Goal: Task Accomplishment & Management: Use online tool/utility

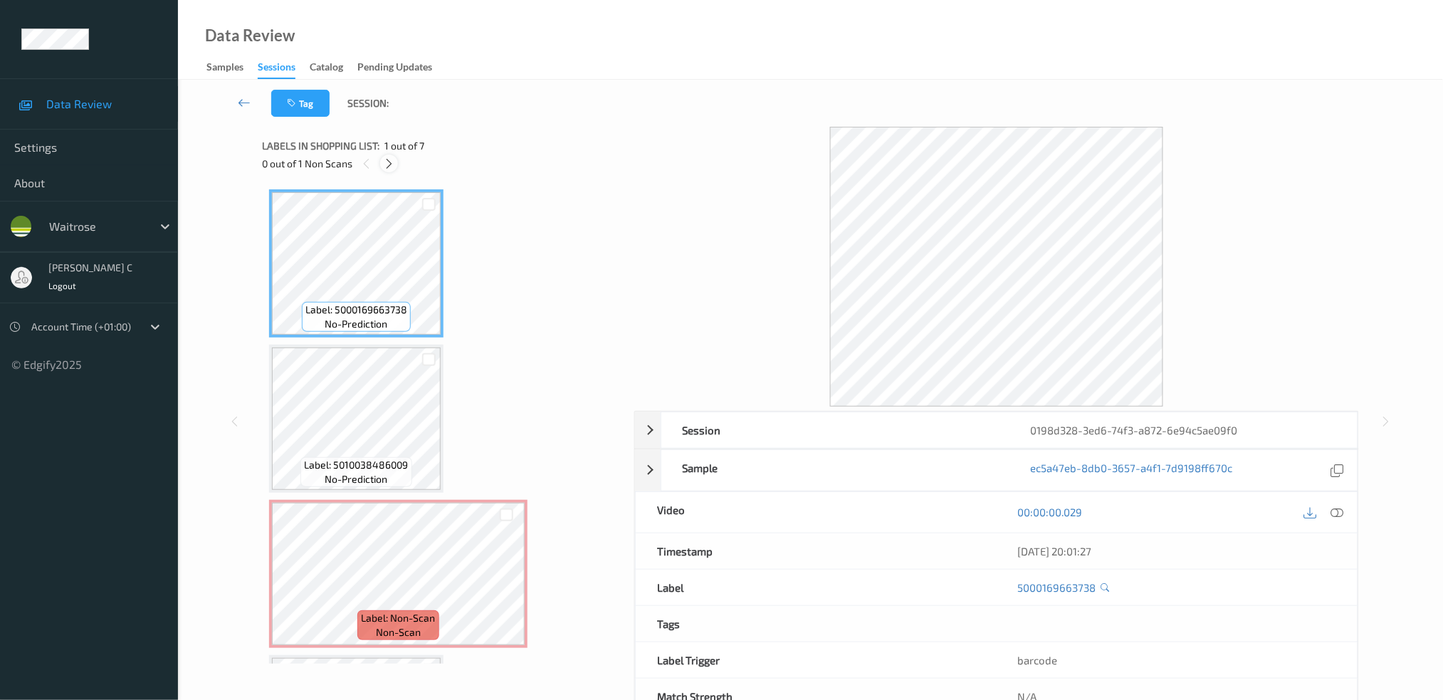
click at [384, 165] on icon at bounding box center [389, 163] width 12 height 13
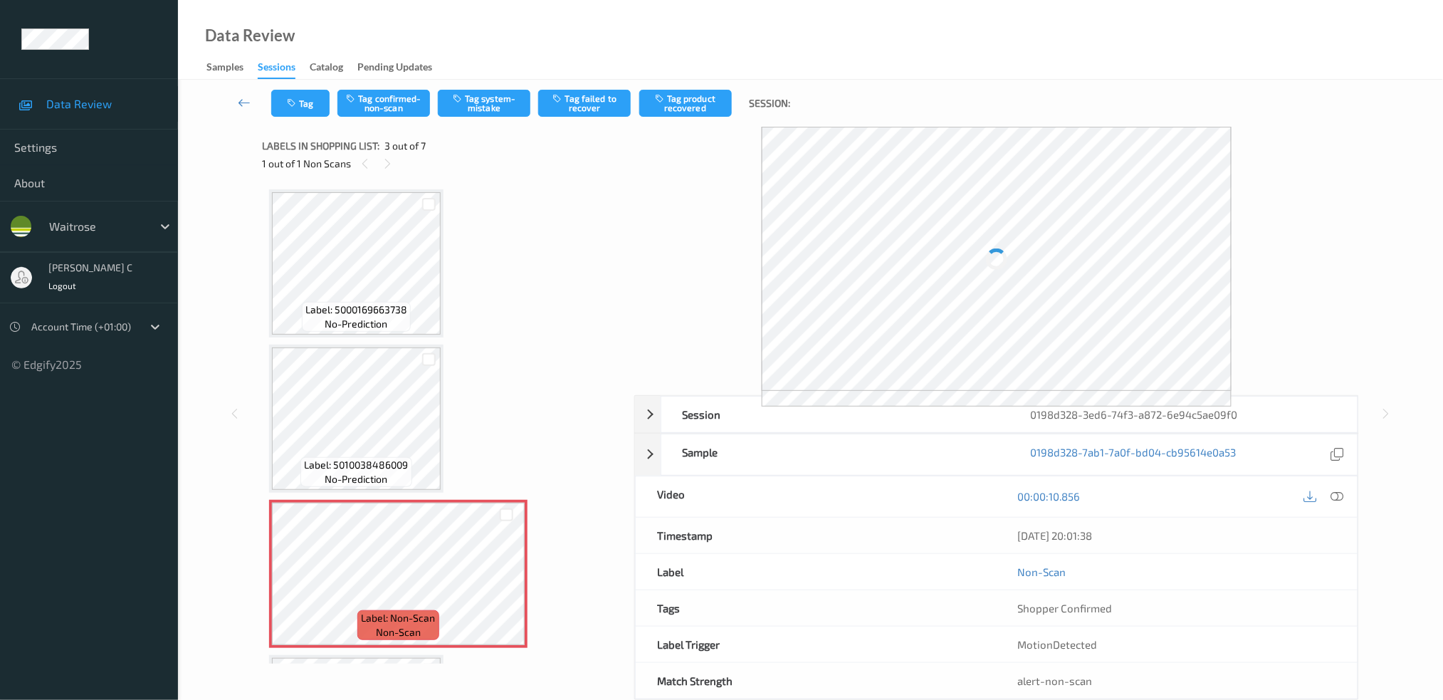
scroll to position [161, 0]
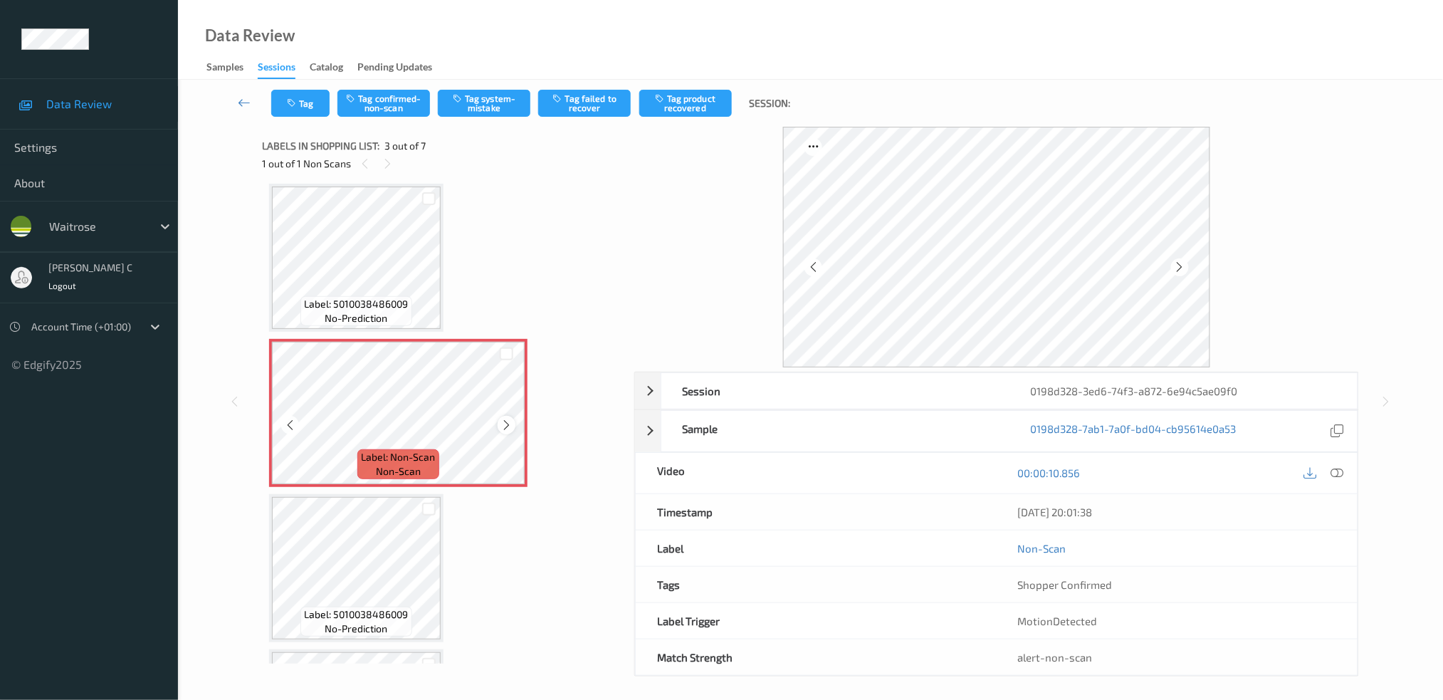
click at [508, 423] on icon at bounding box center [506, 424] width 12 height 13
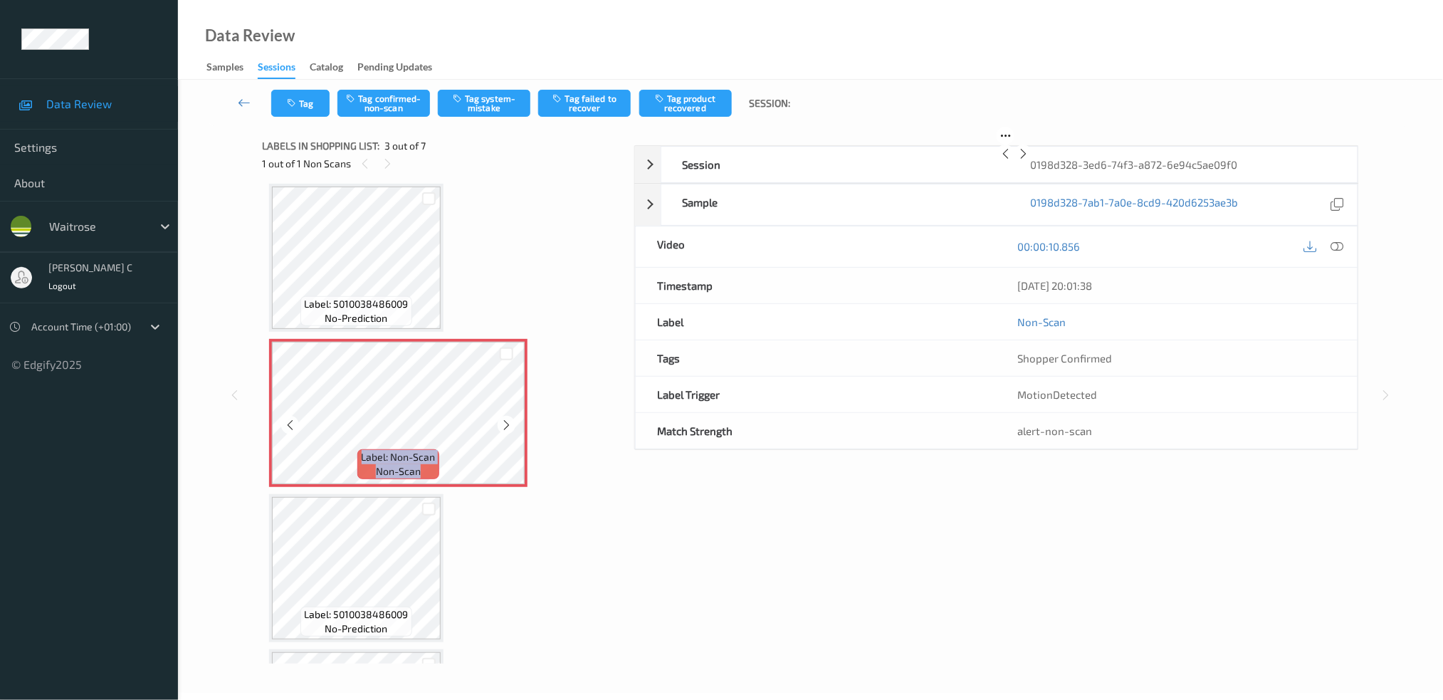
click at [507, 423] on icon at bounding box center [506, 424] width 12 height 13
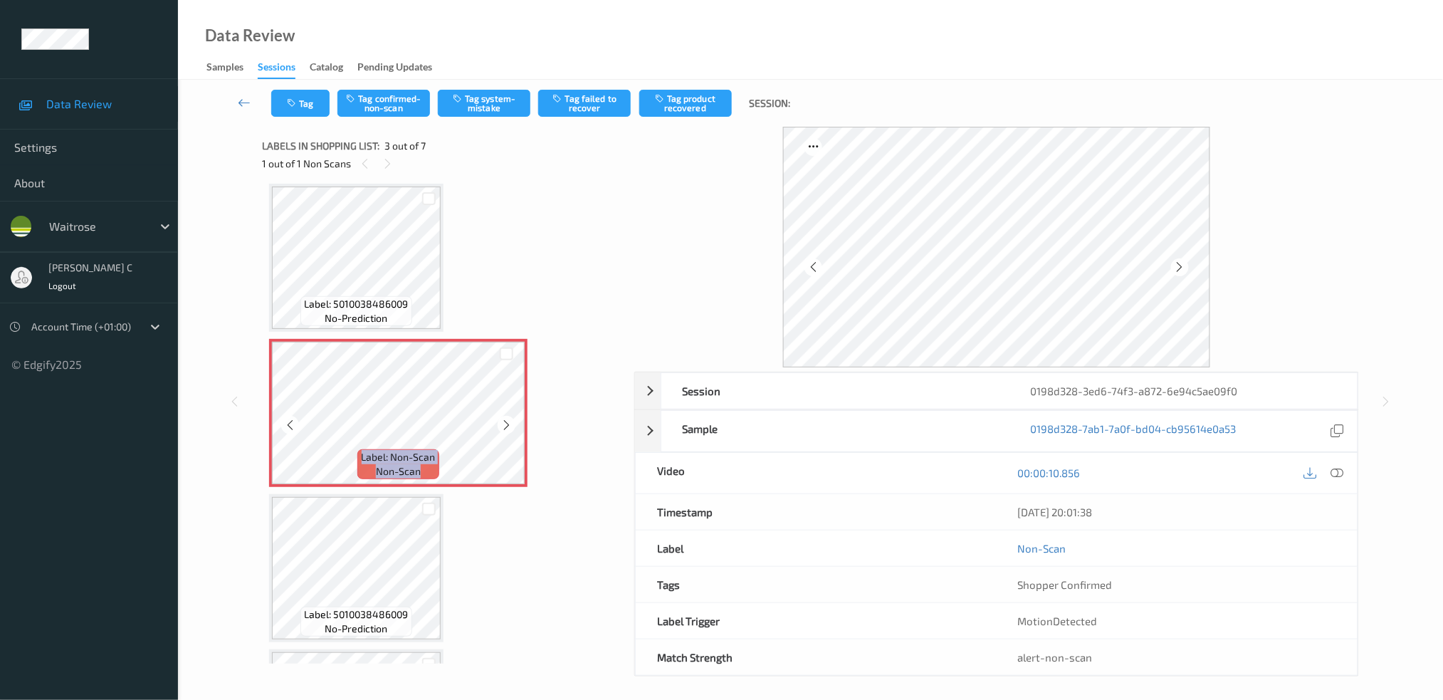
click at [507, 423] on icon at bounding box center [506, 424] width 12 height 13
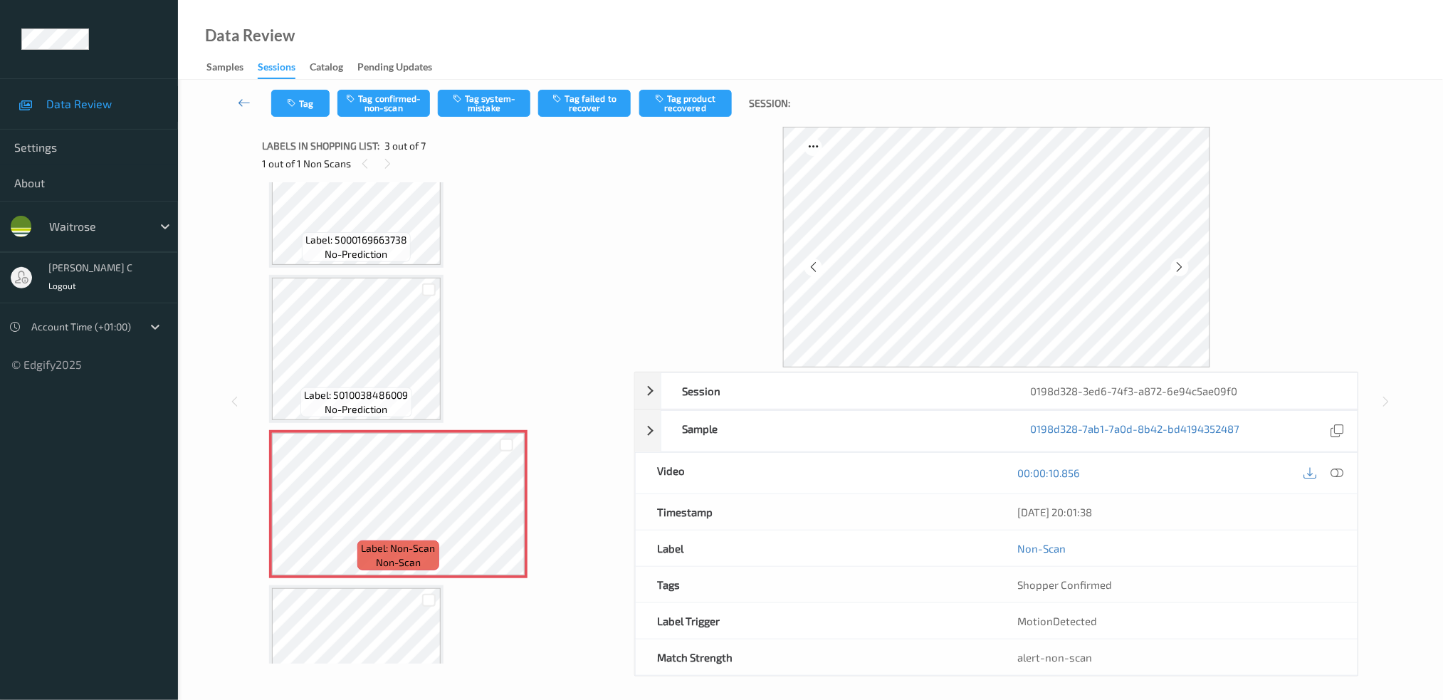
scroll to position [0, 0]
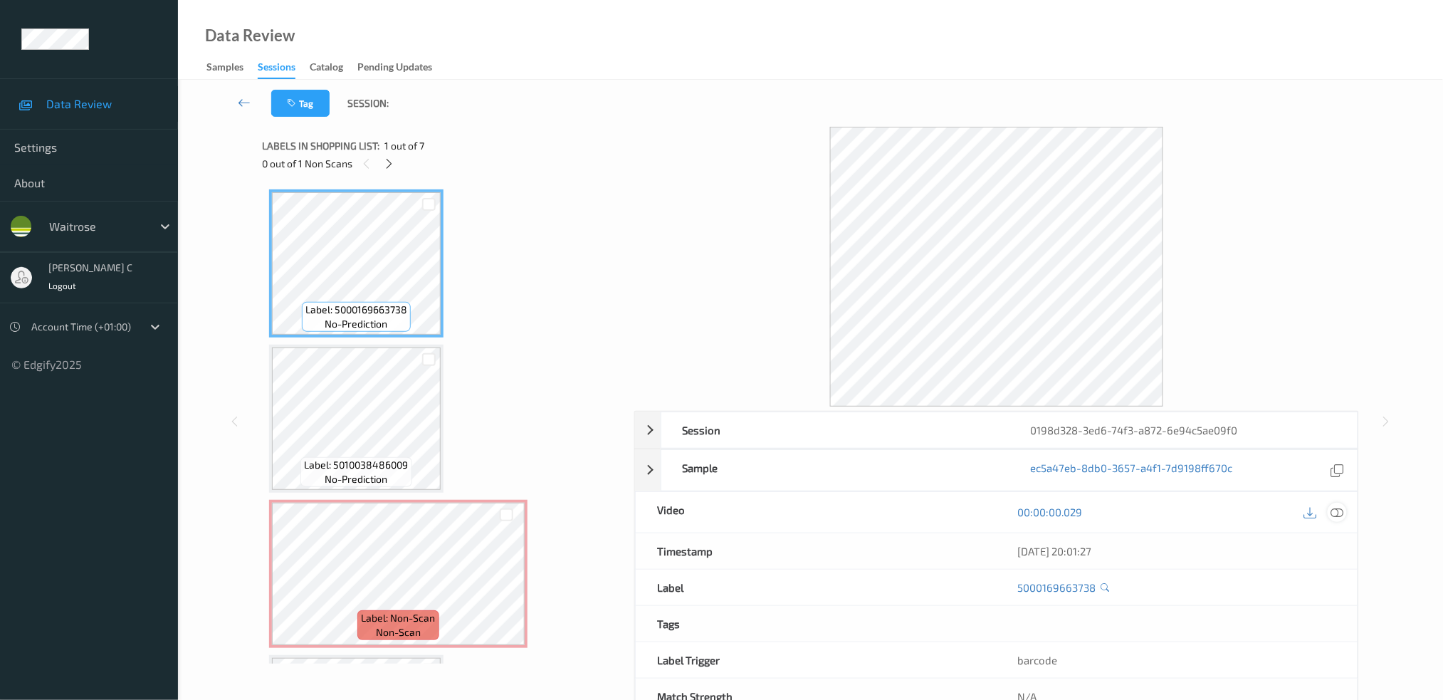
click at [1342, 511] on icon at bounding box center [1336, 511] width 13 height 13
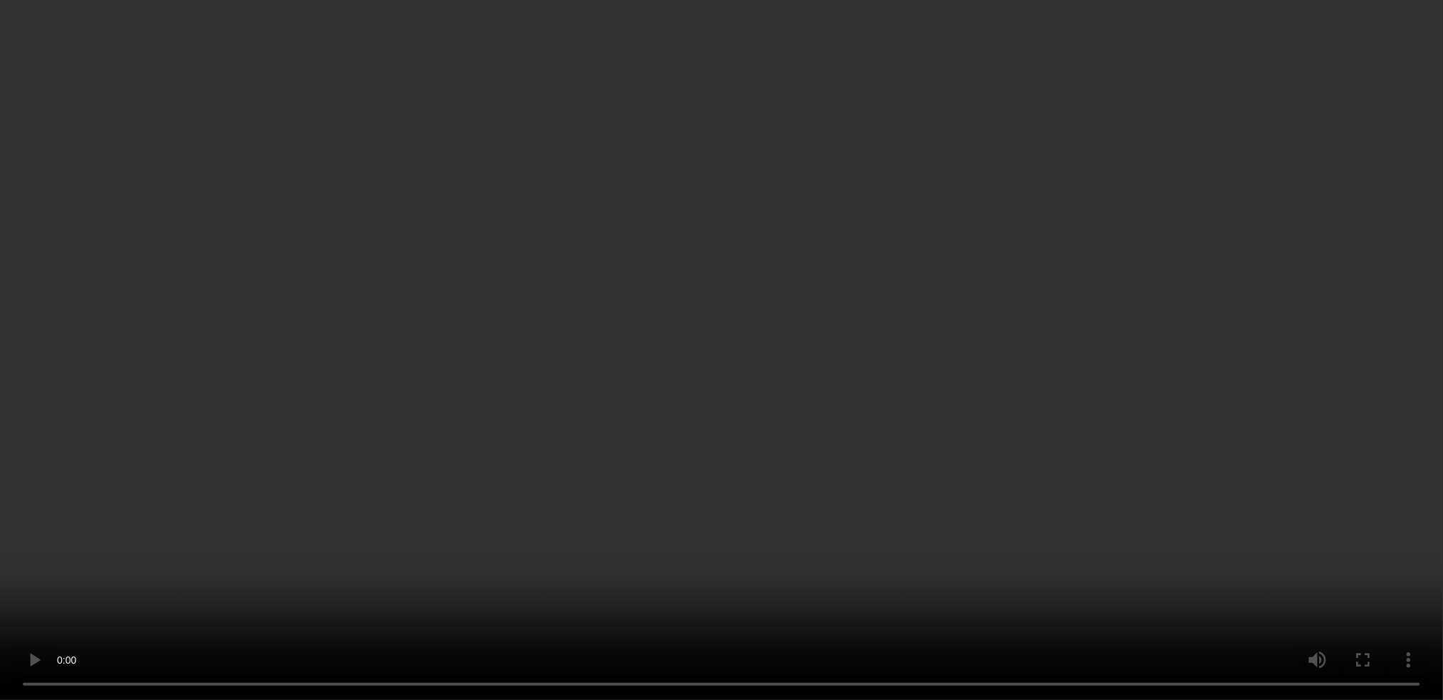
scroll to position [95, 0]
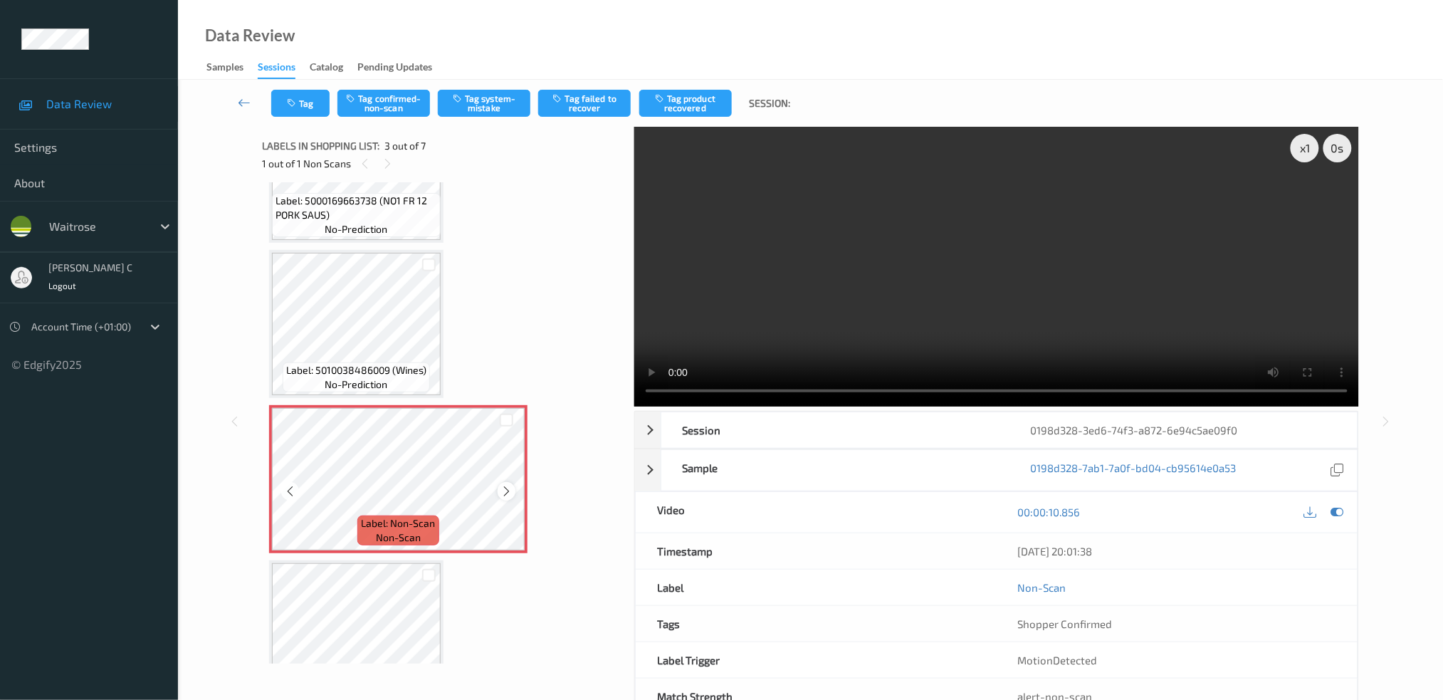
click at [504, 482] on div at bounding box center [506, 491] width 18 height 18
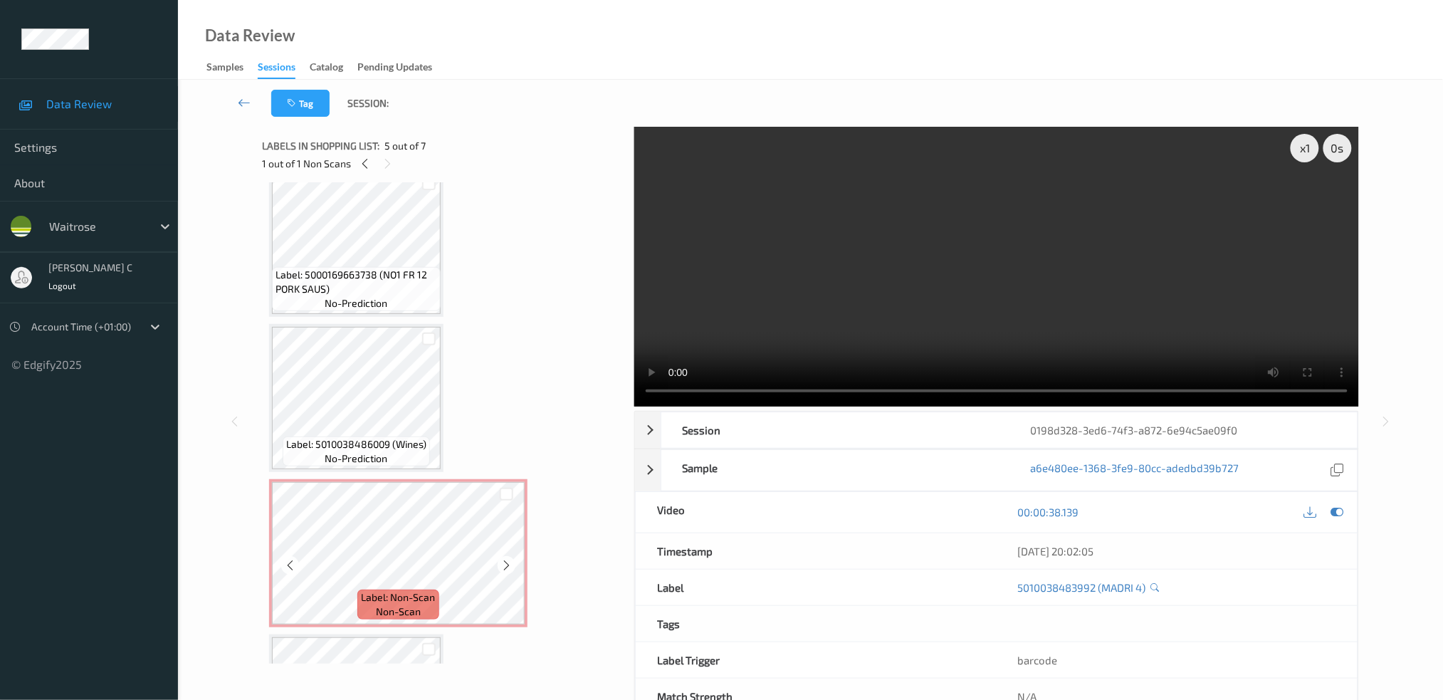
scroll to position [0, 0]
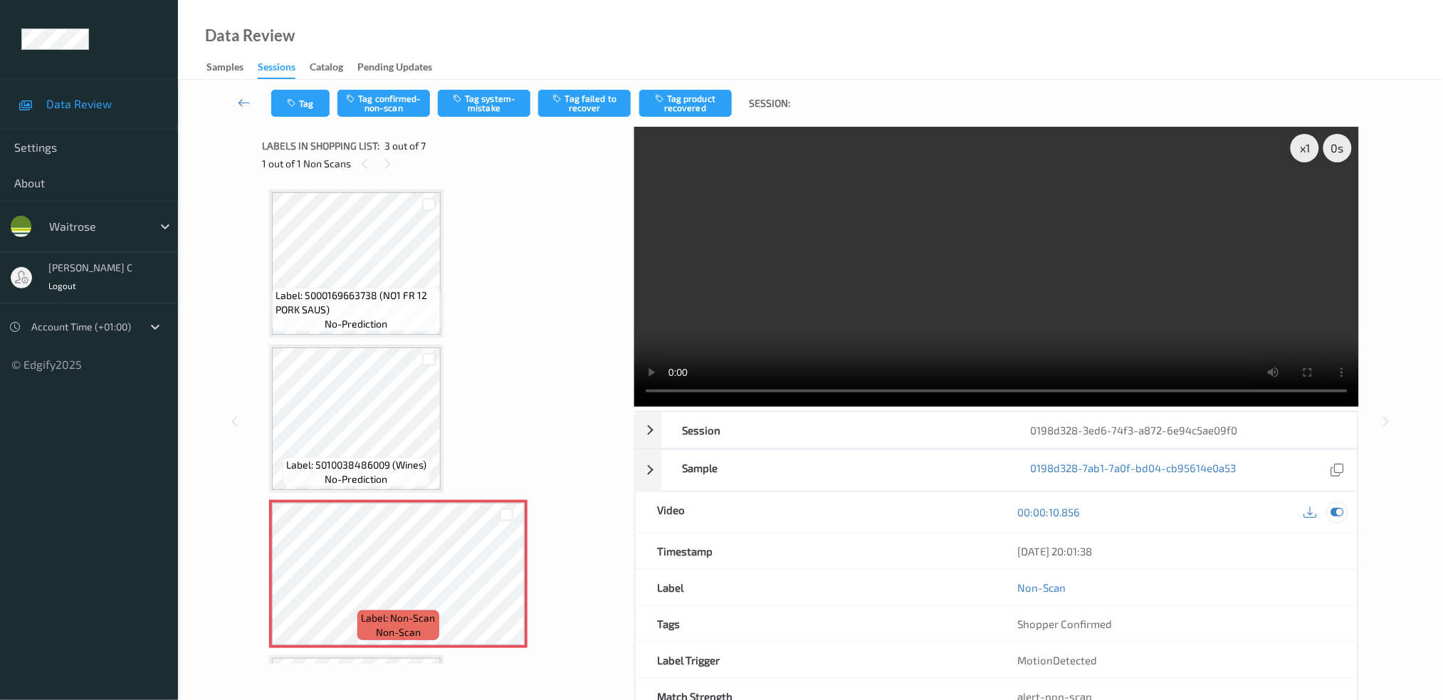
click at [1342, 512] on icon at bounding box center [1336, 511] width 13 height 13
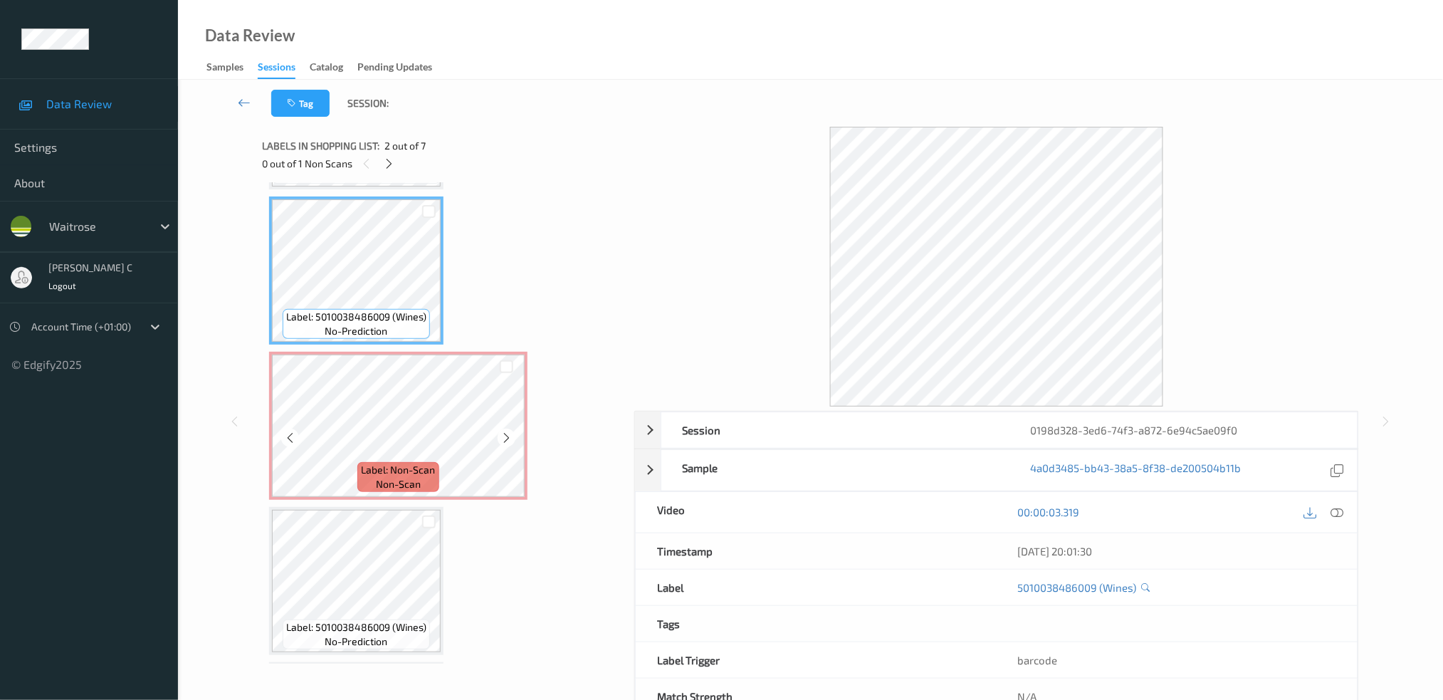
scroll to position [189, 0]
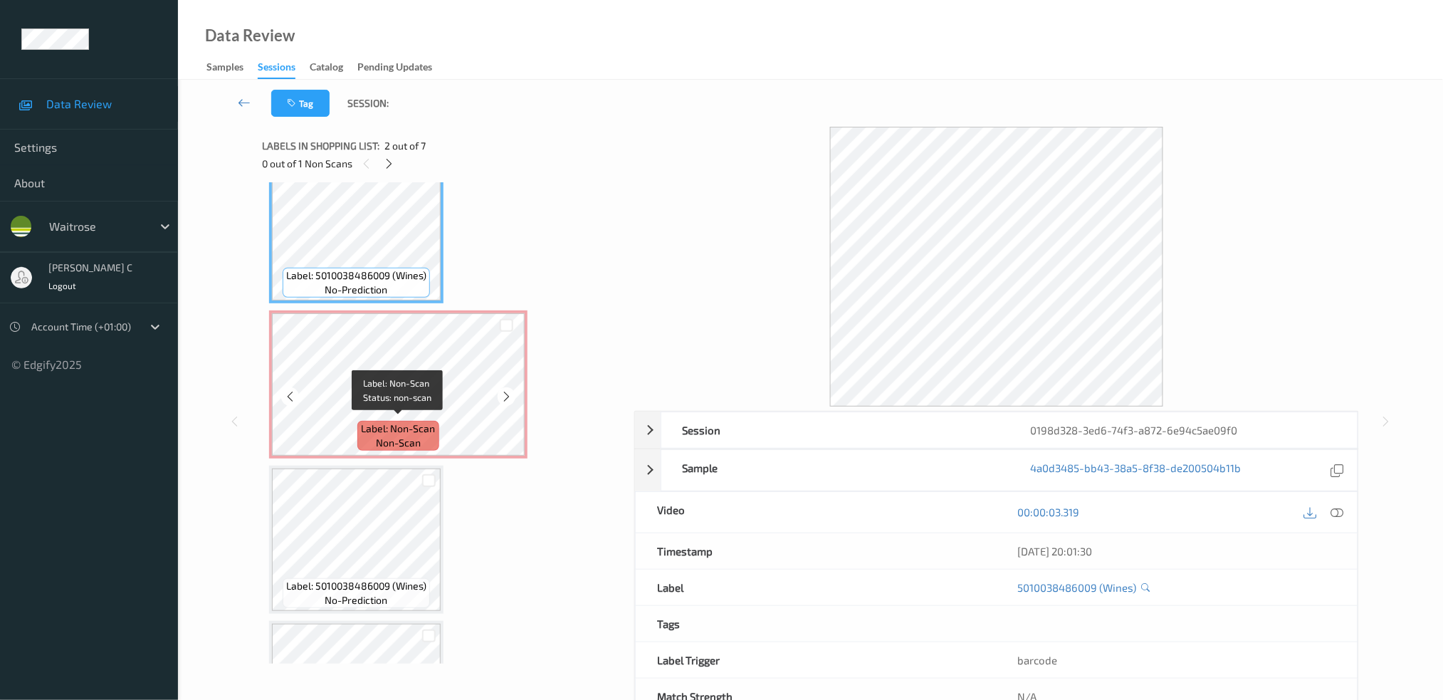
click at [401, 421] on span "Label: Non-Scan" at bounding box center [399, 428] width 74 height 14
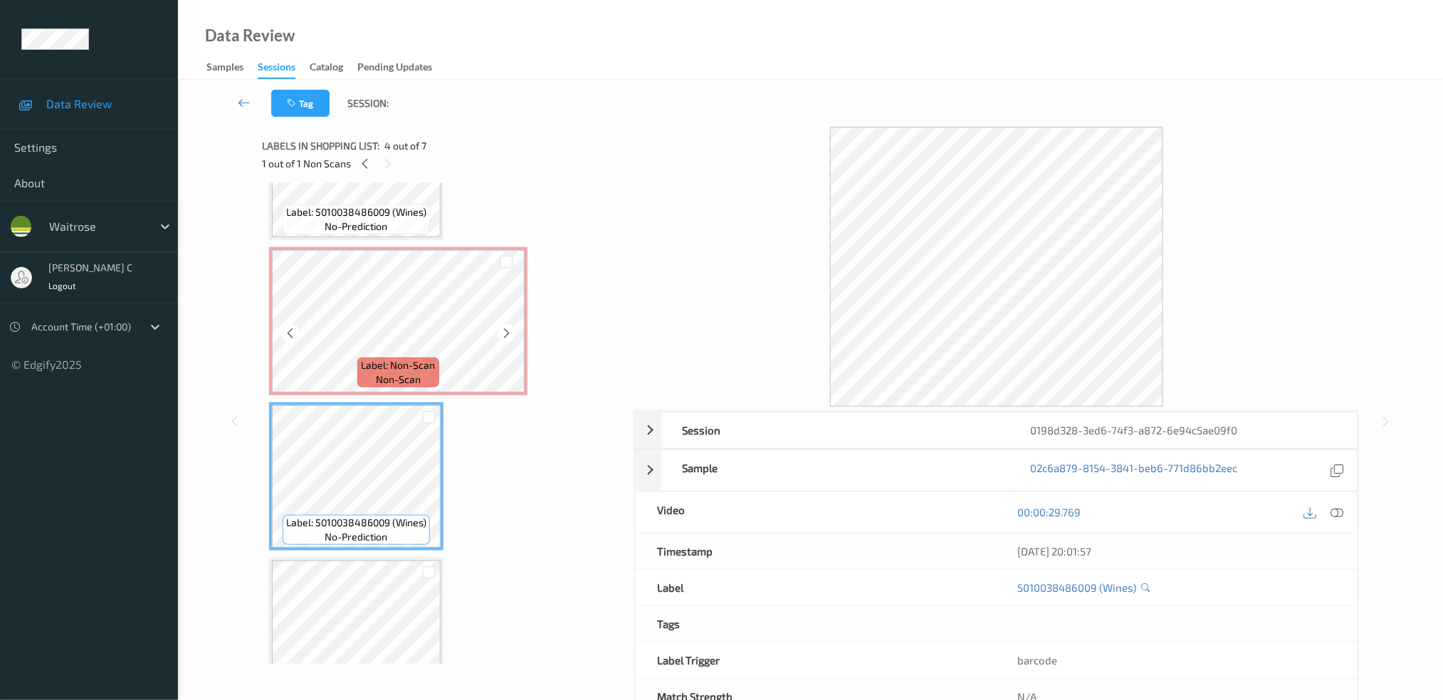
scroll to position [285, 0]
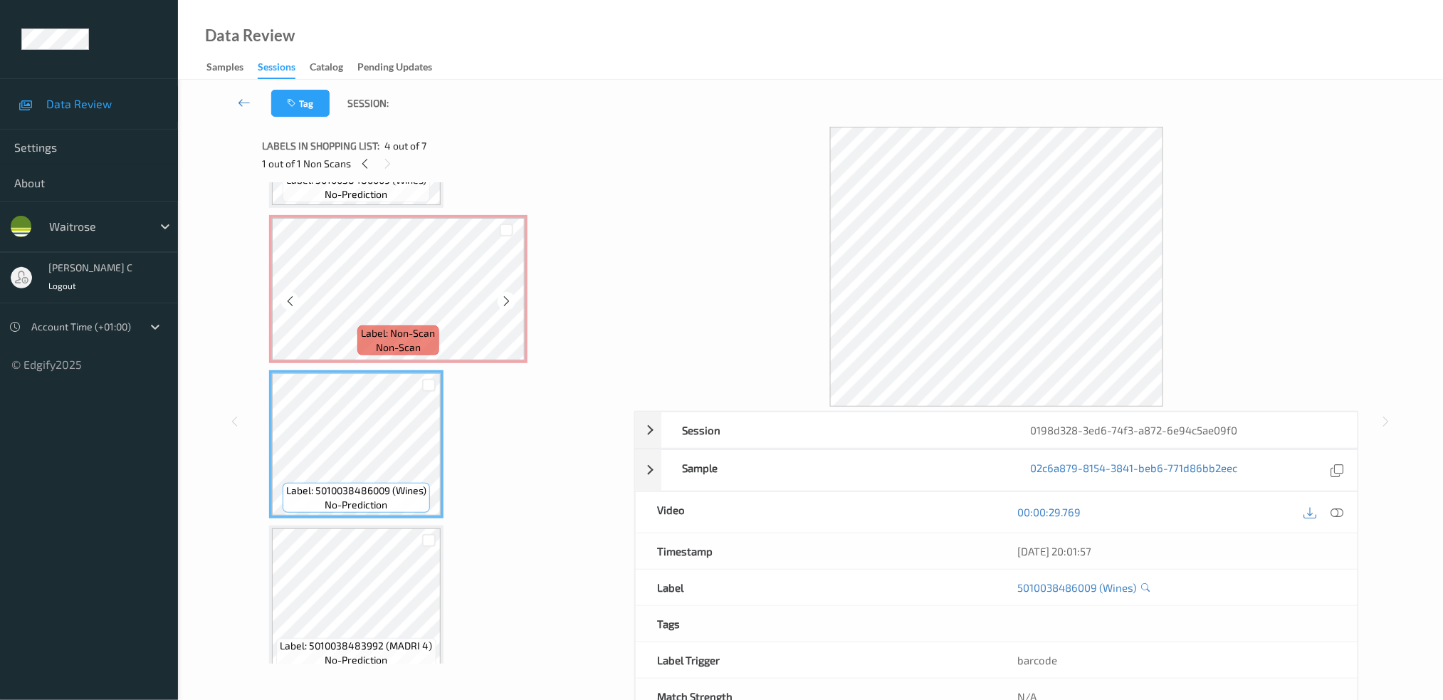
click at [358, 328] on div "Label: Non-Scan non-scan" at bounding box center [397, 340] width 81 height 30
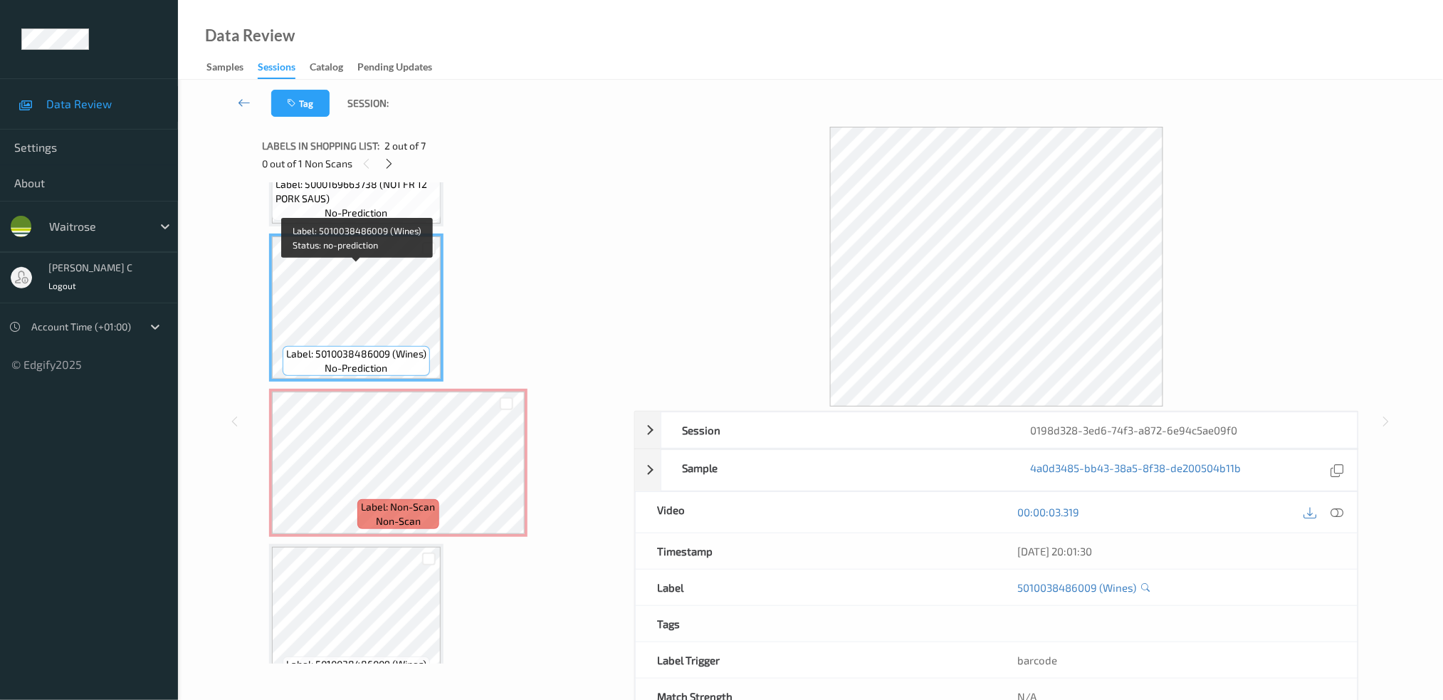
scroll to position [0, 0]
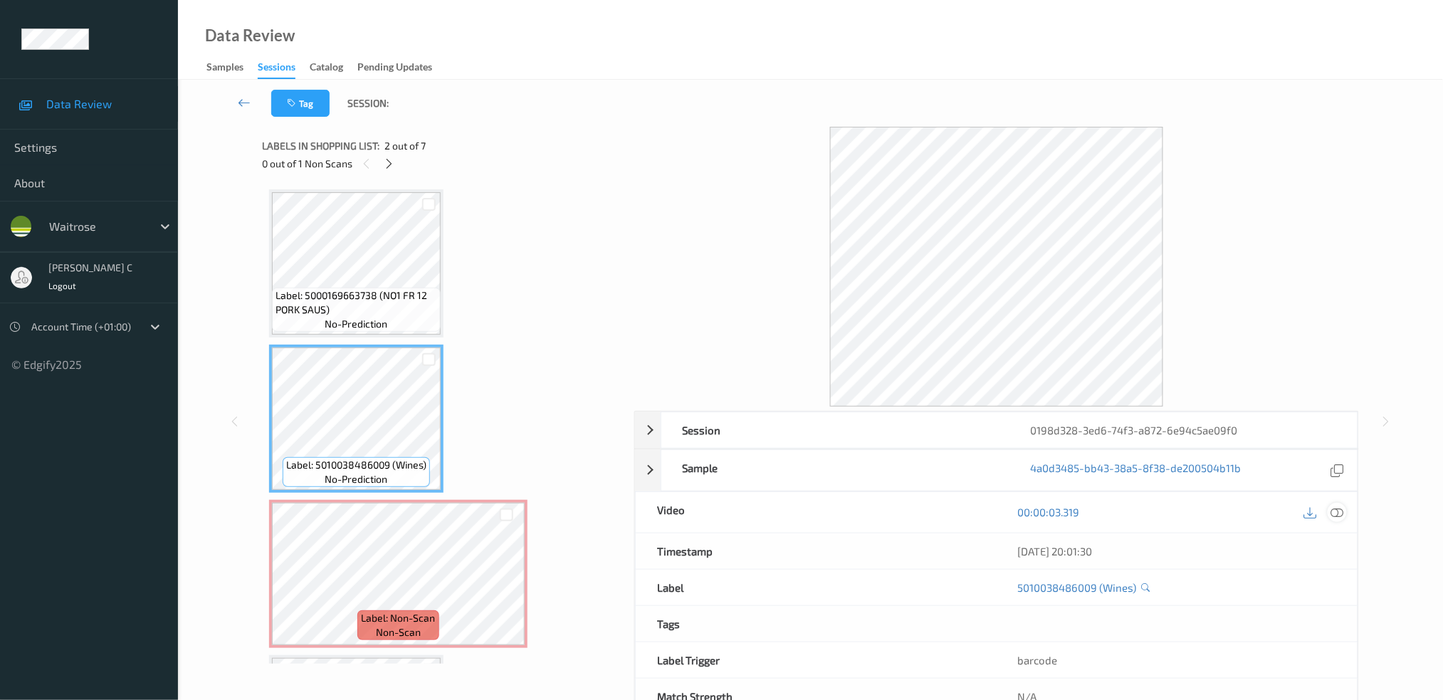
click at [1343, 510] on icon at bounding box center [1336, 511] width 13 height 13
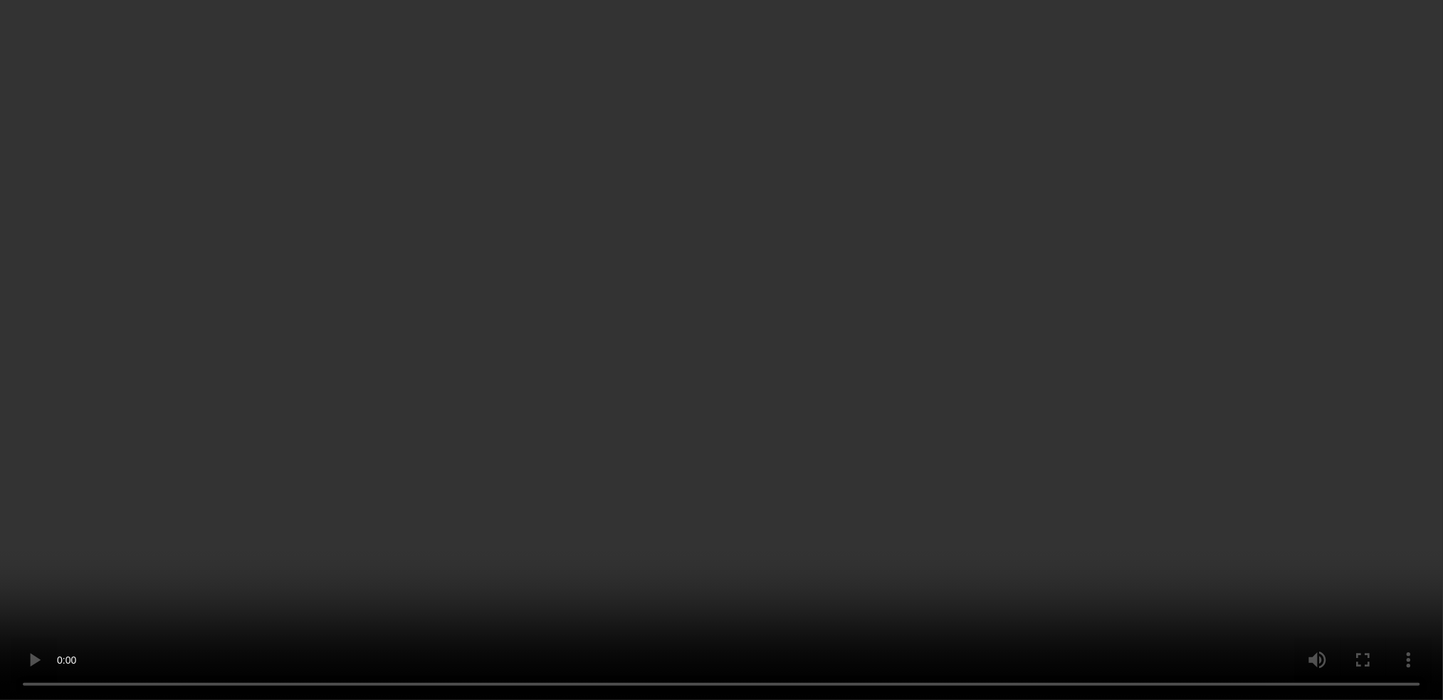
scroll to position [604, 0]
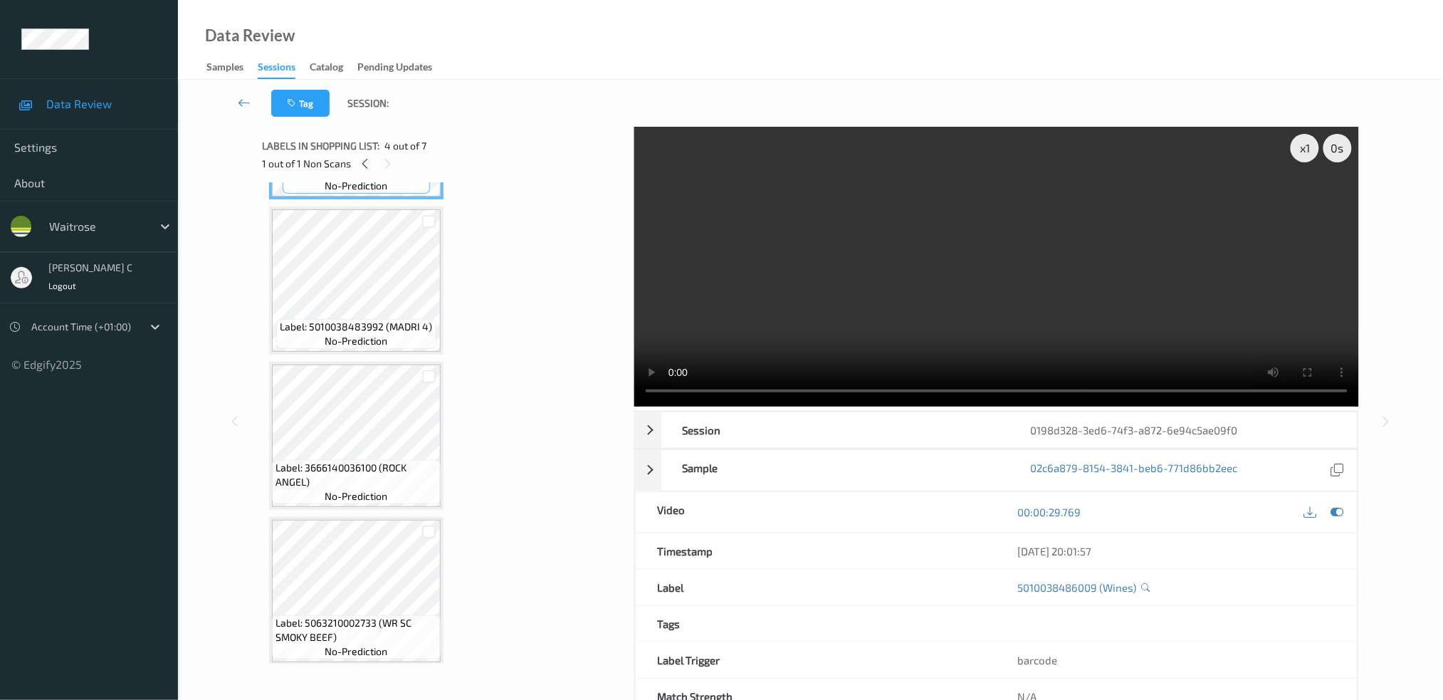
click at [381, 325] on span "Label: 5010038483992 (MADRI 4)" at bounding box center [356, 327] width 152 height 14
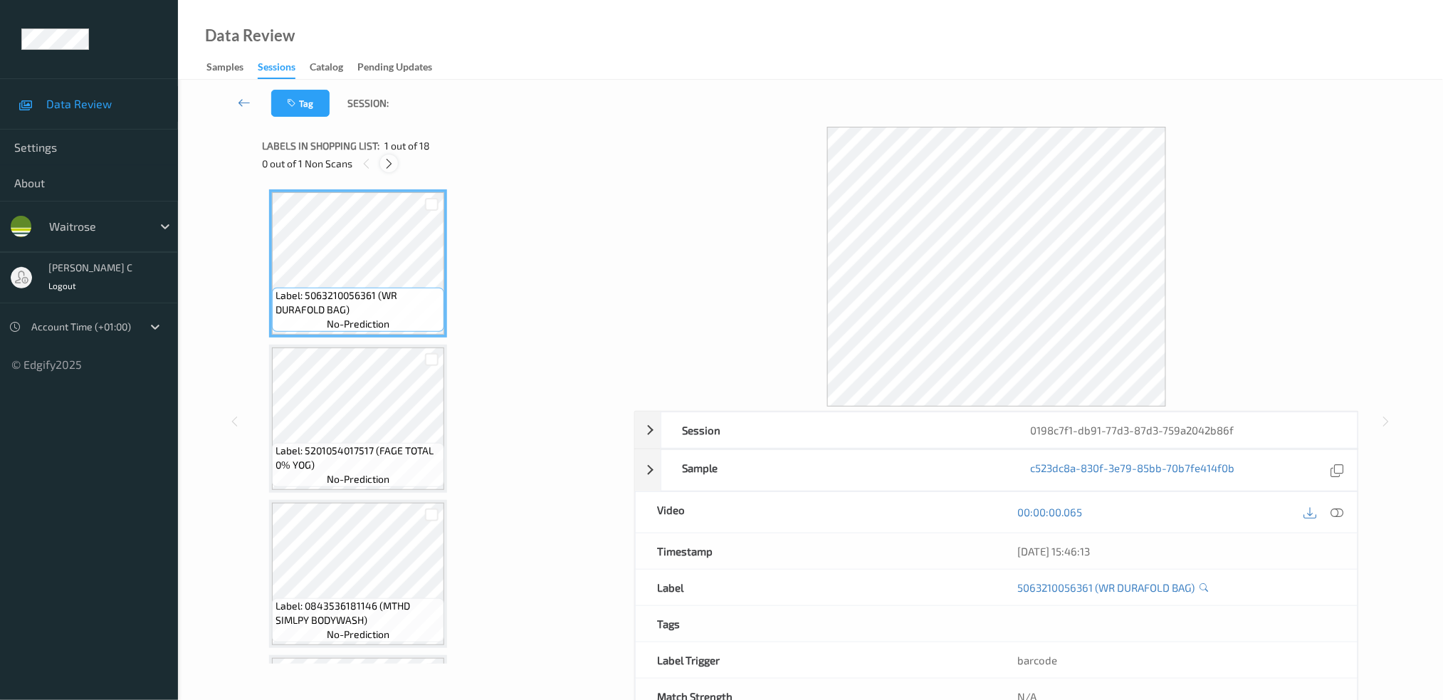
click at [389, 164] on icon at bounding box center [389, 163] width 12 height 13
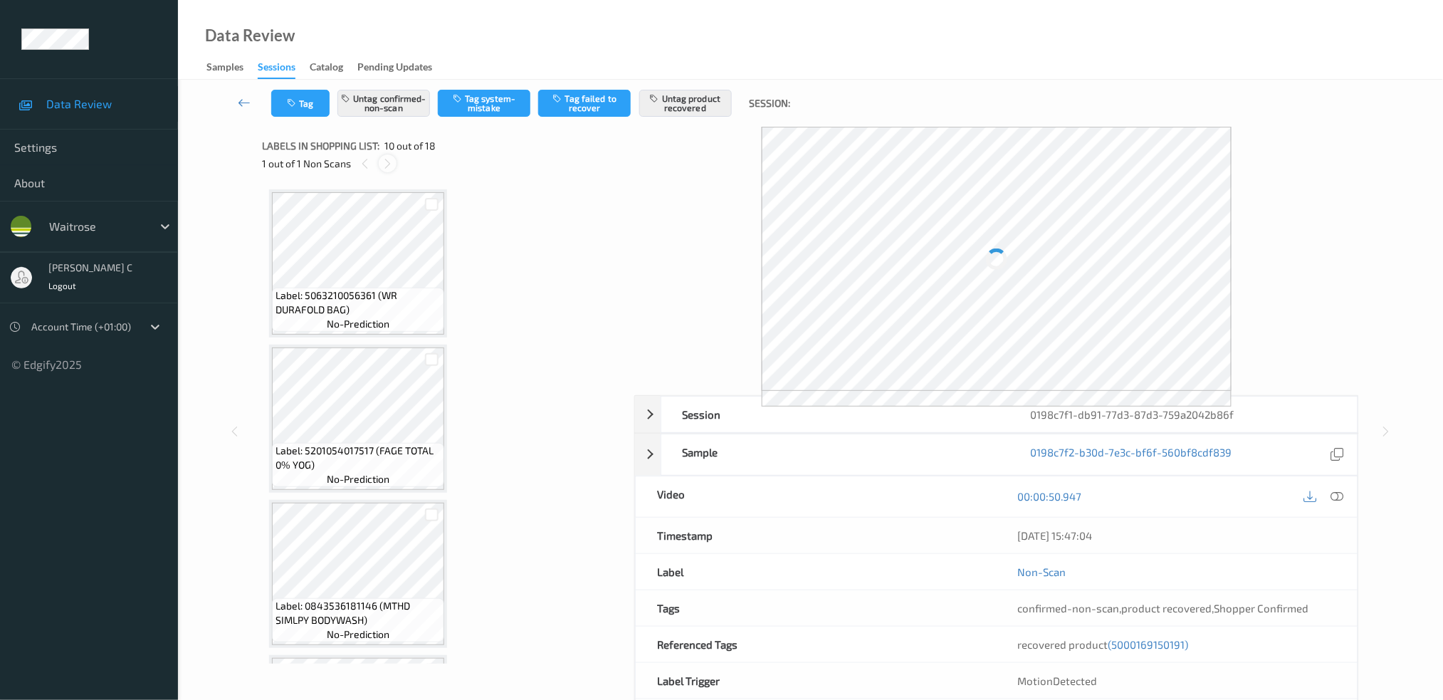
scroll to position [1238, 0]
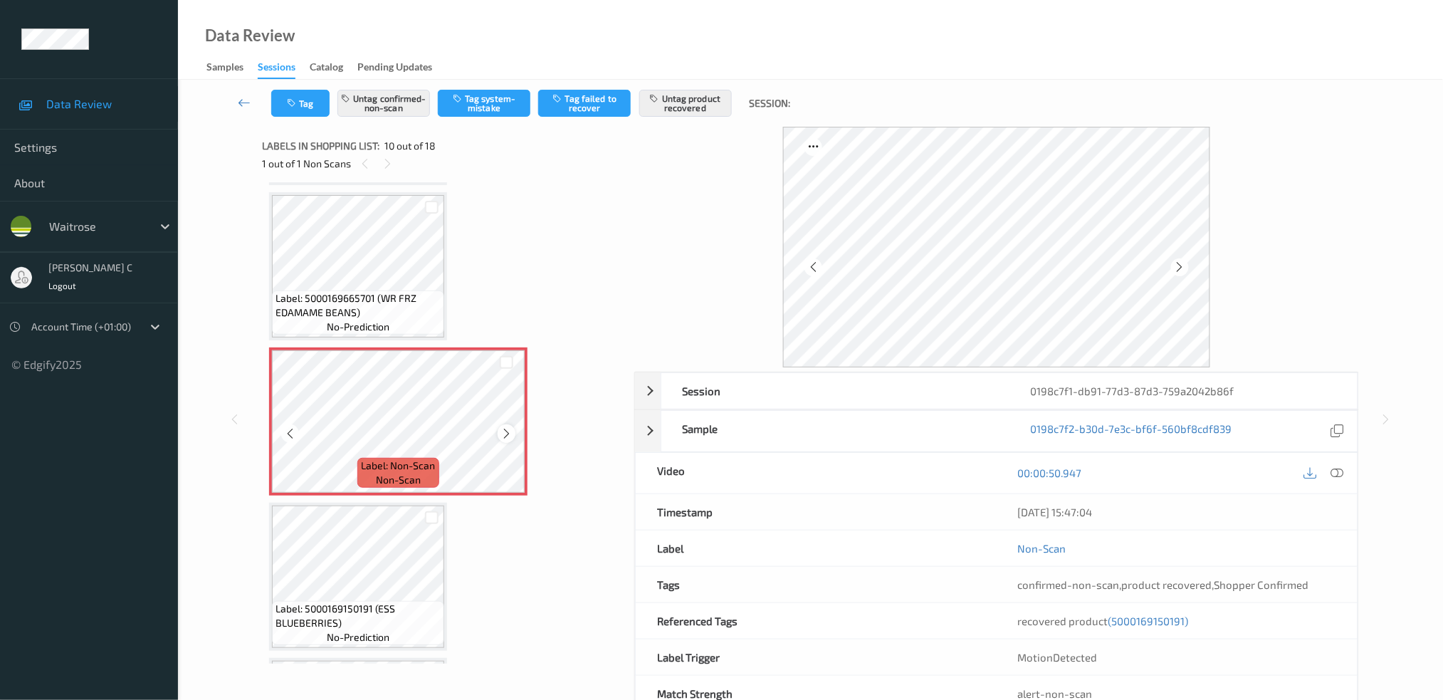
click at [502, 427] on icon at bounding box center [506, 433] width 12 height 13
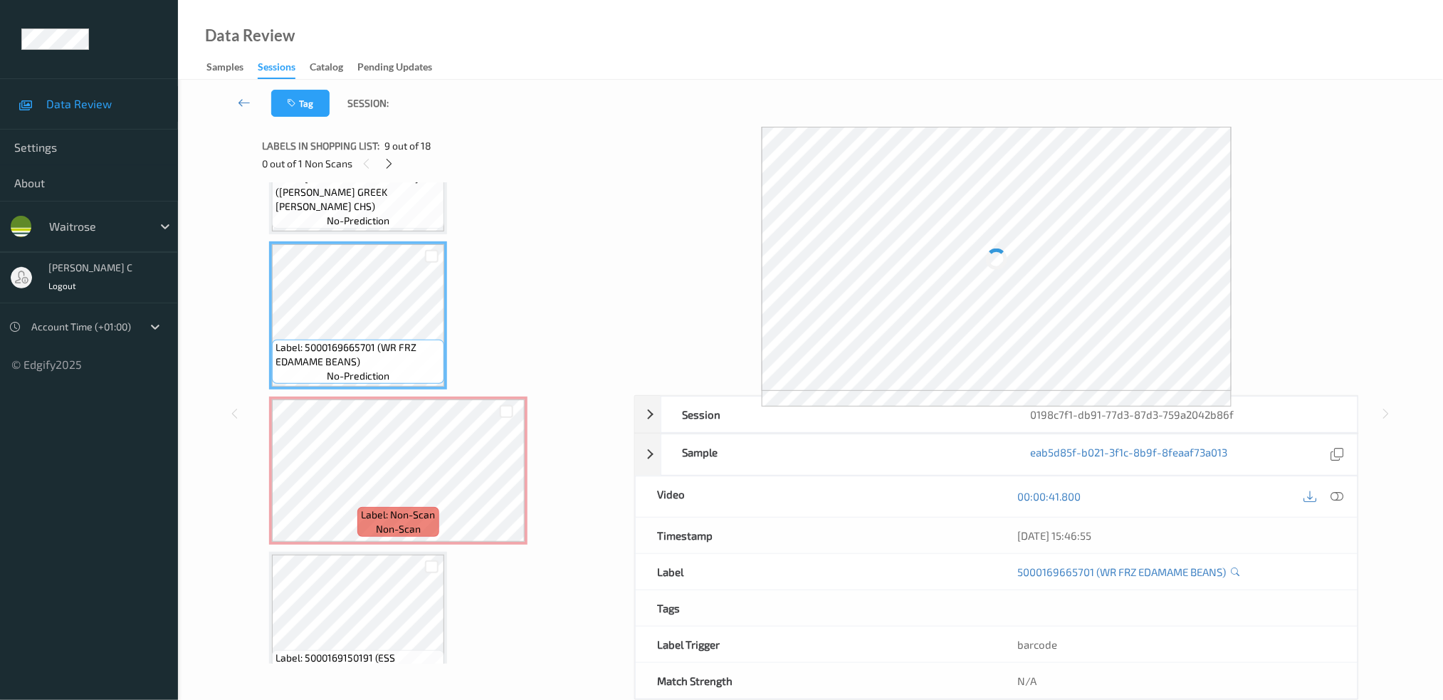
scroll to position [1144, 0]
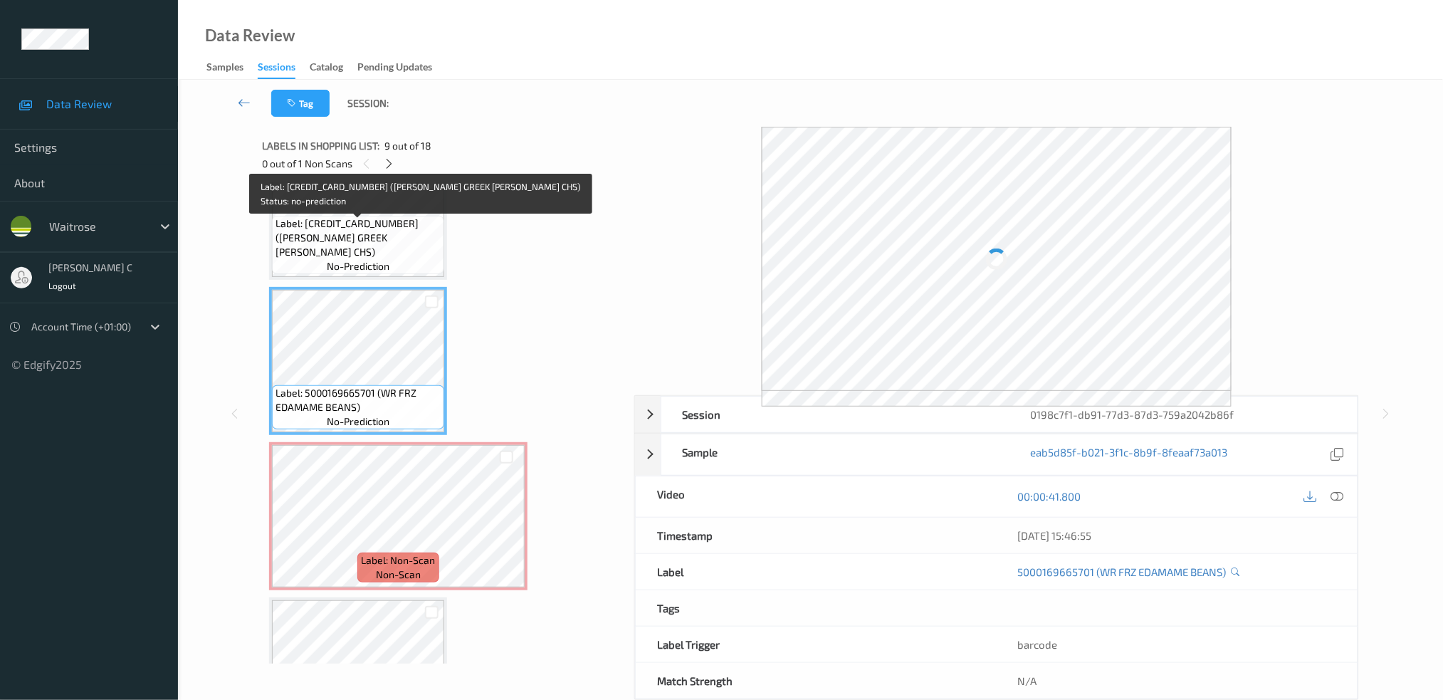
click at [363, 237] on span "Label: 5000169168486 (WR ESS GREEK SAL CHS)" at bounding box center [357, 237] width 165 height 43
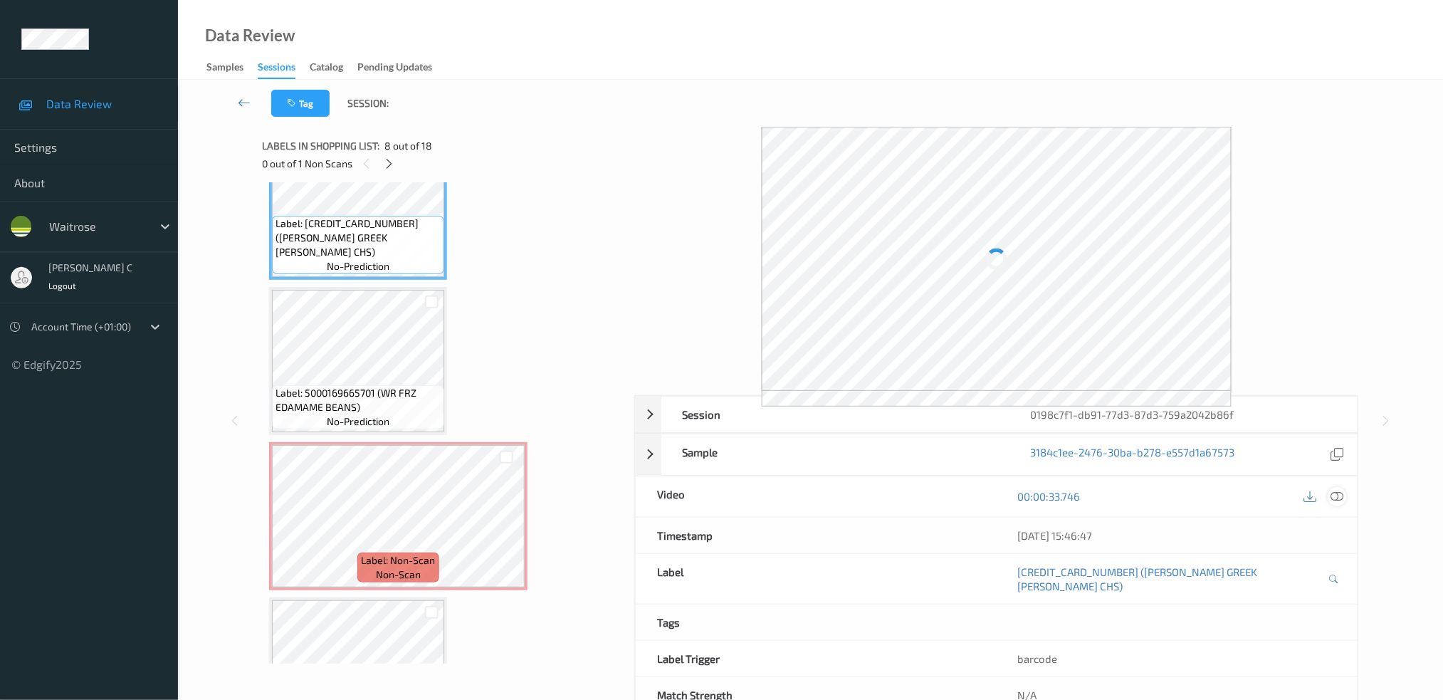
click at [1334, 495] on icon at bounding box center [1336, 496] width 13 height 13
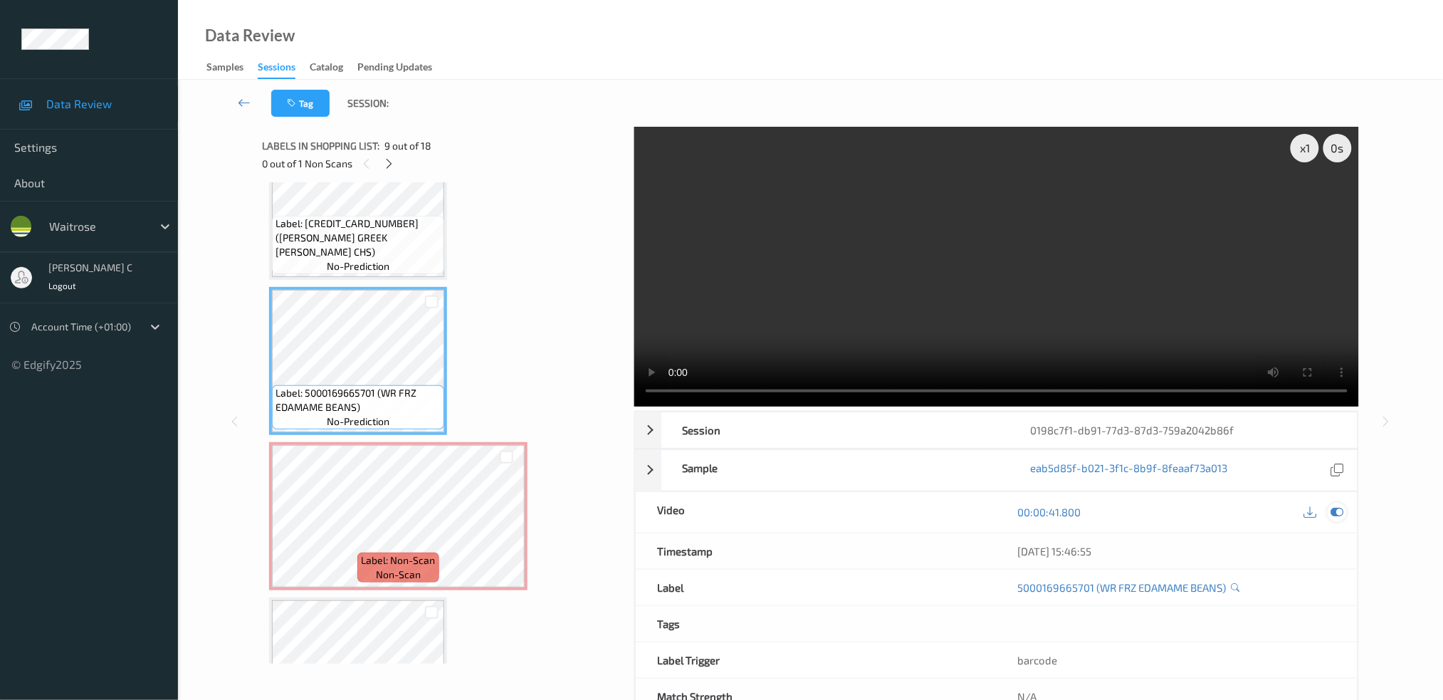
click at [1342, 515] on icon at bounding box center [1336, 511] width 13 height 13
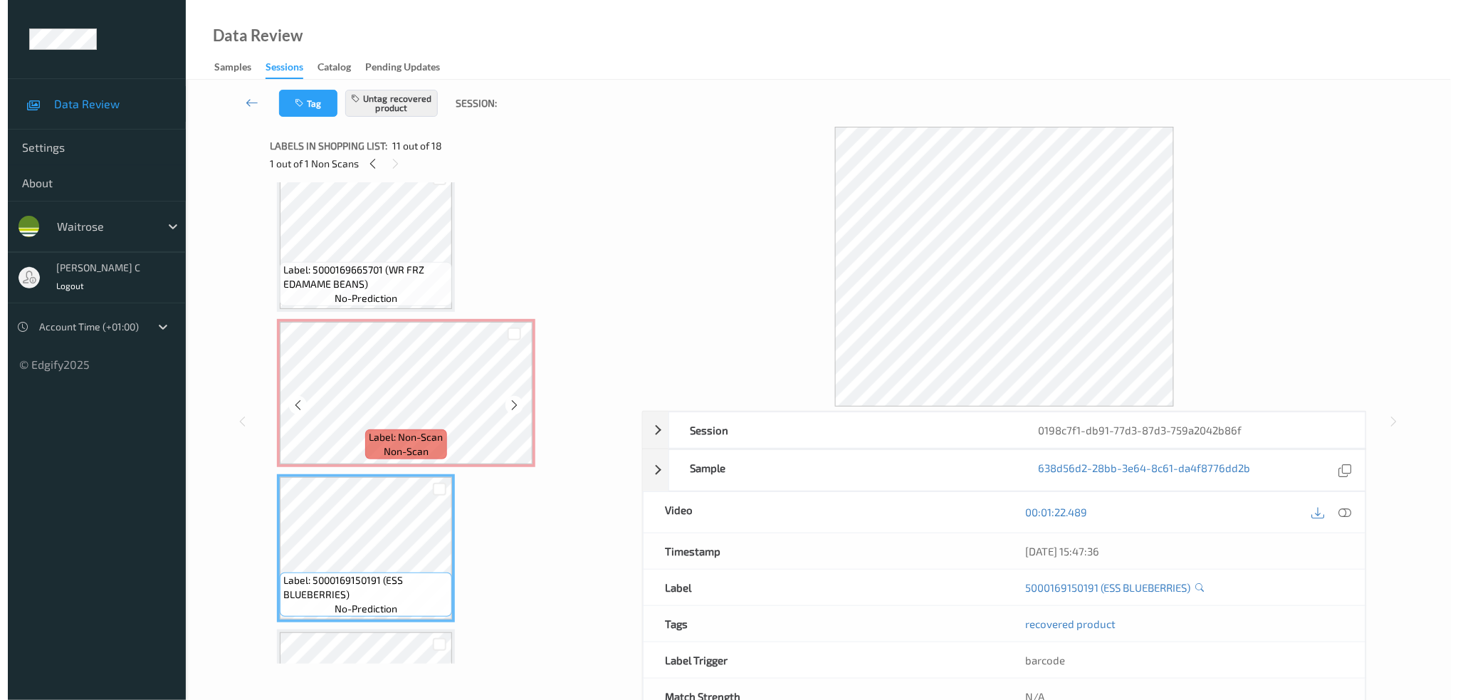
scroll to position [1238, 0]
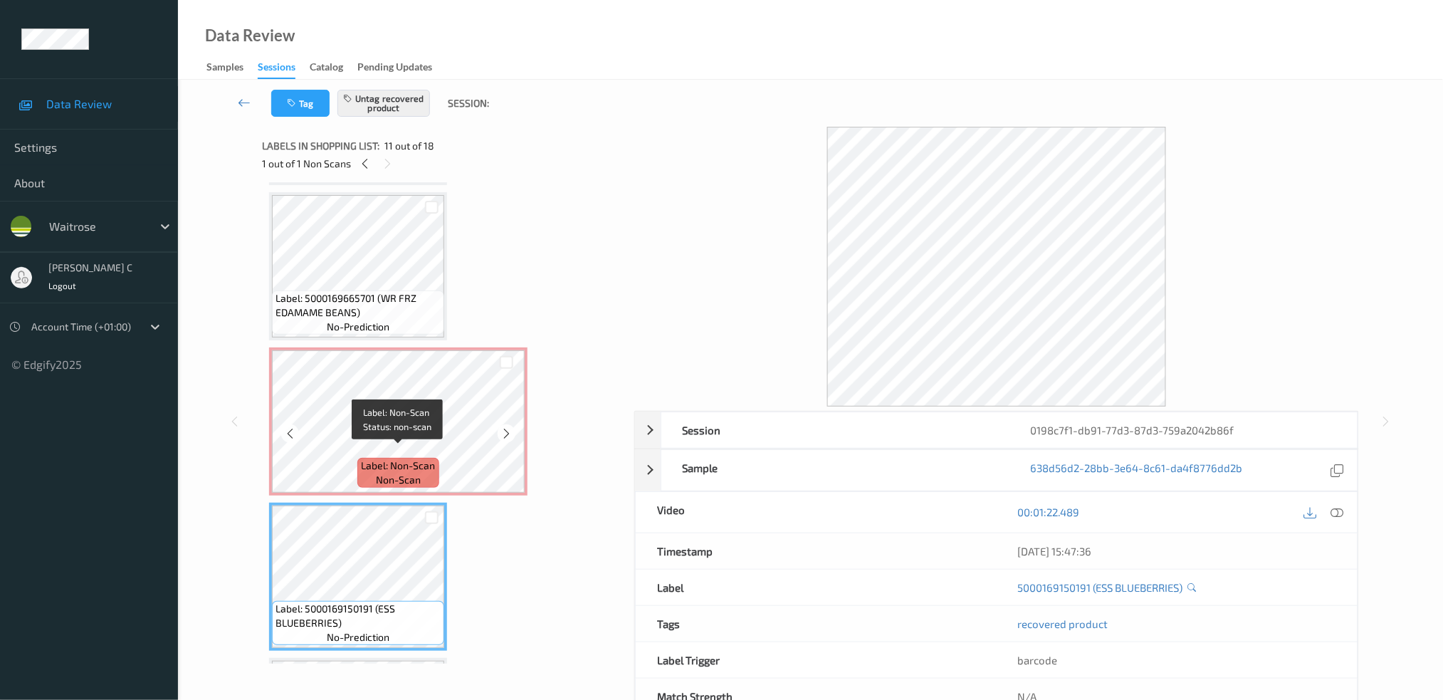
click at [372, 458] on span "Label: Non-Scan" at bounding box center [399, 465] width 74 height 14
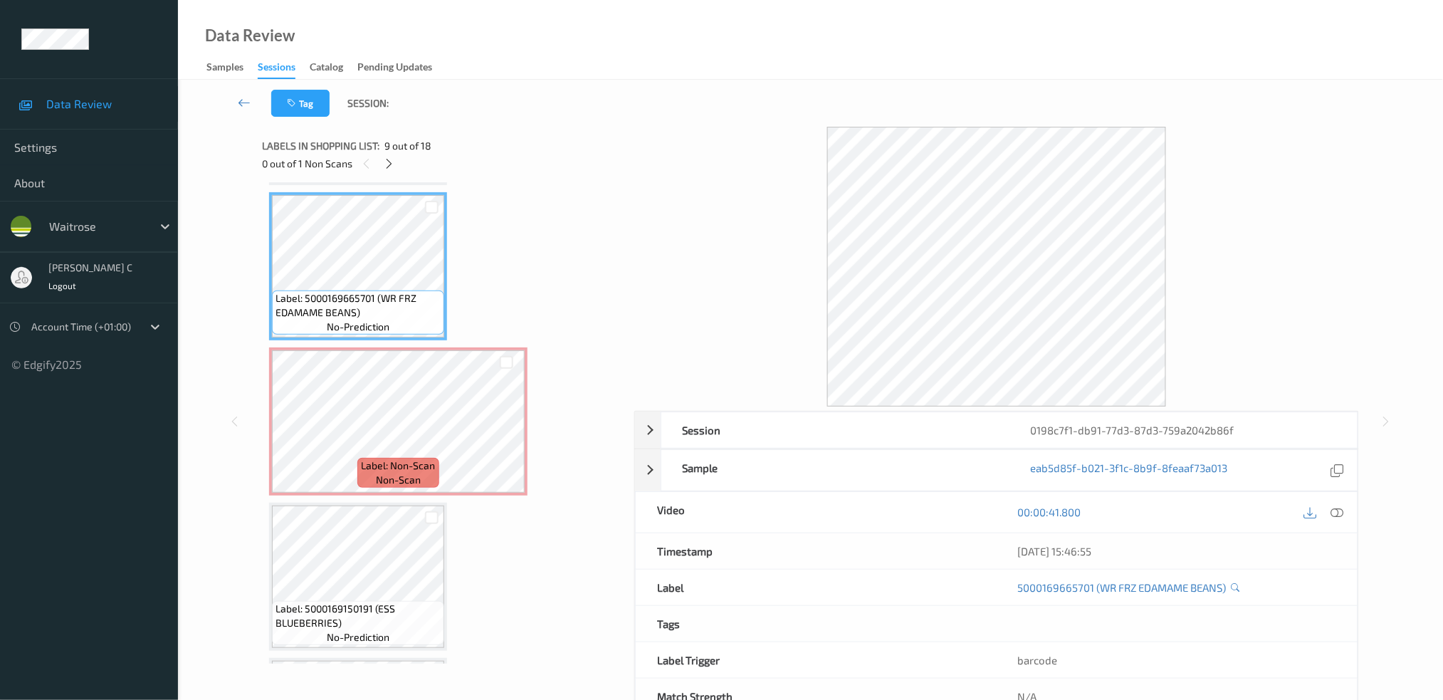
click at [1339, 513] on icon at bounding box center [1336, 511] width 13 height 13
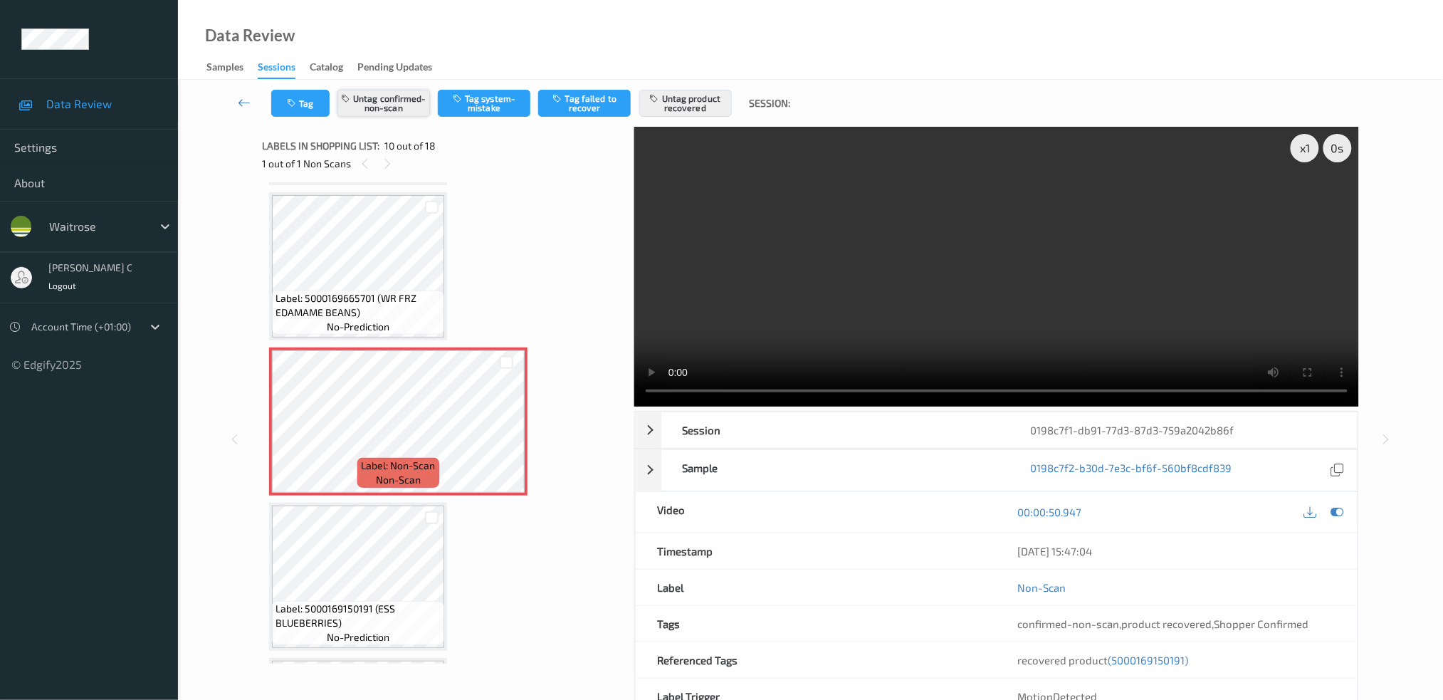
click at [396, 102] on button "Untag confirmed-non-scan" at bounding box center [383, 103] width 93 height 27
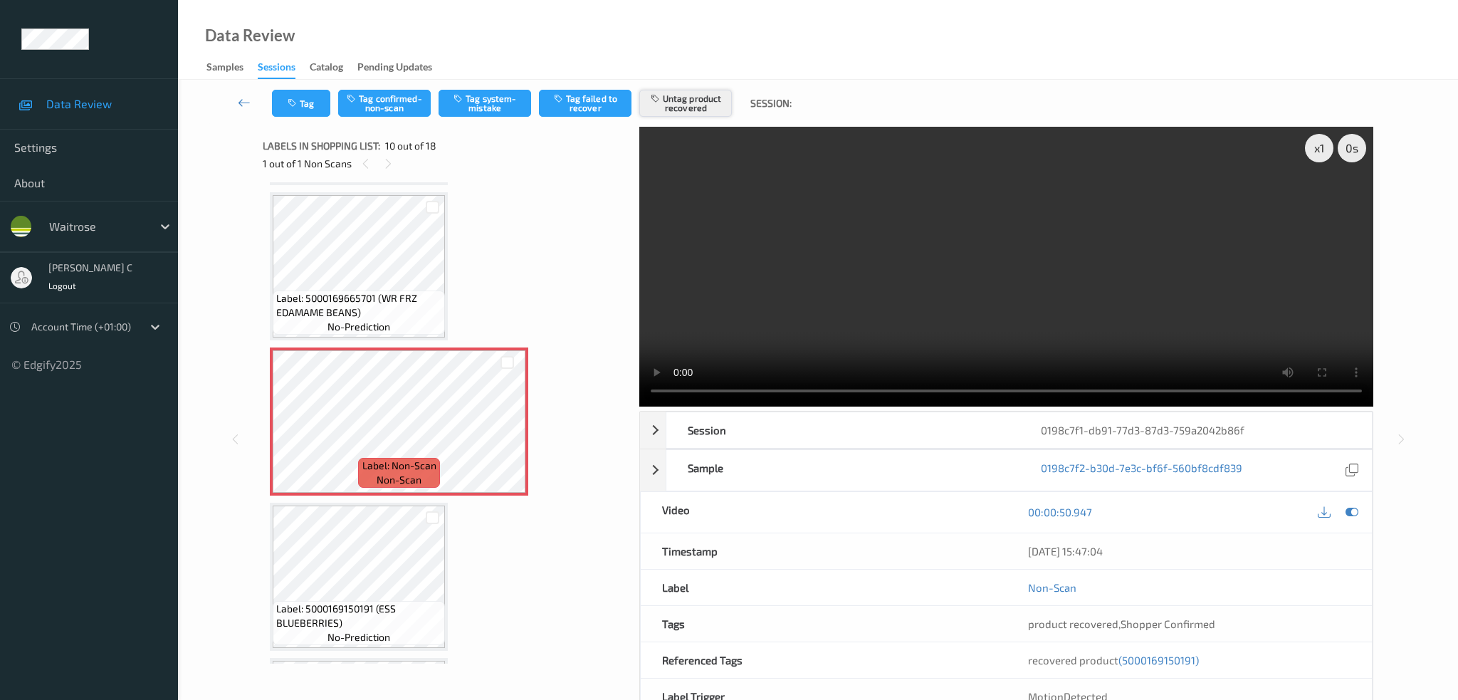
click at [695, 109] on button "Untag product recovered" at bounding box center [685, 103] width 93 height 27
click at [488, 105] on button "Tag system-mistake" at bounding box center [484, 103] width 93 height 27
click at [305, 115] on button "Tag" at bounding box center [301, 103] width 58 height 27
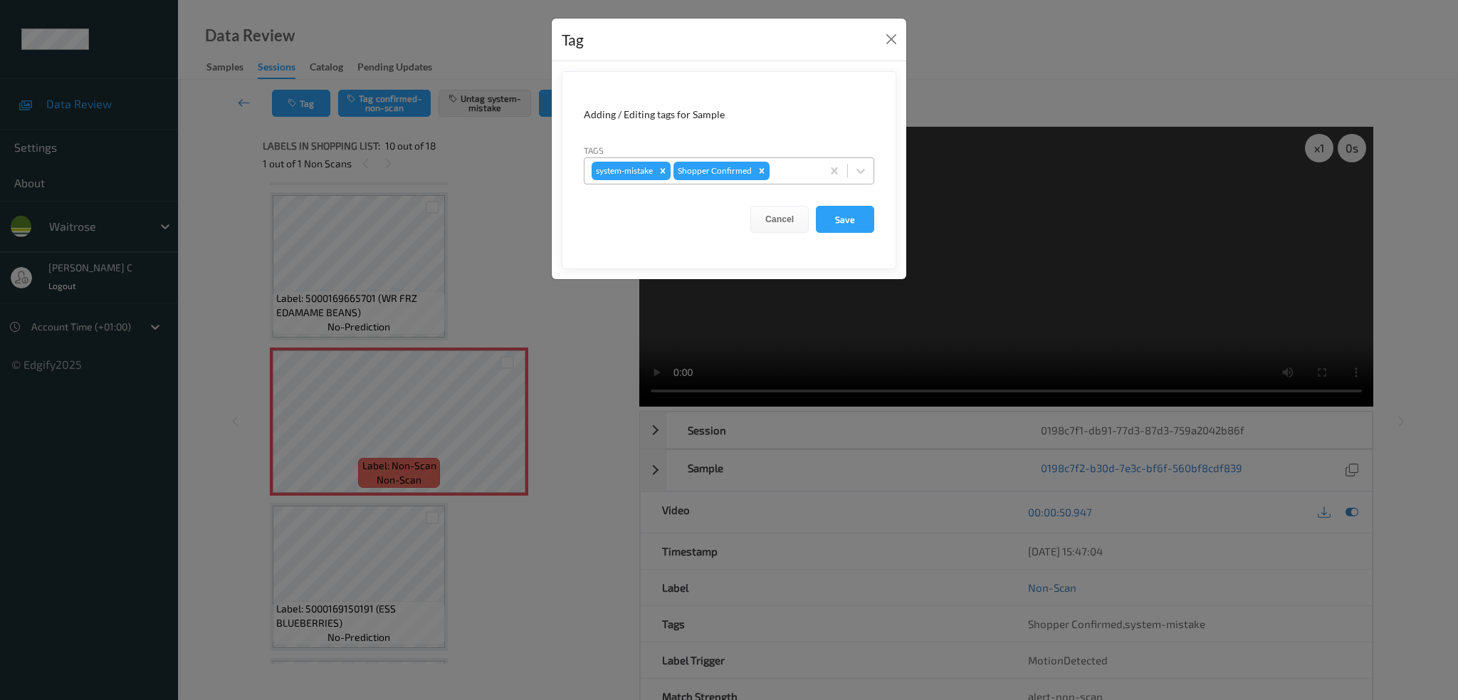
click at [786, 173] on div at bounding box center [793, 170] width 42 height 17
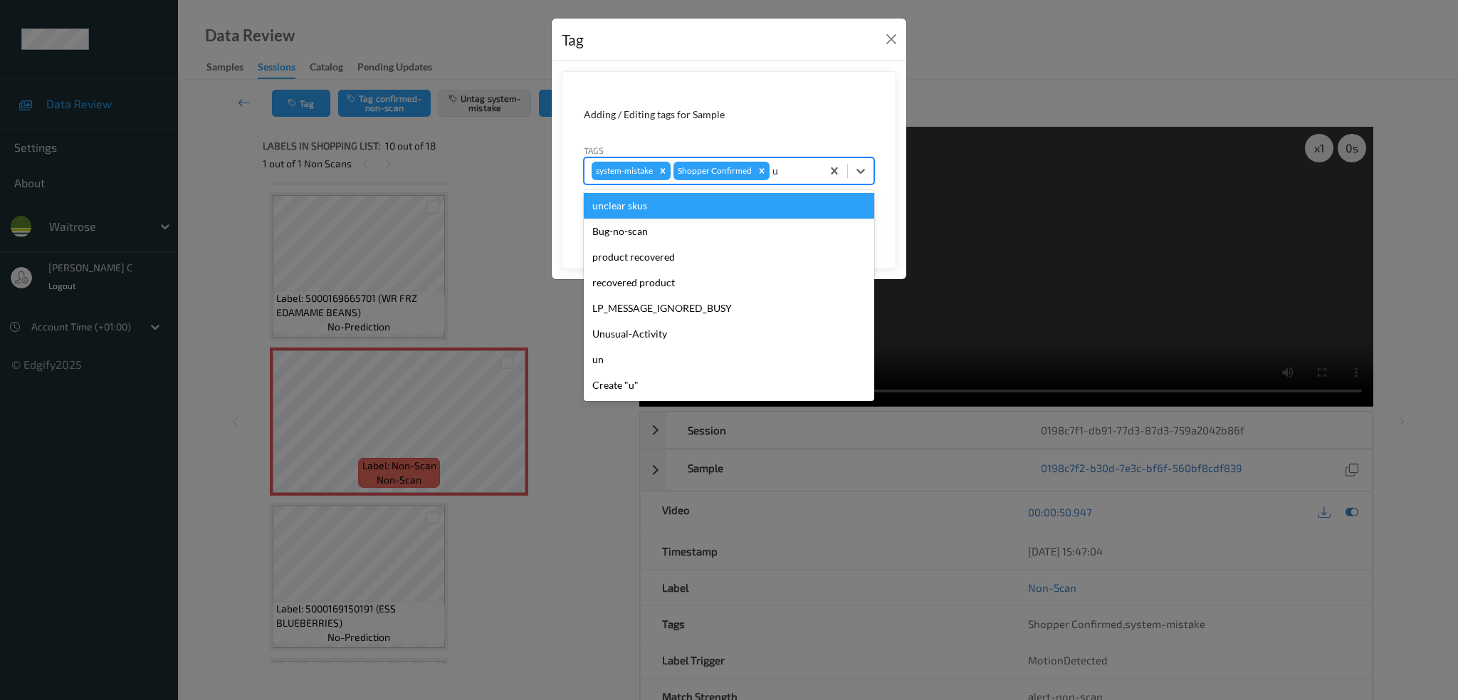
type input "un"
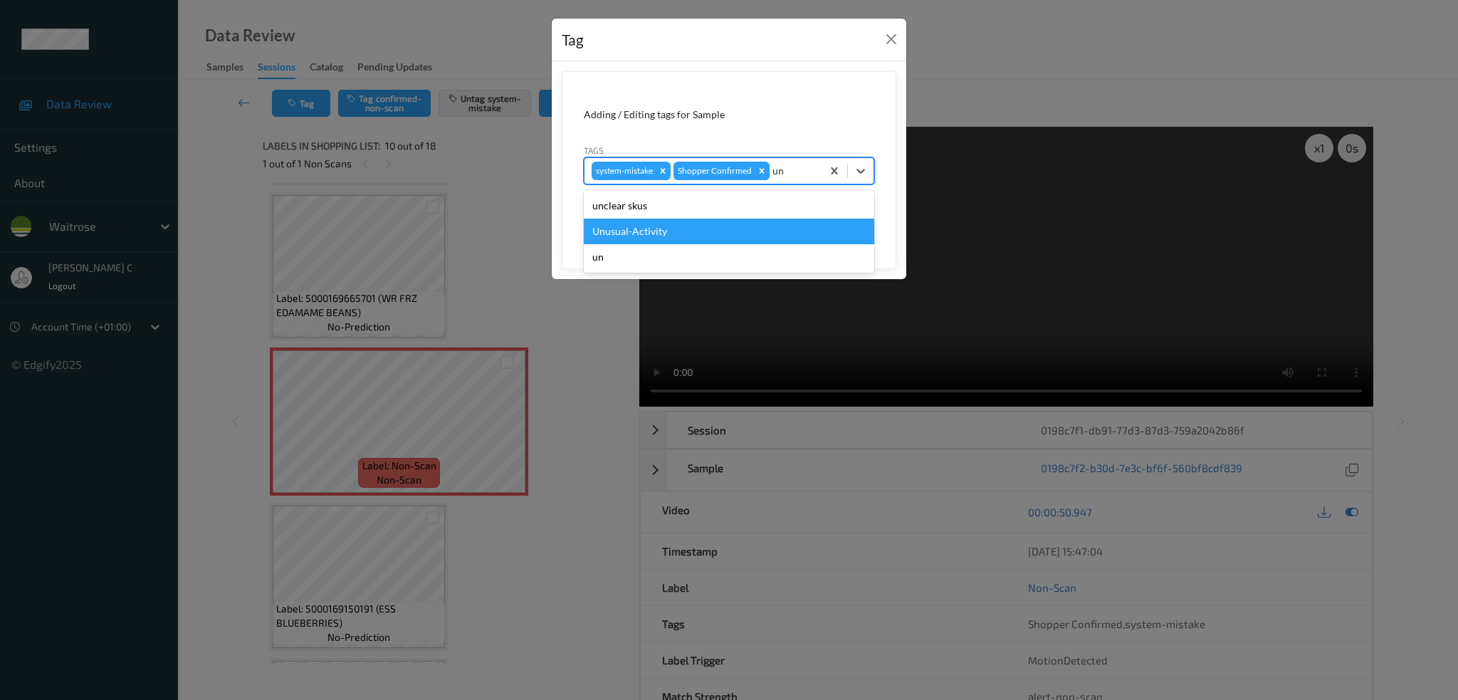
click at [739, 231] on div "Unusual-Activity" at bounding box center [729, 232] width 290 height 26
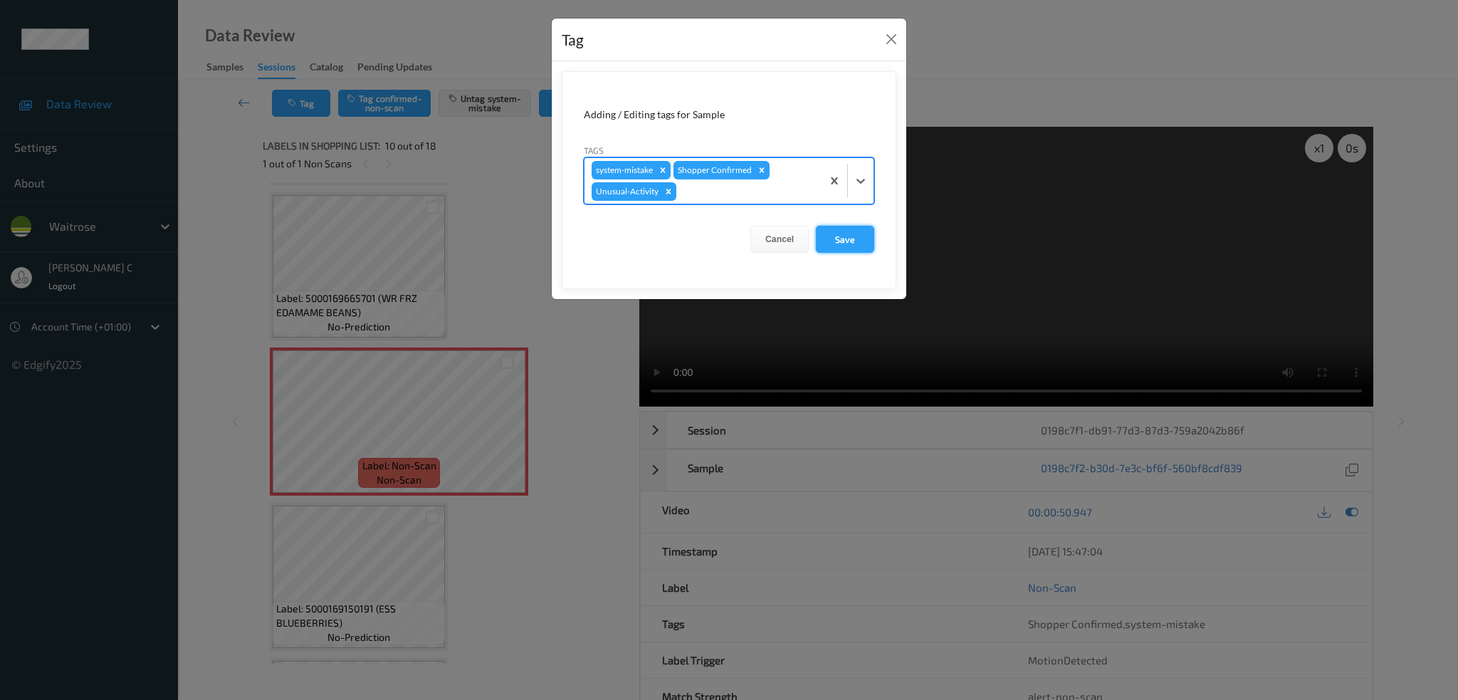
click at [841, 239] on button "Save" at bounding box center [845, 239] width 58 height 27
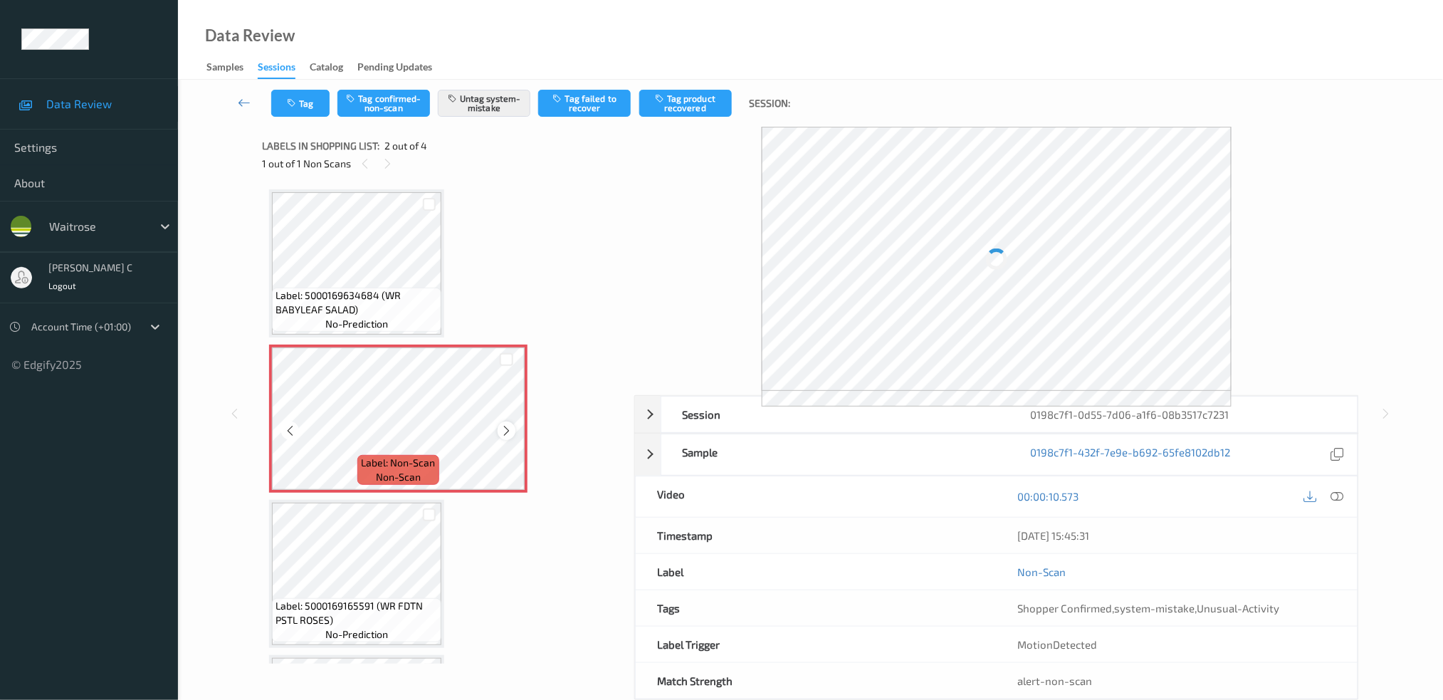
click at [509, 424] on icon at bounding box center [506, 430] width 12 height 13
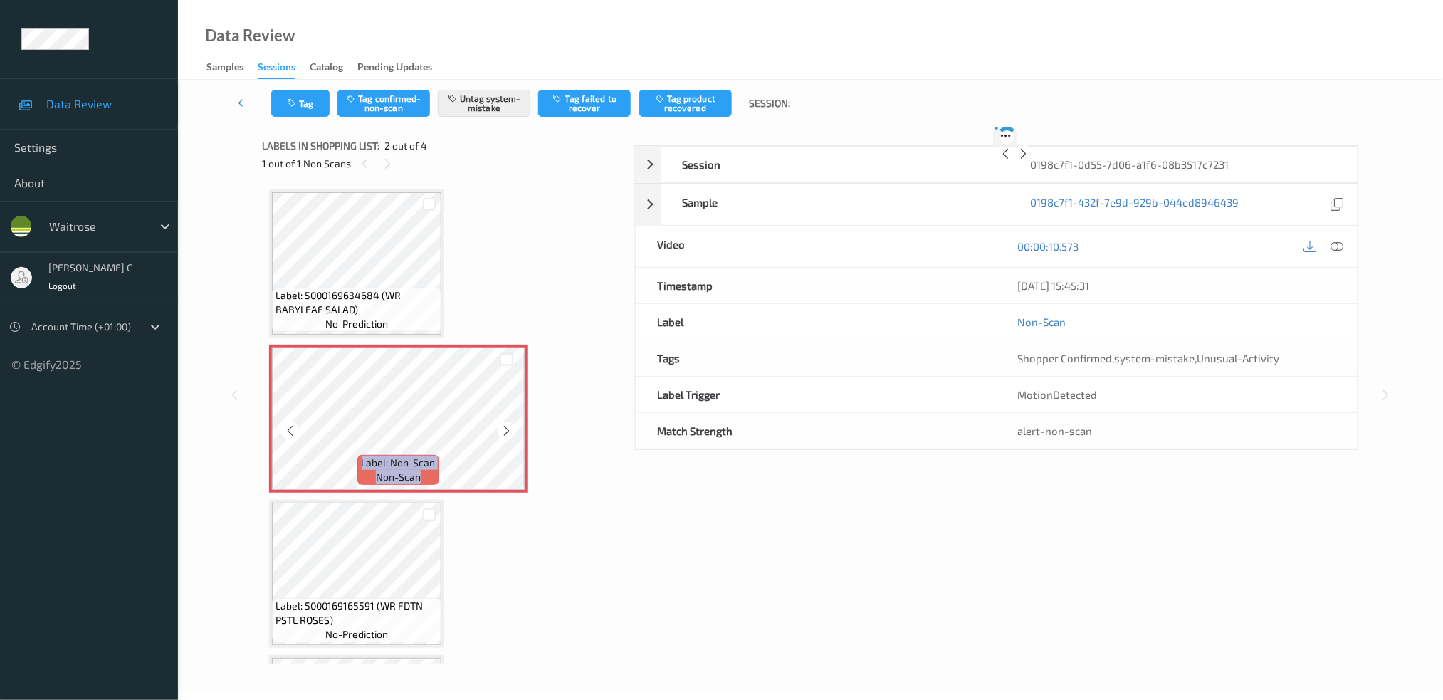
click at [509, 424] on icon at bounding box center [506, 430] width 12 height 13
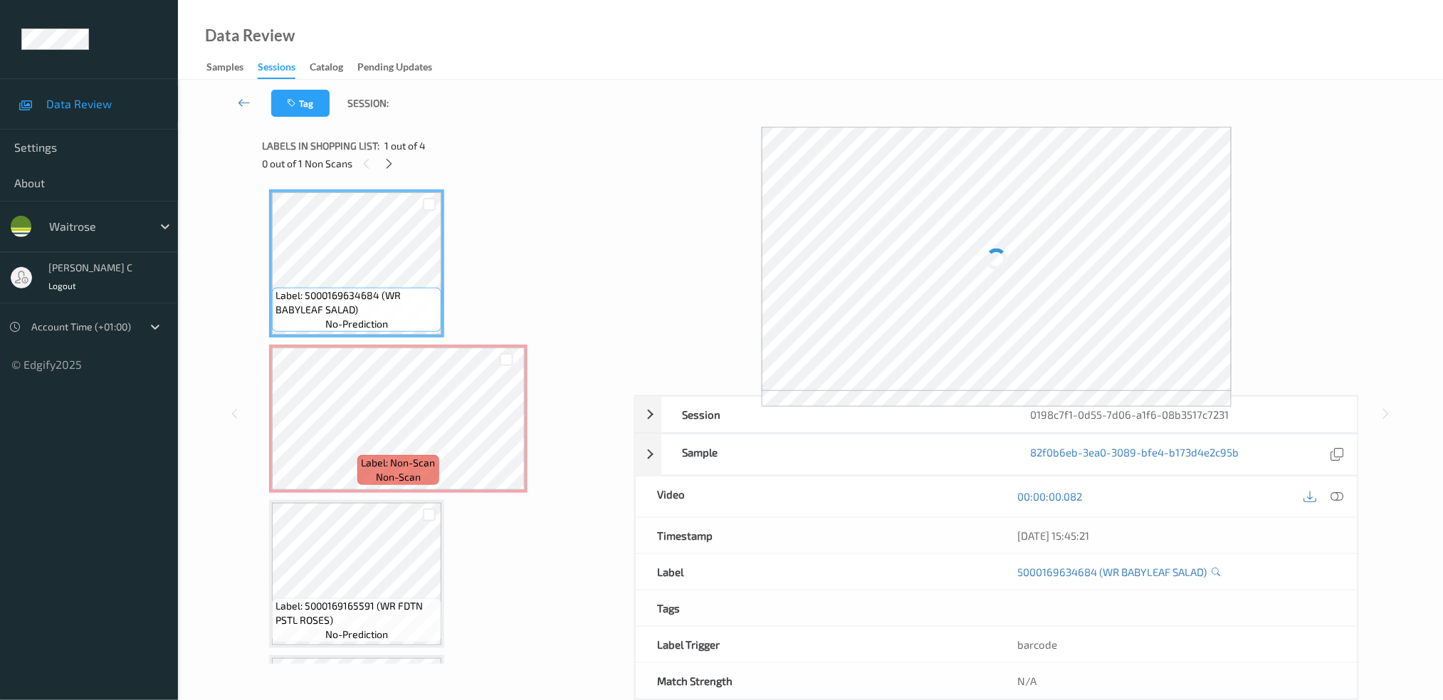
click at [1327, 488] on div at bounding box center [1323, 496] width 46 height 19
click at [1339, 493] on icon at bounding box center [1336, 496] width 13 height 13
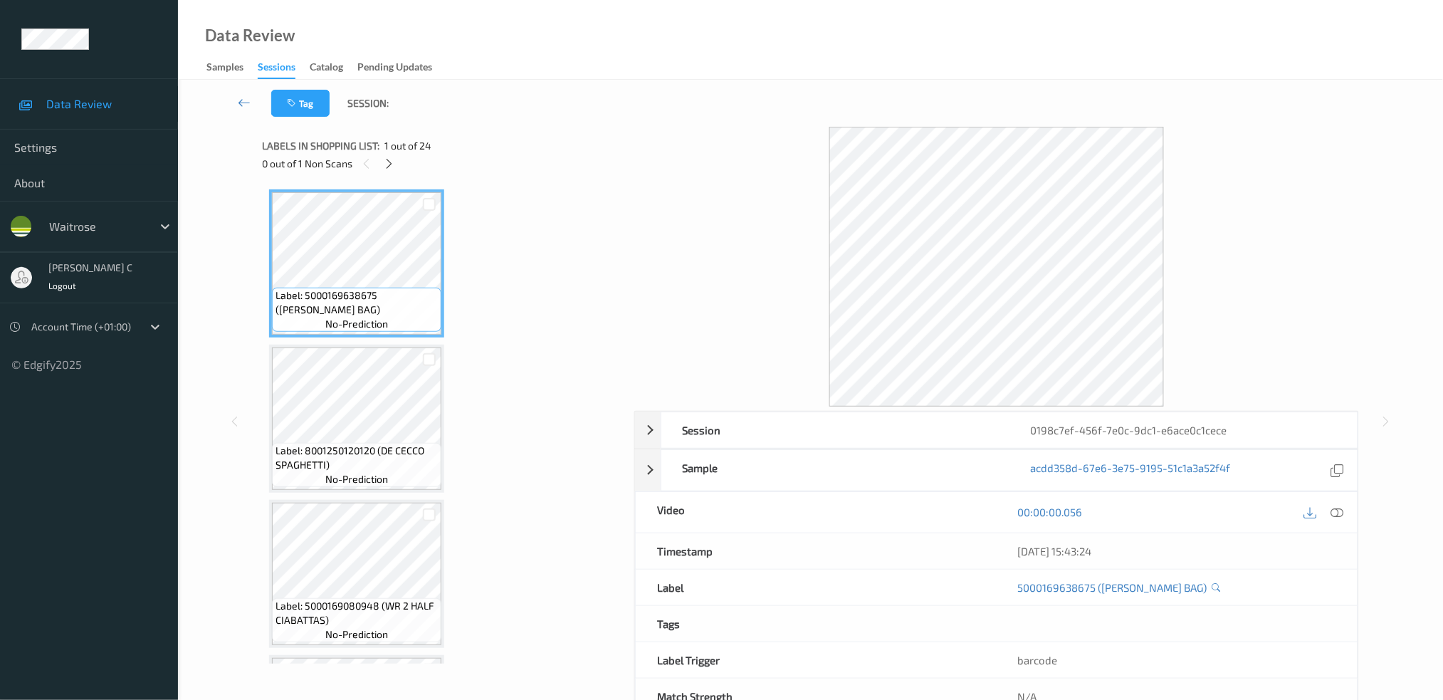
click at [396, 168] on div at bounding box center [389, 163] width 18 height 18
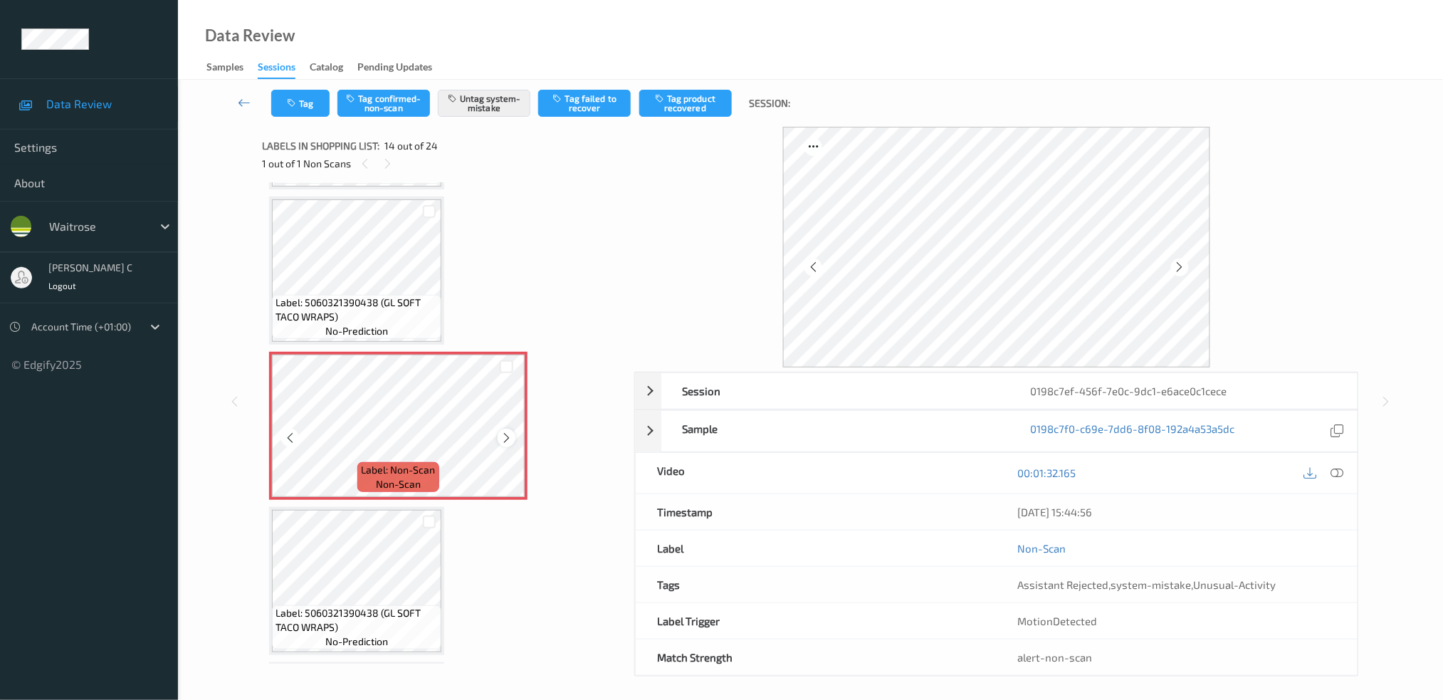
click at [510, 431] on icon at bounding box center [506, 437] width 12 height 13
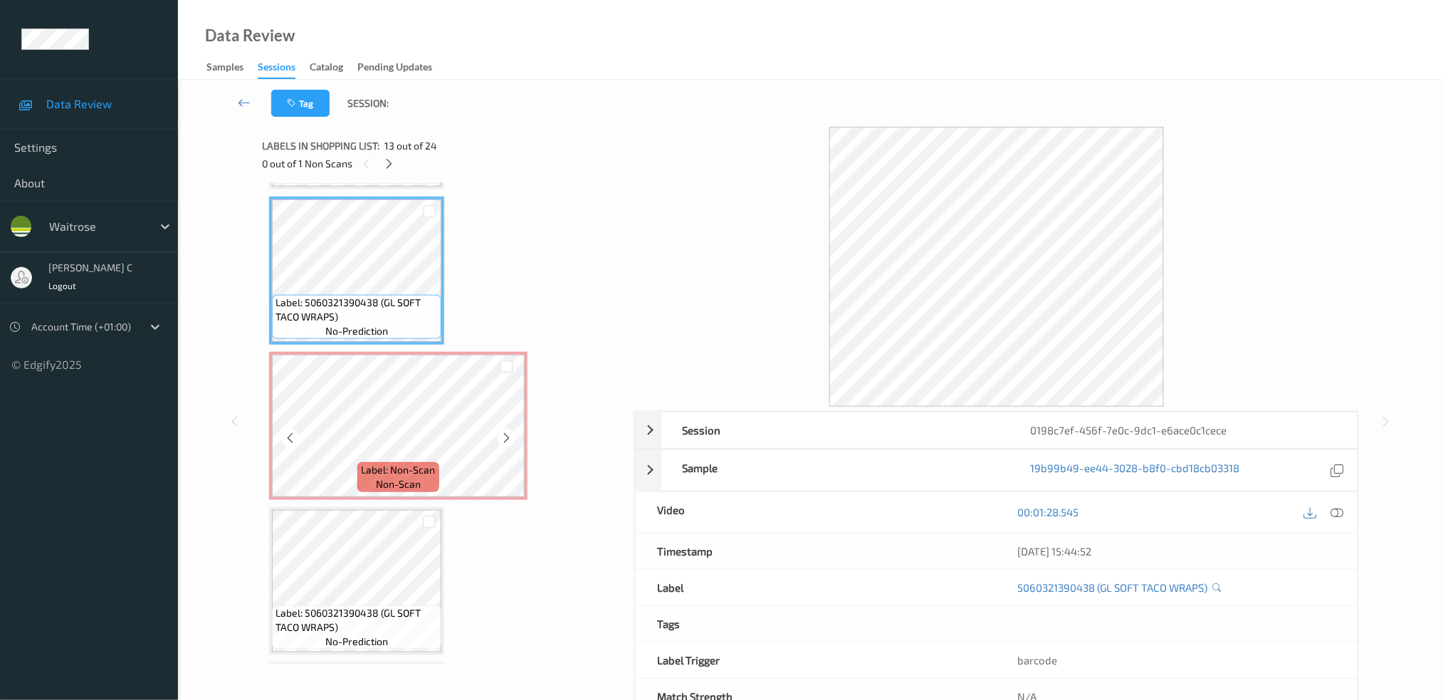
scroll to position [1760, 0]
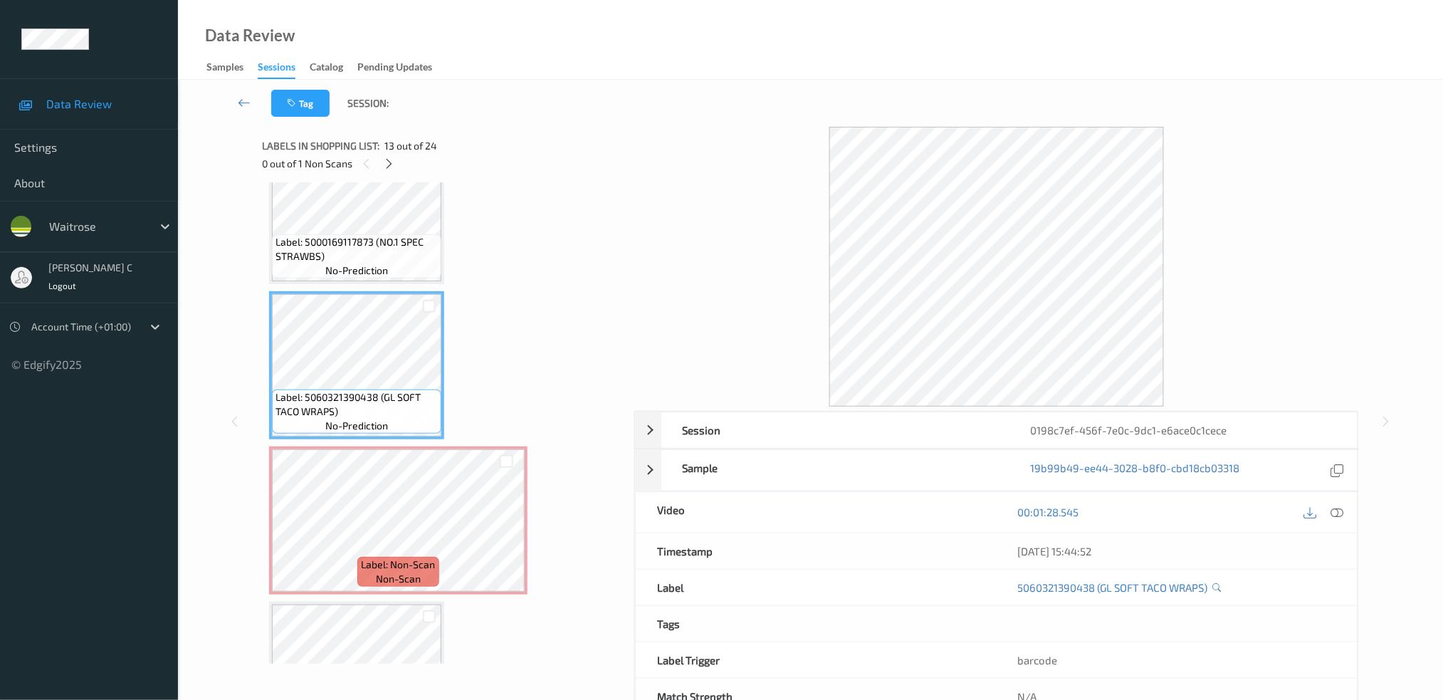
click at [372, 268] on div "Label: 5000169117873 (NO.1 SPEC STRAWBS) no-prediction" at bounding box center [356, 210] width 175 height 148
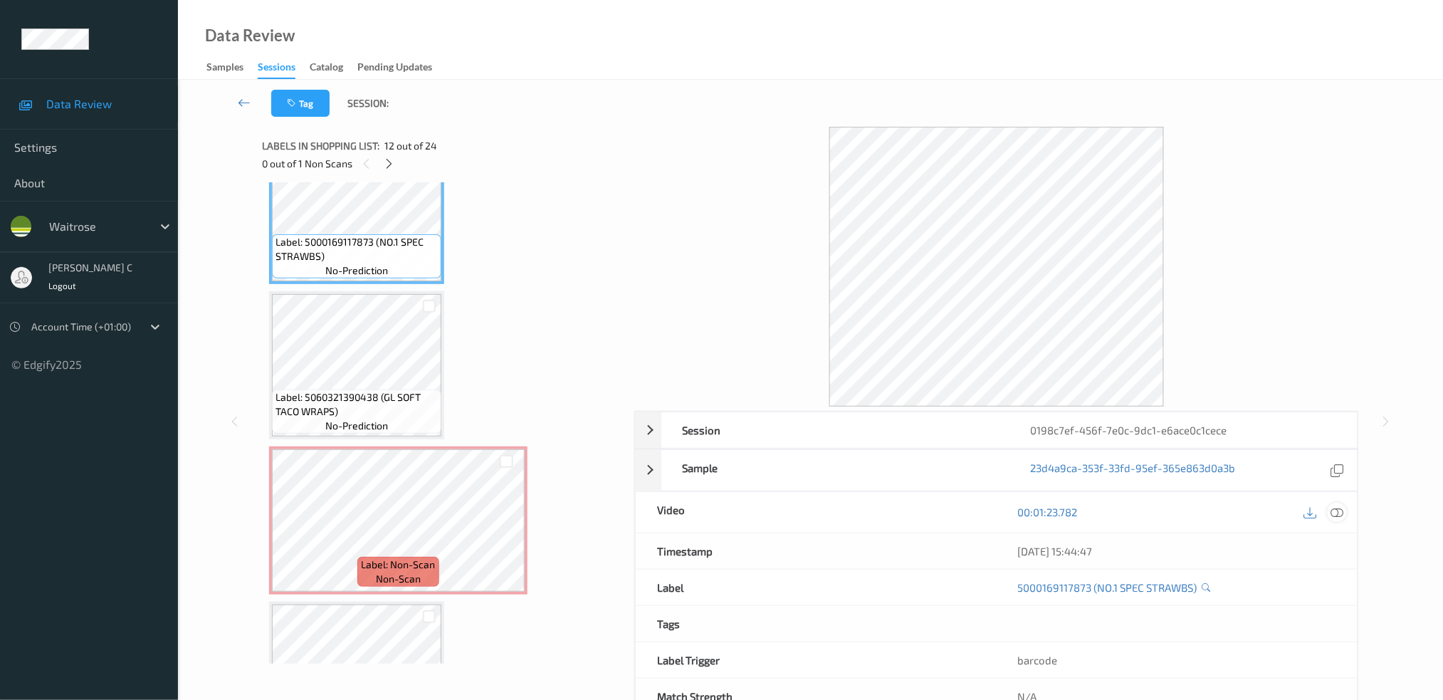
click at [1339, 511] on icon at bounding box center [1336, 511] width 13 height 13
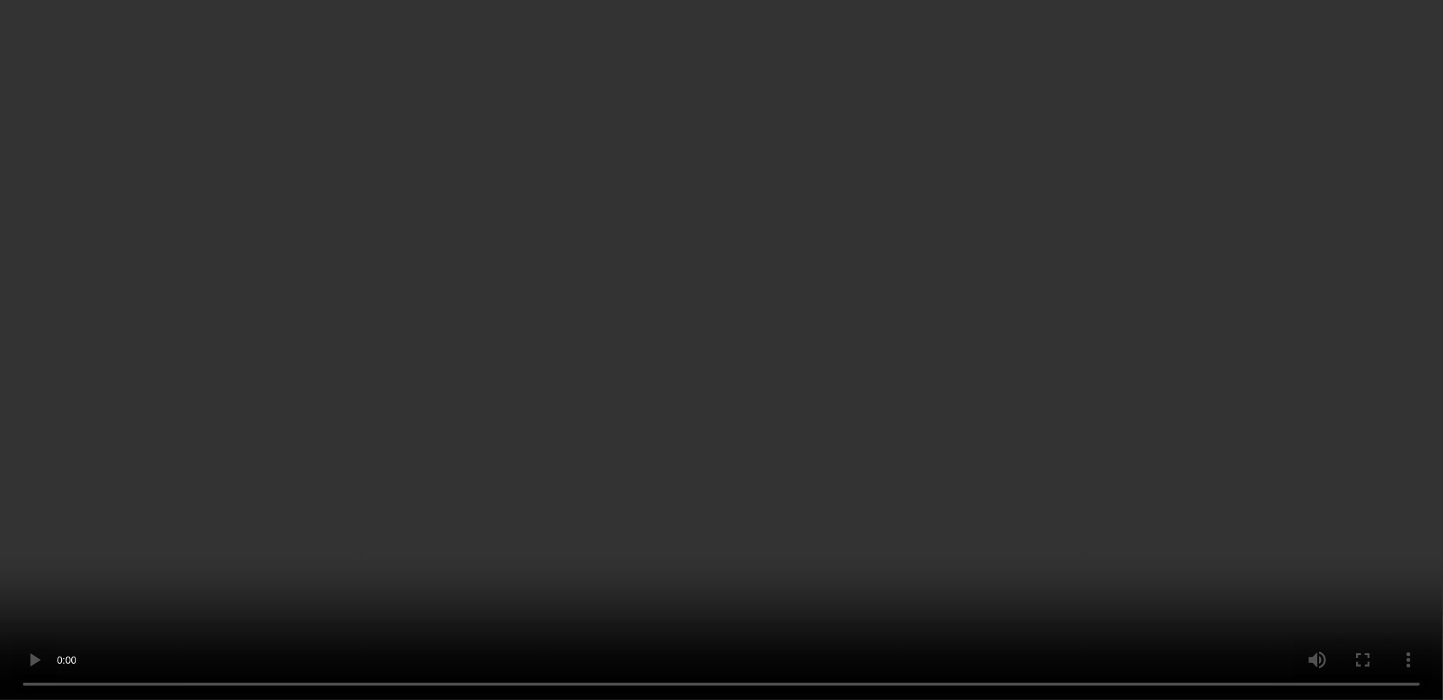
scroll to position [1950, 0]
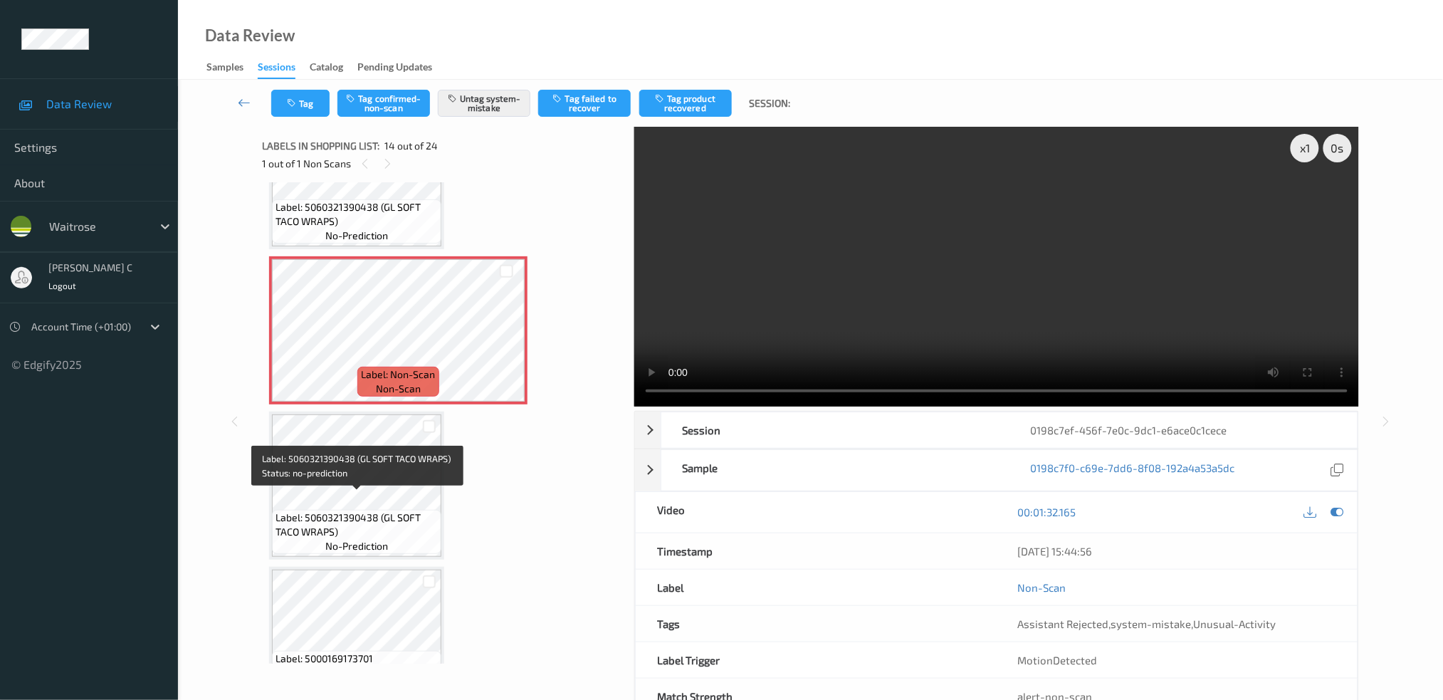
click at [386, 510] on span "Label: 5060321390438 (GL SOFT TACO WRAPS)" at bounding box center [356, 524] width 162 height 28
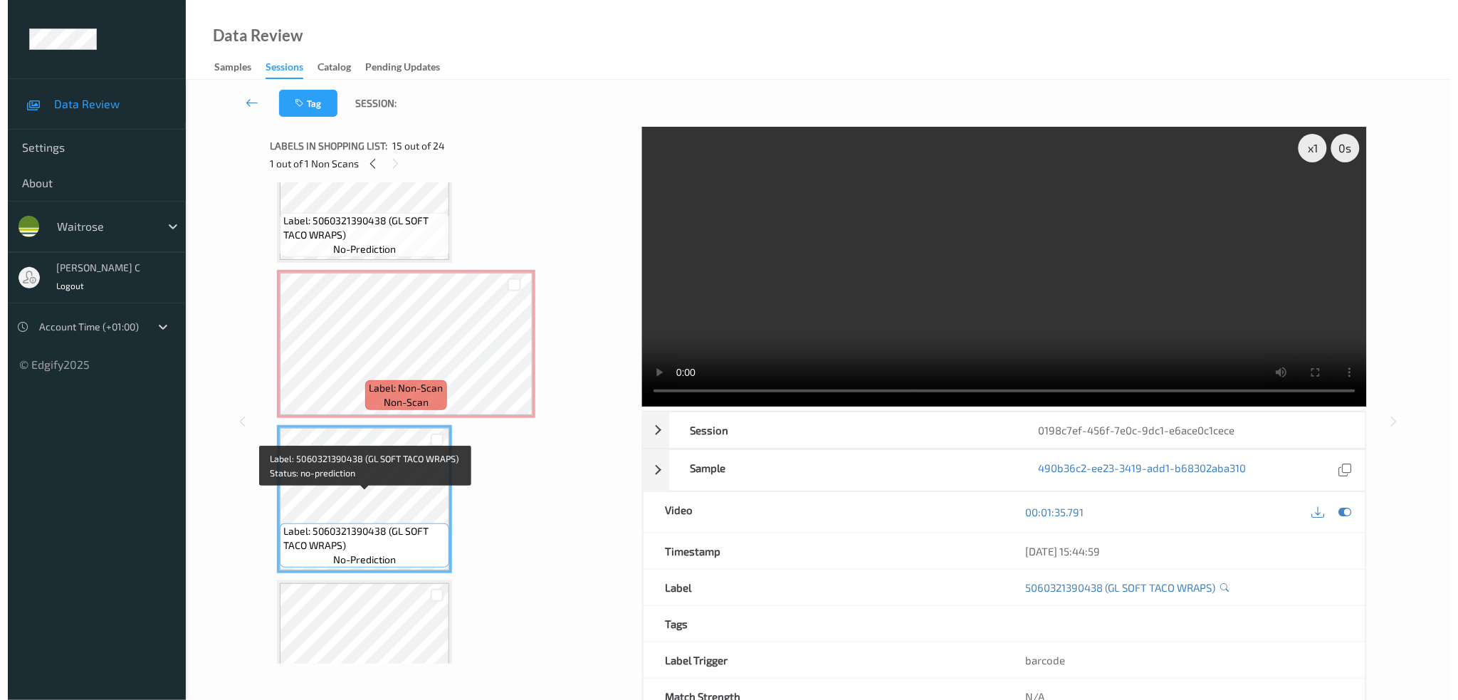
scroll to position [1855, 0]
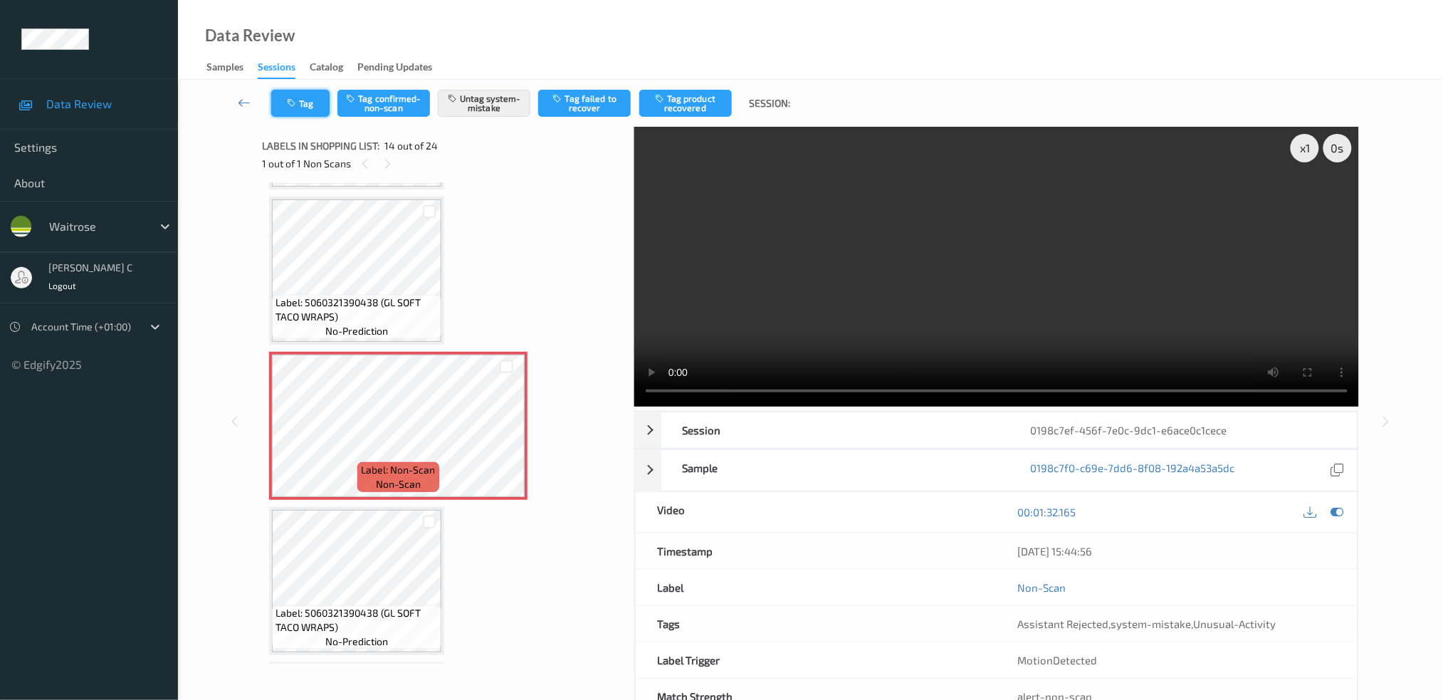
click at [304, 97] on button "Tag" at bounding box center [300, 103] width 58 height 27
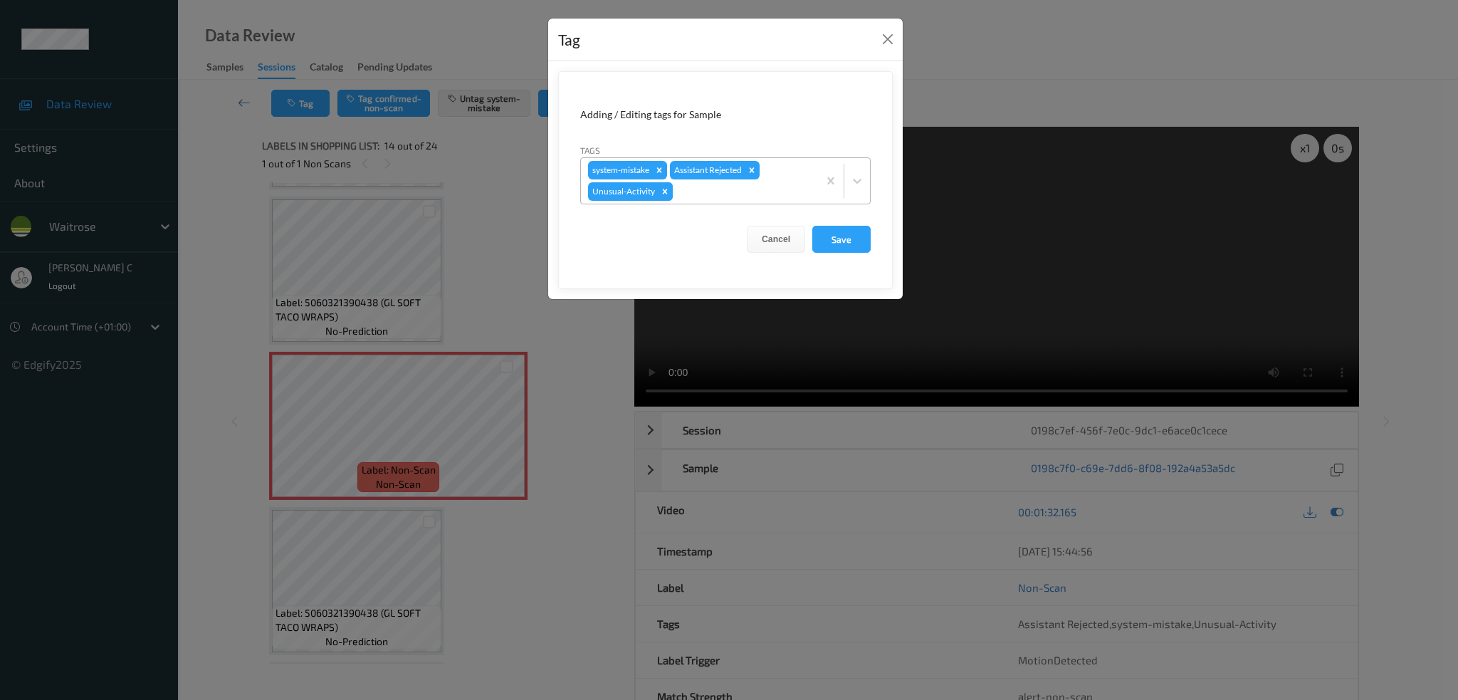
click at [665, 194] on icon "Remove Unusual-Activity" at bounding box center [665, 191] width 10 height 10
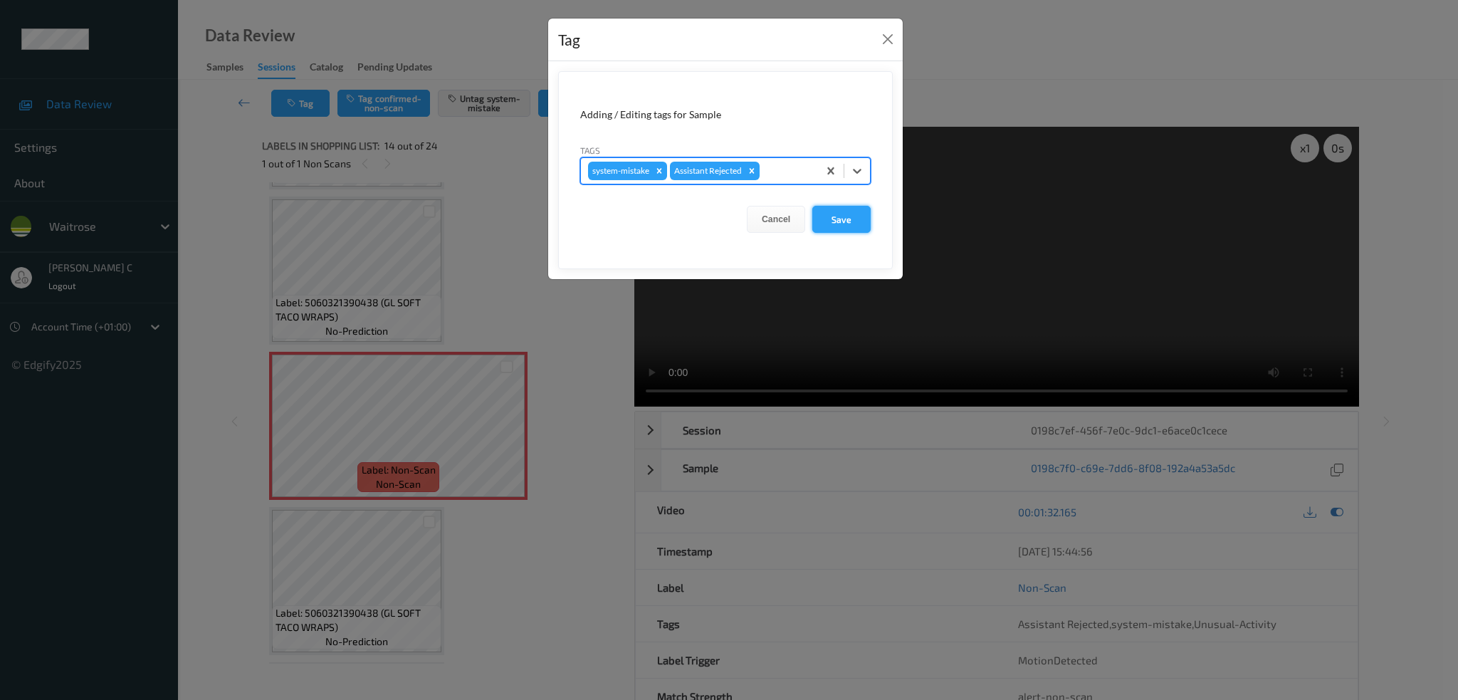
click at [843, 215] on button "Save" at bounding box center [841, 219] width 58 height 27
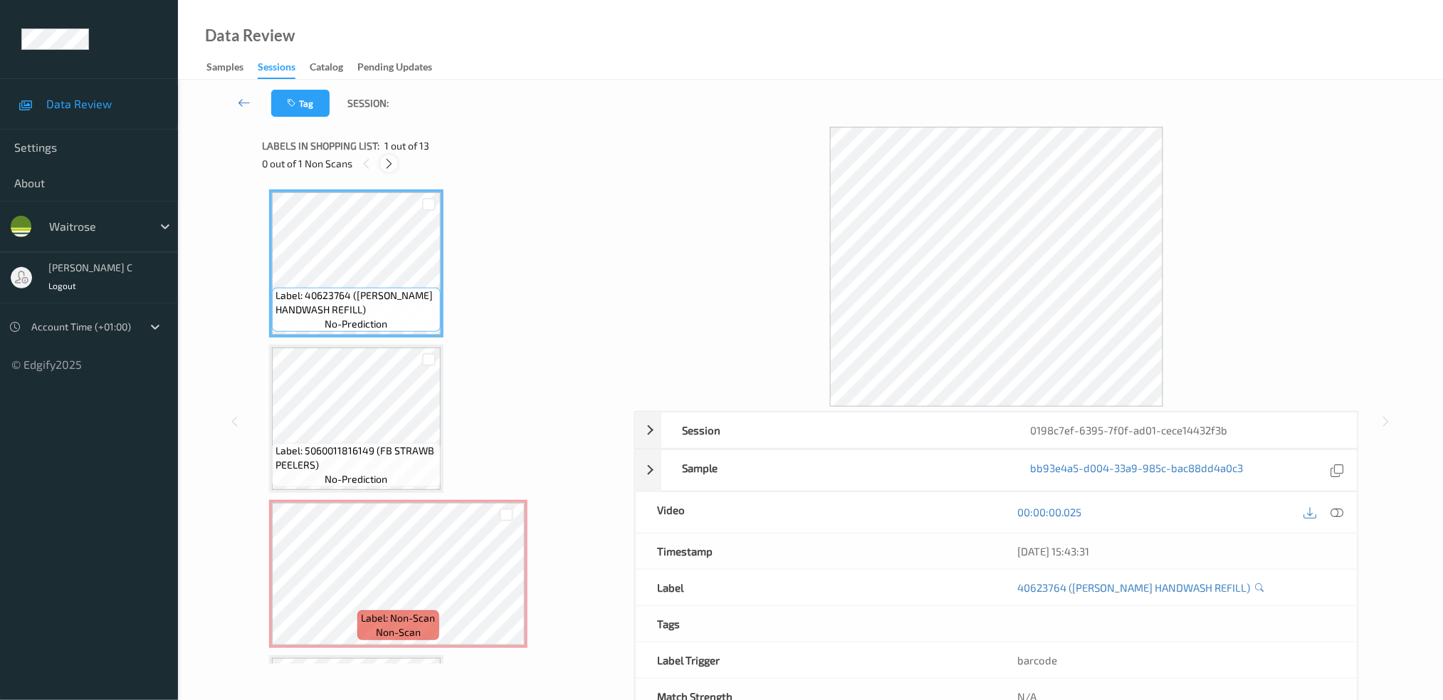
click at [388, 167] on icon at bounding box center [389, 163] width 12 height 13
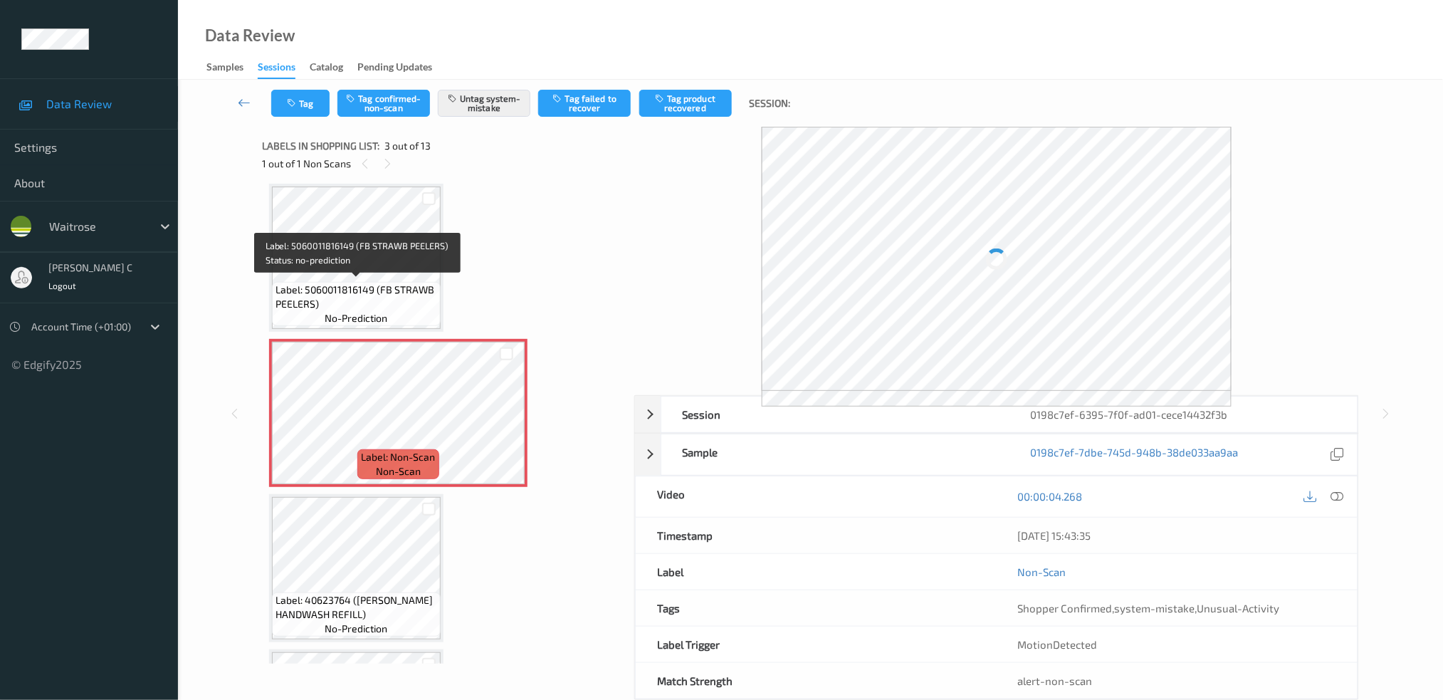
click at [351, 290] on span "Label: 5060011816149 (FB STRAWB PEELERS)" at bounding box center [356, 297] width 162 height 28
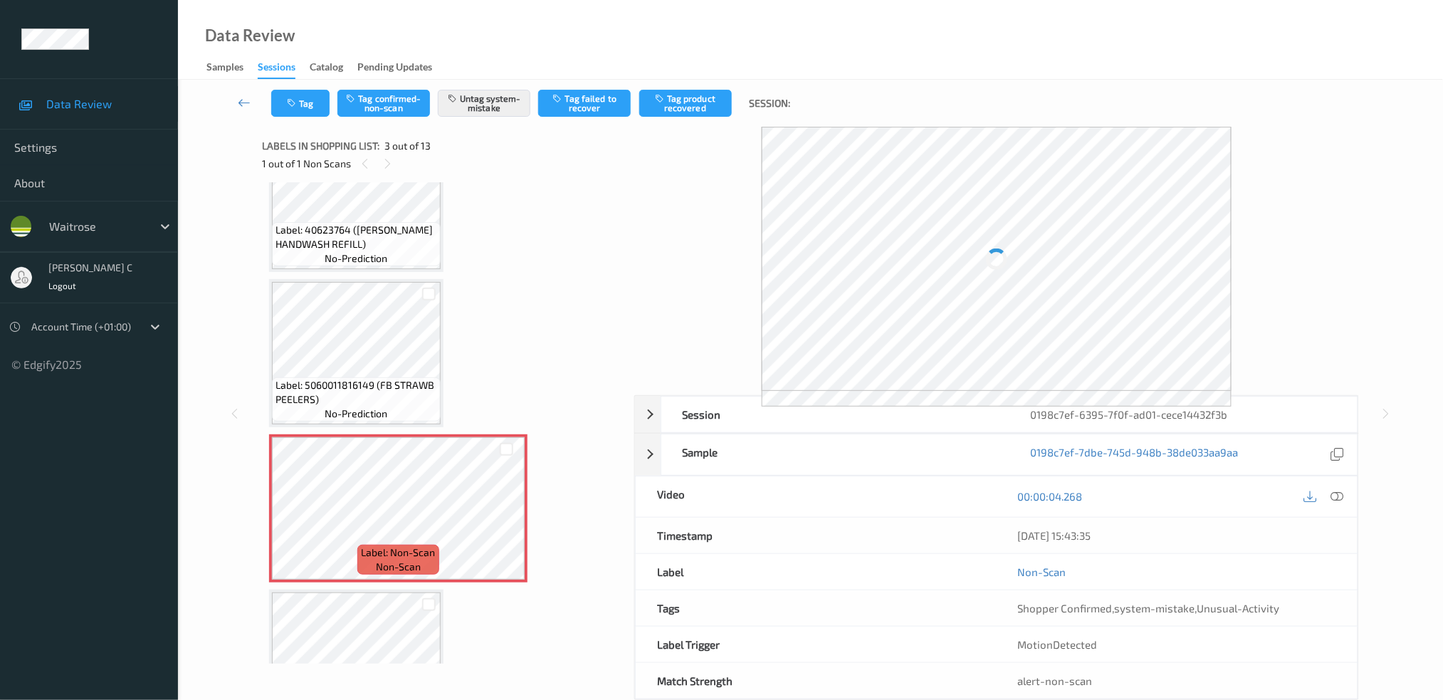
click at [344, 240] on span "Label: 40623764 (HIPP HANDWASH REFILL)" at bounding box center [356, 237] width 162 height 28
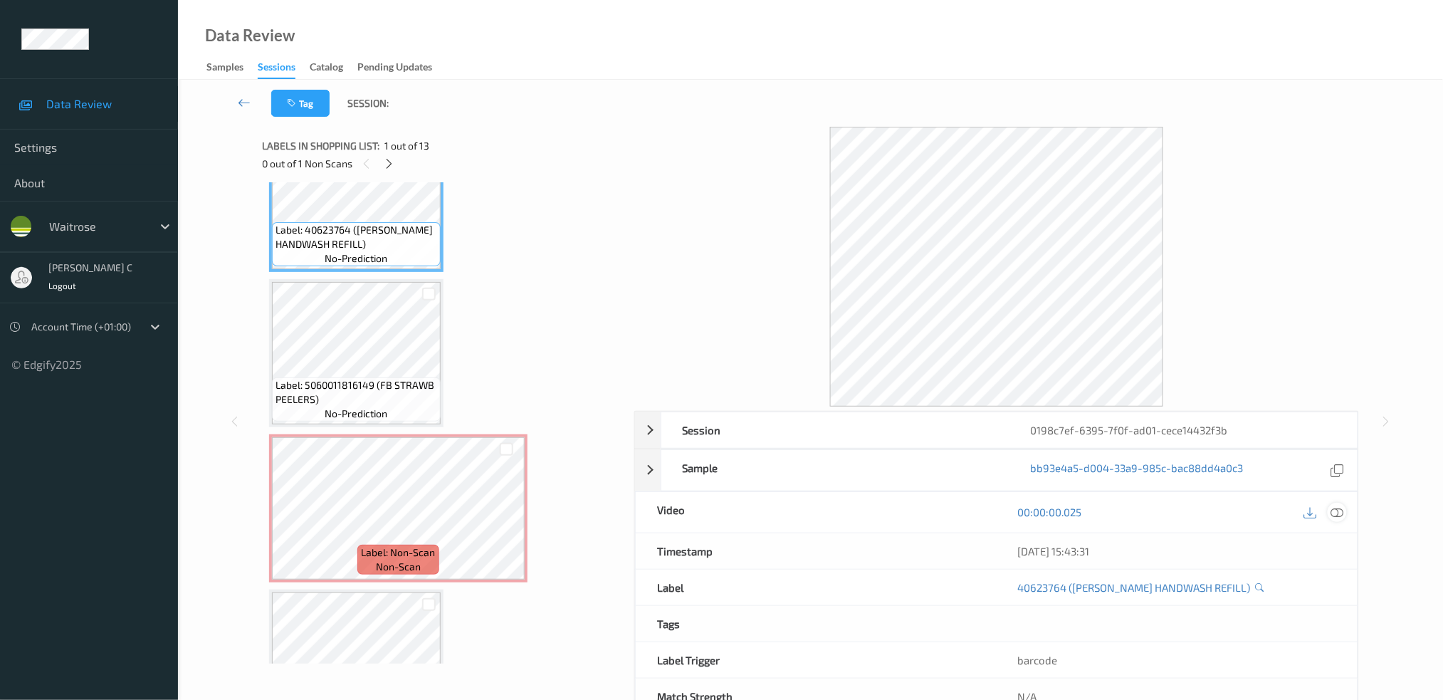
click at [1342, 511] on icon at bounding box center [1336, 511] width 13 height 13
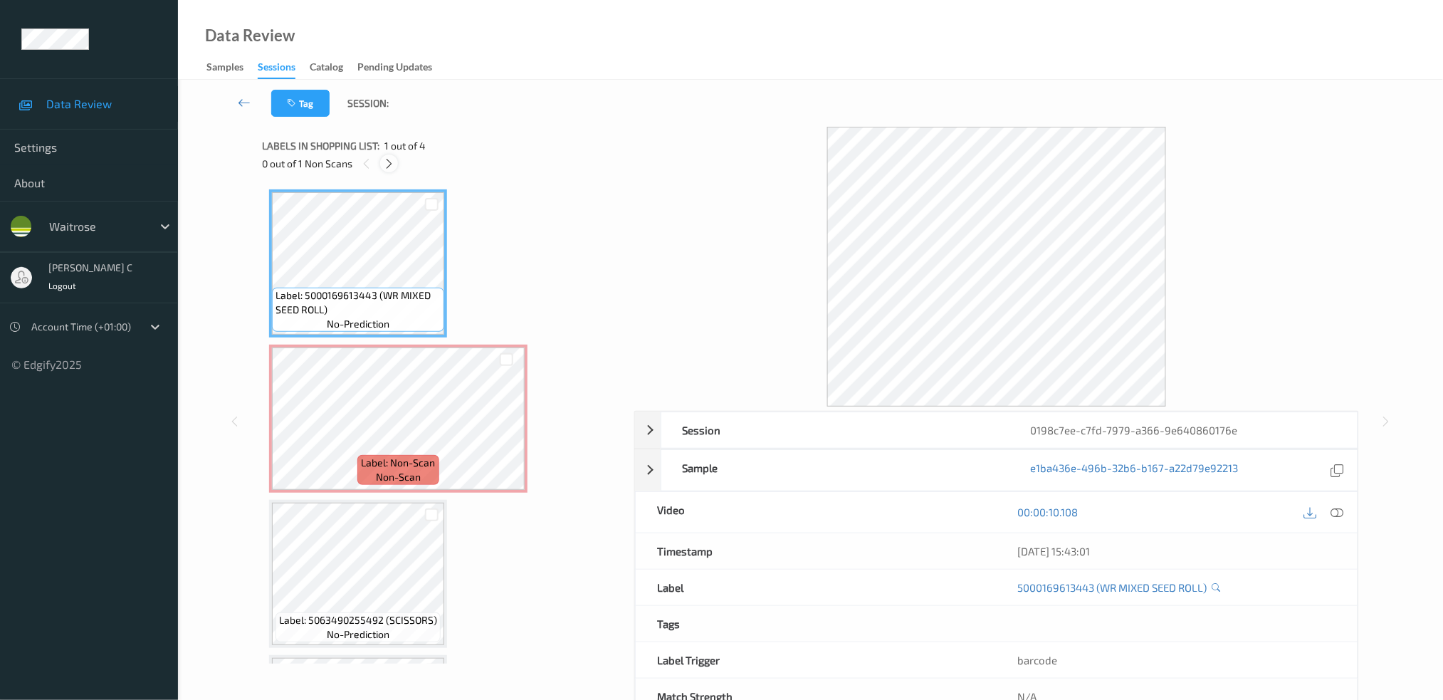
click at [392, 157] on icon at bounding box center [389, 163] width 12 height 13
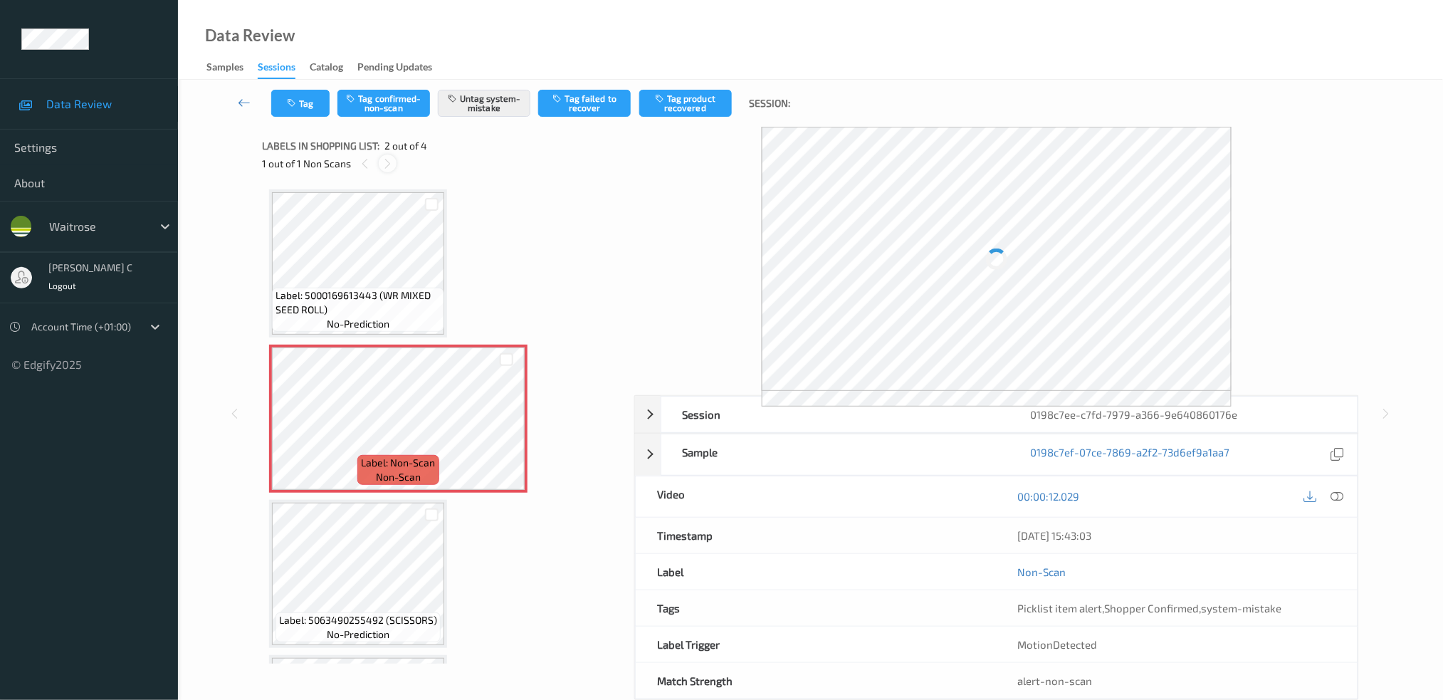
scroll to position [6, 0]
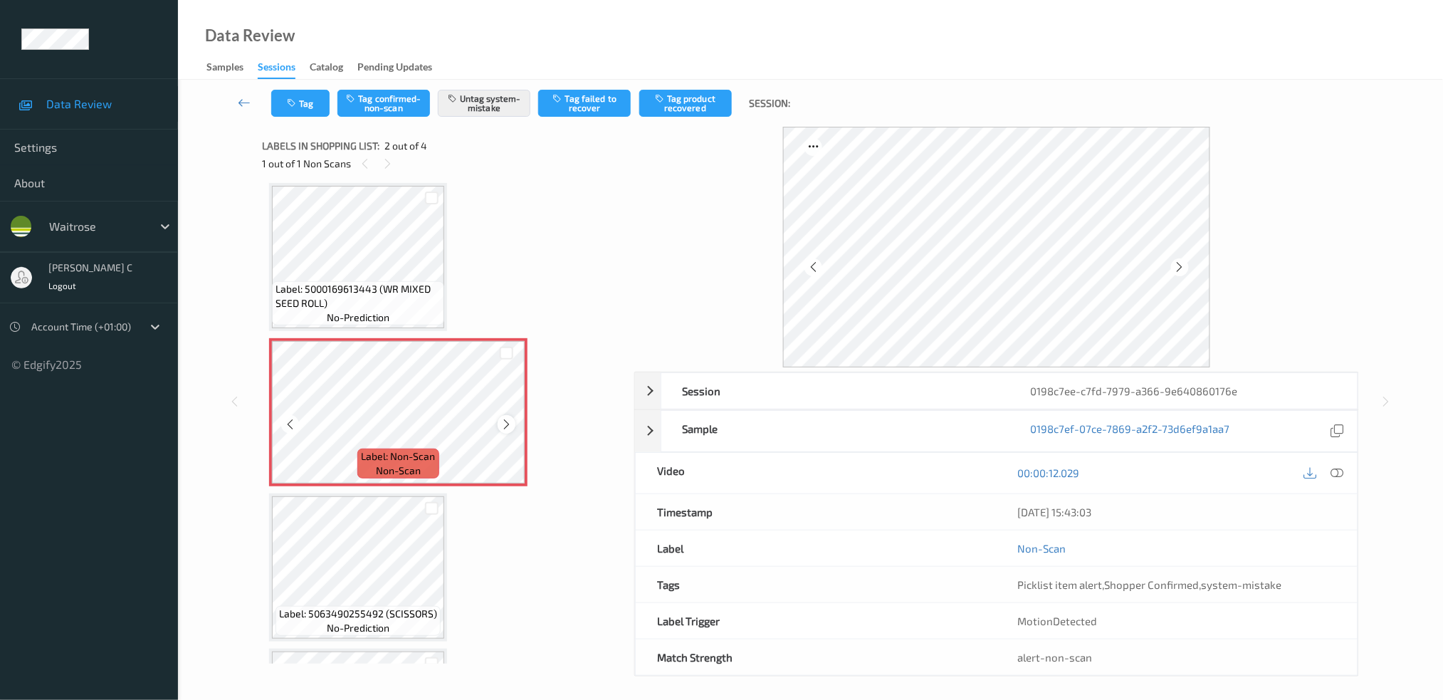
click at [507, 421] on icon at bounding box center [506, 424] width 12 height 13
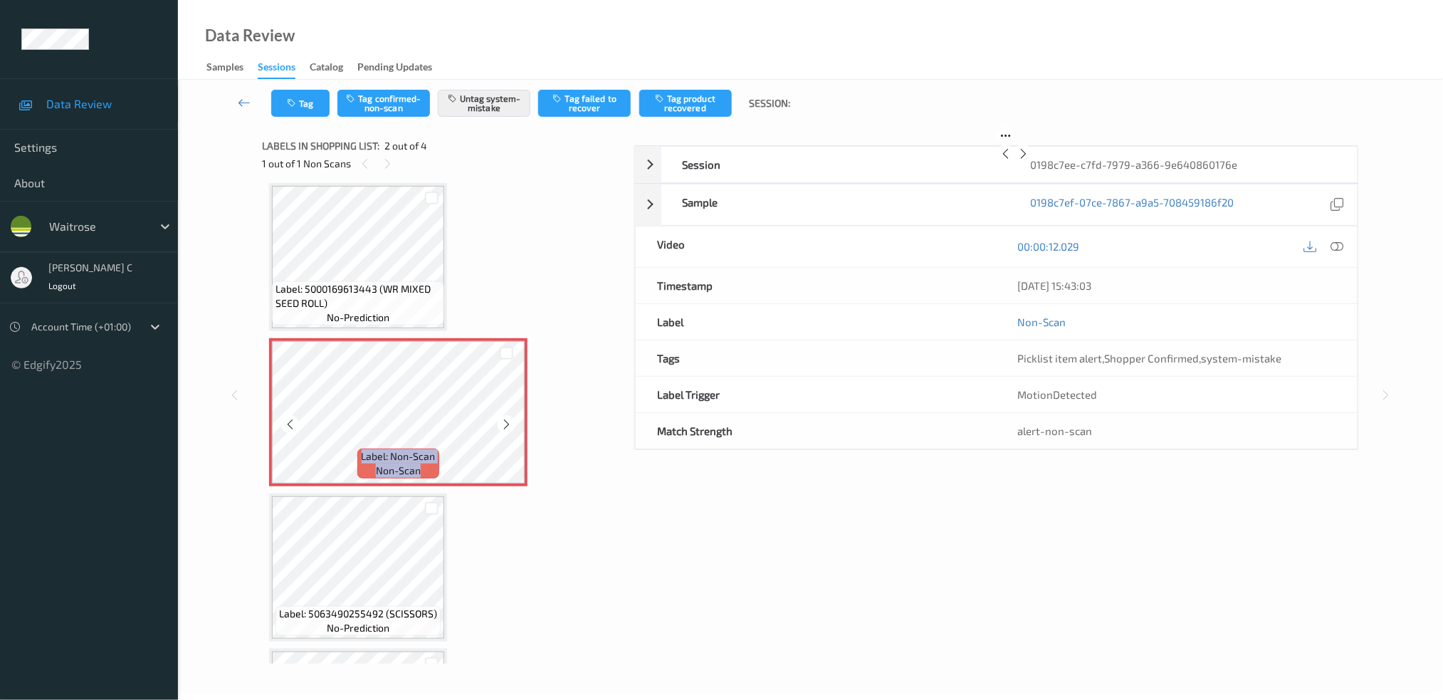
click at [507, 421] on icon at bounding box center [506, 424] width 12 height 13
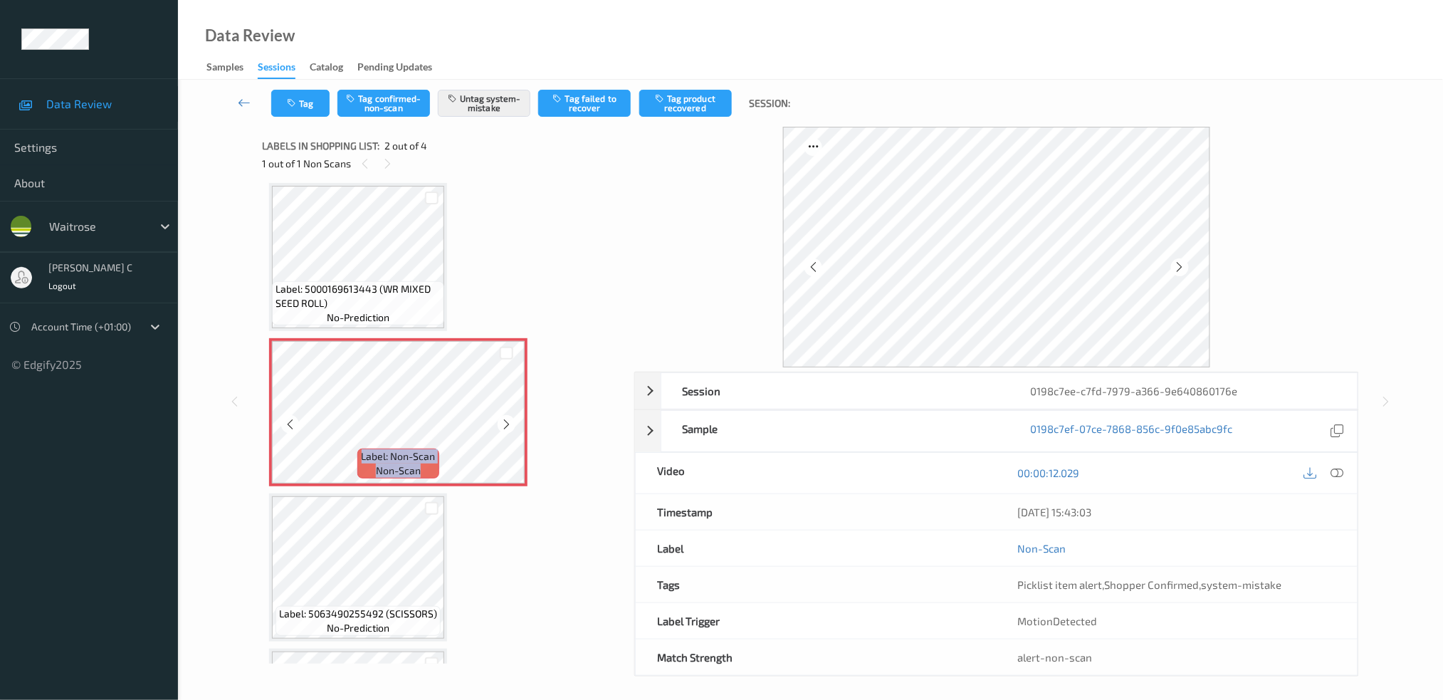
click at [507, 421] on icon at bounding box center [506, 424] width 12 height 13
click at [362, 294] on span "Label: 5000169613443 (WR MIXED SEED ROLL)" at bounding box center [357, 296] width 165 height 28
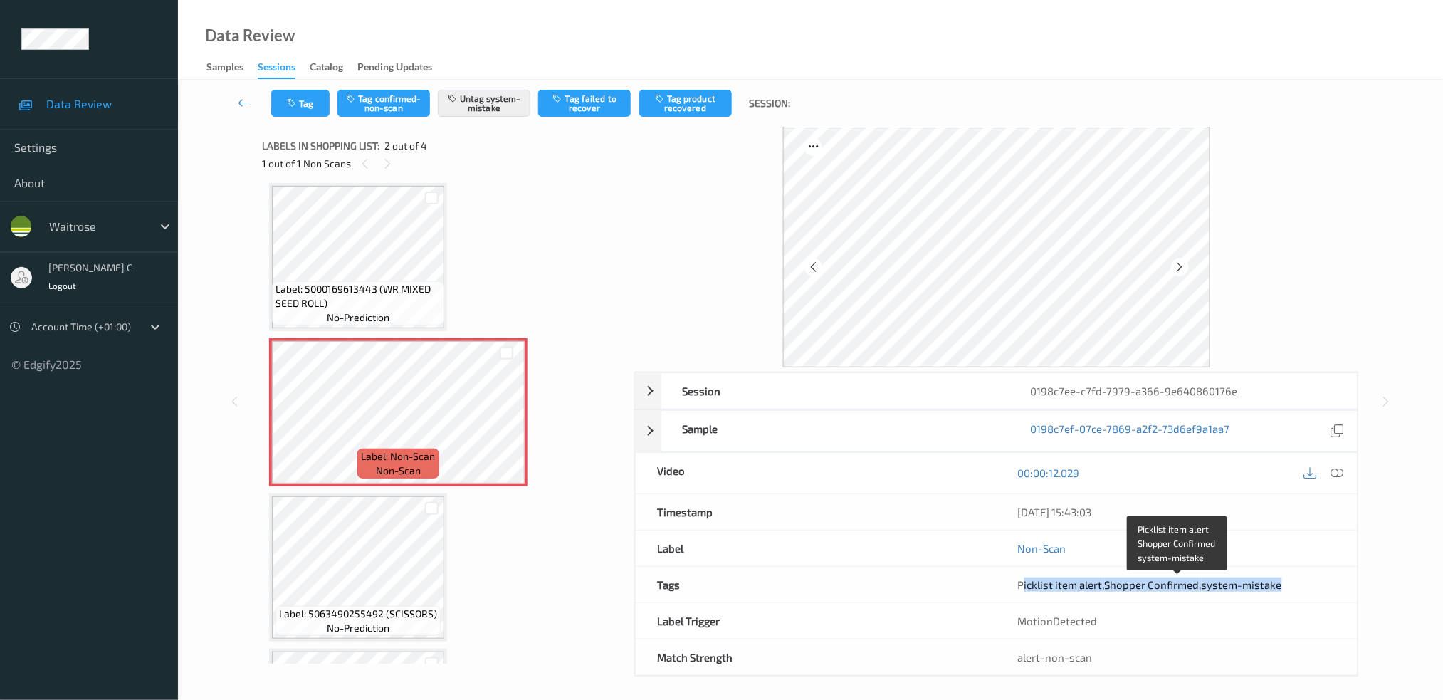
drag, startPoint x: 1026, startPoint y: 582, endPoint x: 1326, endPoint y: 585, distance: 300.4
click at [1326, 585] on div "Picklist item alert , Shopper Confirmed , system-mistake" at bounding box center [1177, 584] width 318 height 14
click at [298, 110] on button "Tag" at bounding box center [300, 103] width 58 height 27
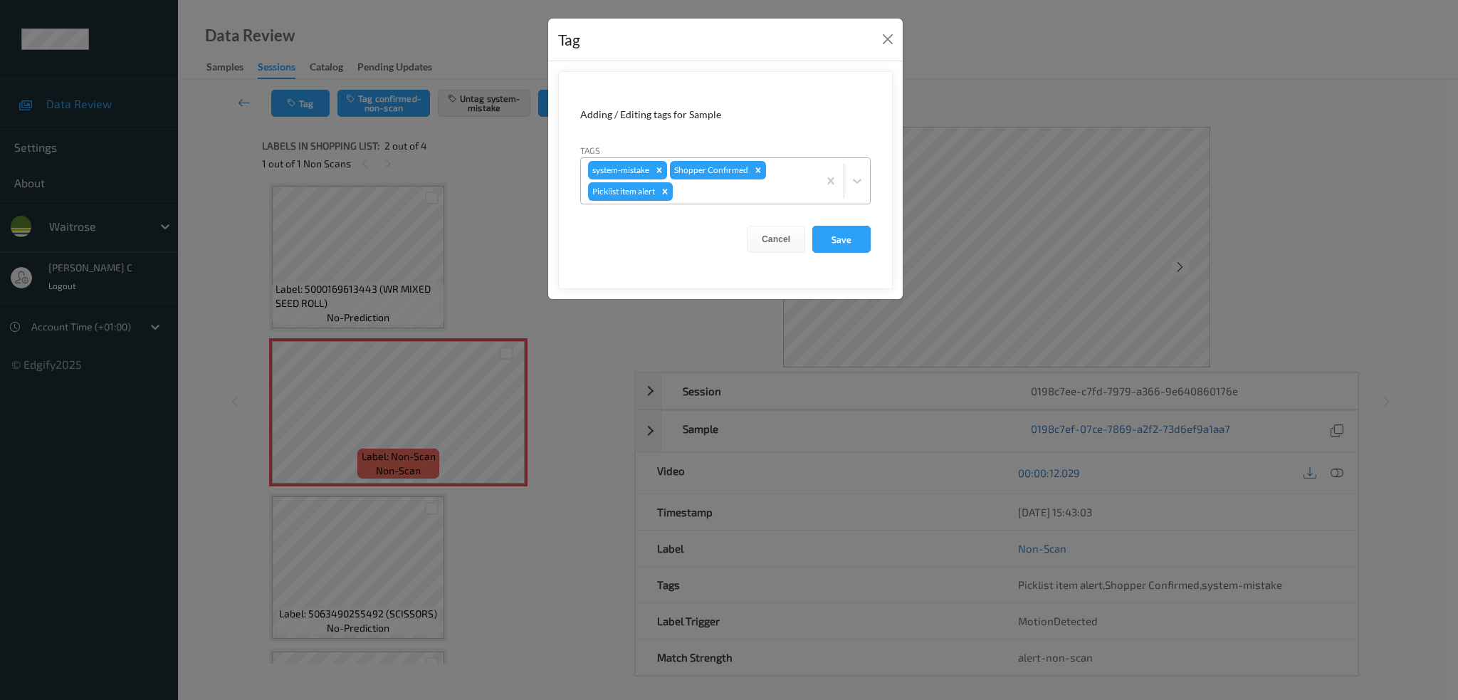
click at [742, 194] on div at bounding box center [742, 191] width 135 height 17
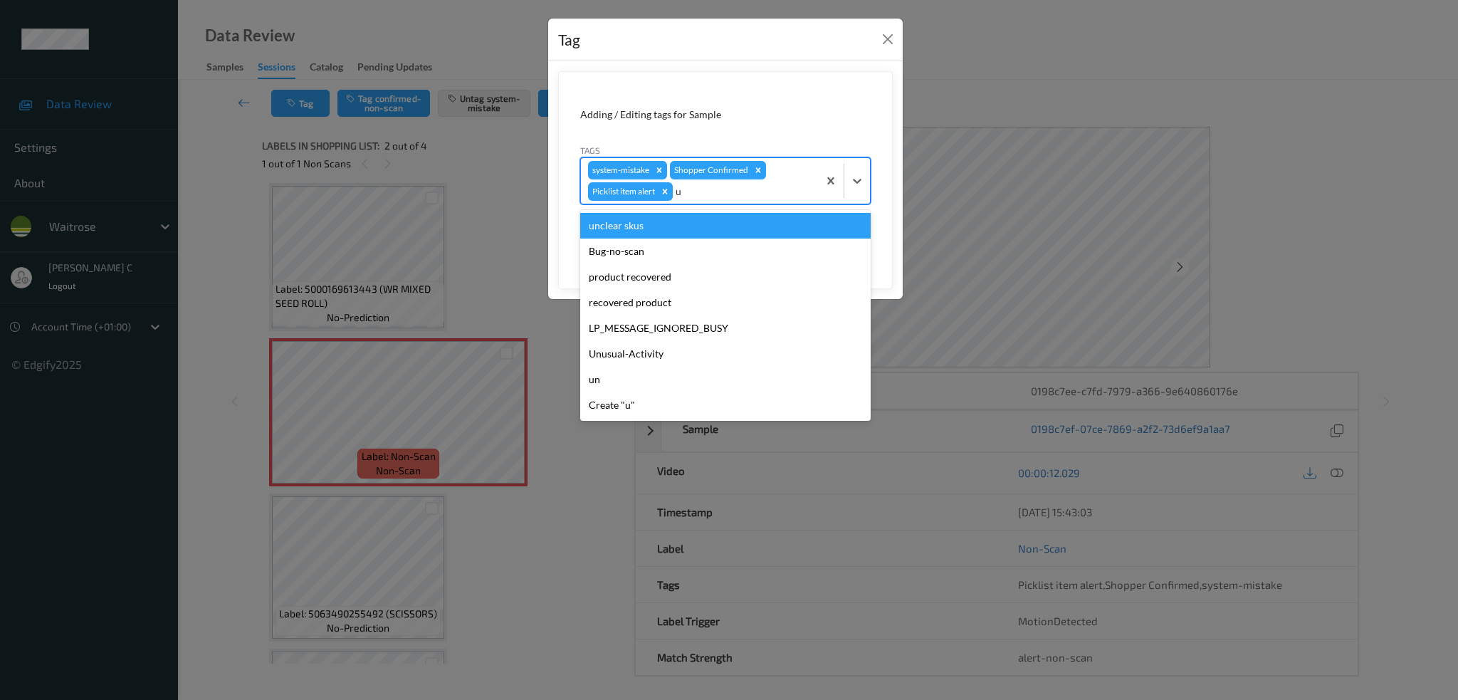
type input "un"
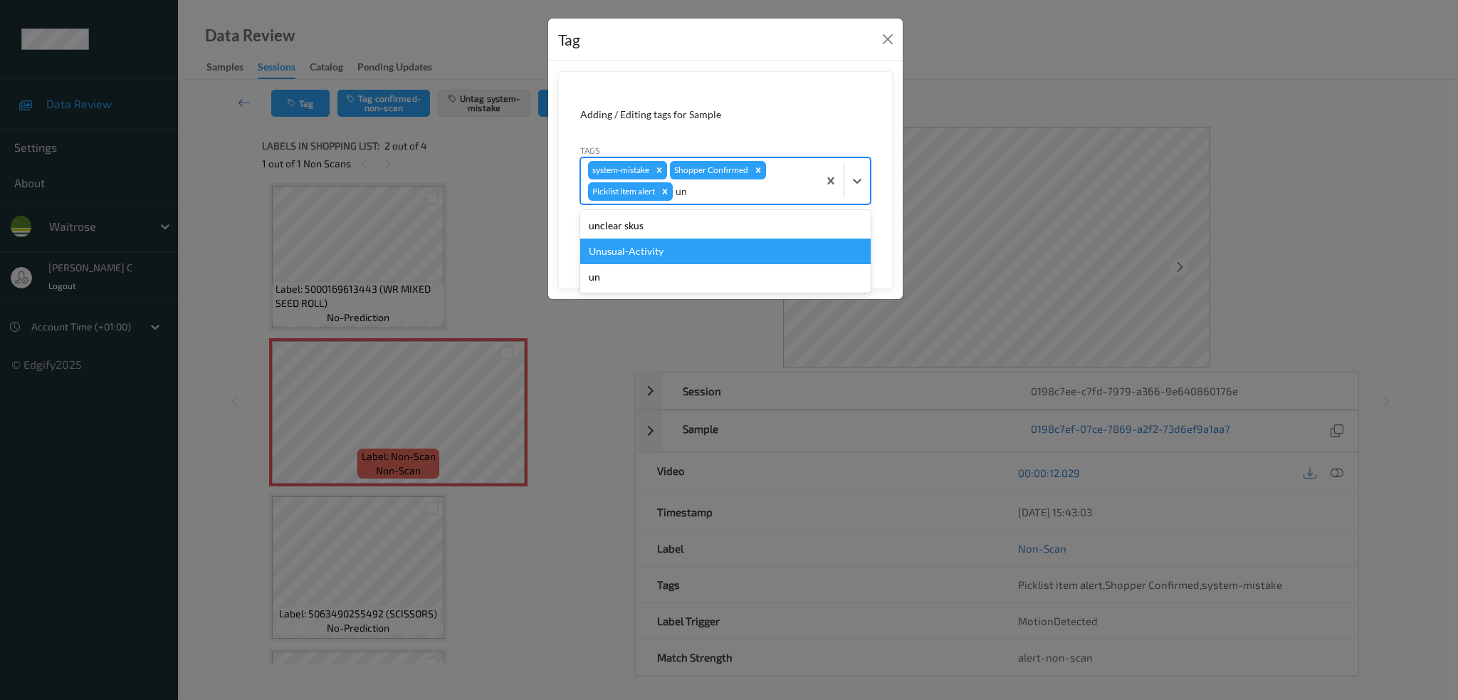
click at [631, 251] on div "Unusual-Activity" at bounding box center [725, 251] width 290 height 26
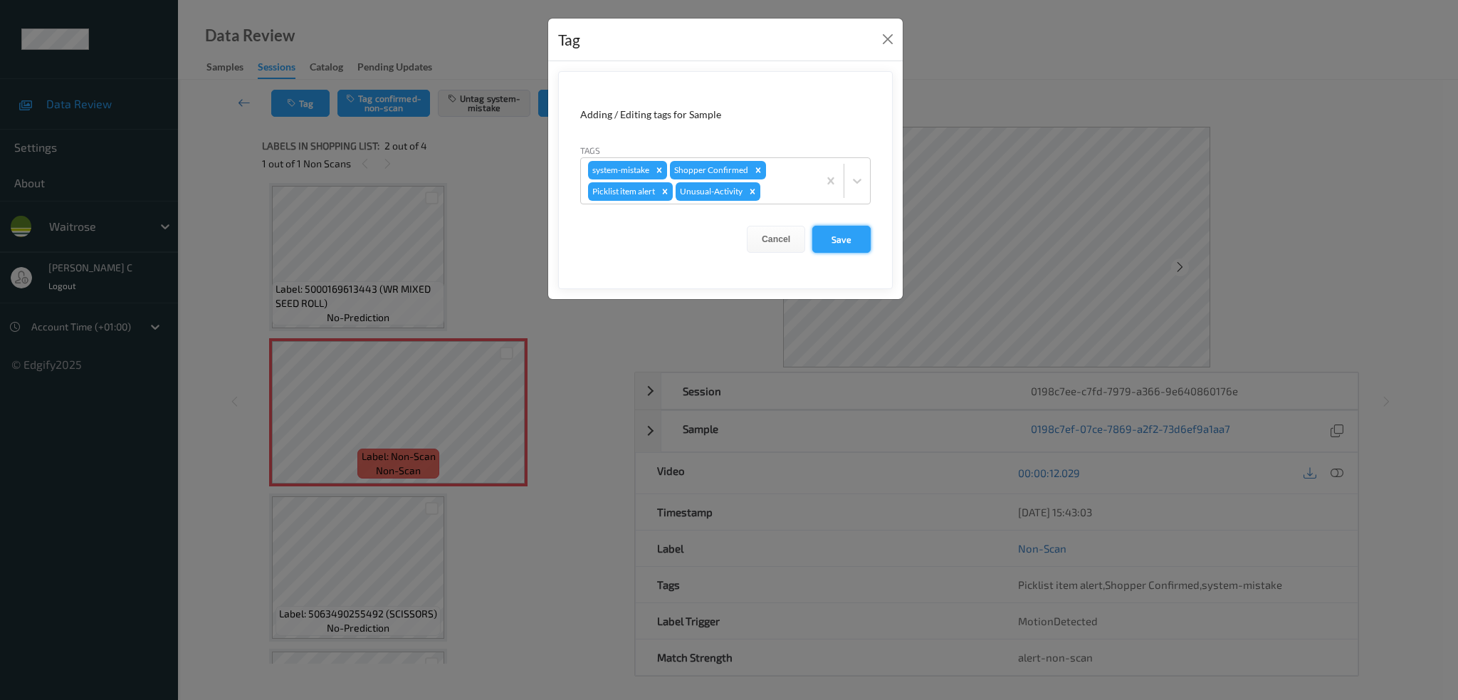
click at [840, 242] on button "Save" at bounding box center [841, 239] width 58 height 27
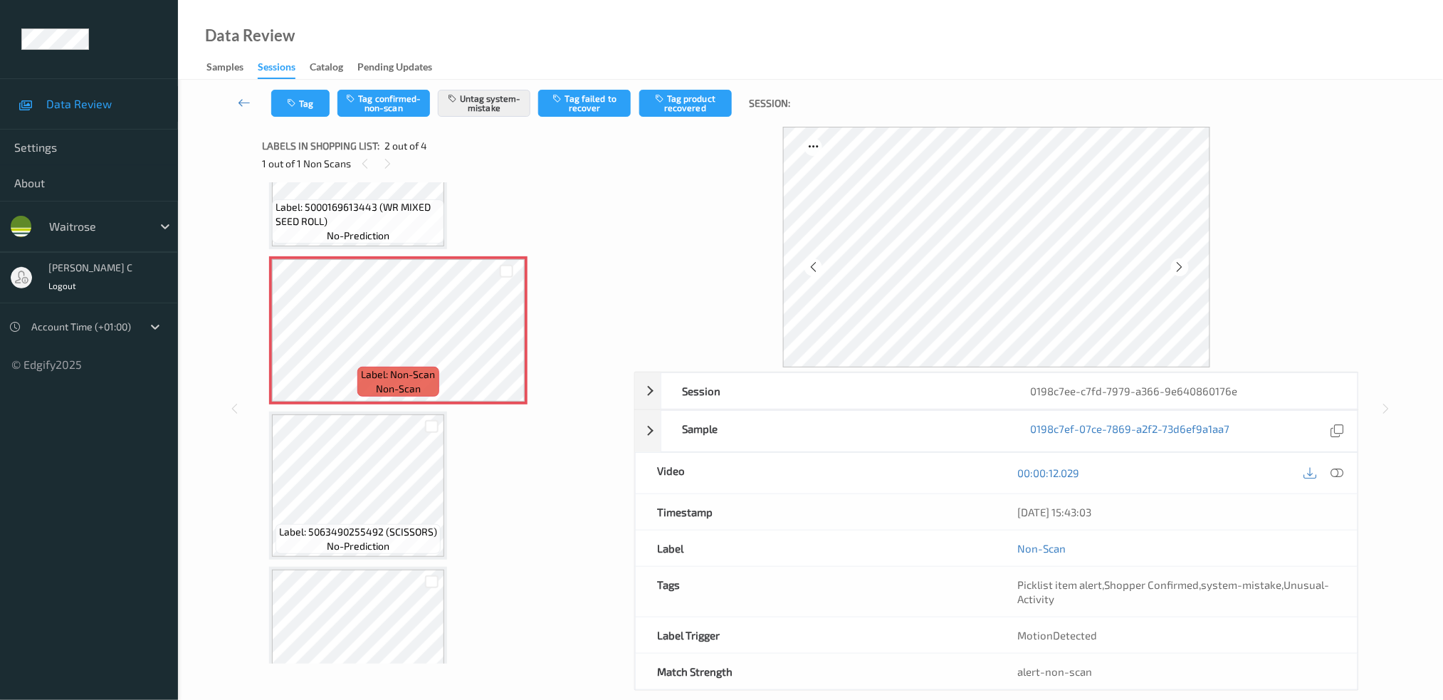
scroll to position [141, 0]
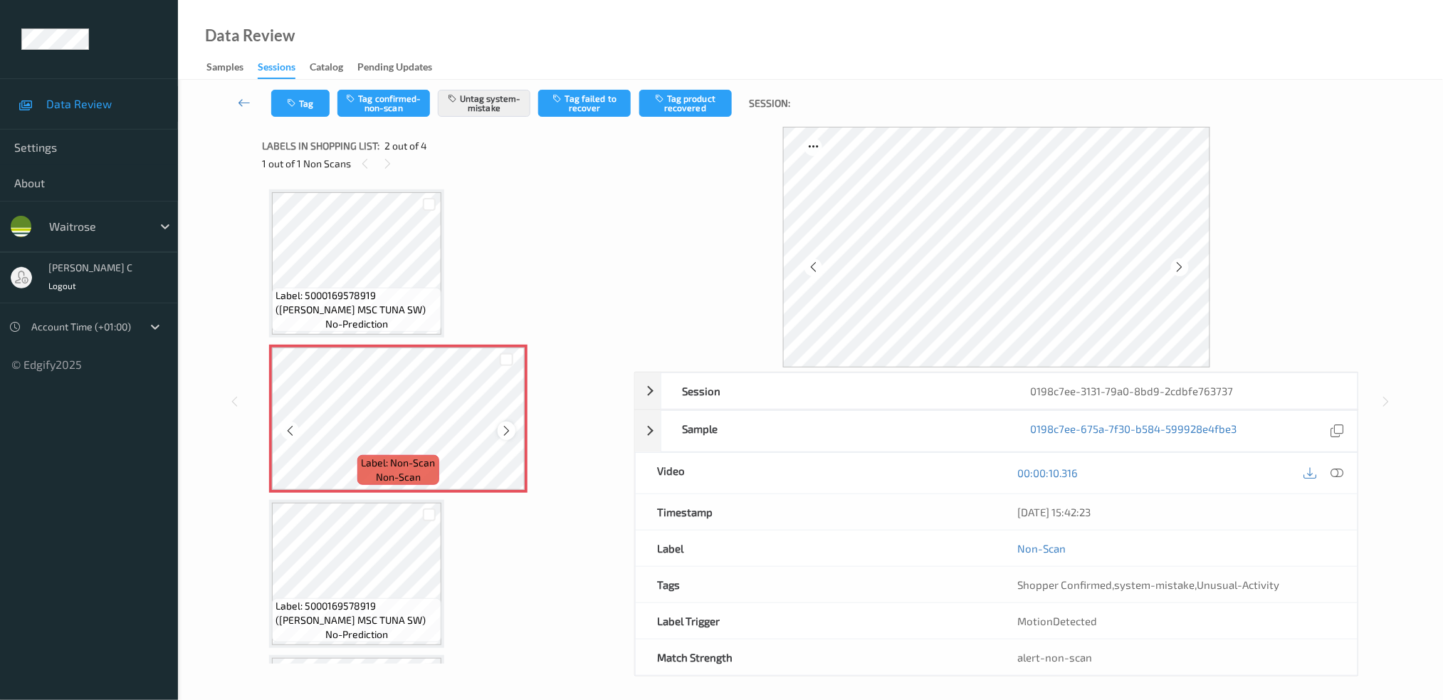
click at [512, 424] on div at bounding box center [506, 430] width 18 height 18
click at [512, 426] on div at bounding box center [506, 430] width 18 height 18
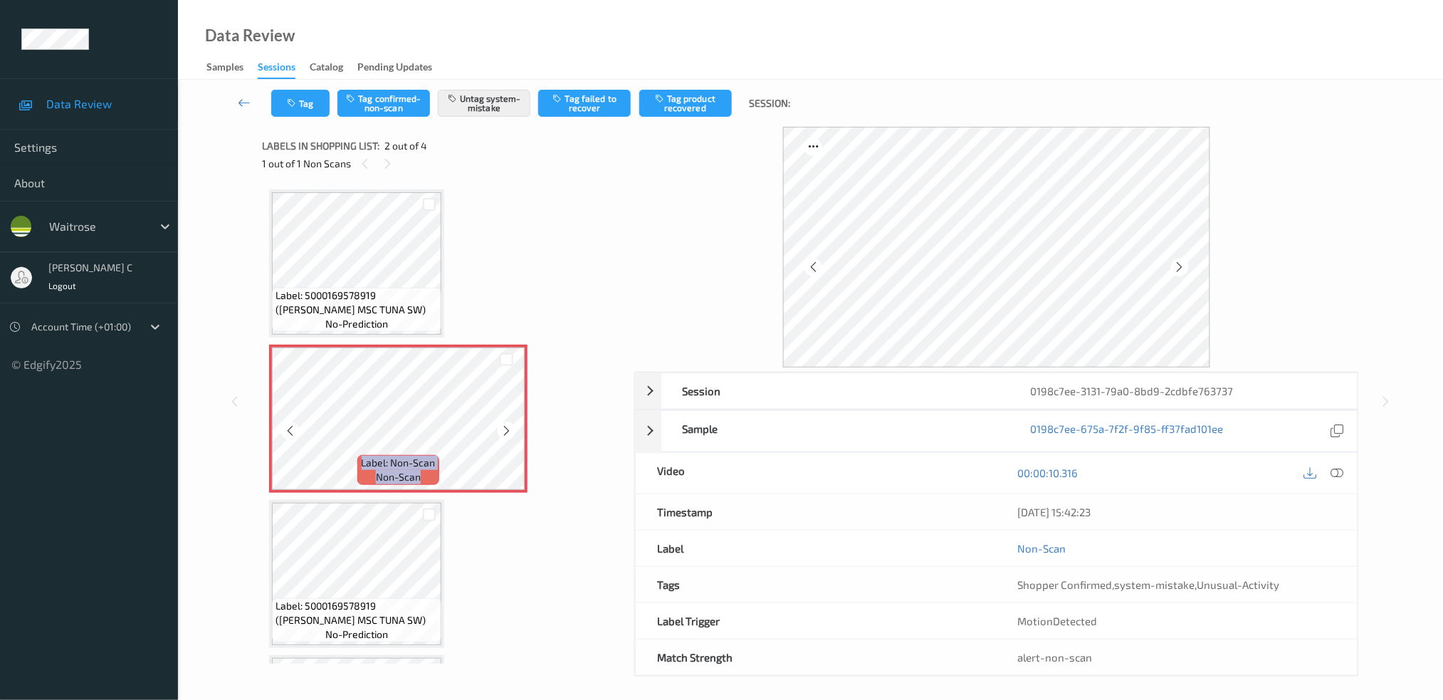
click at [512, 426] on div at bounding box center [506, 430] width 18 height 18
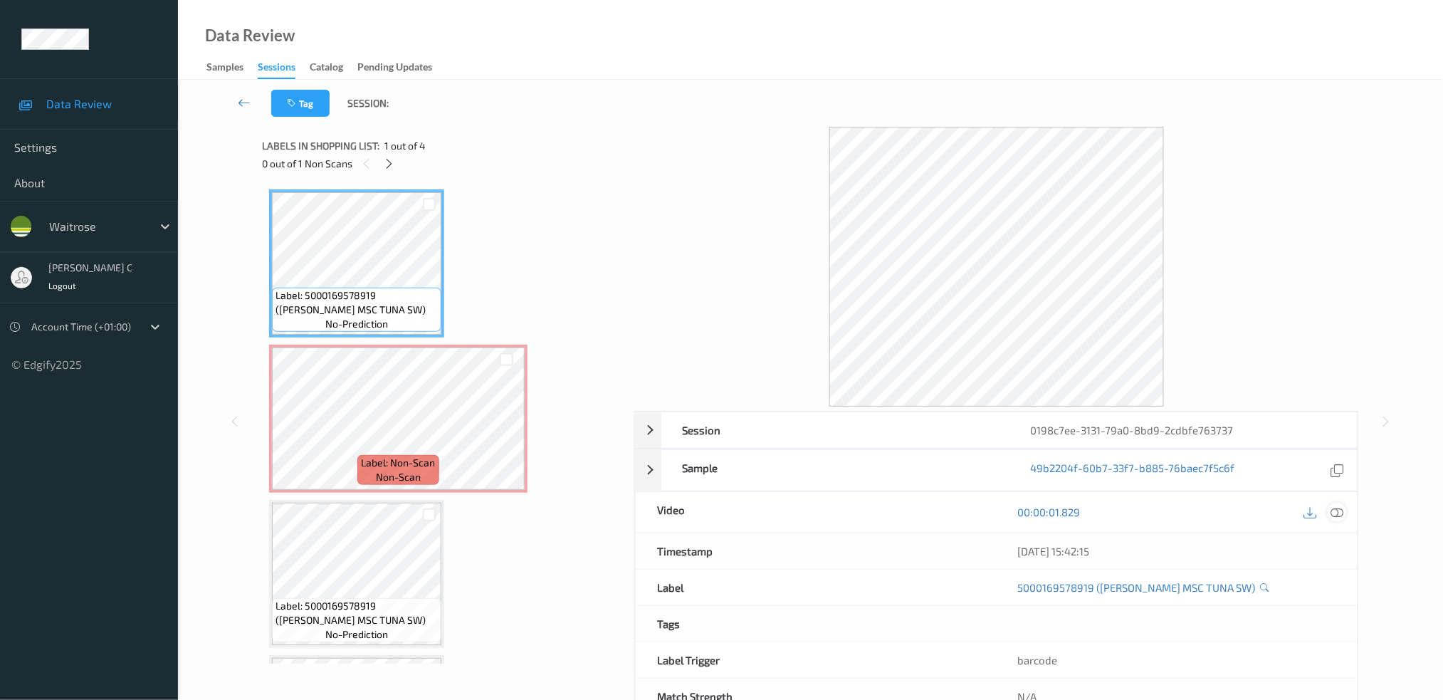
click at [1338, 508] on icon at bounding box center [1336, 511] width 13 height 13
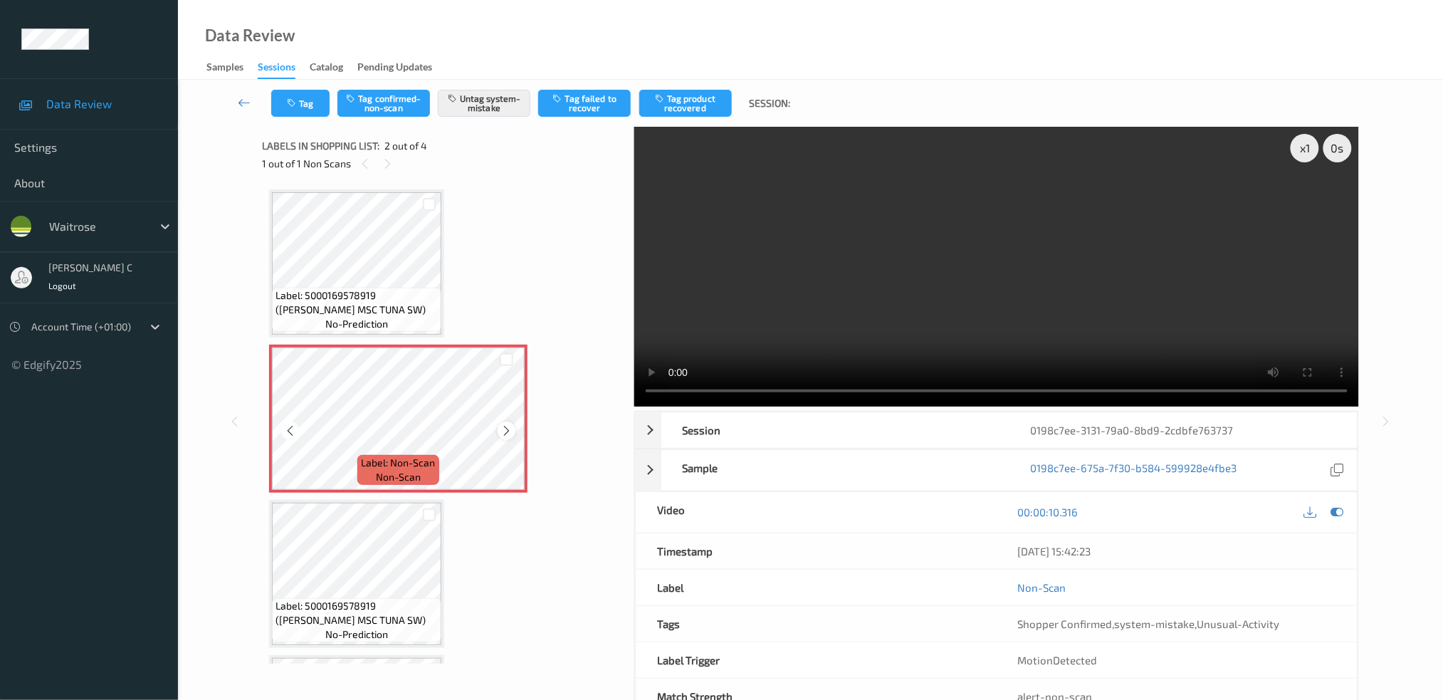
click at [504, 425] on icon at bounding box center [506, 430] width 12 height 13
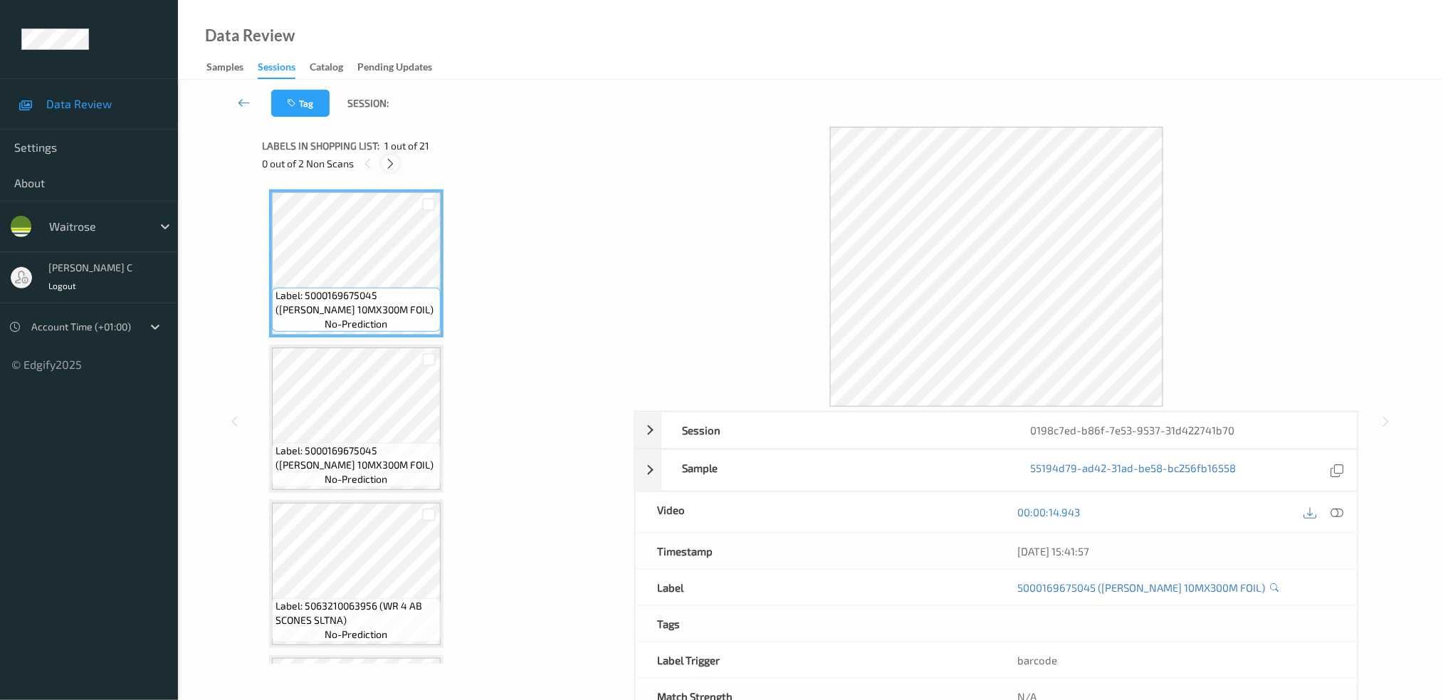
click at [385, 157] on icon at bounding box center [390, 163] width 12 height 13
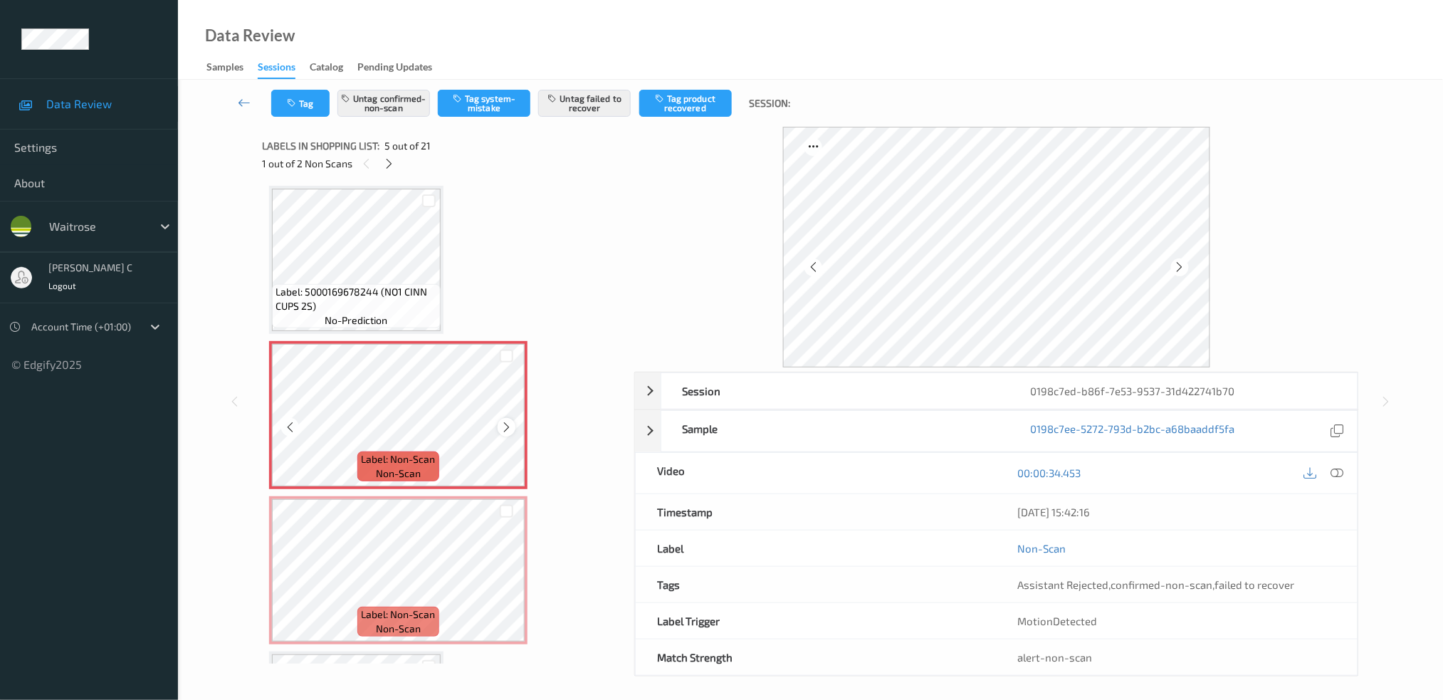
click at [506, 421] on icon at bounding box center [506, 427] width 12 height 13
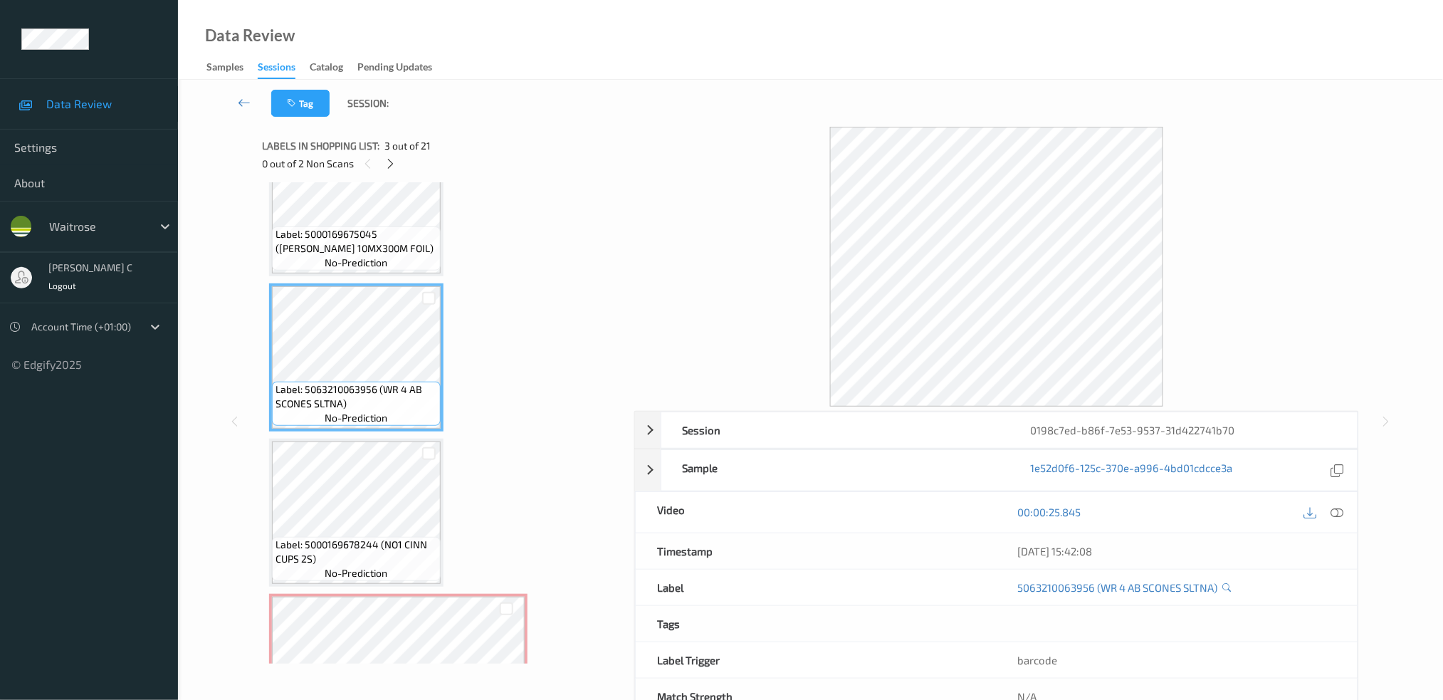
scroll to position [184, 0]
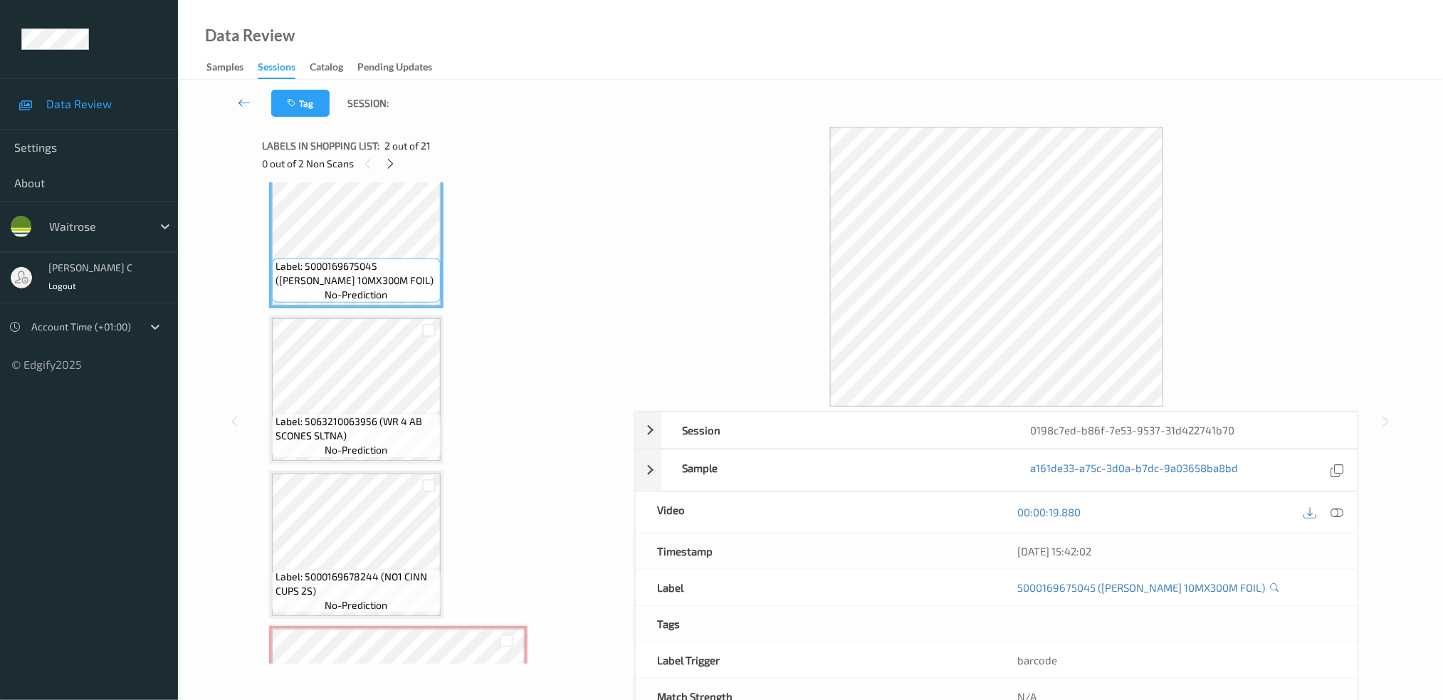
click at [1339, 500] on div "00:00:19.880" at bounding box center [1176, 512] width 361 height 41
click at [1338, 510] on icon at bounding box center [1336, 511] width 13 height 13
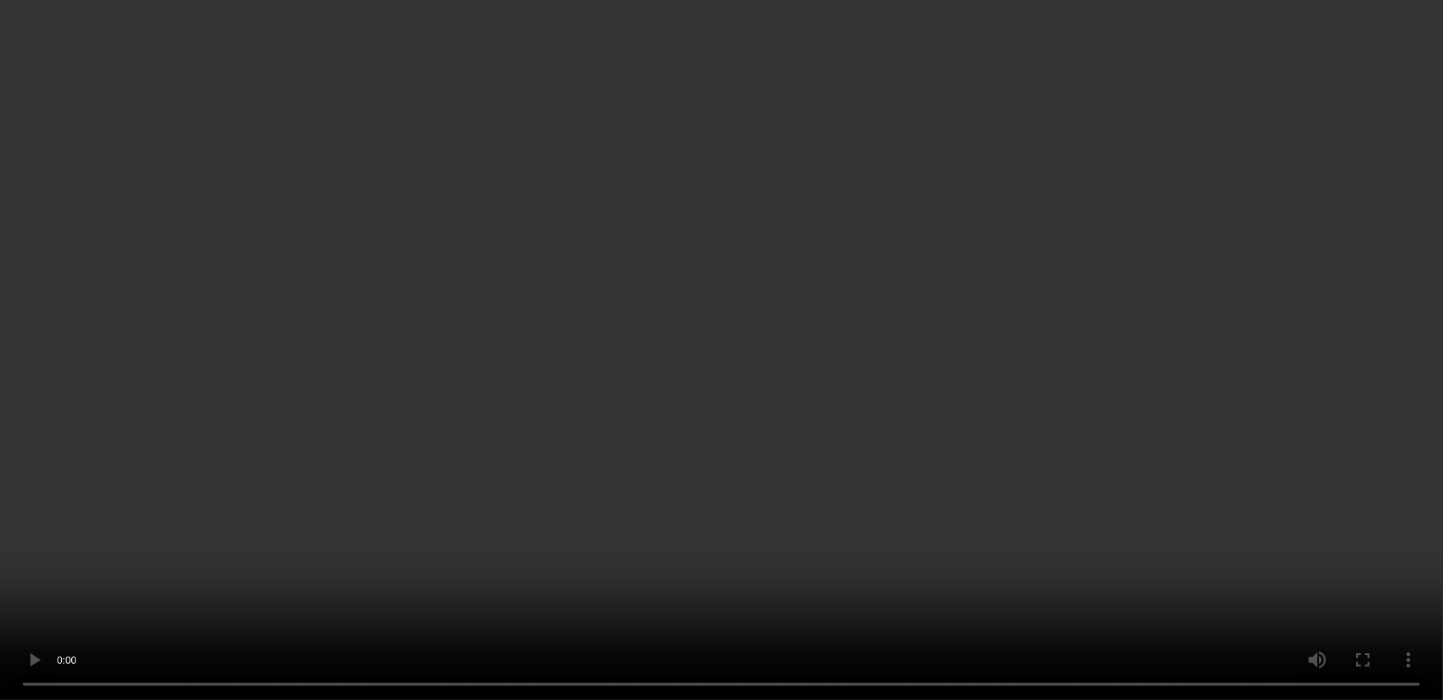
scroll to position [564, 0]
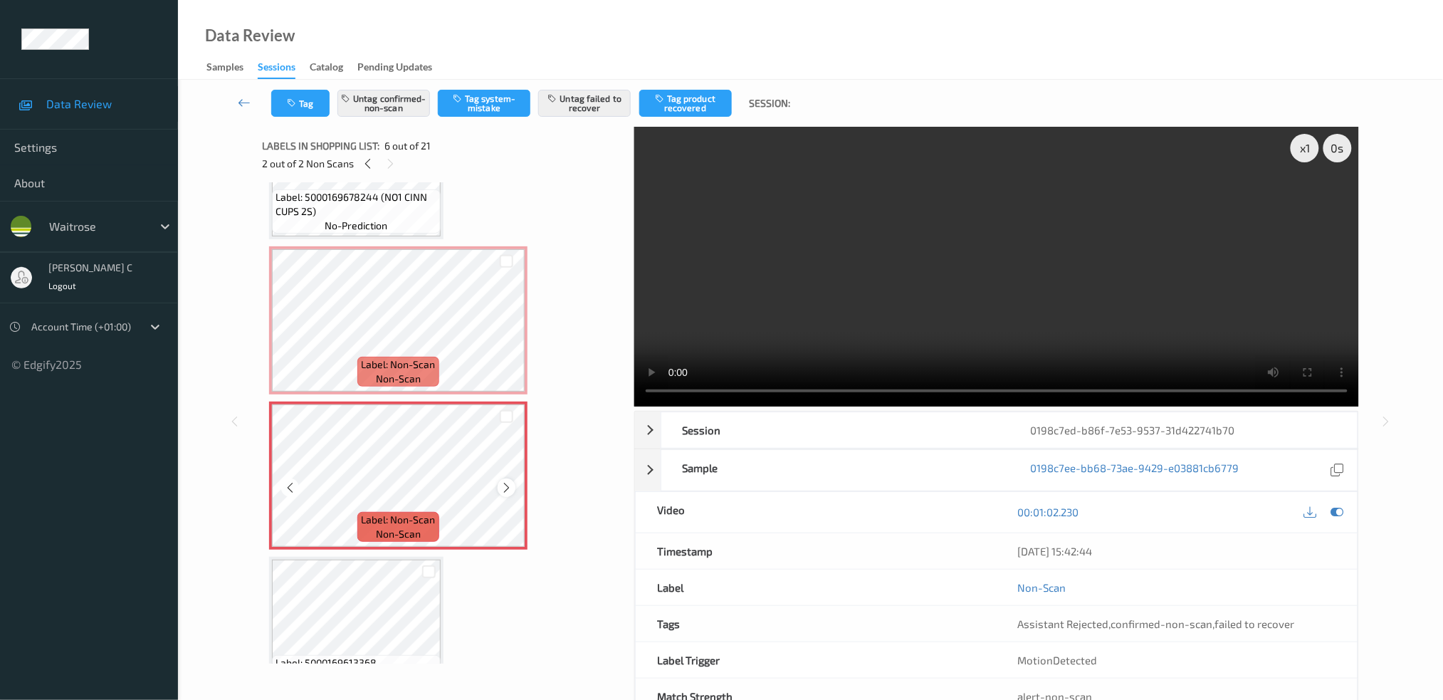
click at [504, 481] on icon at bounding box center [506, 487] width 12 height 13
click at [399, 100] on button "Untag confirmed-non-scan" at bounding box center [383, 103] width 93 height 27
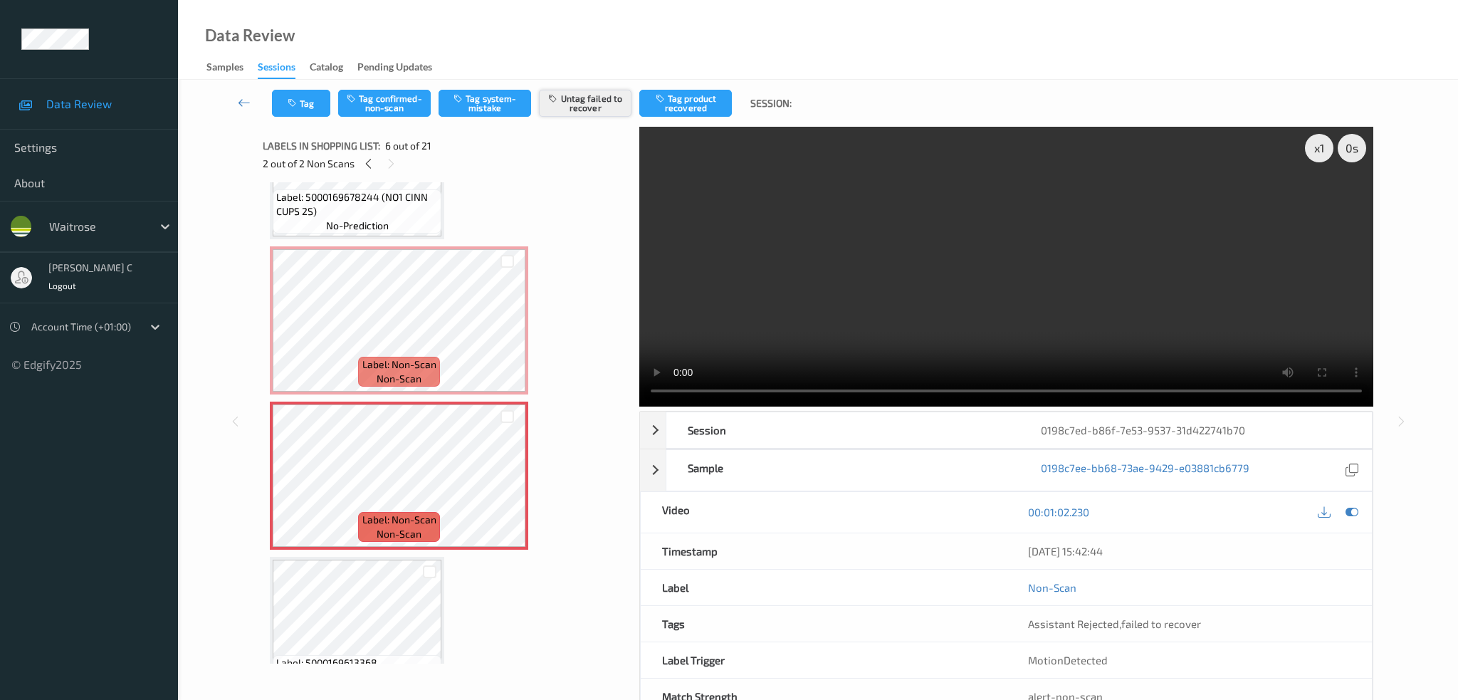
click at [570, 95] on button "Untag failed to recover" at bounding box center [585, 103] width 93 height 27
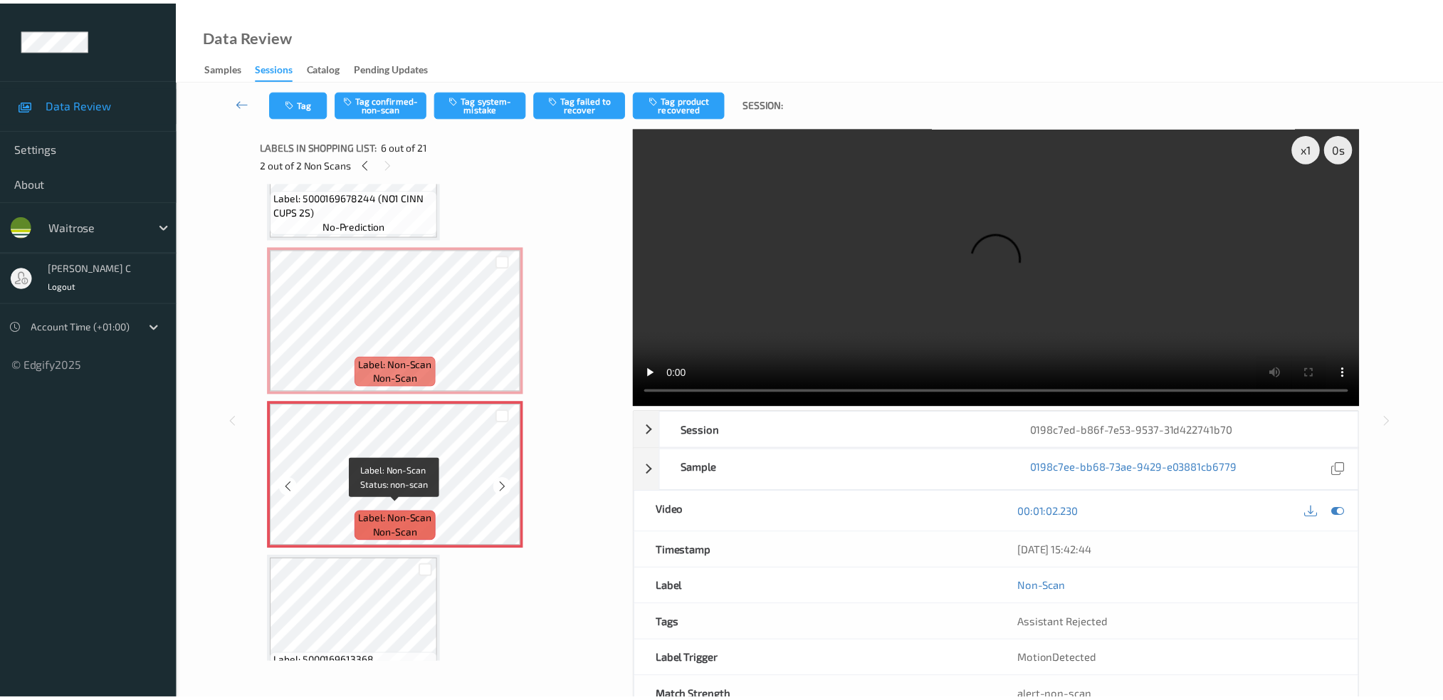
scroll to position [658, 0]
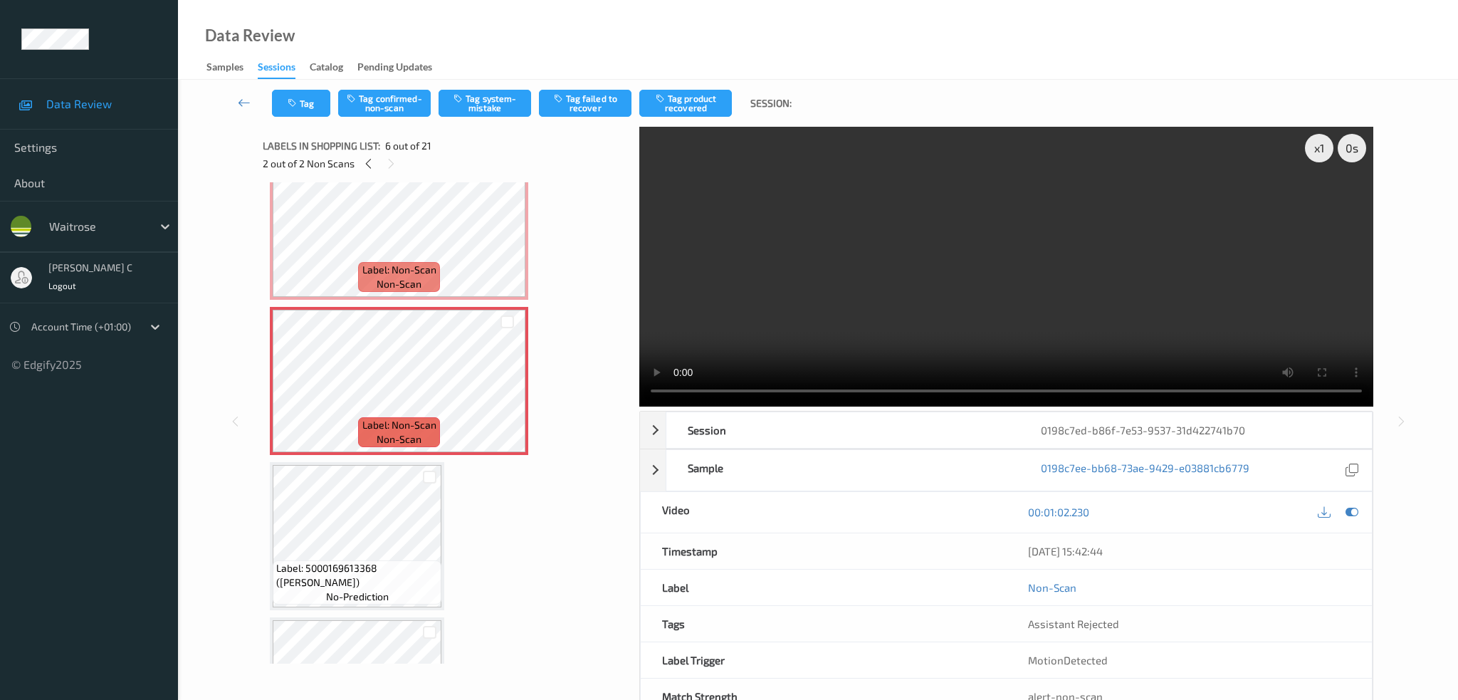
click at [360, 561] on span "Label: 5000169613368 (DORG BROWN BLOOMER)" at bounding box center [357, 575] width 162 height 28
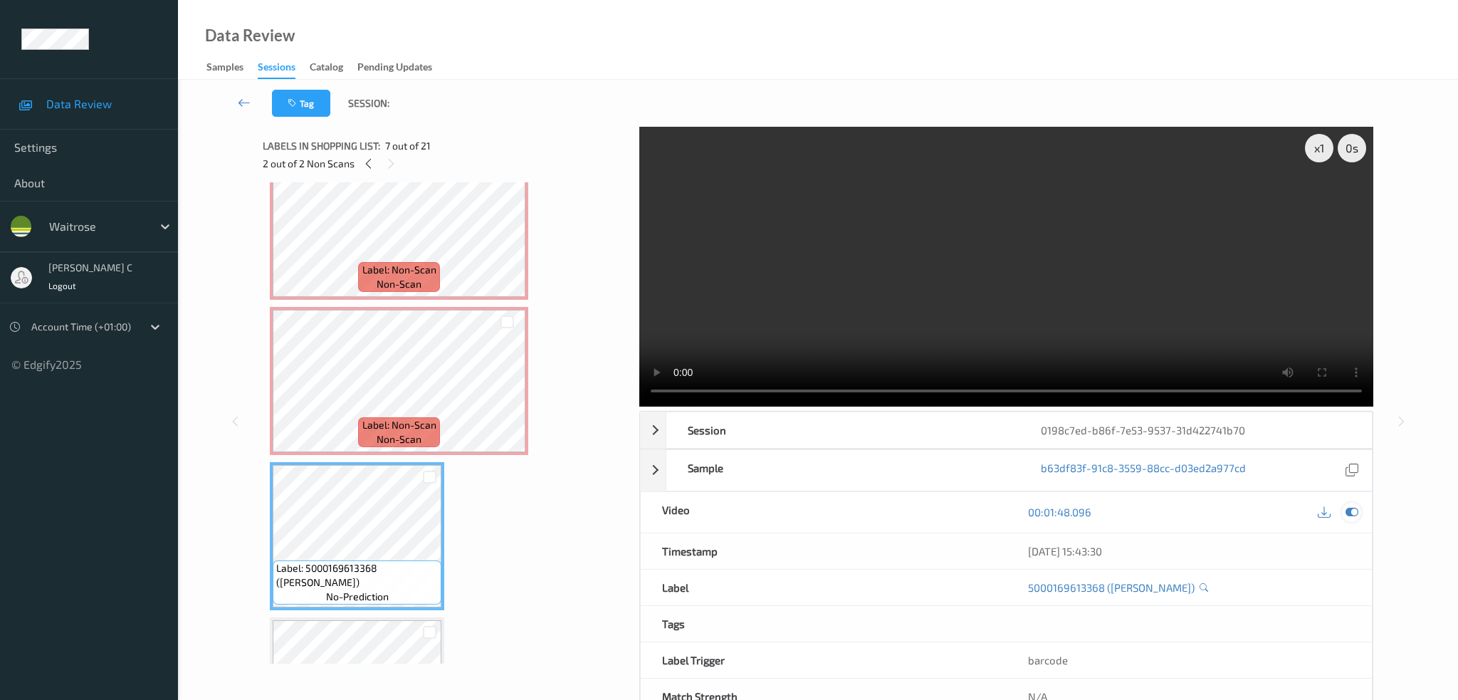
click at [1348, 505] on icon at bounding box center [1351, 511] width 13 height 13
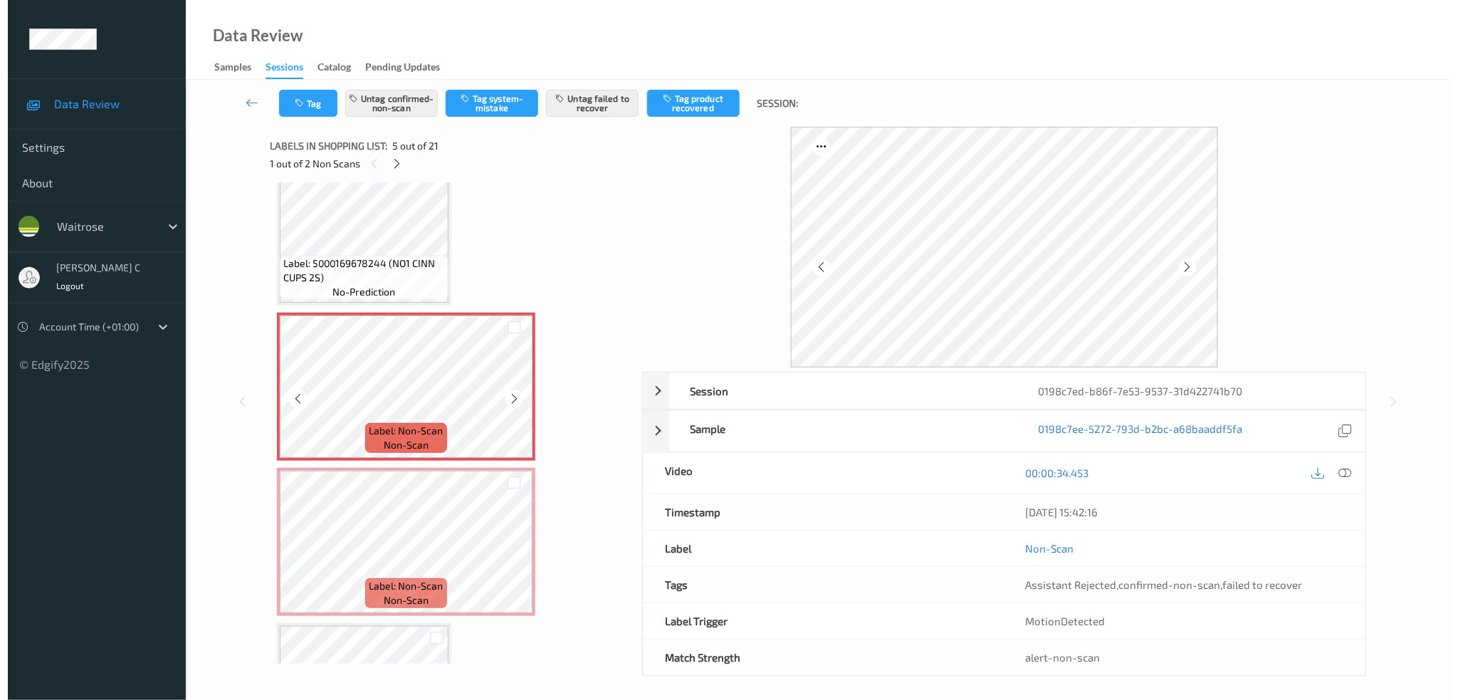
scroll to position [469, 0]
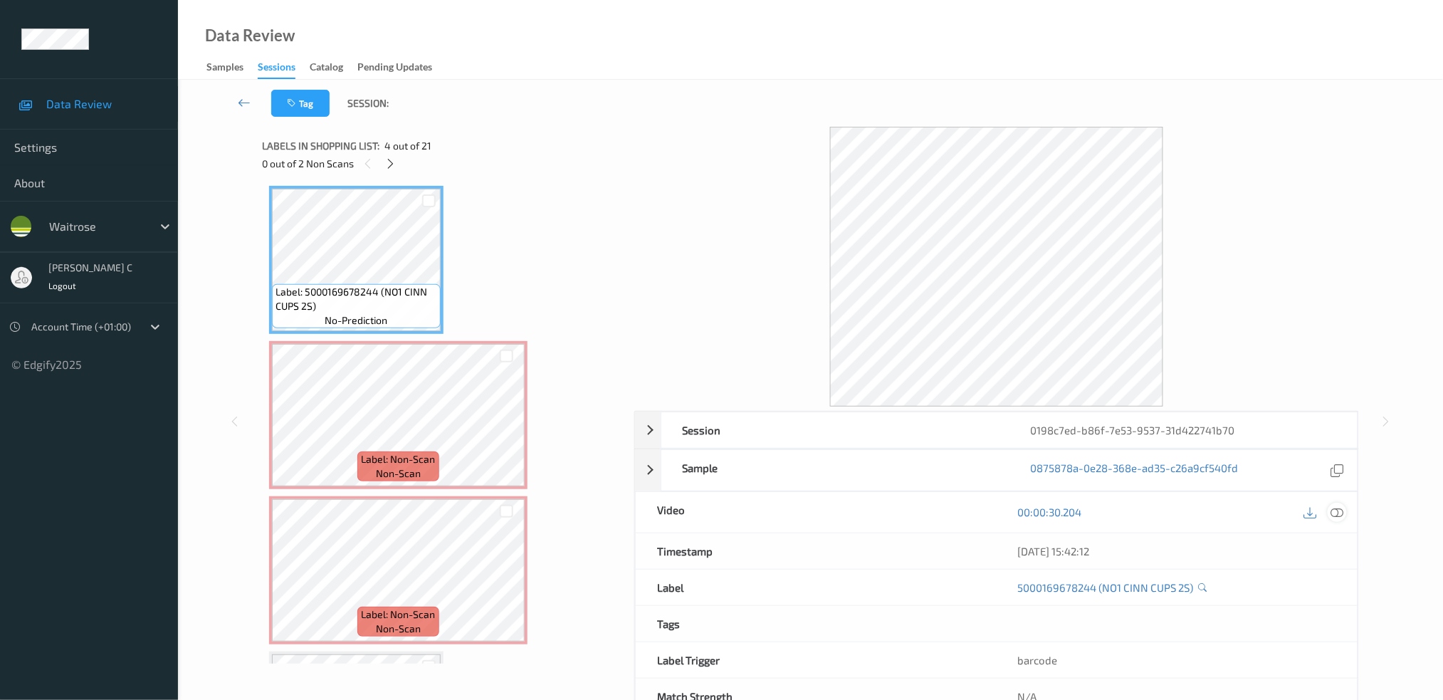
click at [1329, 510] on div at bounding box center [1336, 511] width 19 height 19
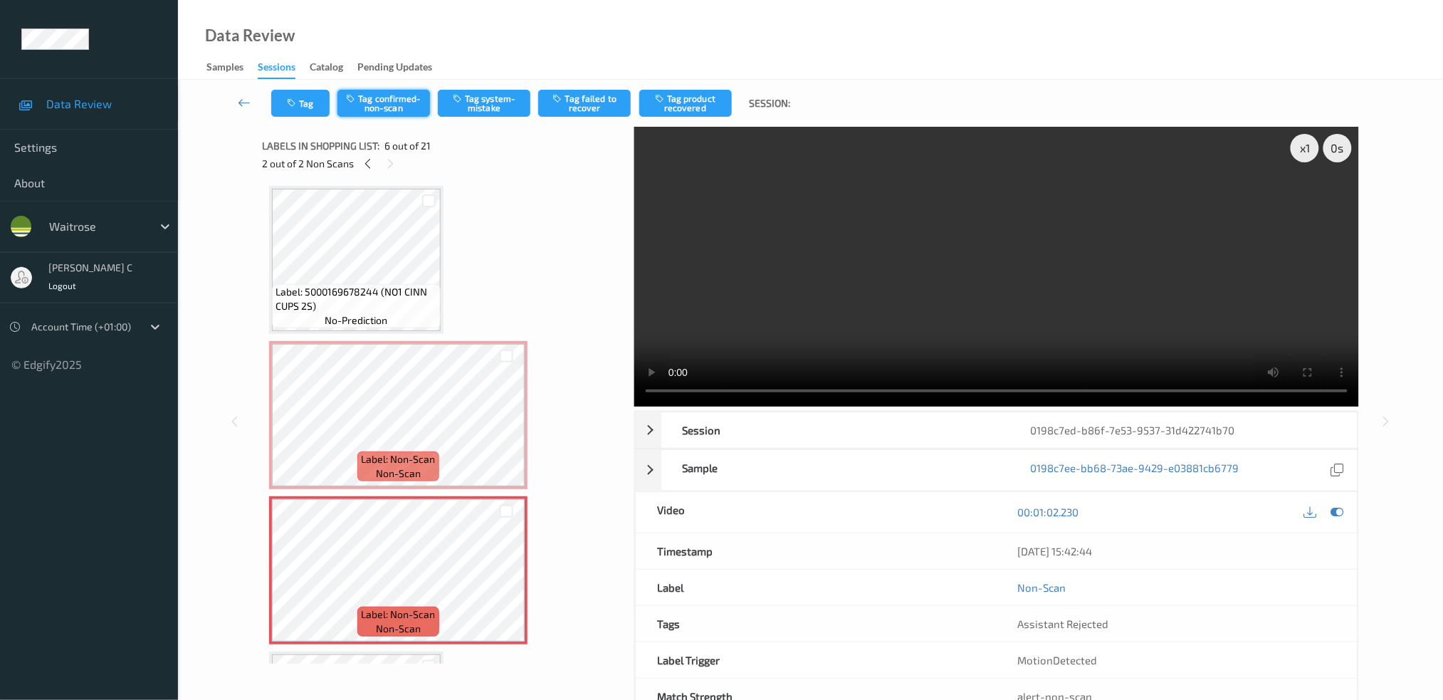
click at [389, 97] on button "Tag confirmed-non-scan" at bounding box center [383, 103] width 93 height 27
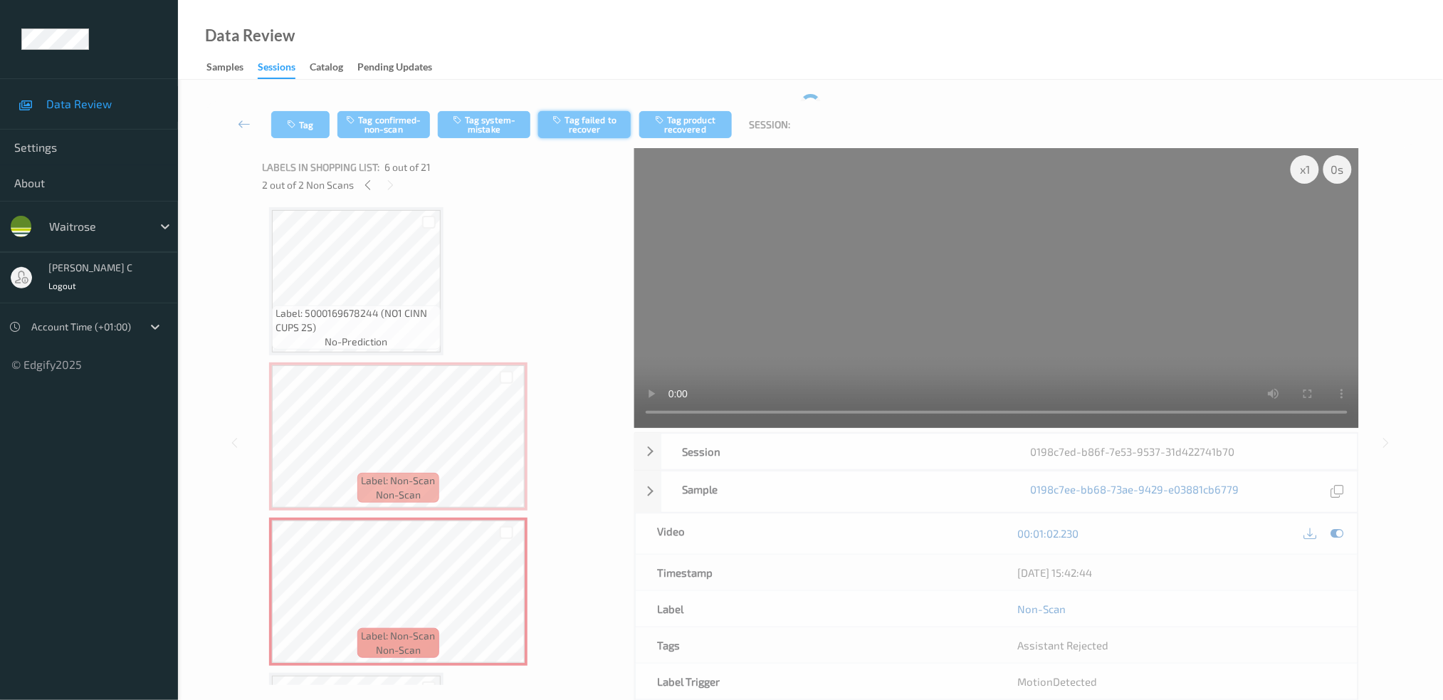
click at [597, 118] on div "Tag Tag confirmed-non-scan Tag system-mistake Tag failed to recover Tag product…" at bounding box center [810, 124] width 1206 height 47
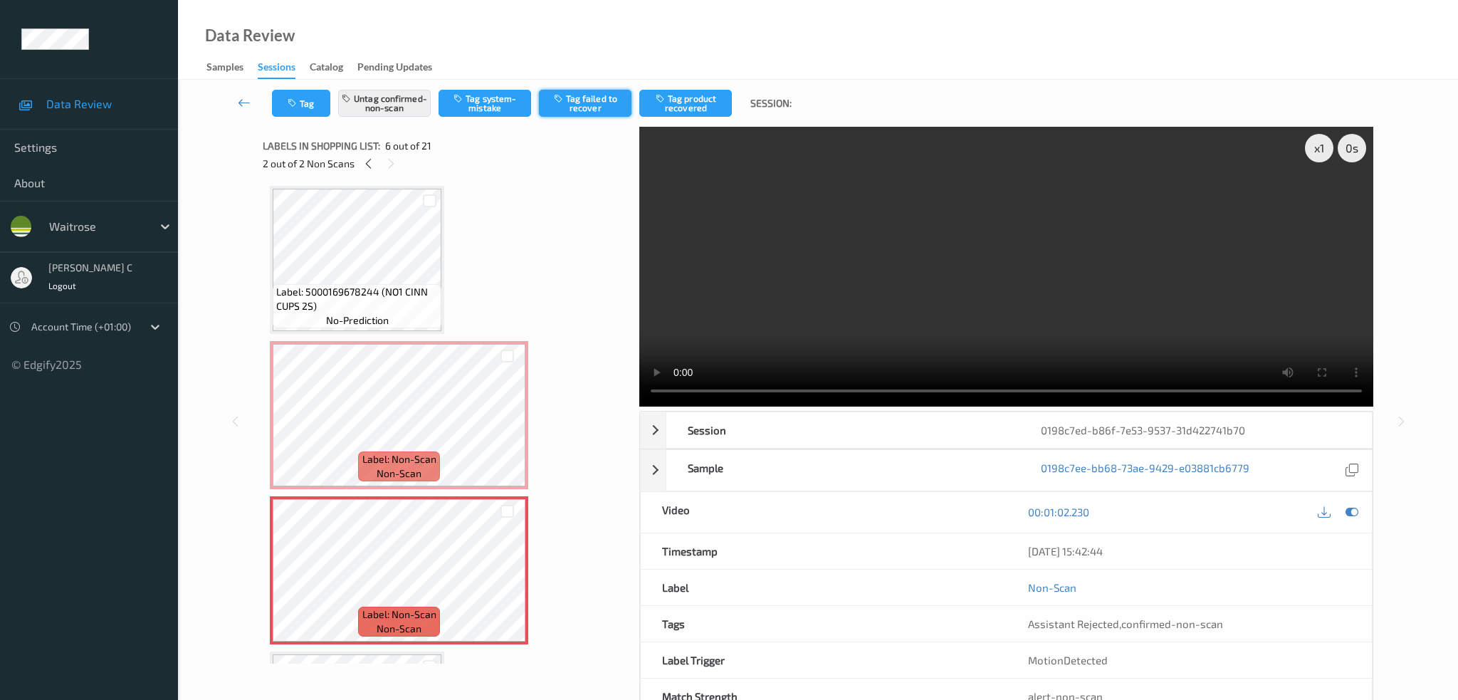
click at [596, 108] on button "Tag failed to recover" at bounding box center [585, 103] width 93 height 27
click at [379, 285] on span "Label: 5000169678244 (NO1 CINN CUPS 2S)" at bounding box center [357, 299] width 162 height 28
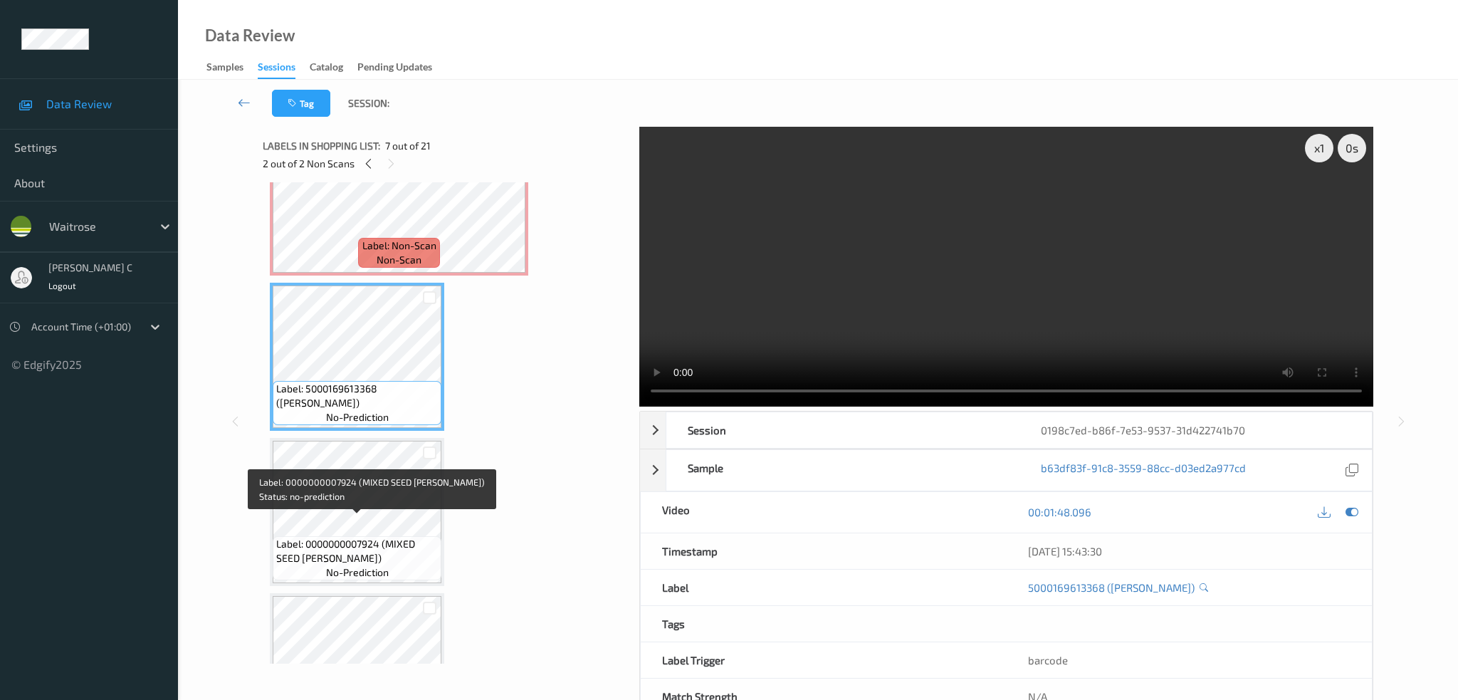
scroll to position [848, 0]
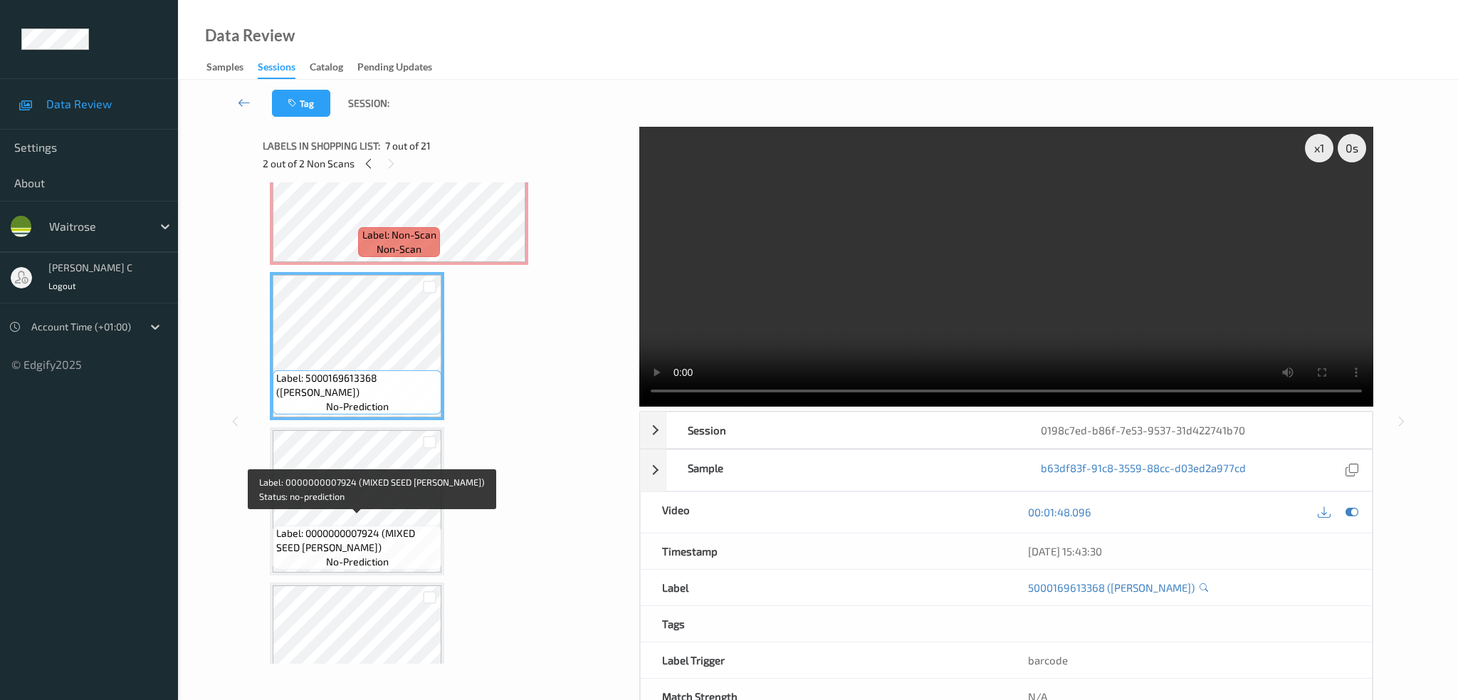
click at [329, 534] on span "Label: 0000000007924 (MIXED SEED BLOOMER)" at bounding box center [357, 540] width 162 height 28
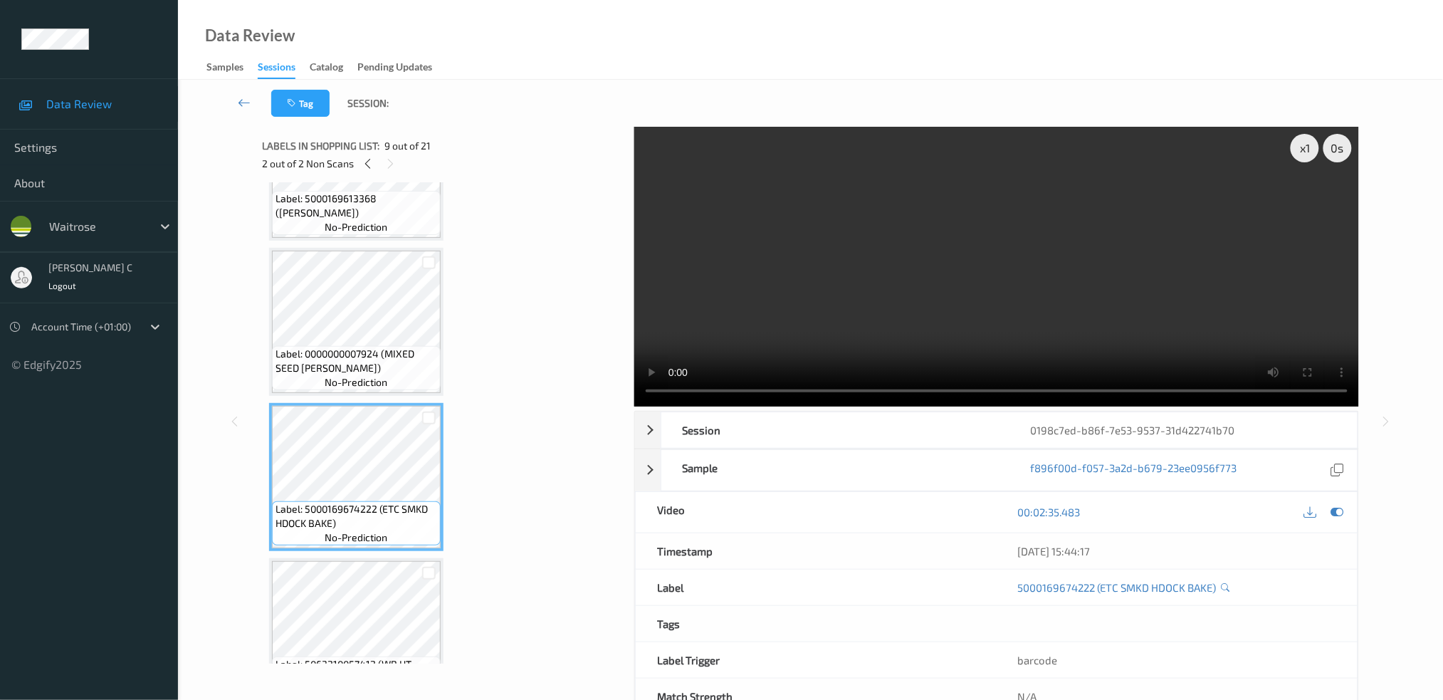
scroll to position [1133, 0]
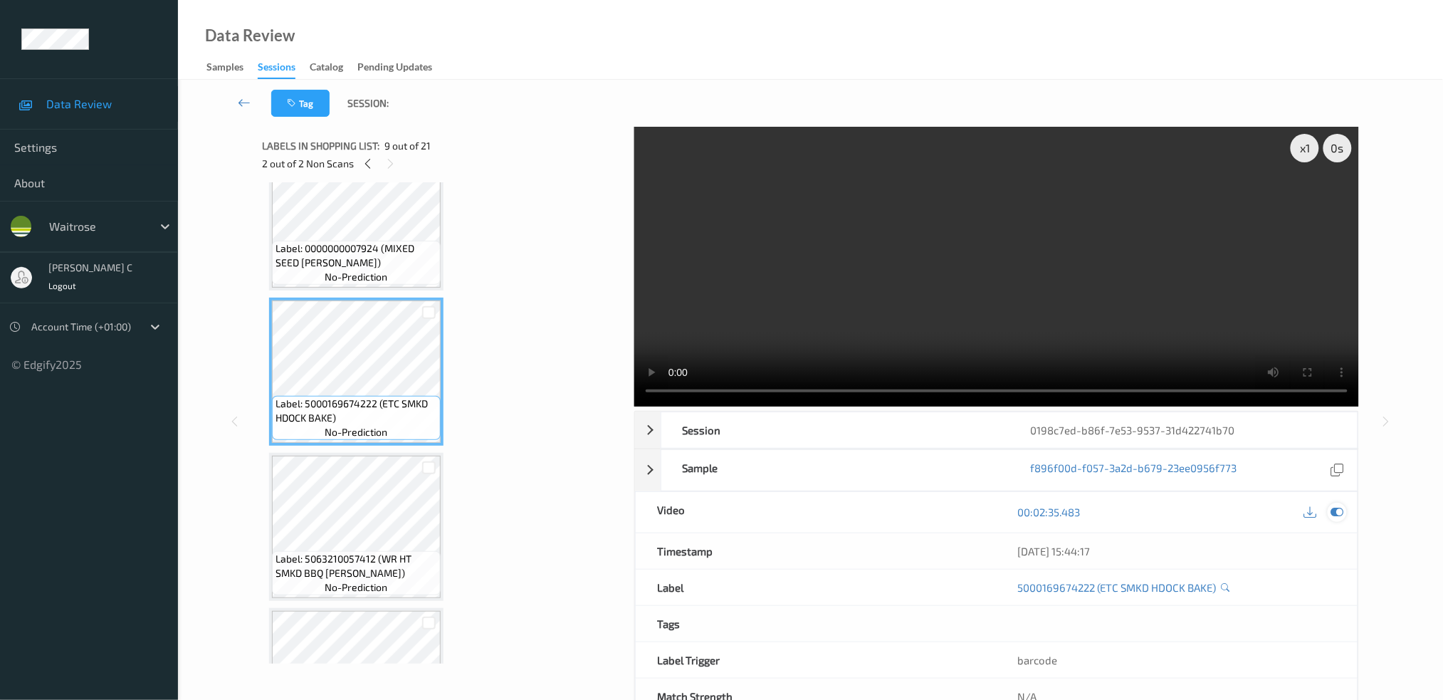
click at [1342, 511] on icon at bounding box center [1336, 511] width 13 height 13
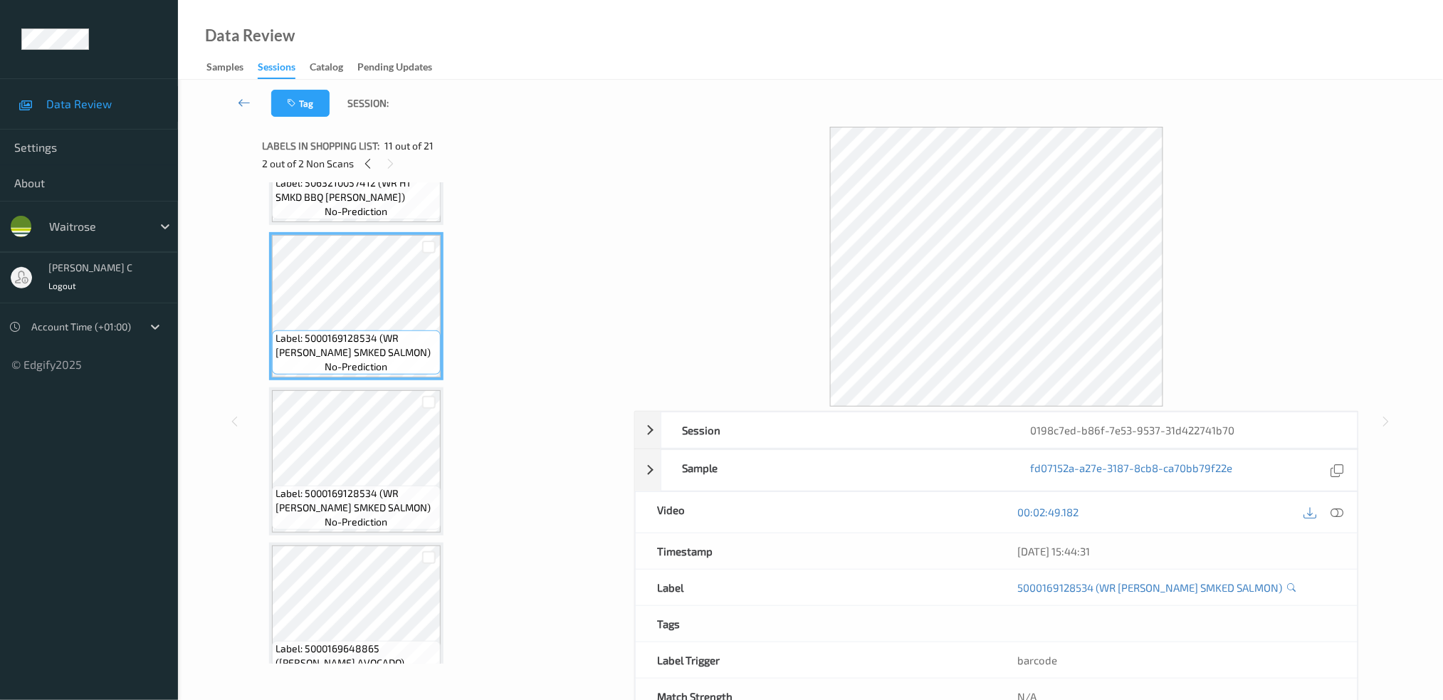
scroll to position [1512, 0]
click at [346, 511] on span "no-prediction" at bounding box center [356, 518] width 63 height 14
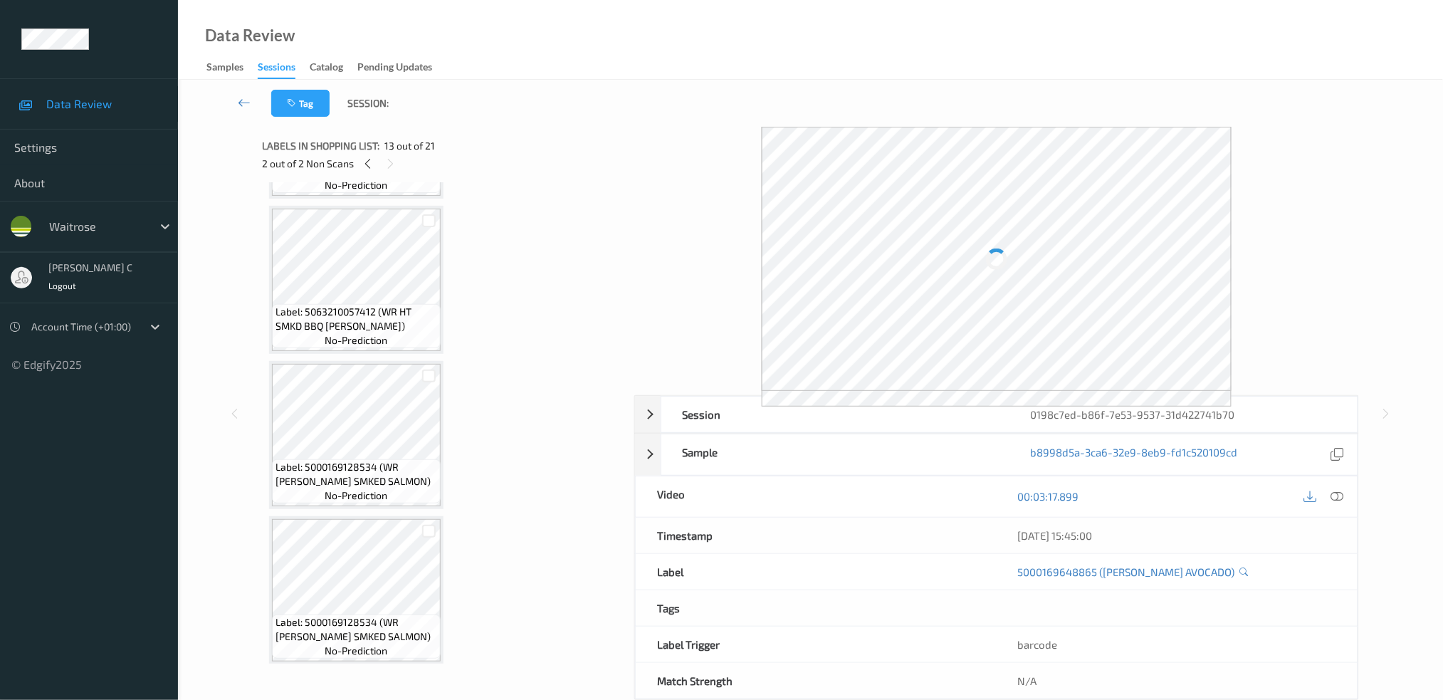
scroll to position [1228, 0]
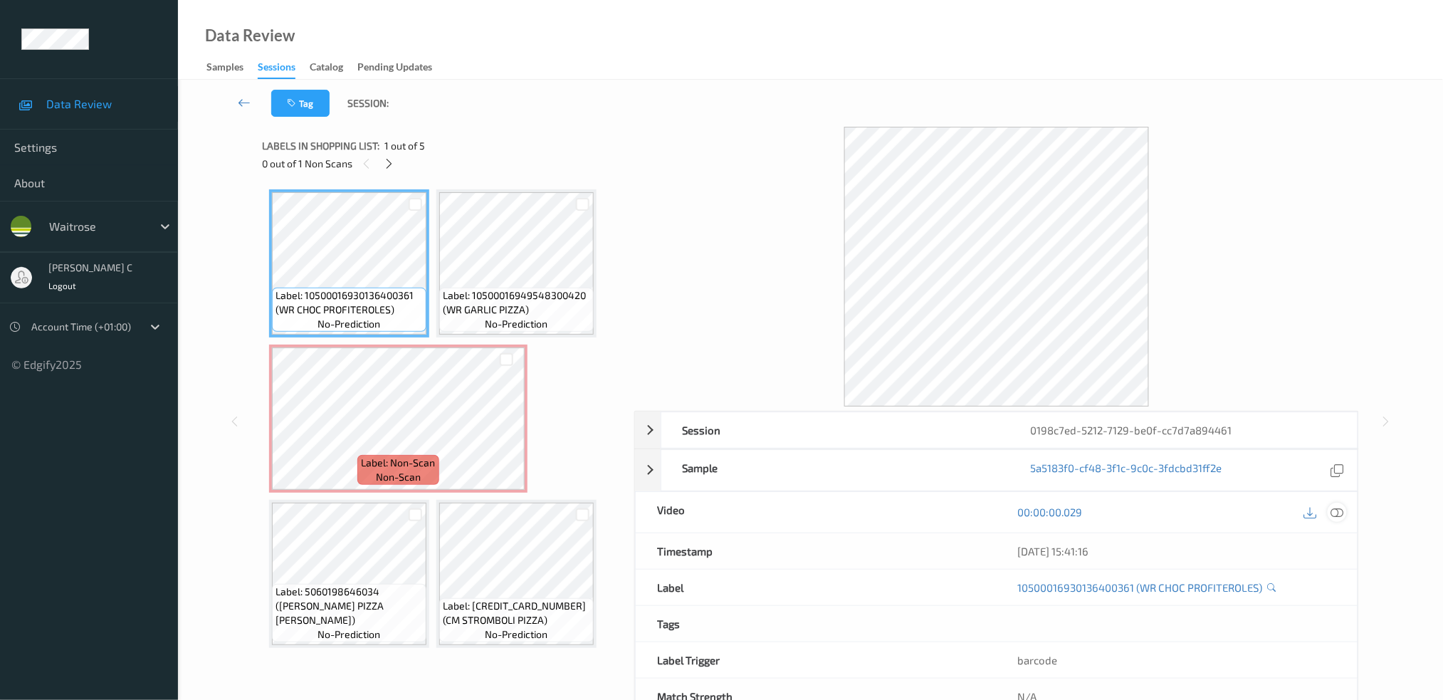
click at [1335, 512] on icon at bounding box center [1336, 511] width 13 height 13
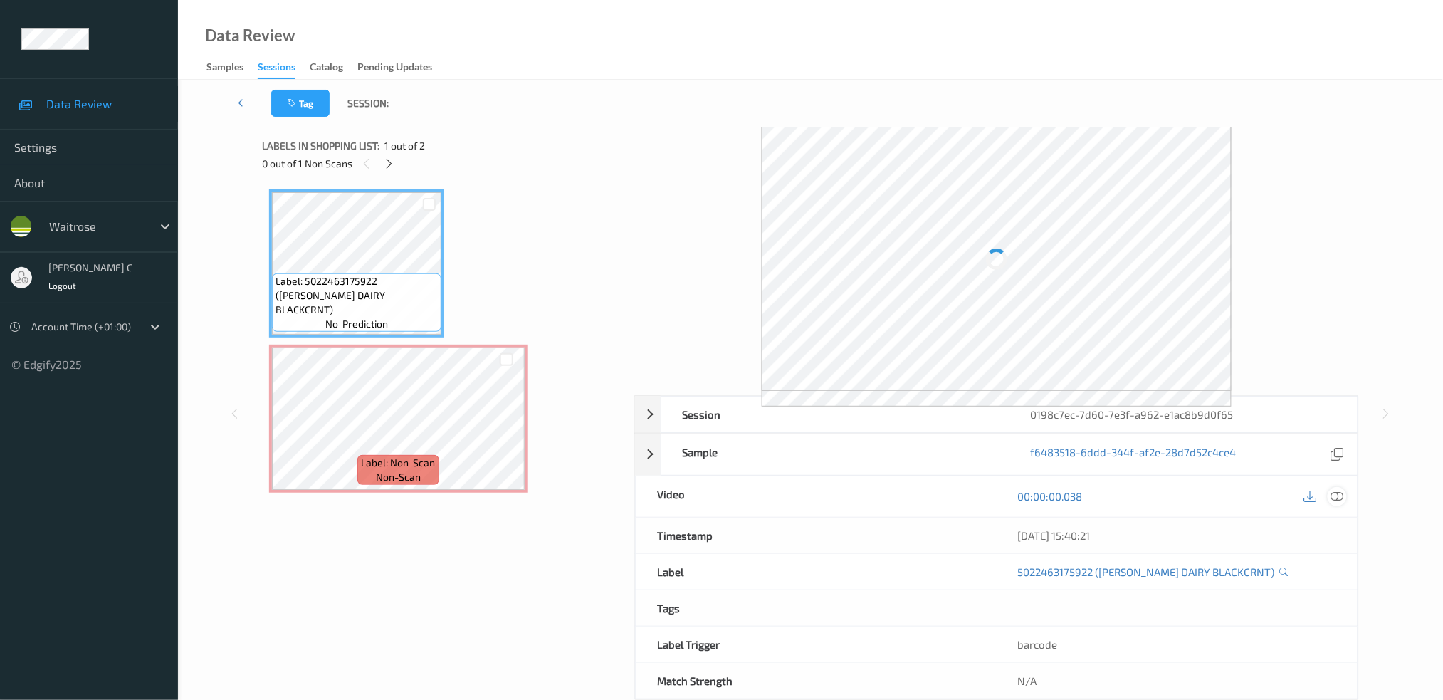
click at [1339, 496] on div "00:00:00.038" at bounding box center [1176, 496] width 361 height 41
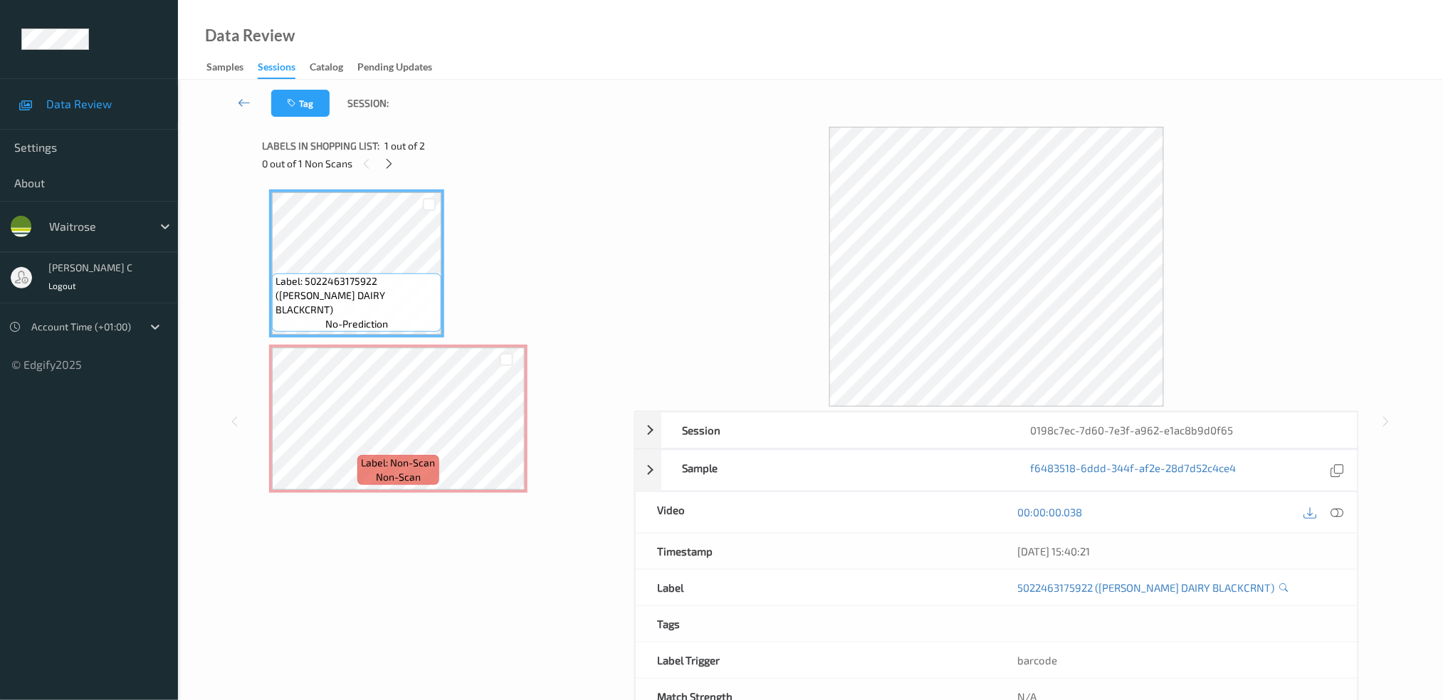
click at [1339, 507] on icon at bounding box center [1336, 511] width 13 height 13
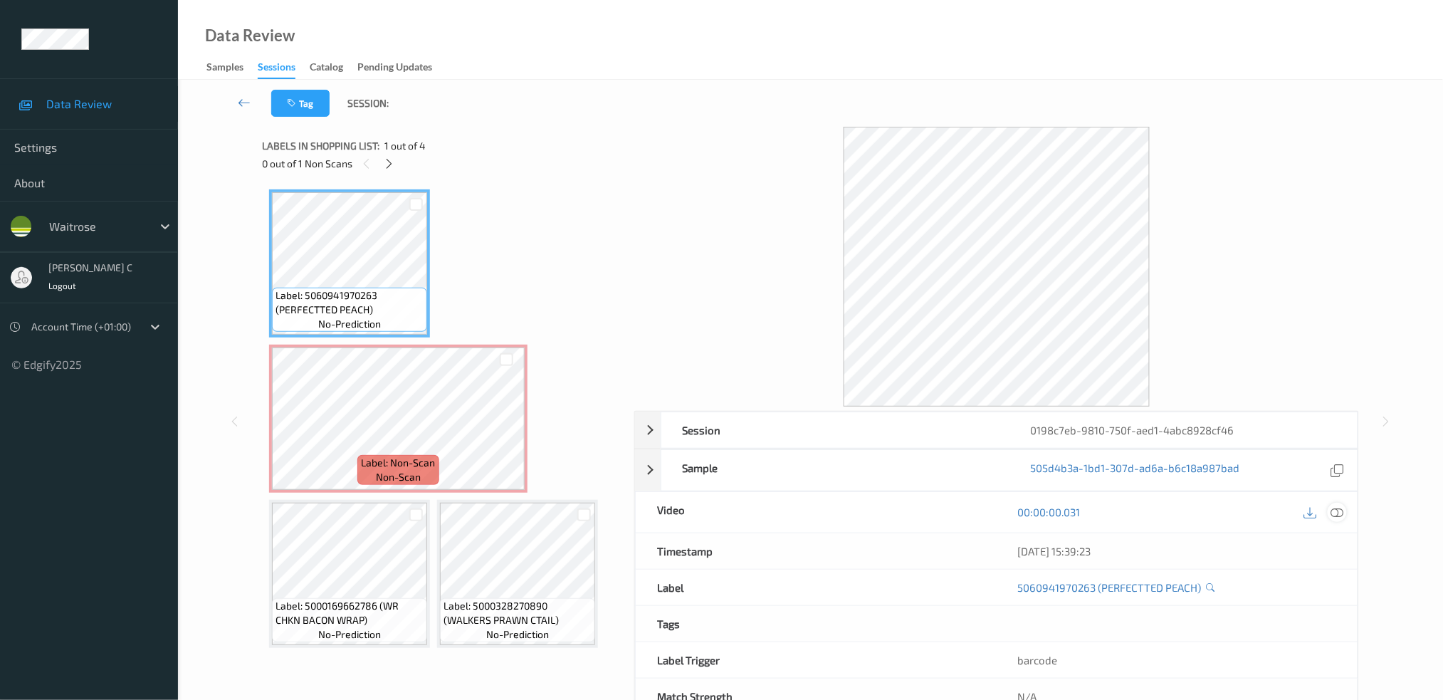
click at [1344, 507] on div at bounding box center [1336, 511] width 19 height 19
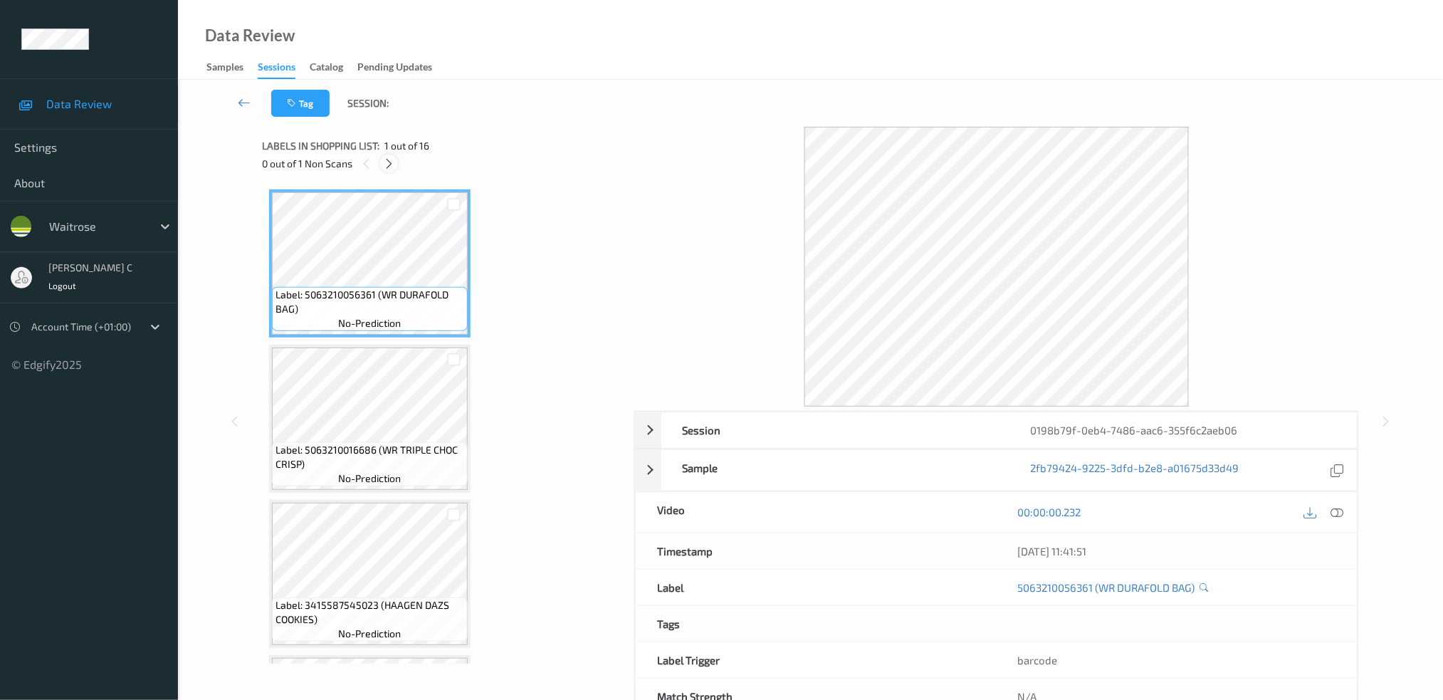
click at [393, 163] on icon at bounding box center [389, 163] width 12 height 13
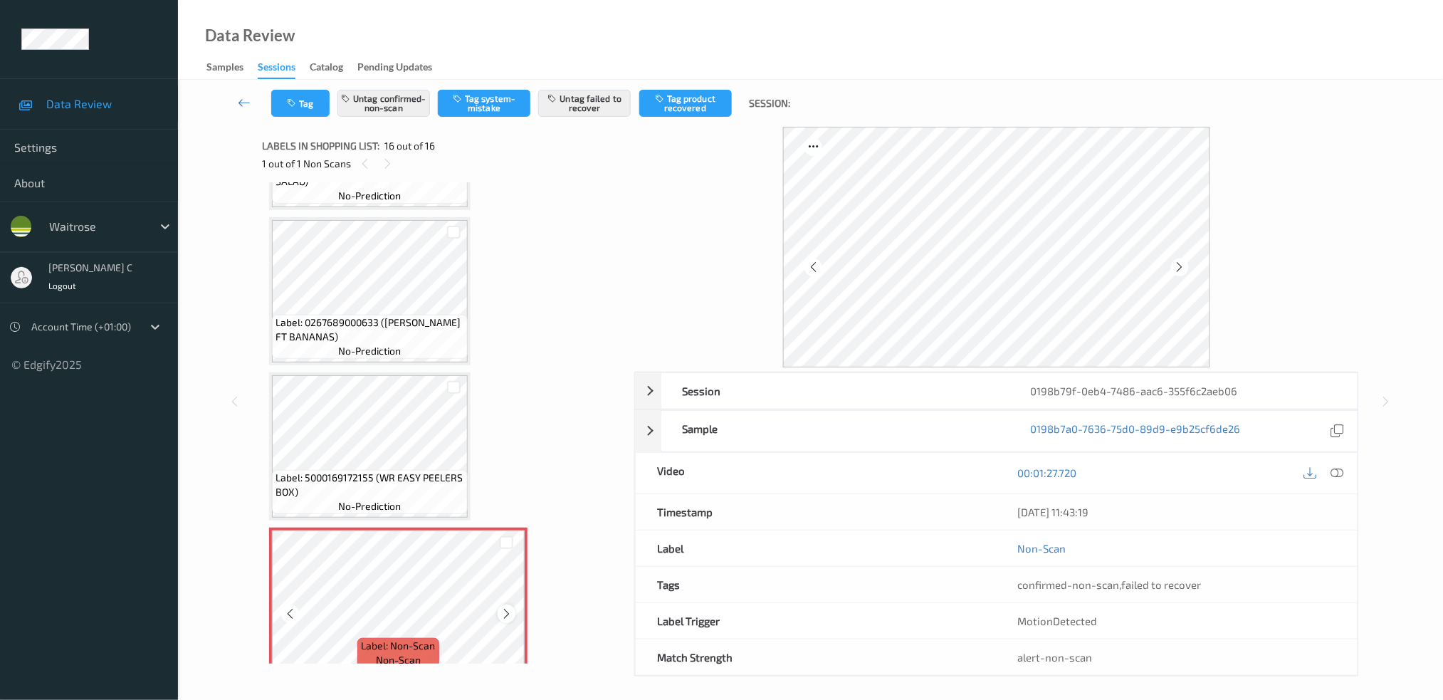
click at [503, 607] on icon at bounding box center [506, 613] width 12 height 13
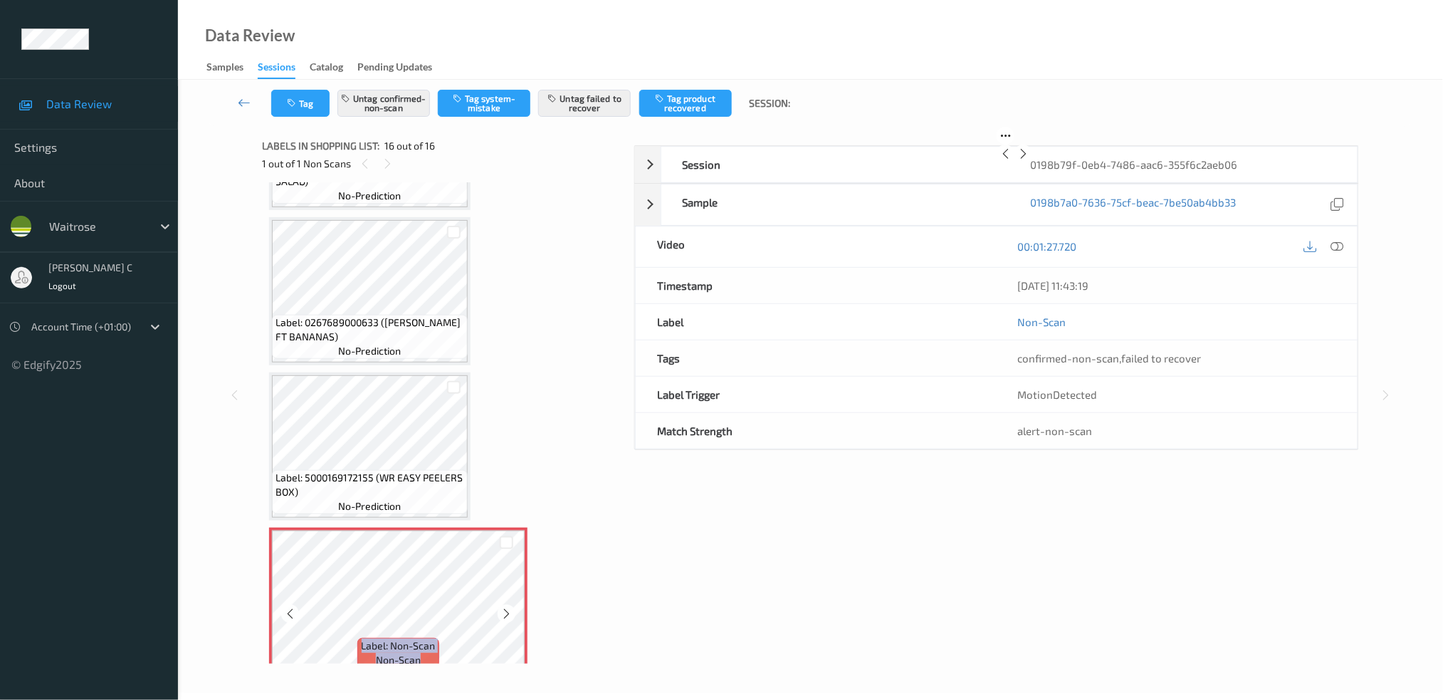
click at [503, 607] on icon at bounding box center [506, 613] width 12 height 13
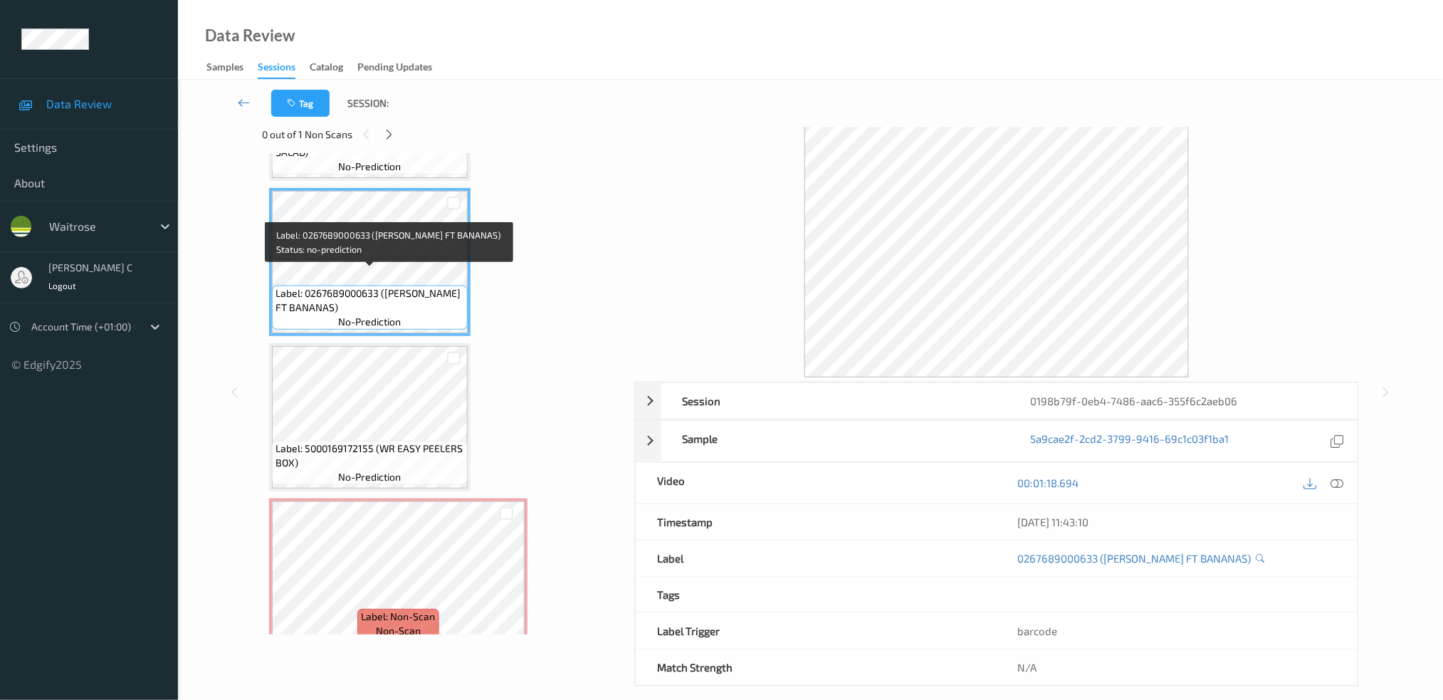
scroll to position [44, 0]
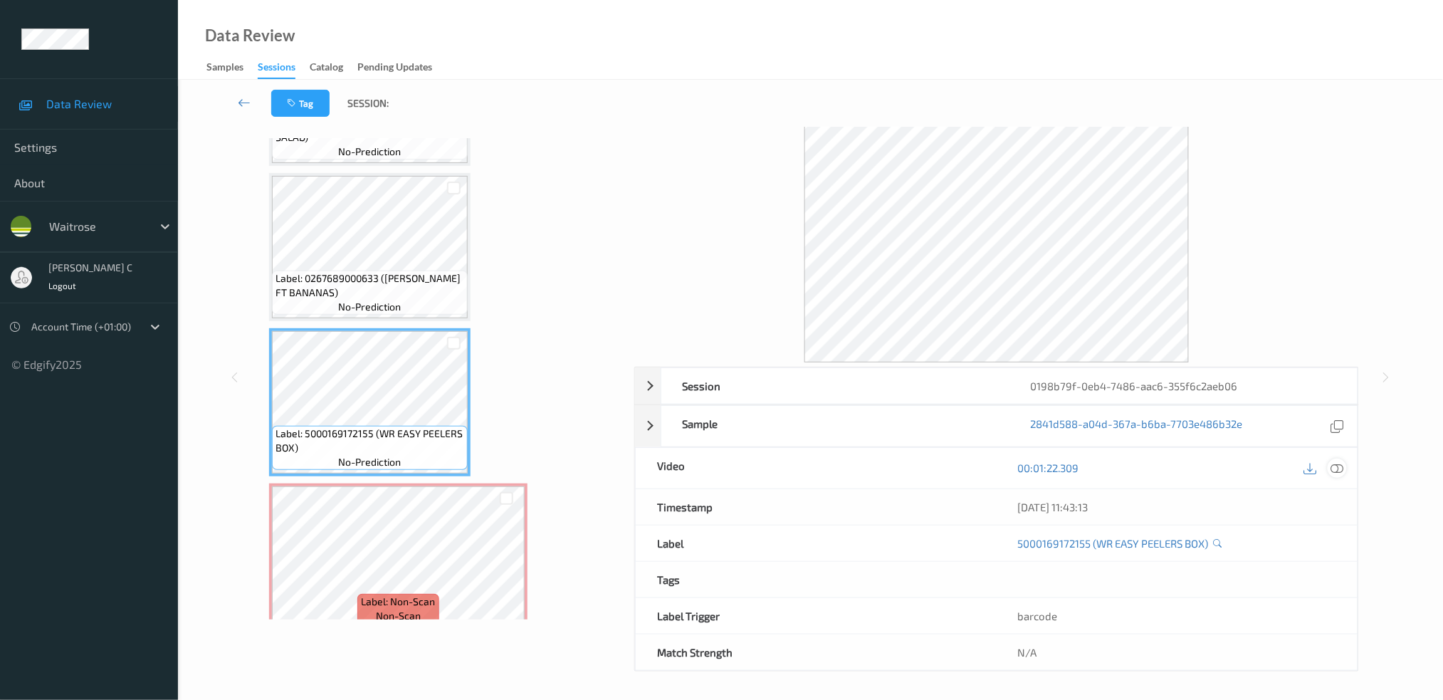
click at [1339, 468] on icon at bounding box center [1336, 467] width 13 height 13
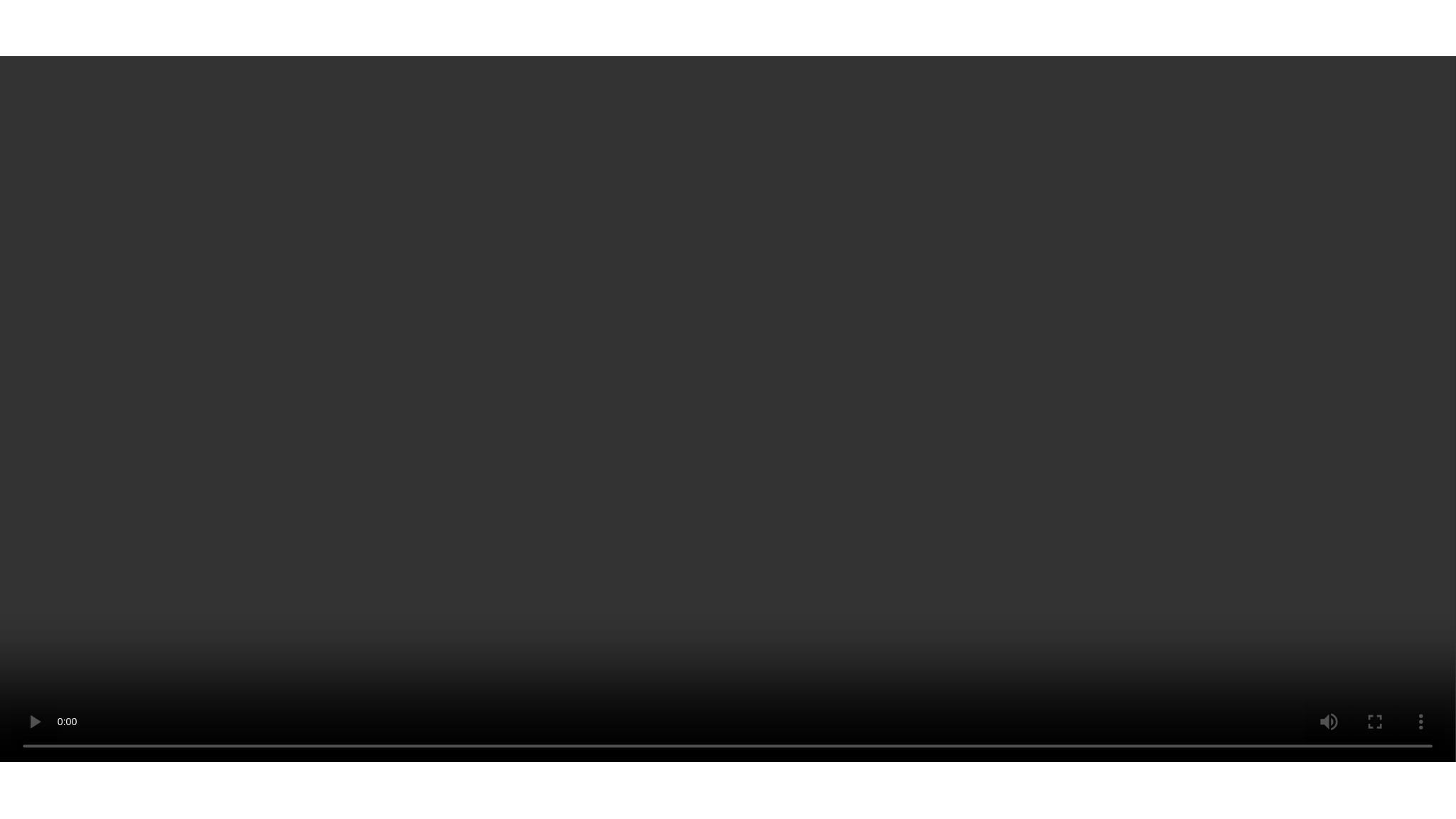
scroll to position [1962, 0]
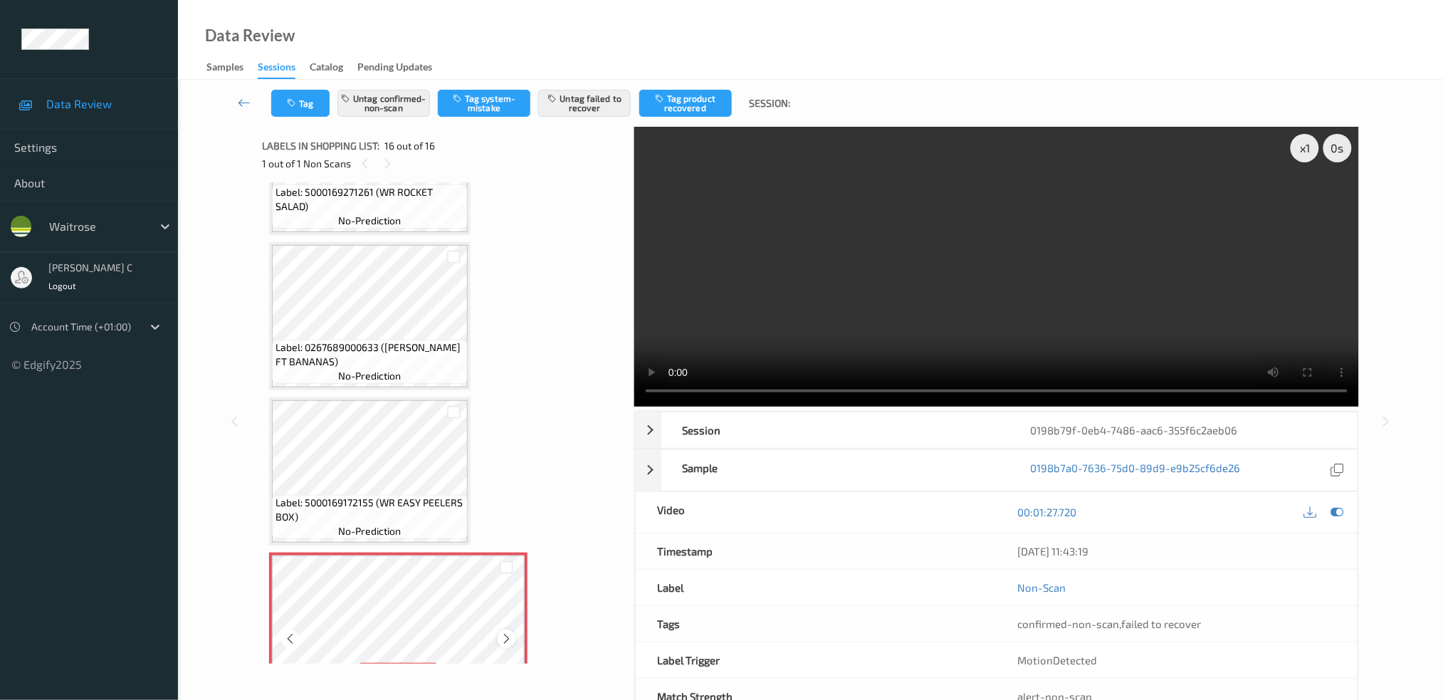
click at [502, 632] on icon at bounding box center [506, 638] width 12 height 13
click at [565, 107] on button "Untag failed to recover" at bounding box center [584, 103] width 93 height 27
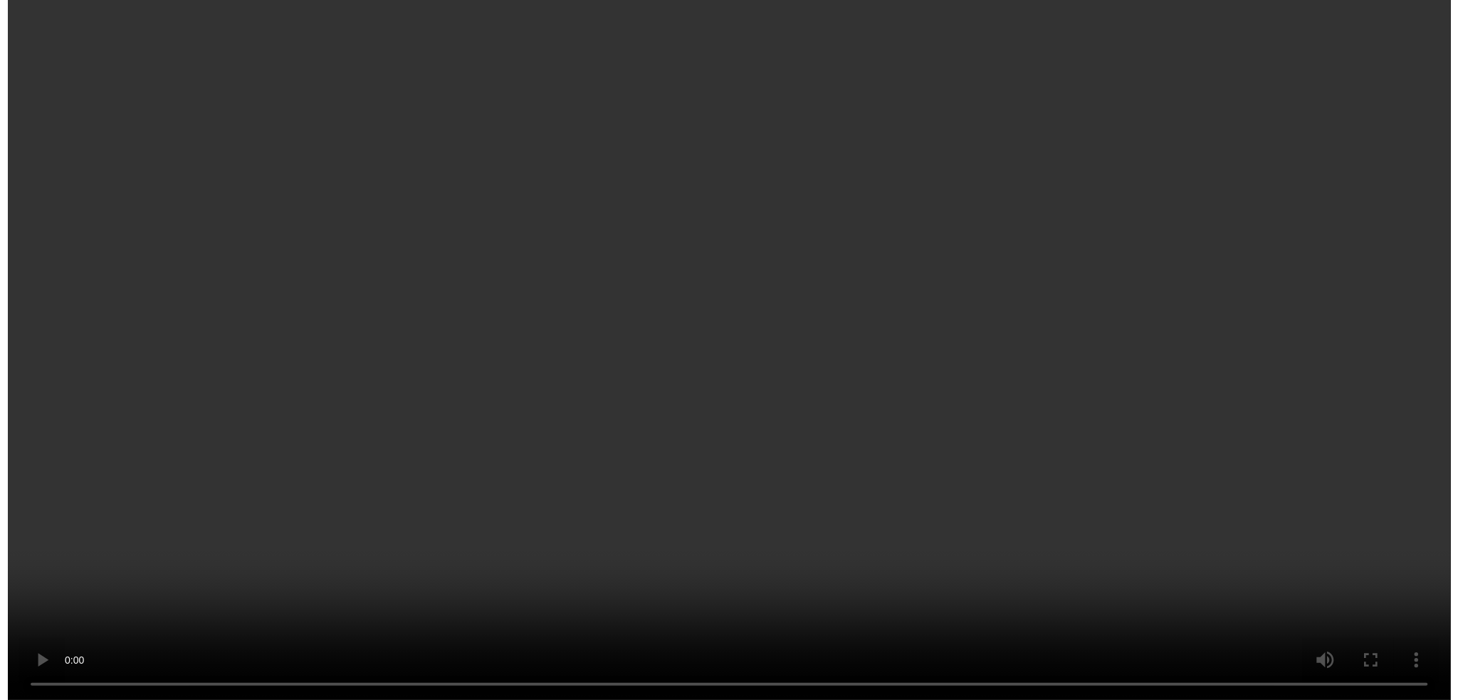
scroll to position [1989, 0]
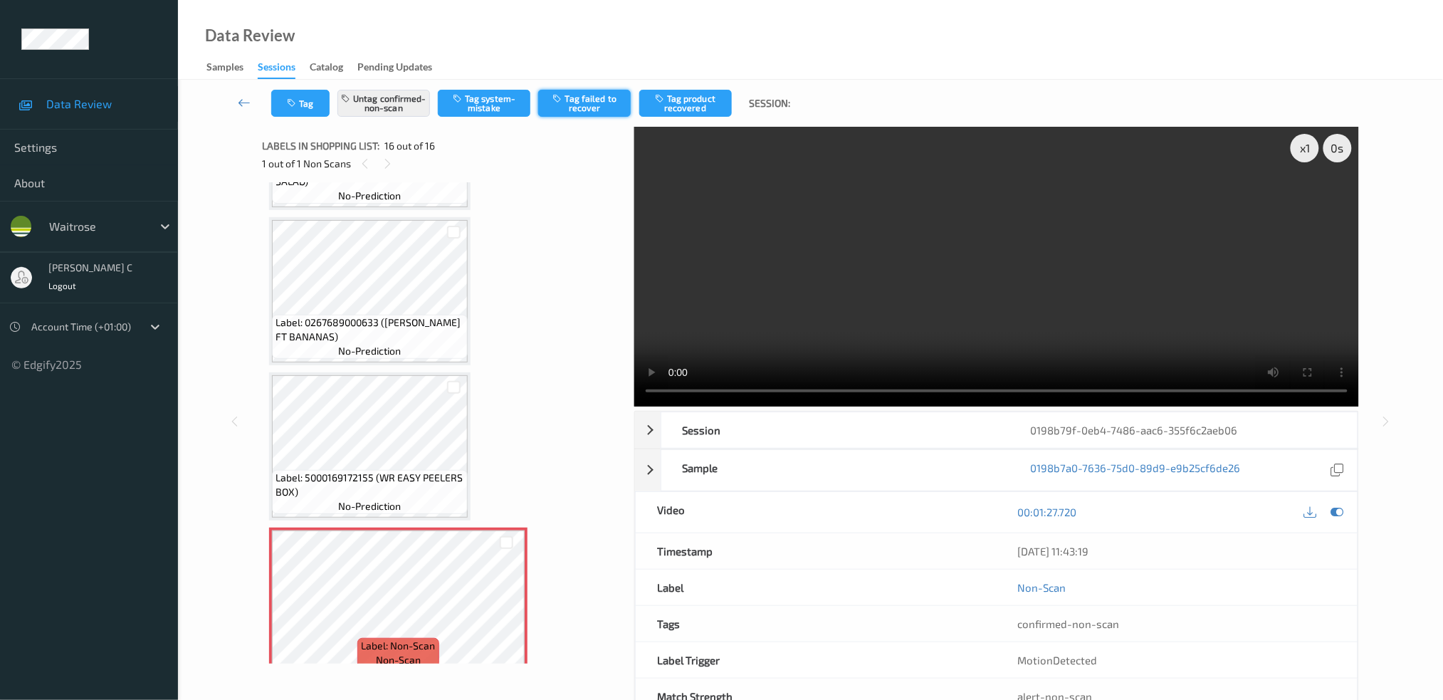
click at [599, 100] on button "Tag failed to recover" at bounding box center [584, 103] width 93 height 27
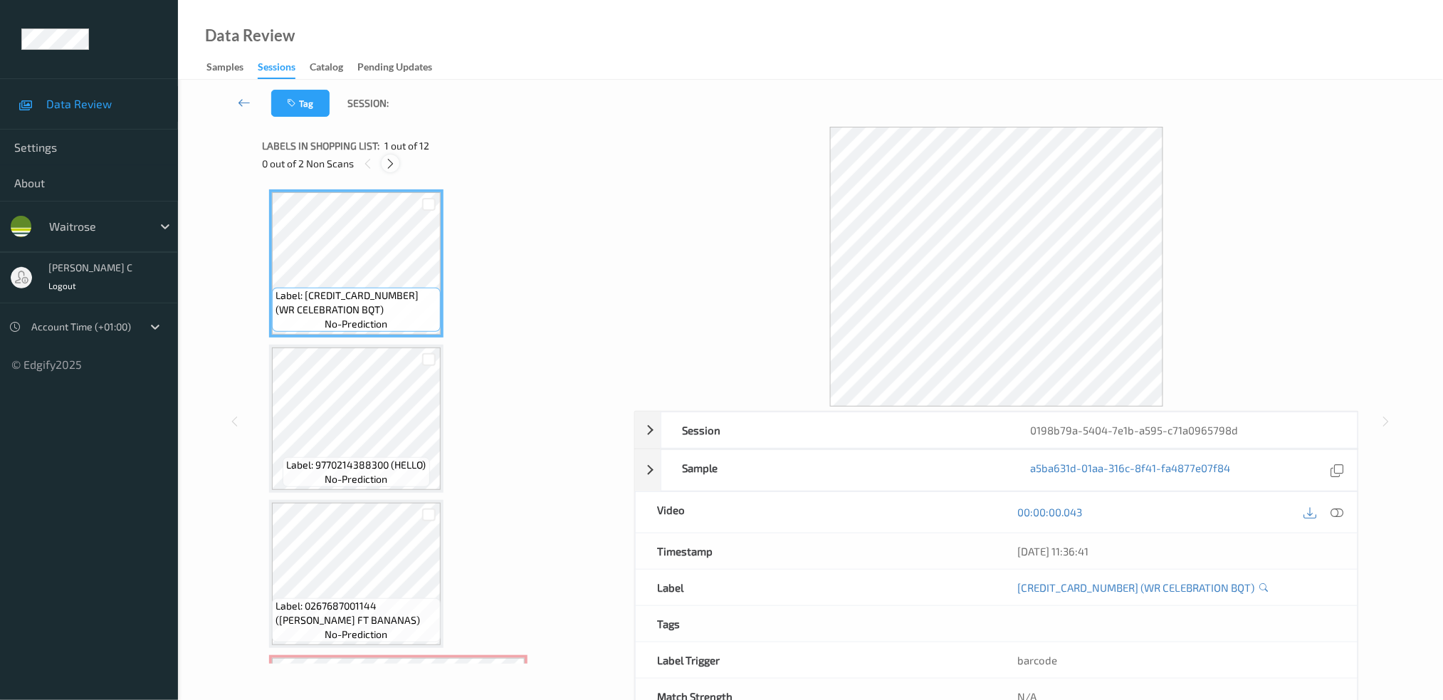
click at [391, 159] on icon at bounding box center [390, 163] width 12 height 13
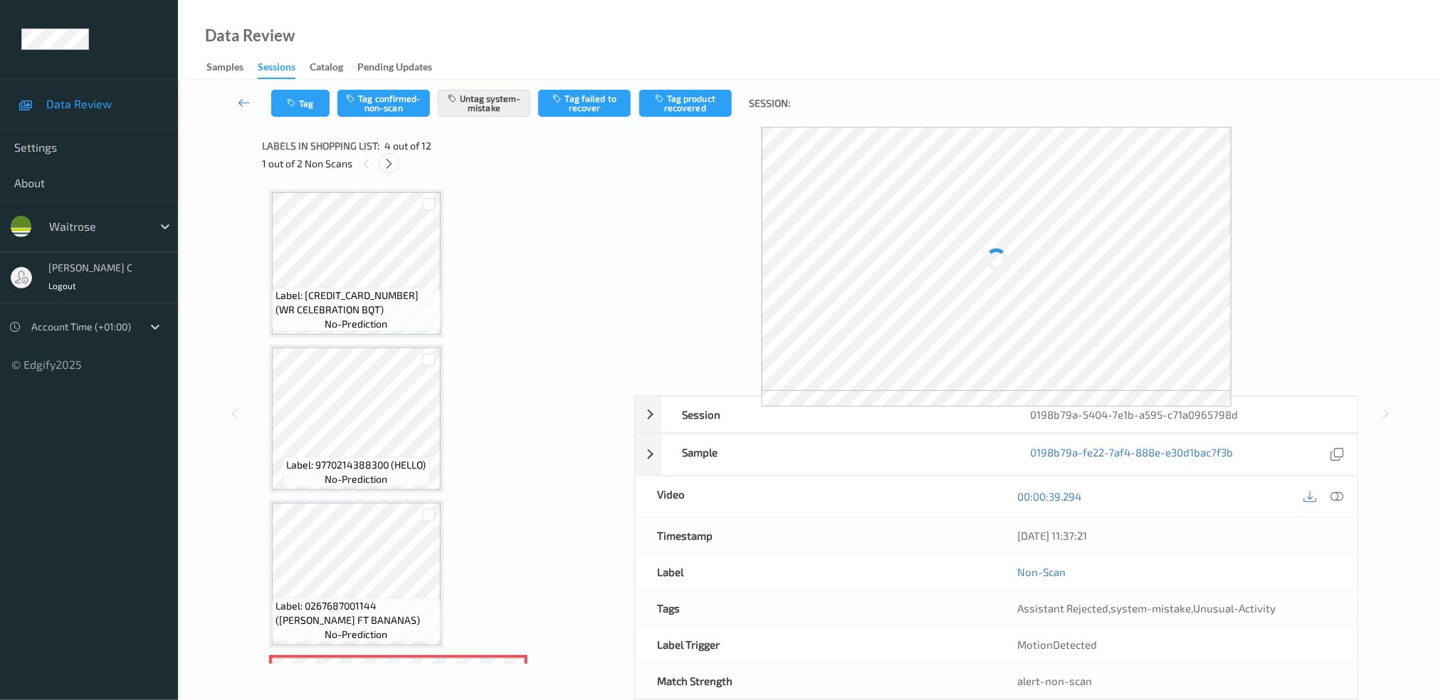
scroll to position [315, 0]
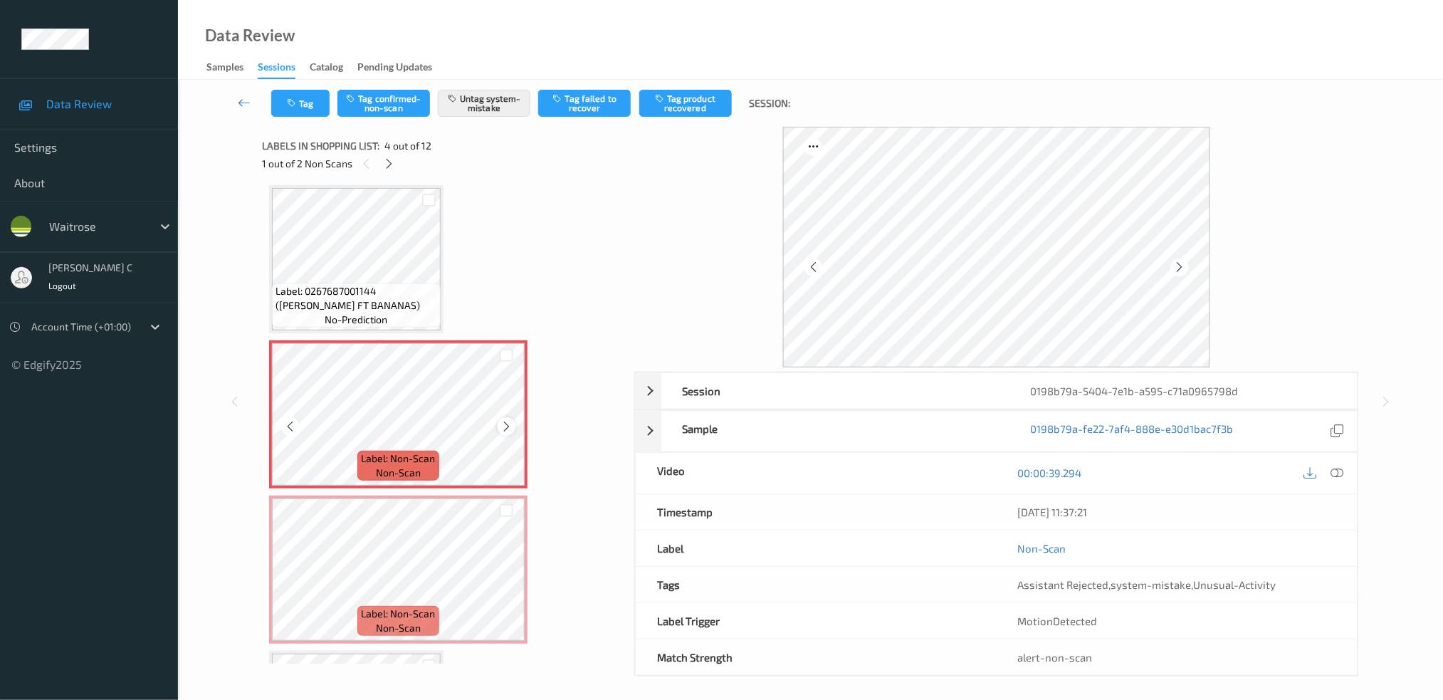
click at [505, 421] on icon at bounding box center [506, 426] width 12 height 13
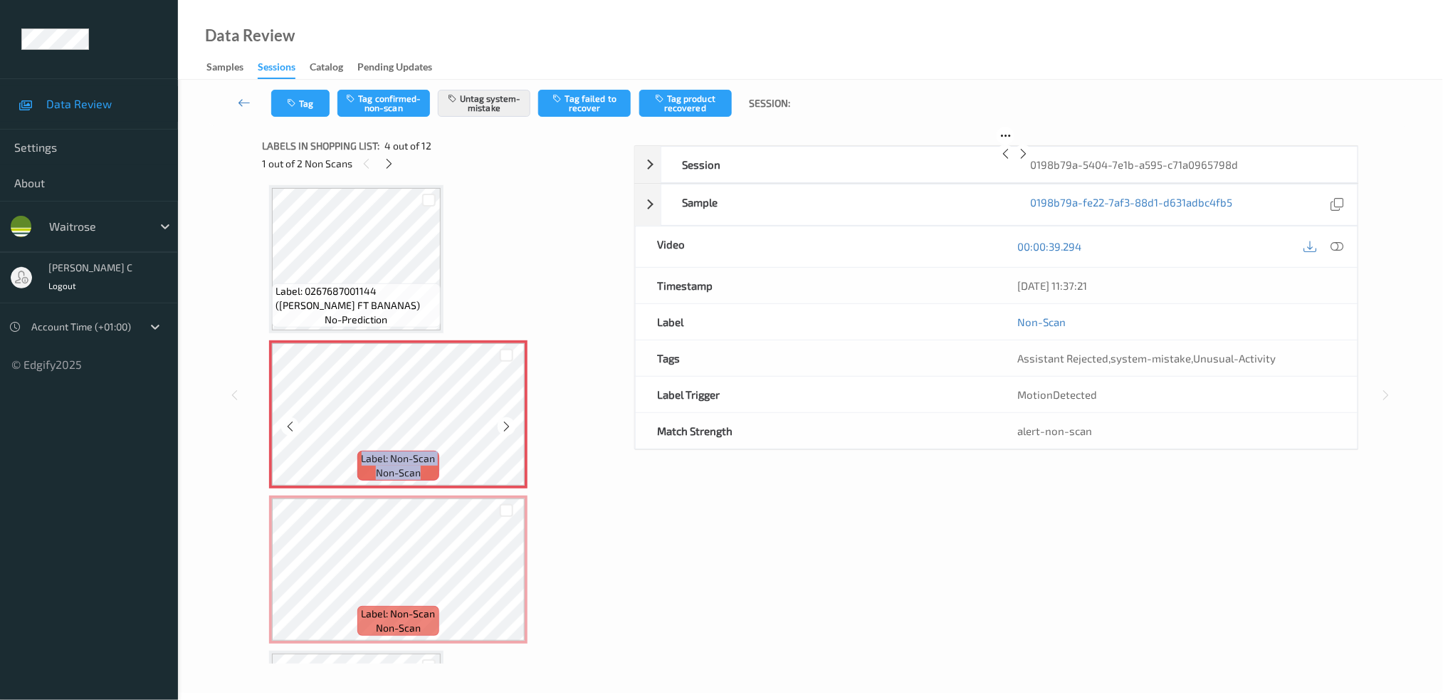
click at [505, 421] on icon at bounding box center [506, 426] width 12 height 13
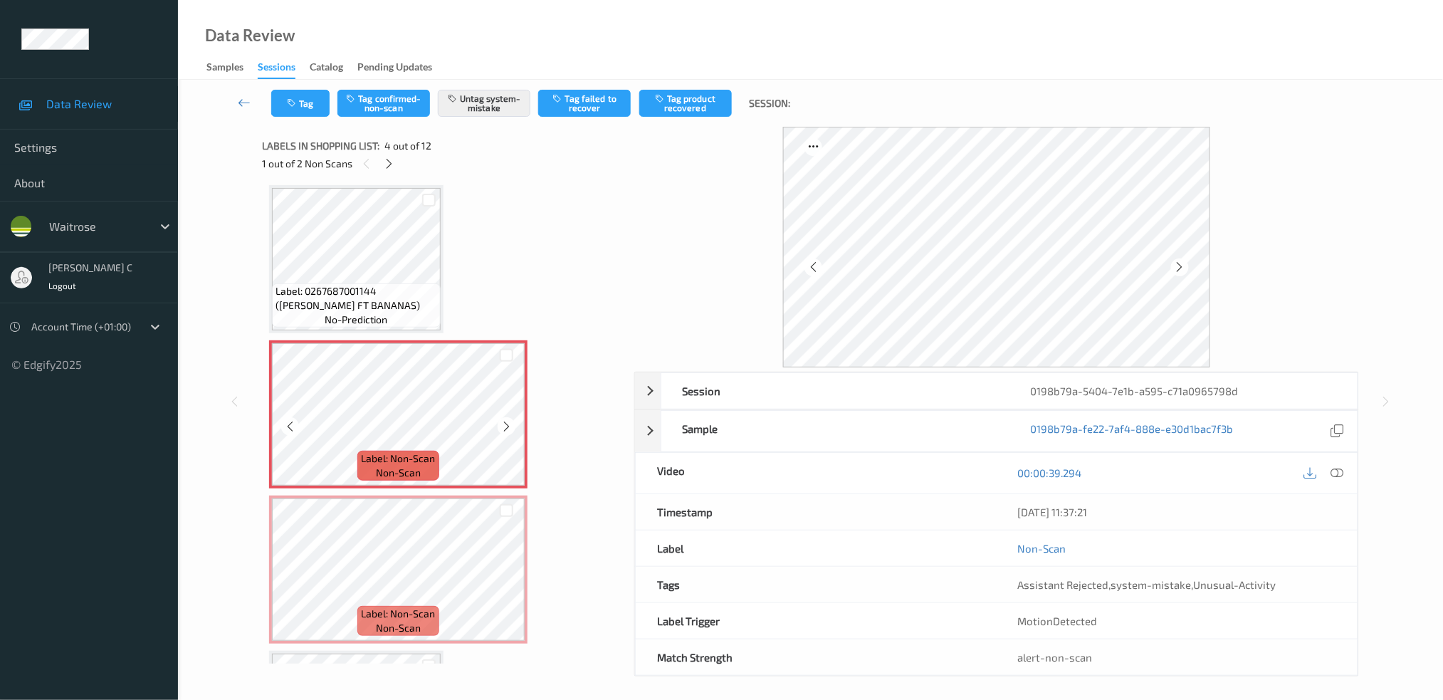
scroll to position [410, 0]
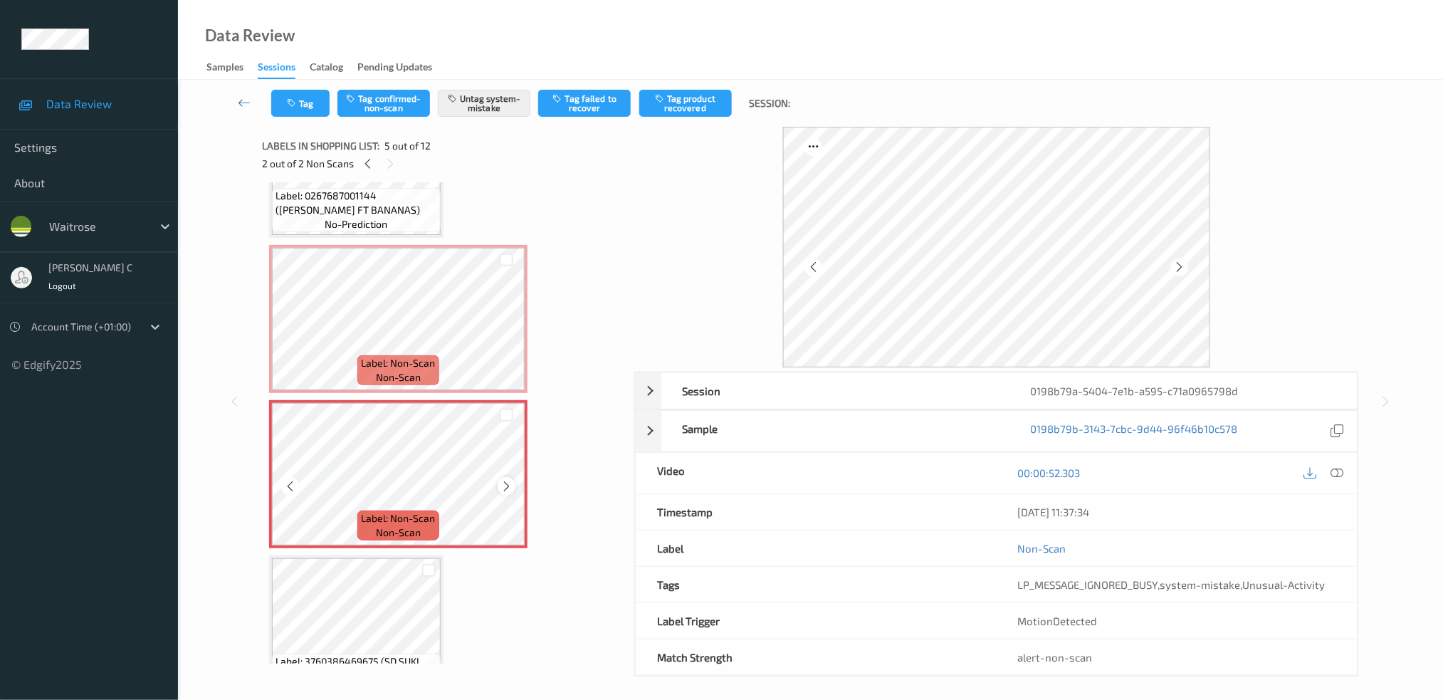
click at [510, 480] on icon at bounding box center [506, 486] width 12 height 13
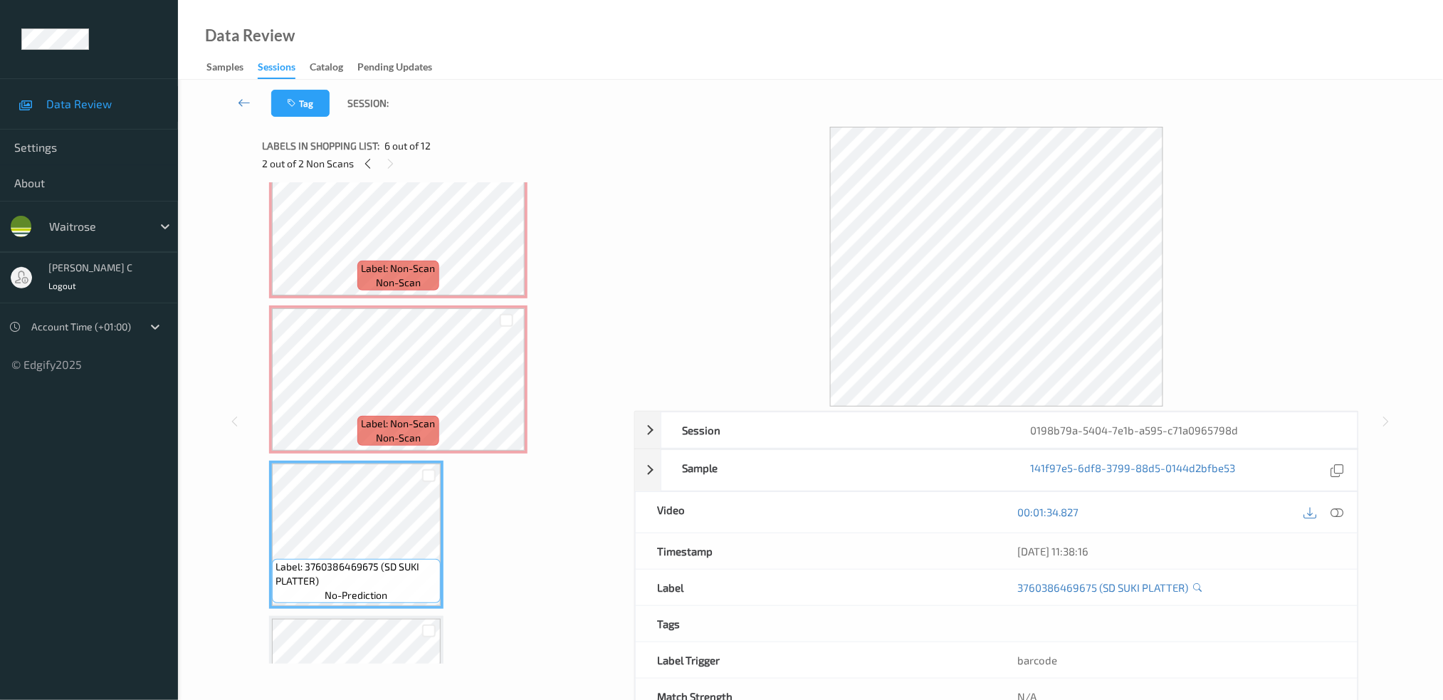
scroll to position [315, 0]
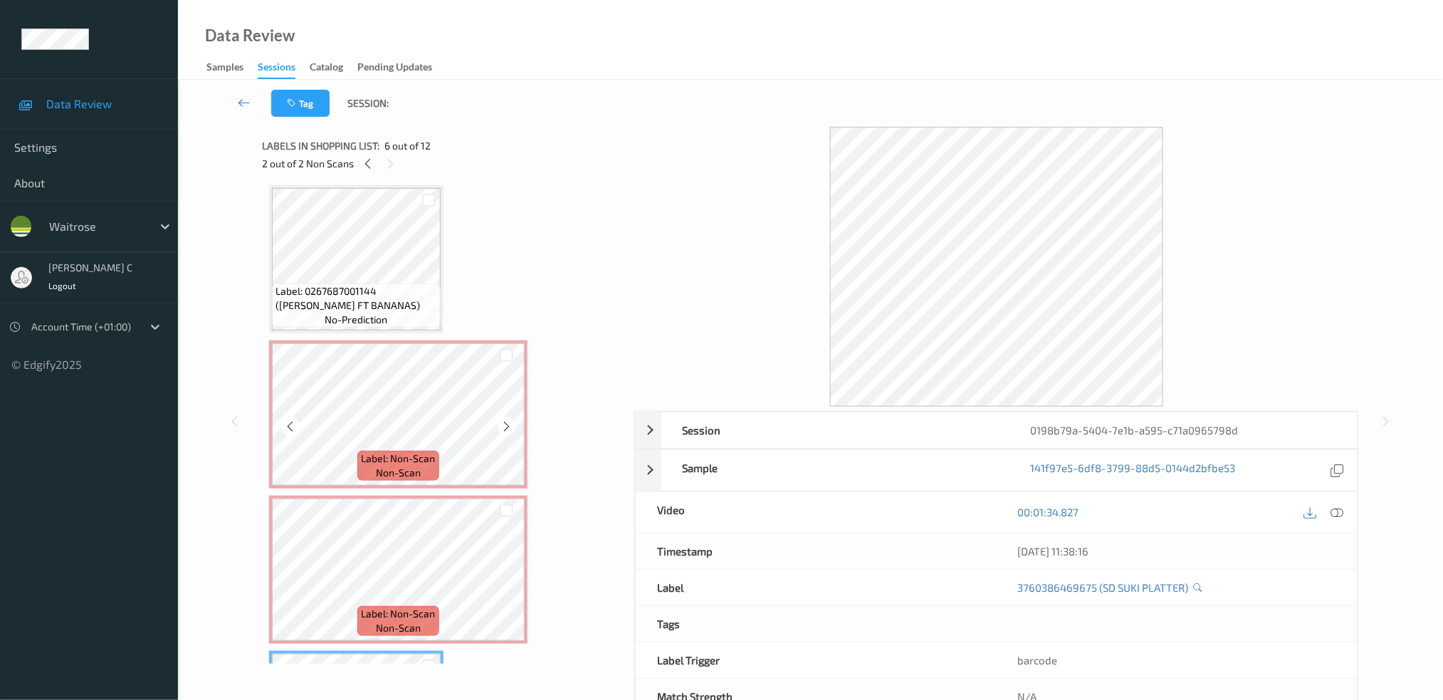
click at [351, 312] on span "no-prediction" at bounding box center [356, 319] width 63 height 14
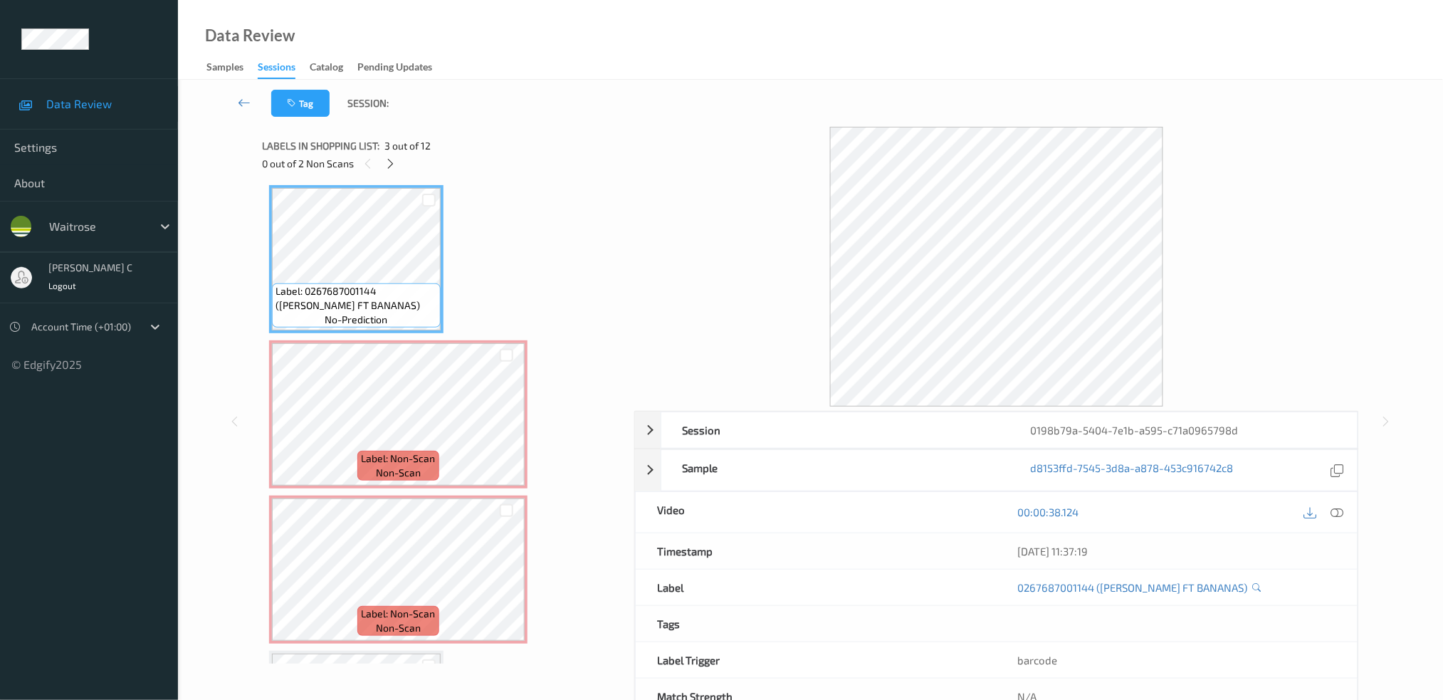
click at [1341, 511] on icon at bounding box center [1336, 511] width 13 height 13
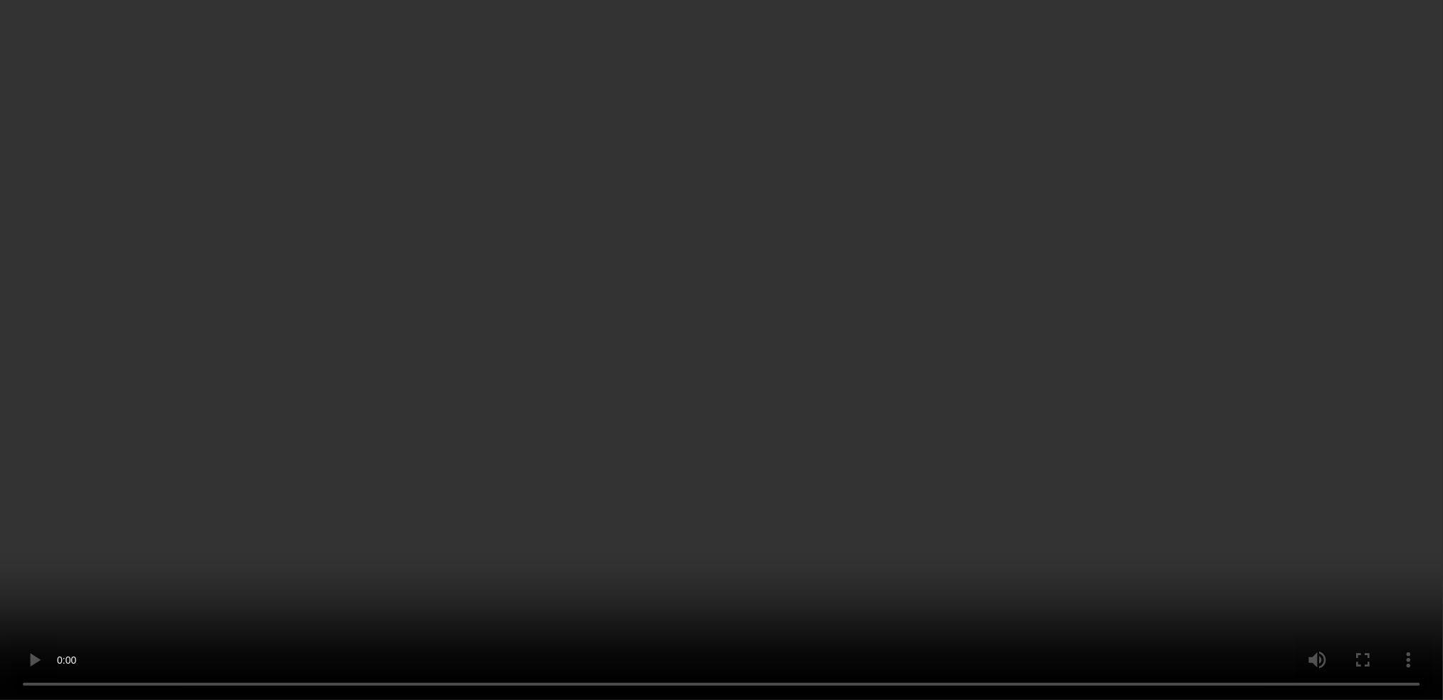
scroll to position [505, 0]
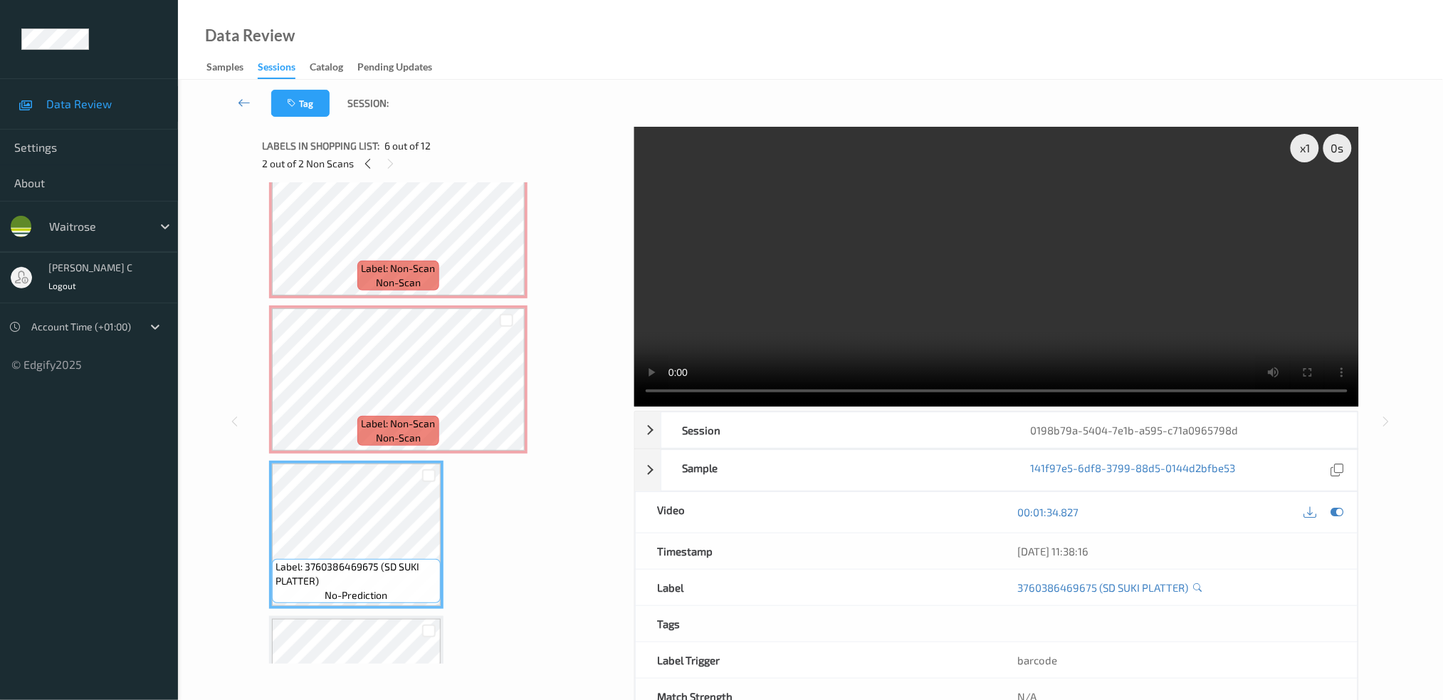
click at [1328, 502] on div "00:01:34.827" at bounding box center [1176, 512] width 361 height 41
click at [1339, 515] on icon at bounding box center [1336, 511] width 13 height 13
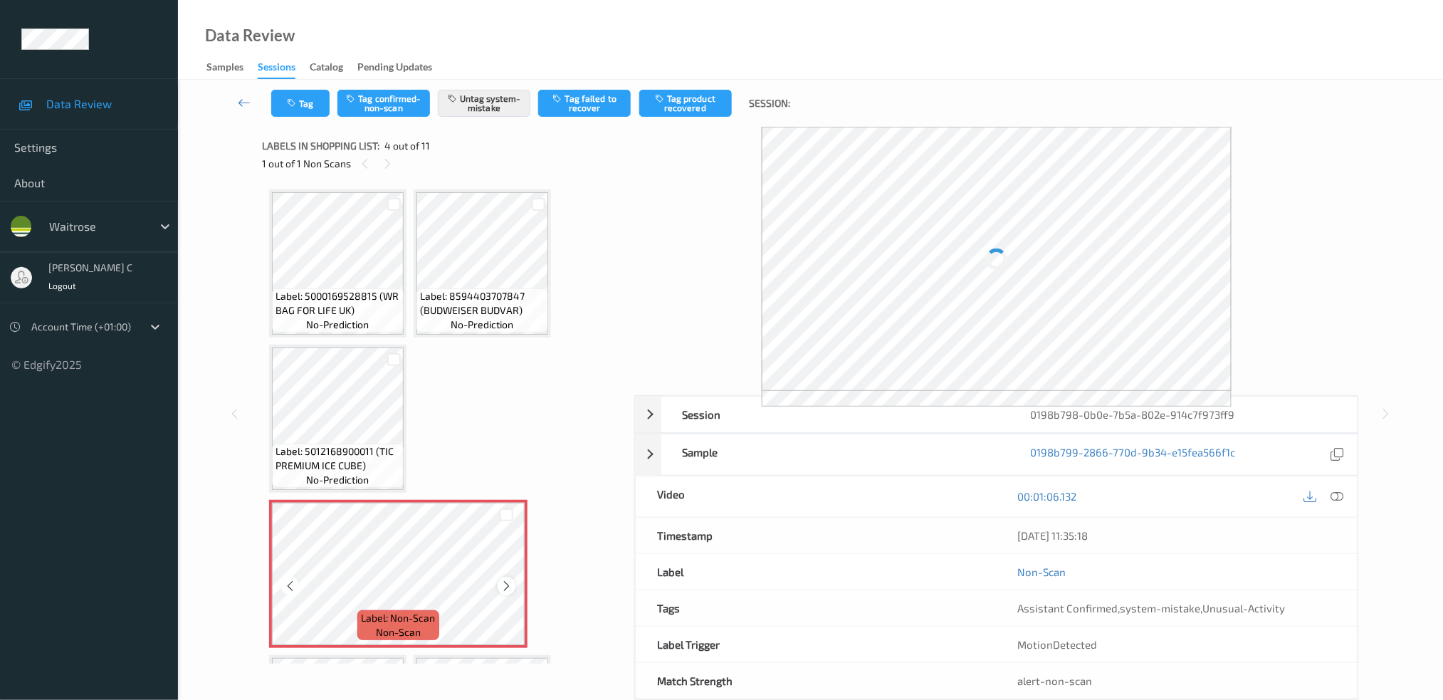
click at [500, 580] on icon at bounding box center [506, 585] width 12 height 13
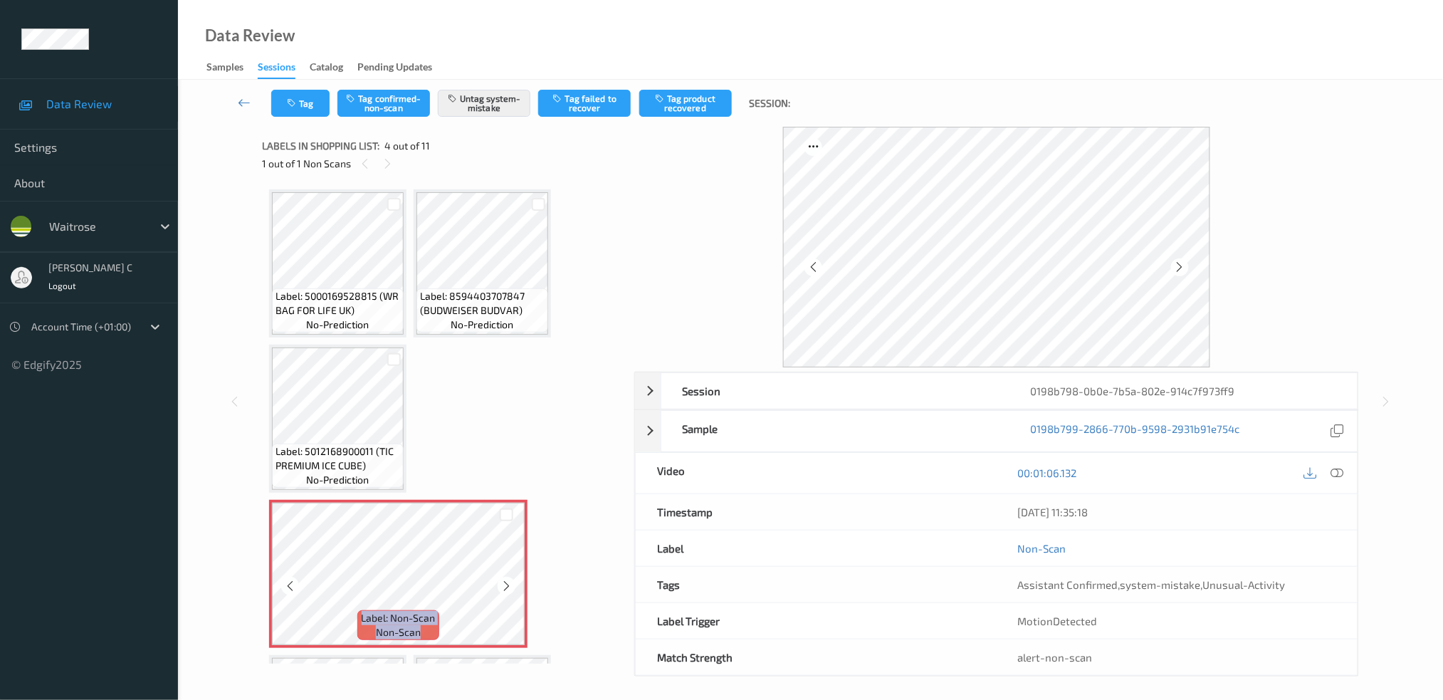
click at [500, 580] on icon at bounding box center [506, 585] width 12 height 13
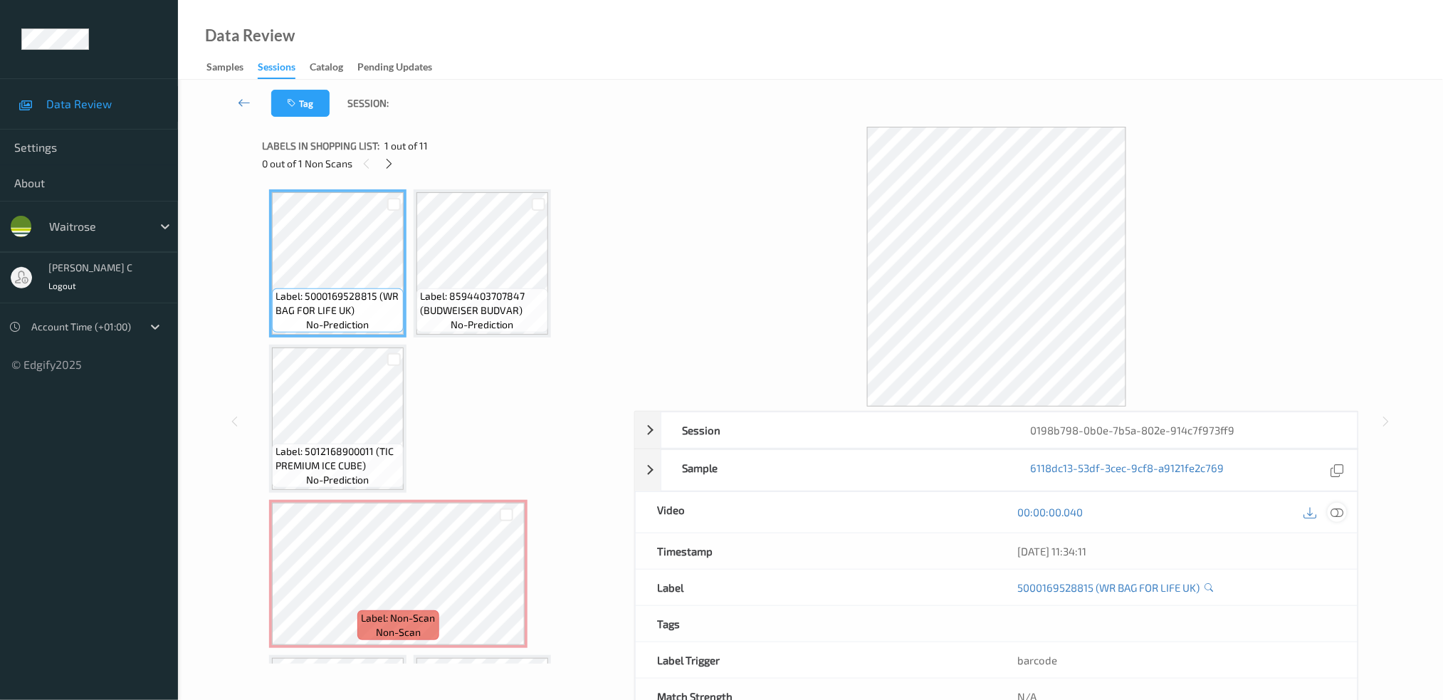
click at [1338, 506] on icon at bounding box center [1336, 511] width 13 height 13
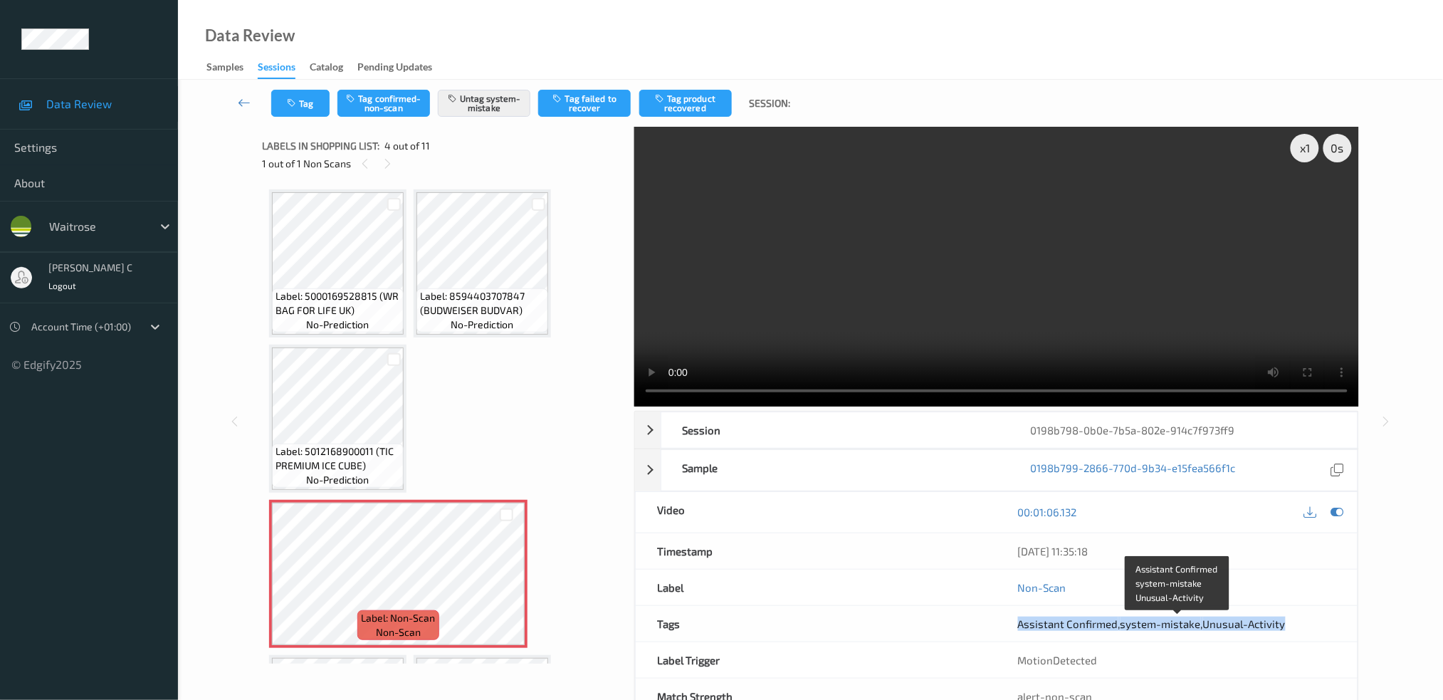
drag, startPoint x: 1003, startPoint y: 623, endPoint x: 1289, endPoint y: 625, distance: 286.1
click at [1289, 625] on div "Assistant Confirmed , system-mistake , Unusual-Activity" at bounding box center [1176, 624] width 361 height 36
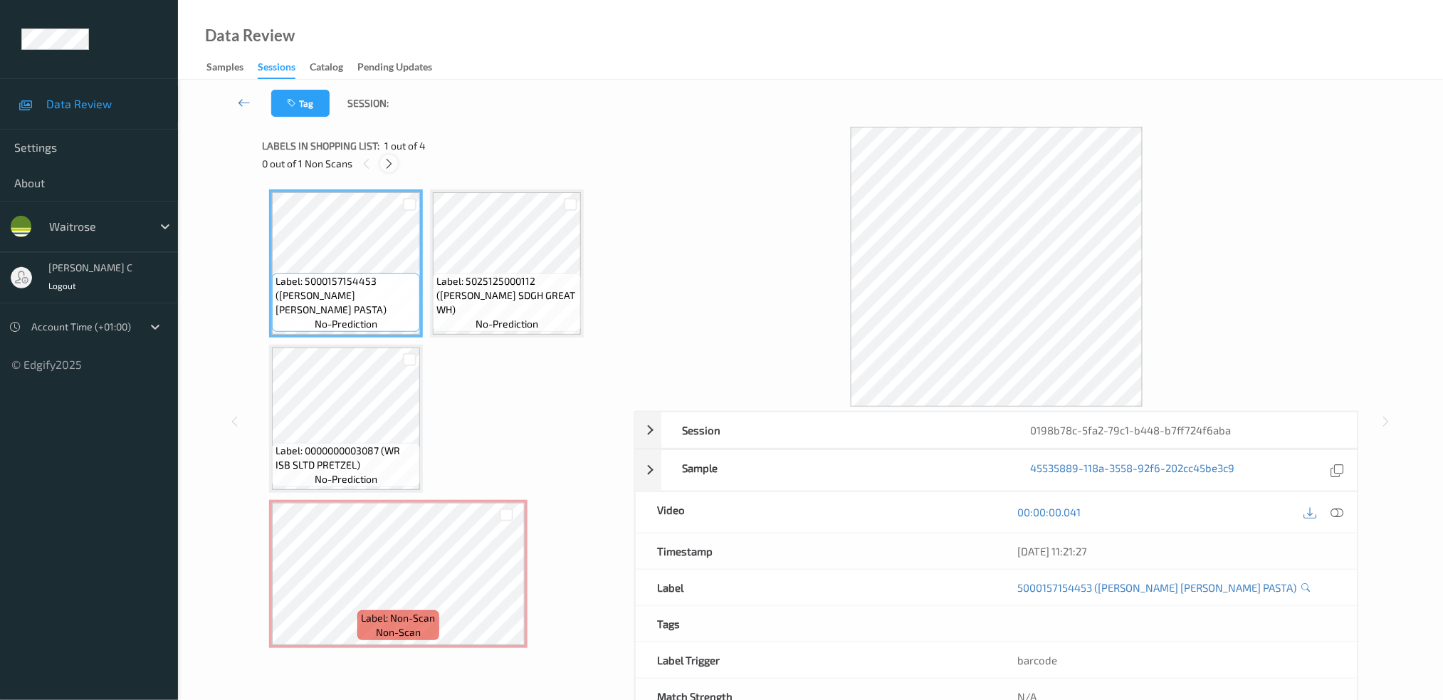
click at [396, 164] on div at bounding box center [389, 163] width 18 height 18
click at [1346, 512] on div "00:00:00.041" at bounding box center [1176, 512] width 361 height 41
click at [1343, 511] on icon at bounding box center [1336, 511] width 13 height 13
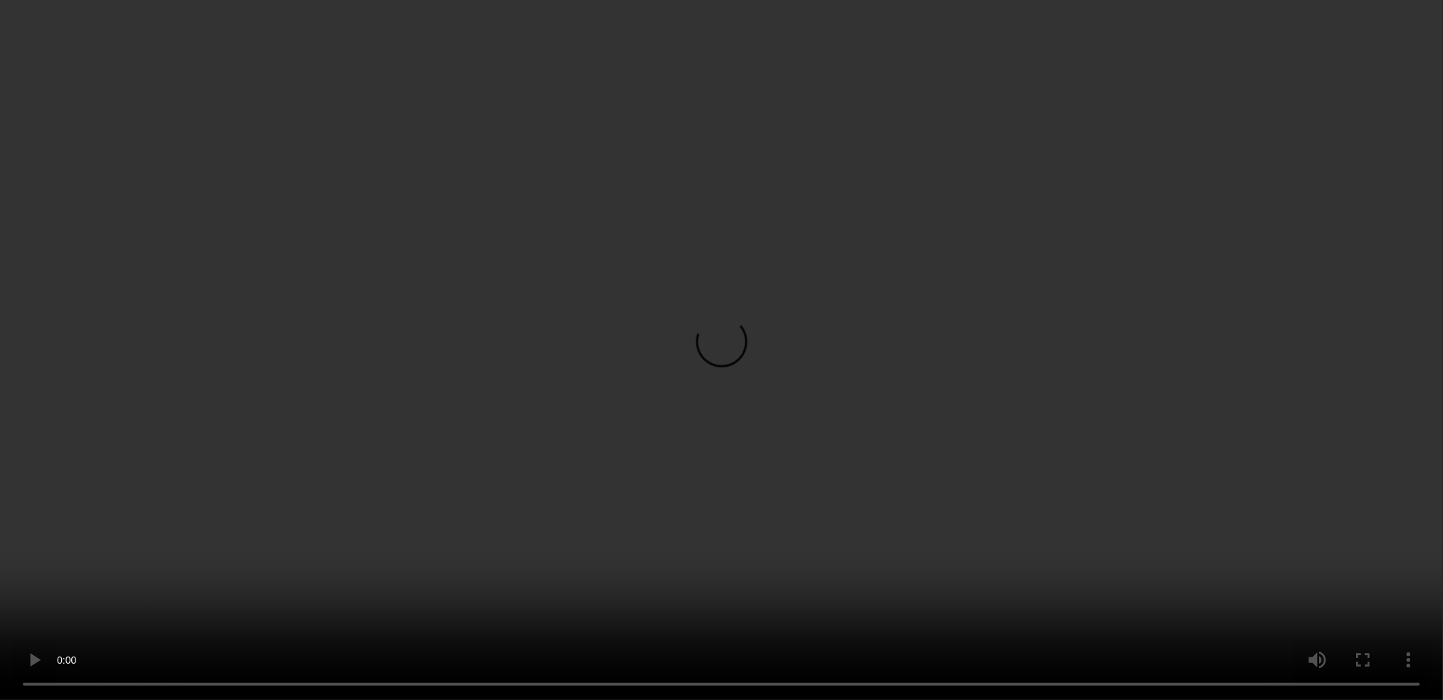
scroll to position [44, 0]
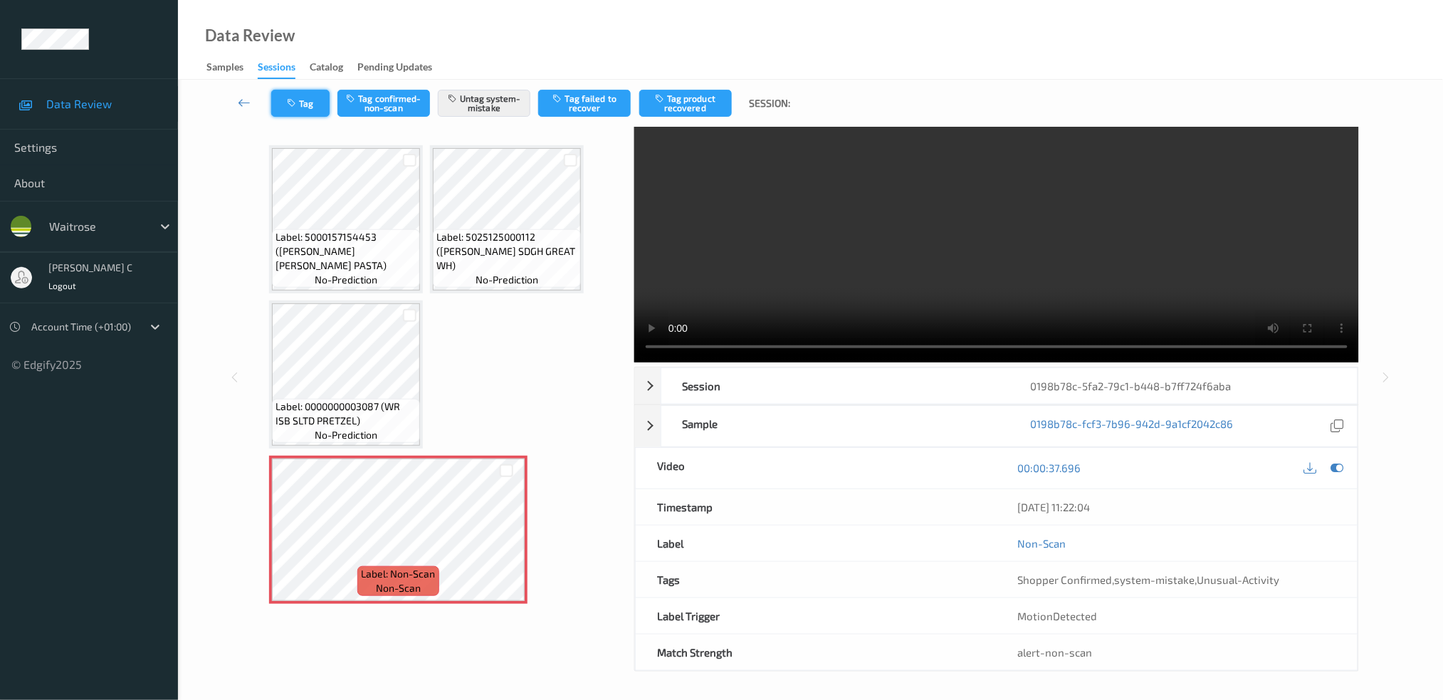
click at [305, 105] on button "Tag" at bounding box center [300, 103] width 58 height 27
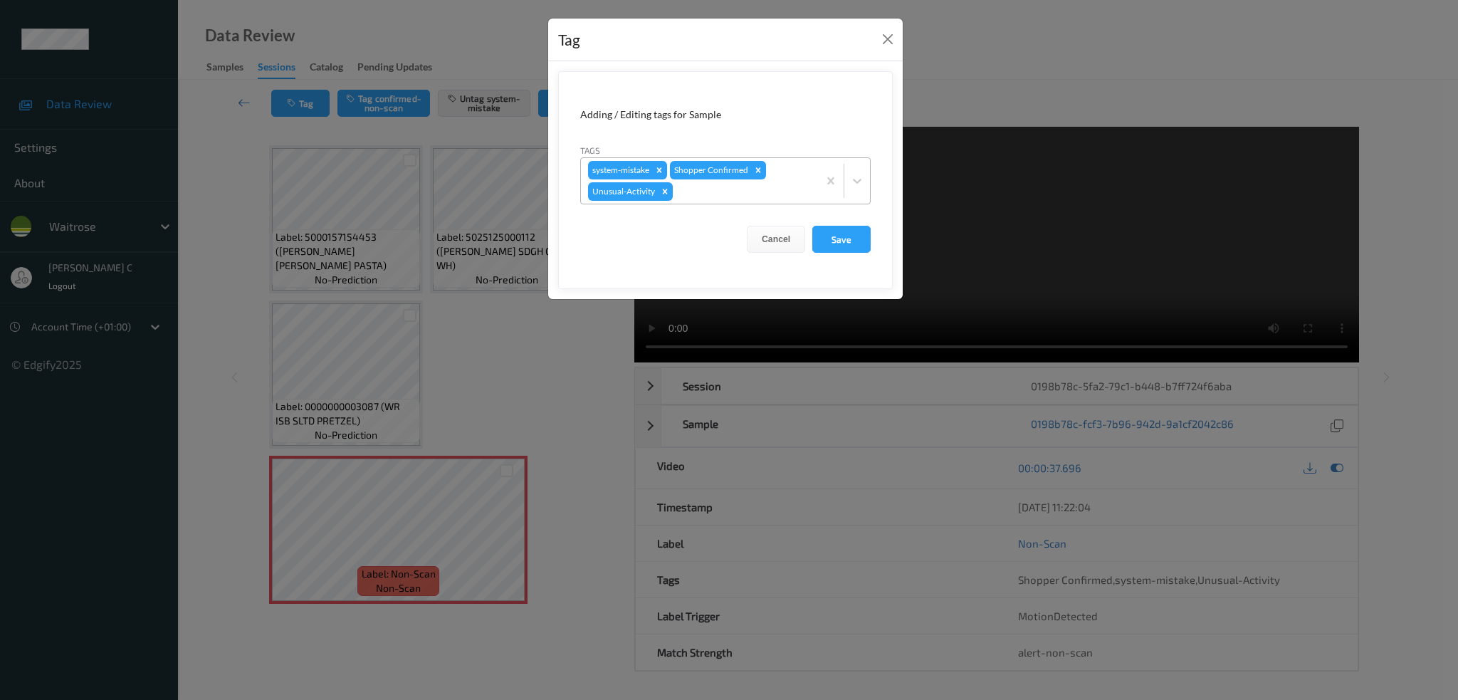
click at [722, 187] on div at bounding box center [742, 191] width 135 height 17
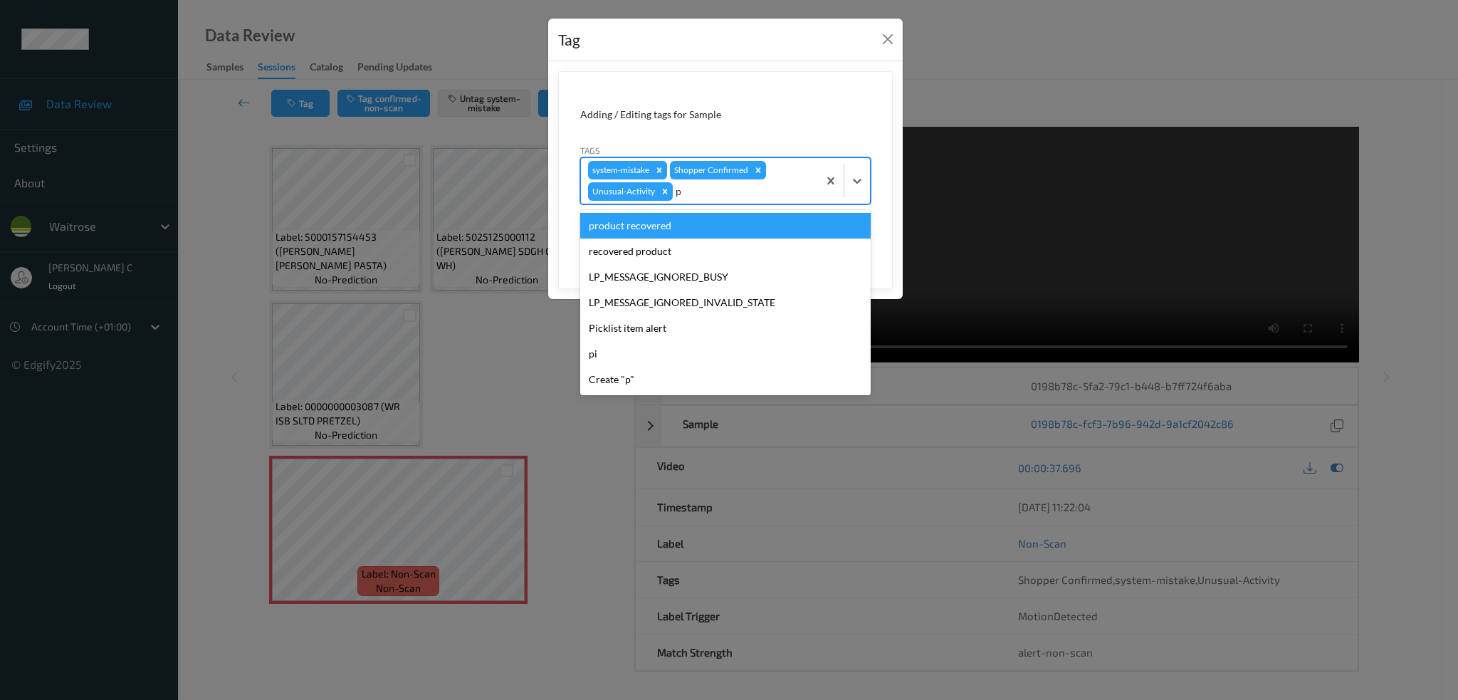
type input "pi"
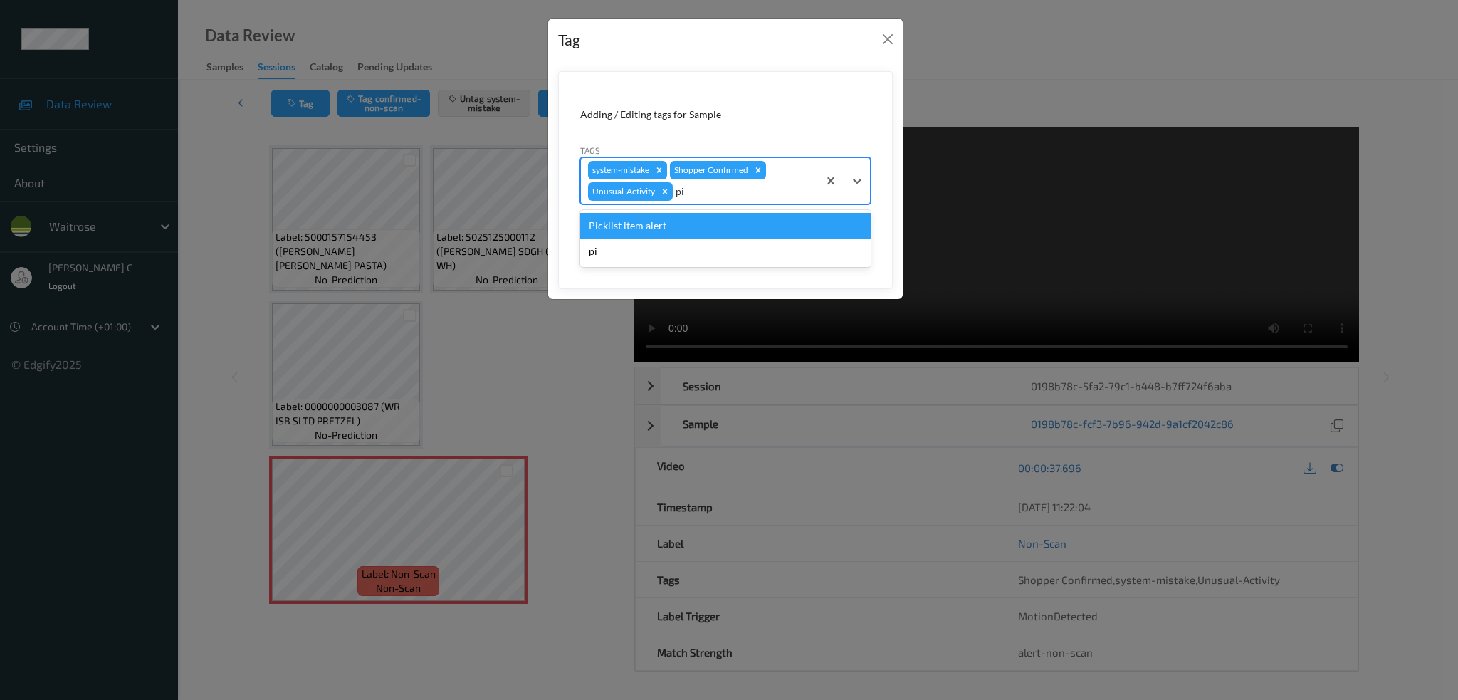
click at [691, 223] on div "Picklist item alert" at bounding box center [725, 226] width 290 height 26
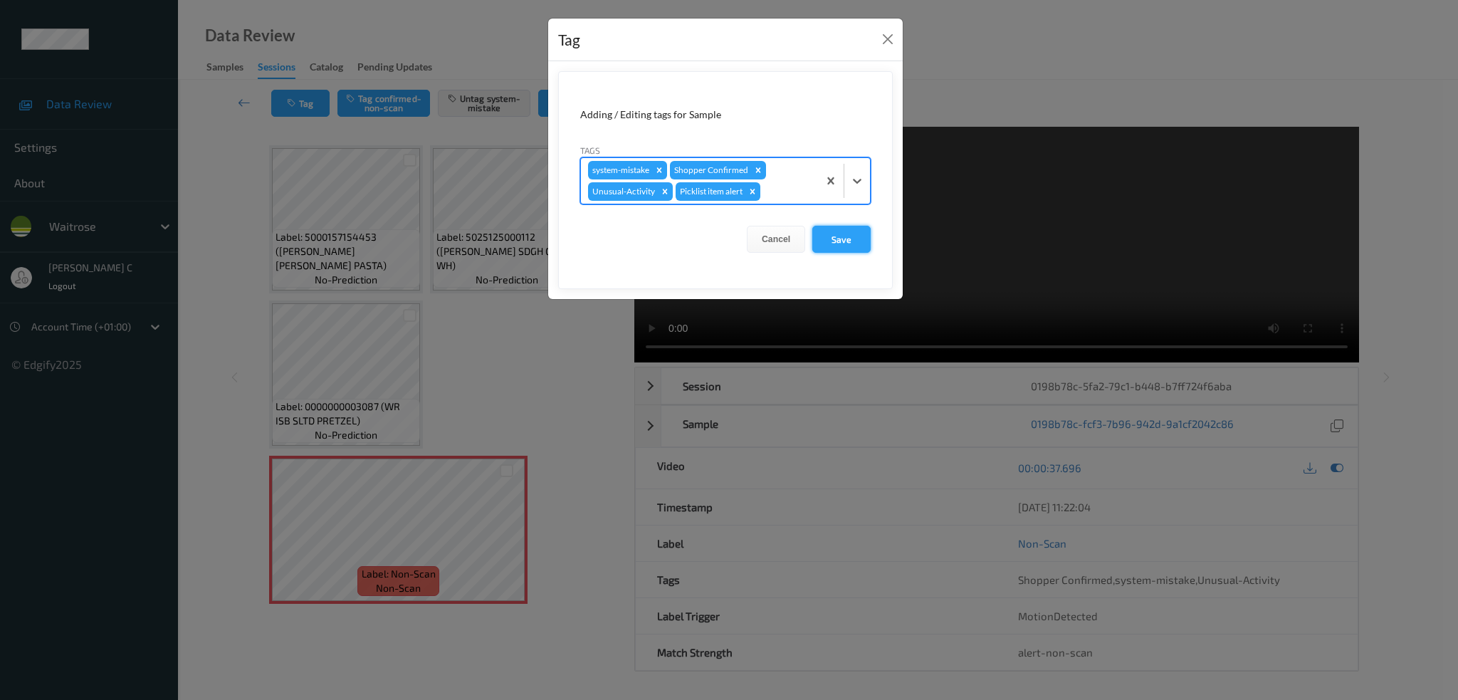
click at [841, 243] on button "Save" at bounding box center [841, 239] width 58 height 27
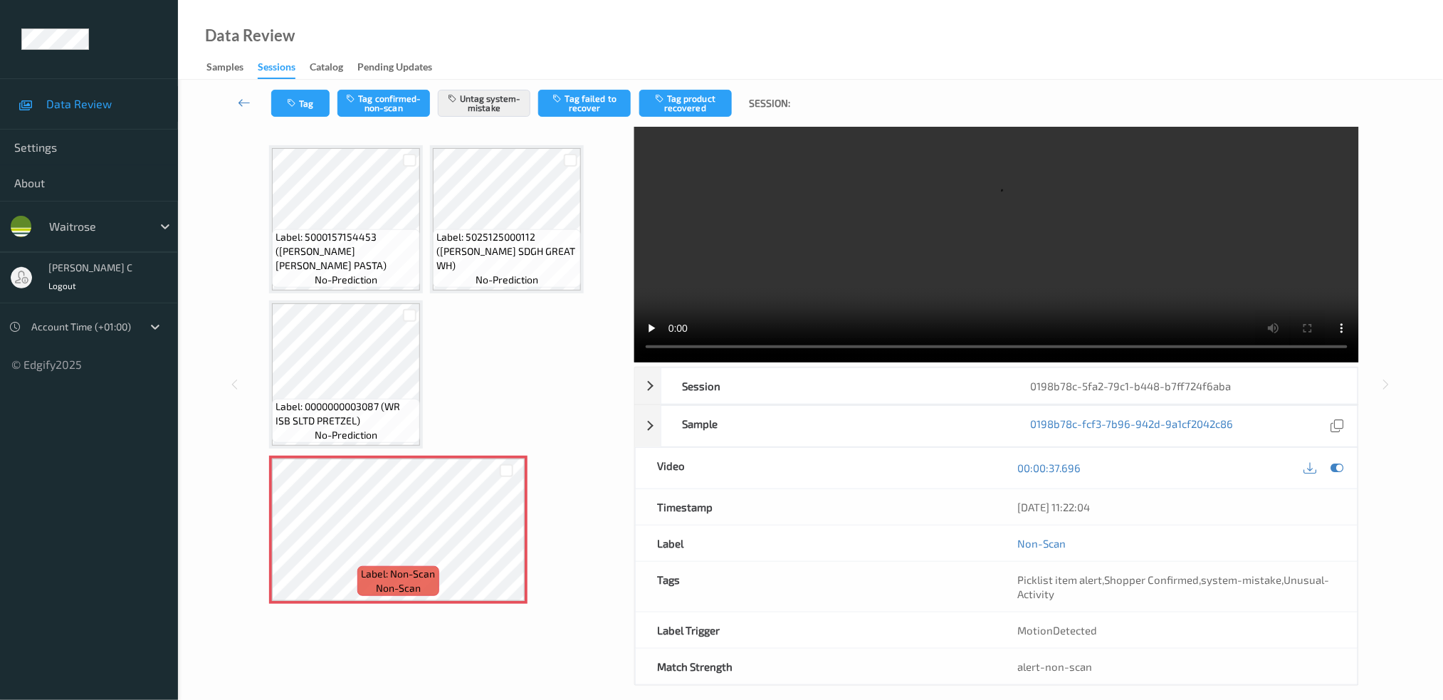
scroll to position [0, 0]
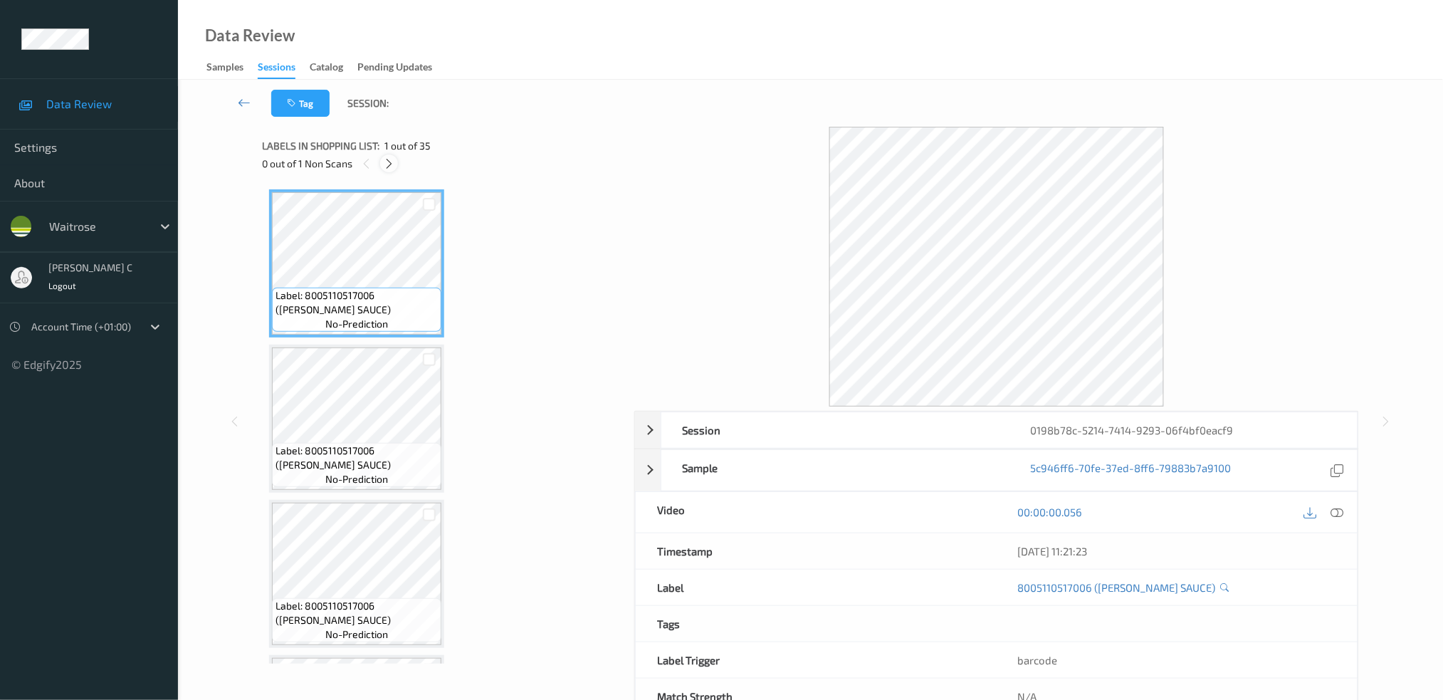
click at [389, 162] on icon at bounding box center [389, 163] width 12 height 13
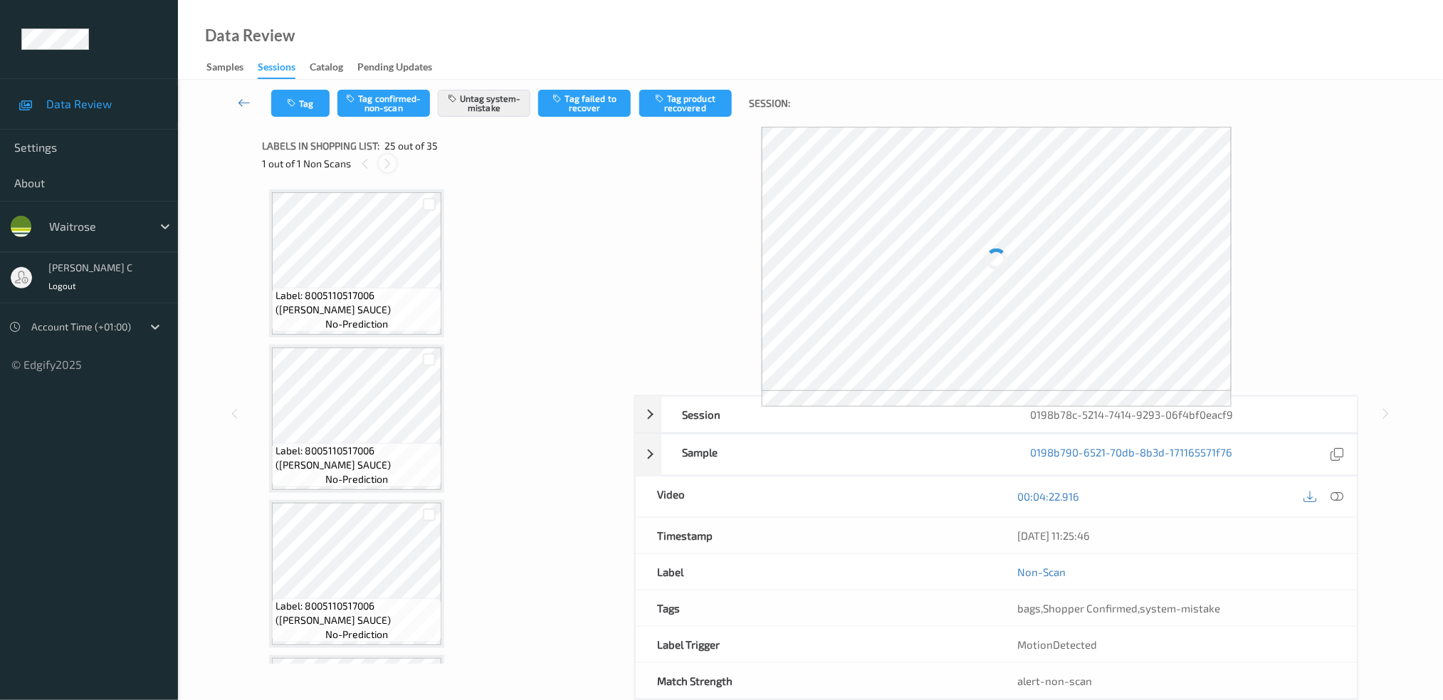
scroll to position [3549, 0]
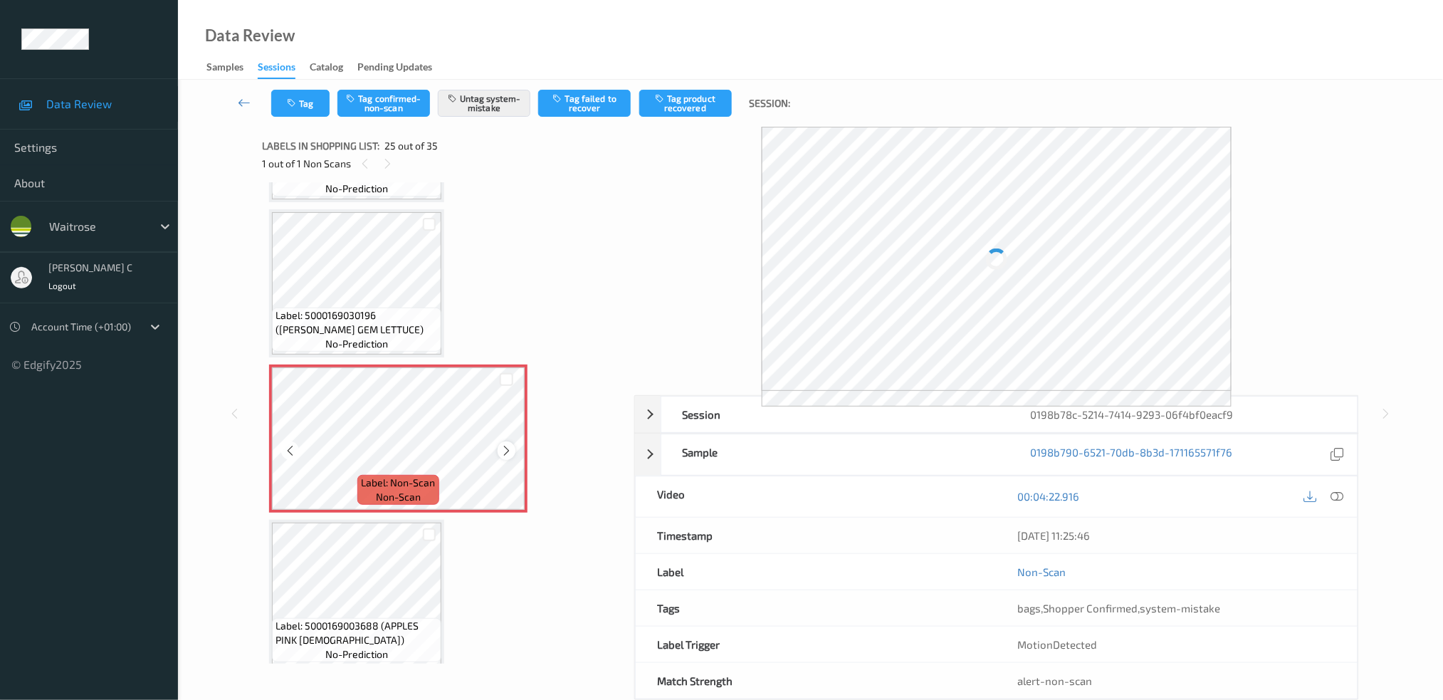
click at [507, 444] on icon at bounding box center [506, 450] width 12 height 13
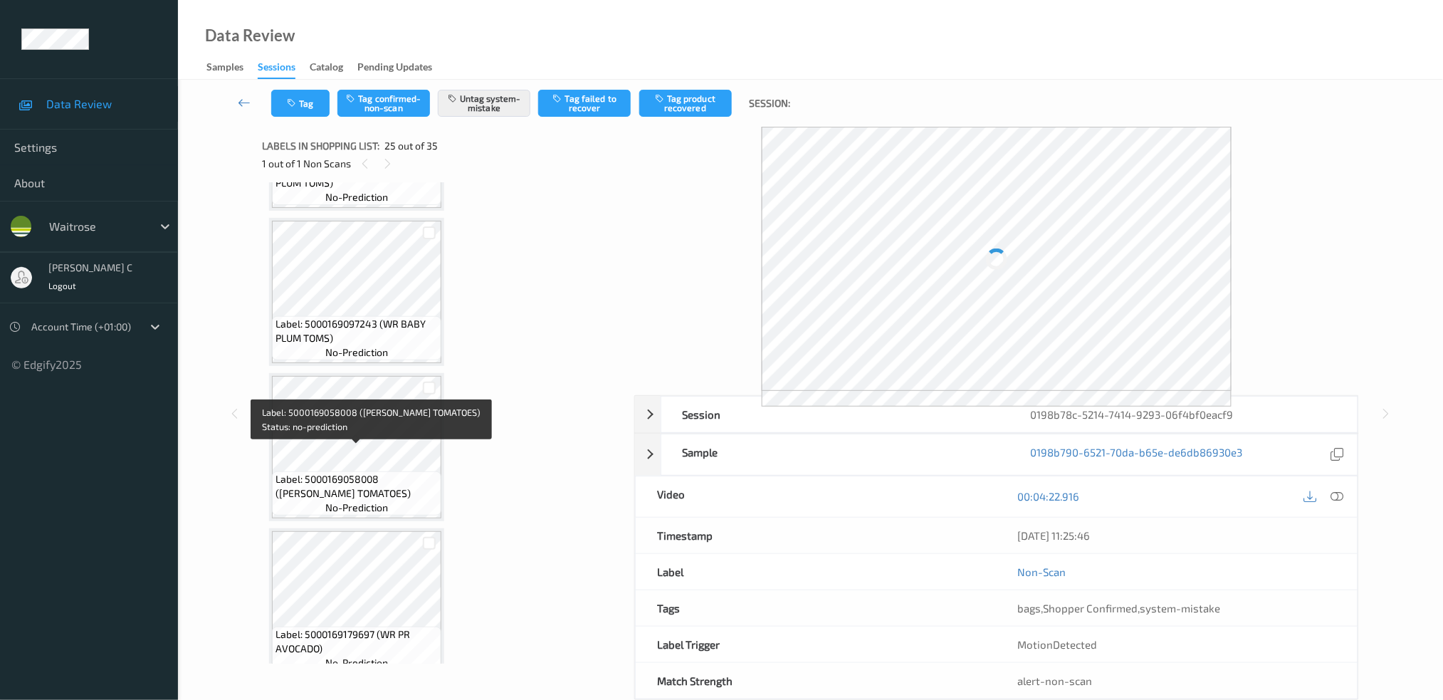
scroll to position [3454, 0]
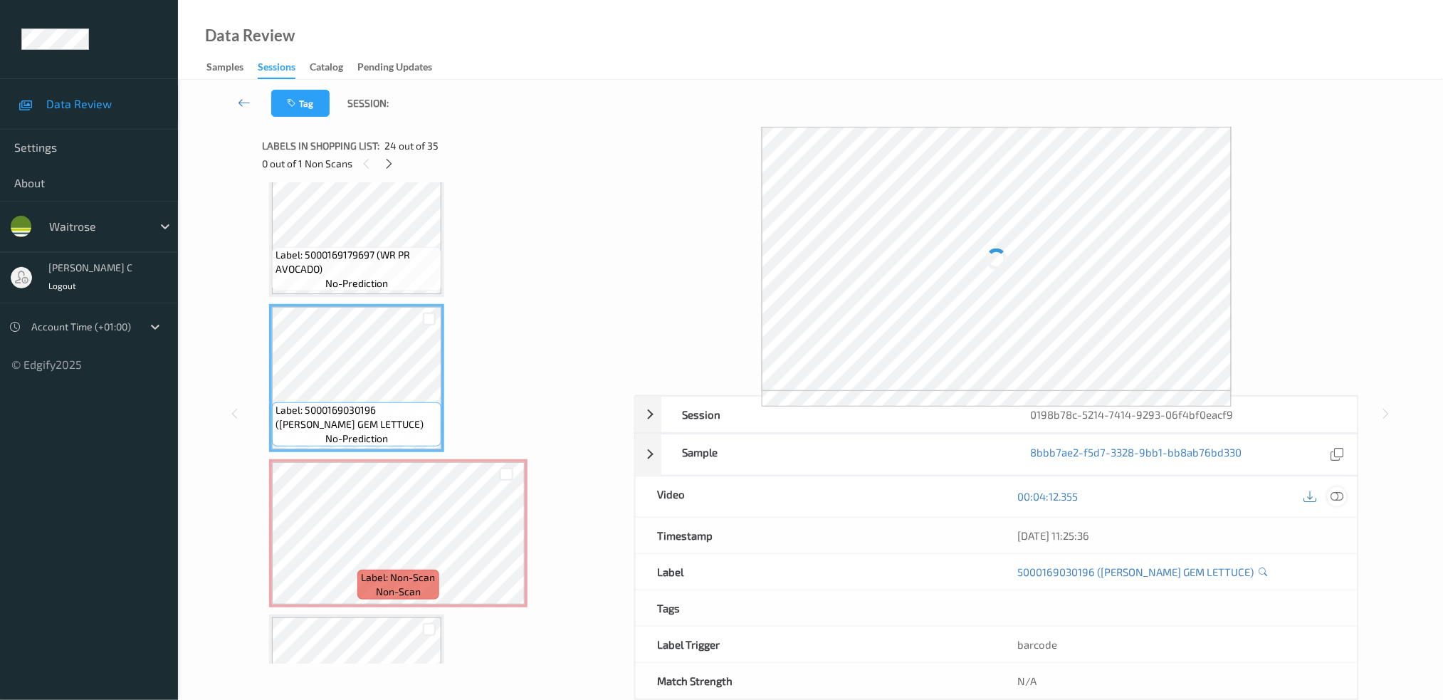
click at [1342, 501] on icon at bounding box center [1336, 496] width 13 height 13
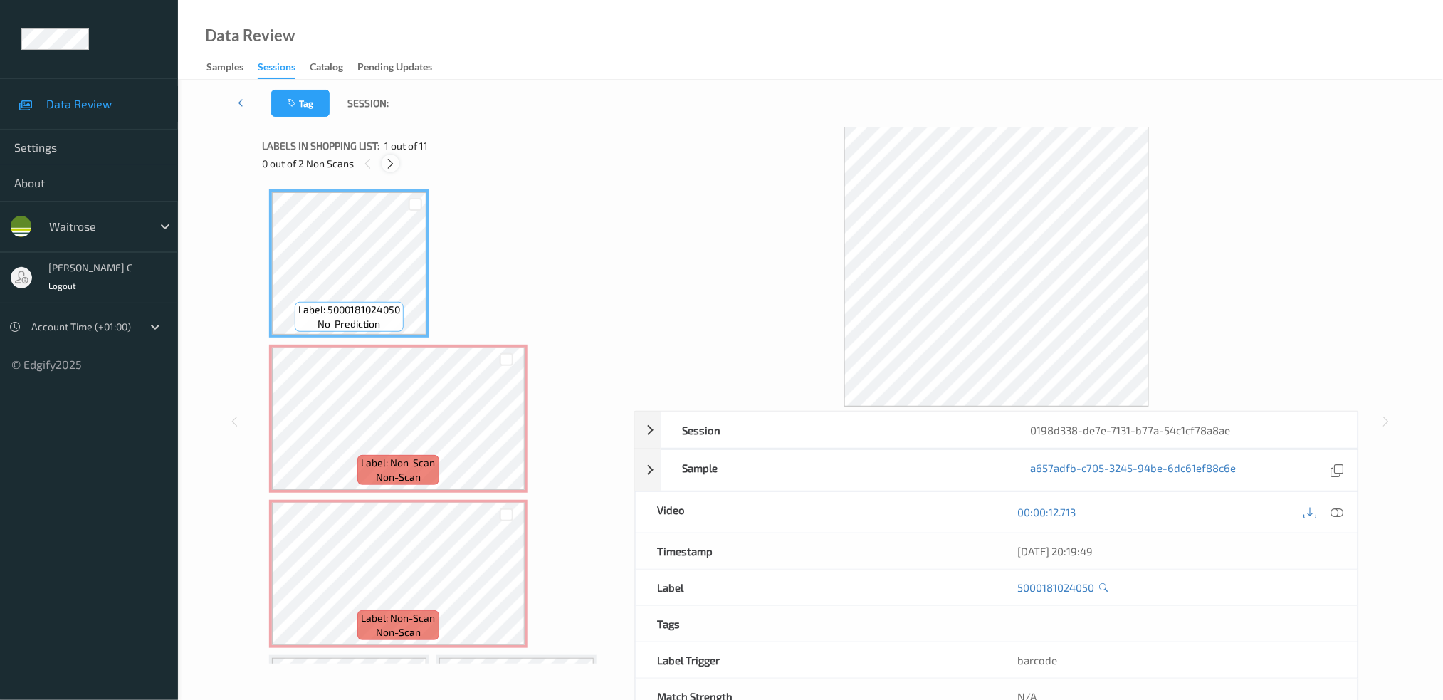
click at [393, 157] on icon at bounding box center [390, 163] width 12 height 13
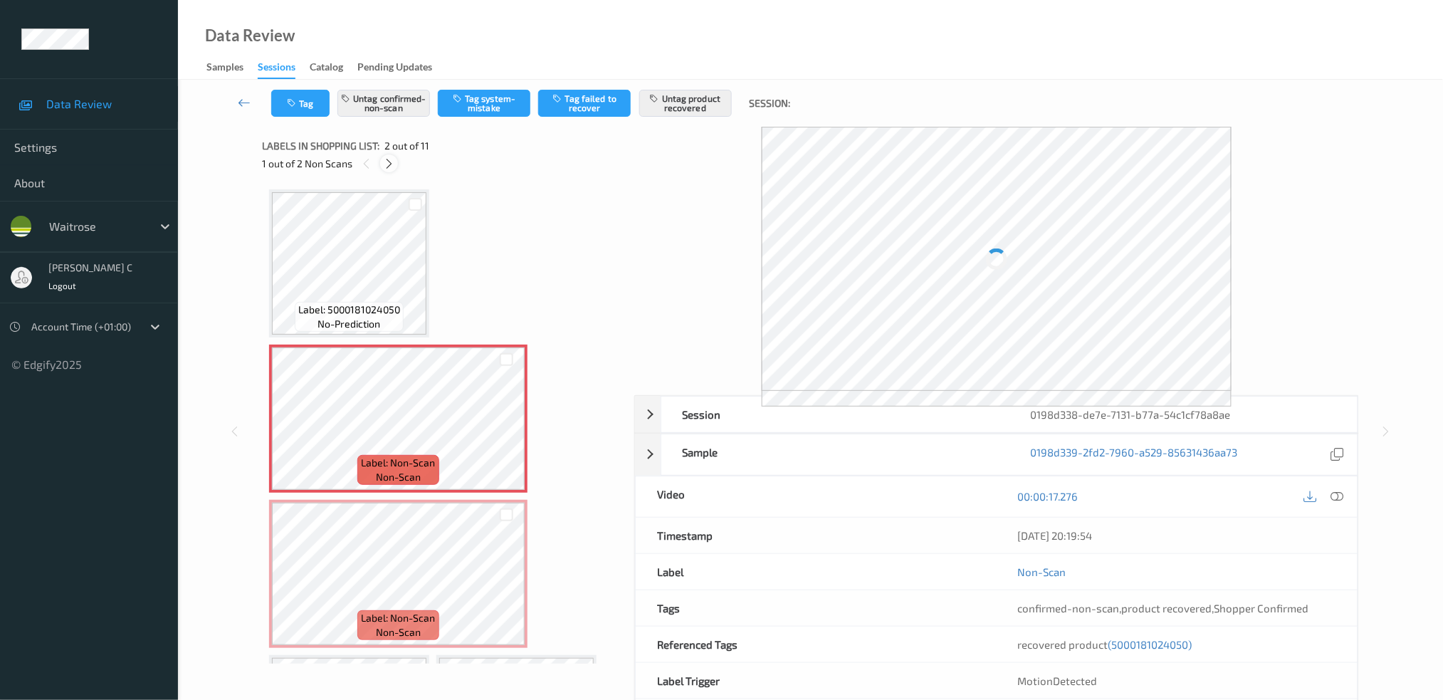
scroll to position [6, 0]
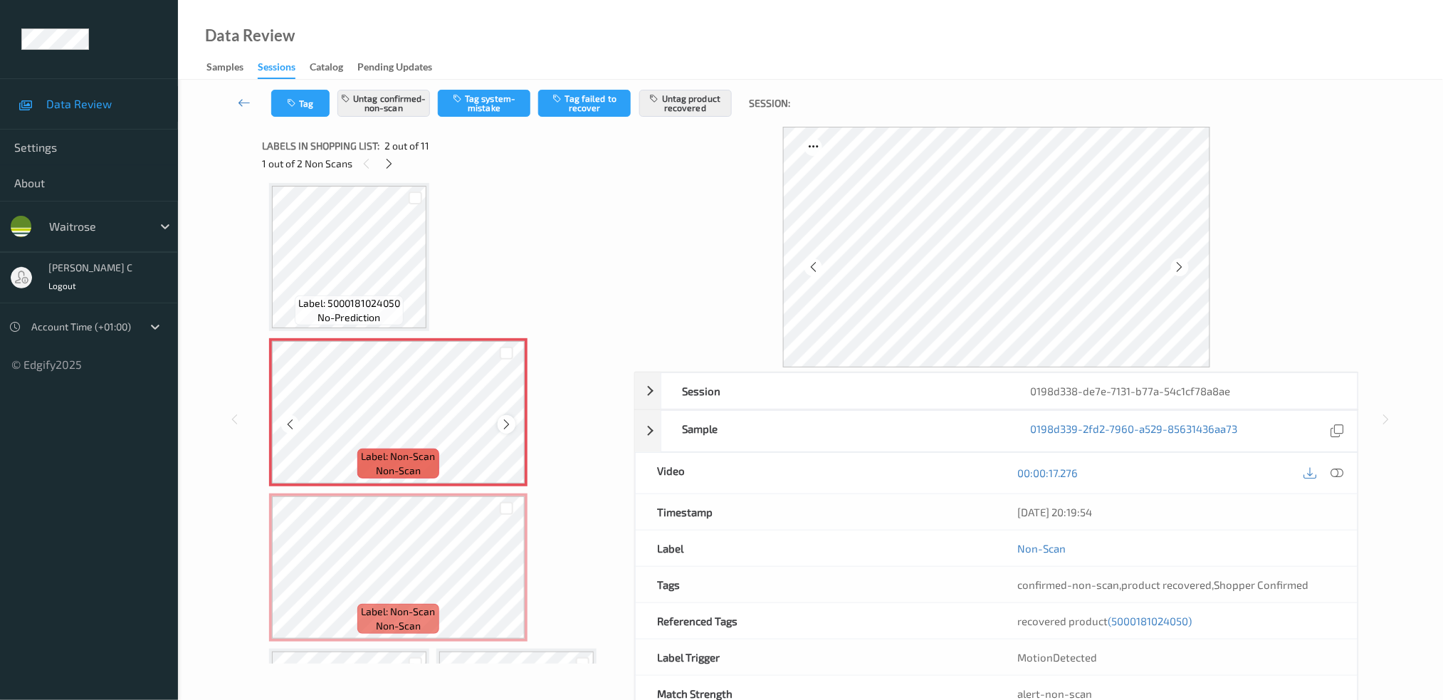
click at [502, 423] on icon at bounding box center [506, 424] width 12 height 13
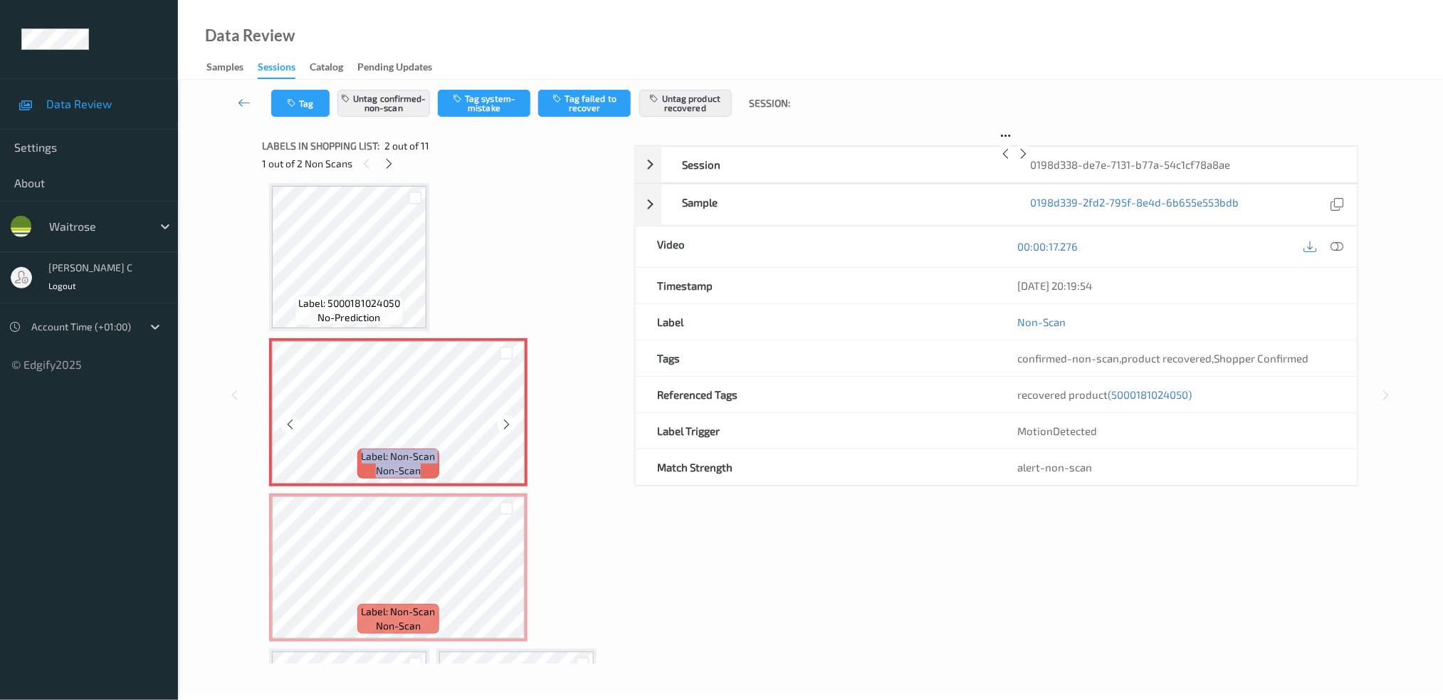
click at [502, 423] on icon at bounding box center [506, 424] width 12 height 13
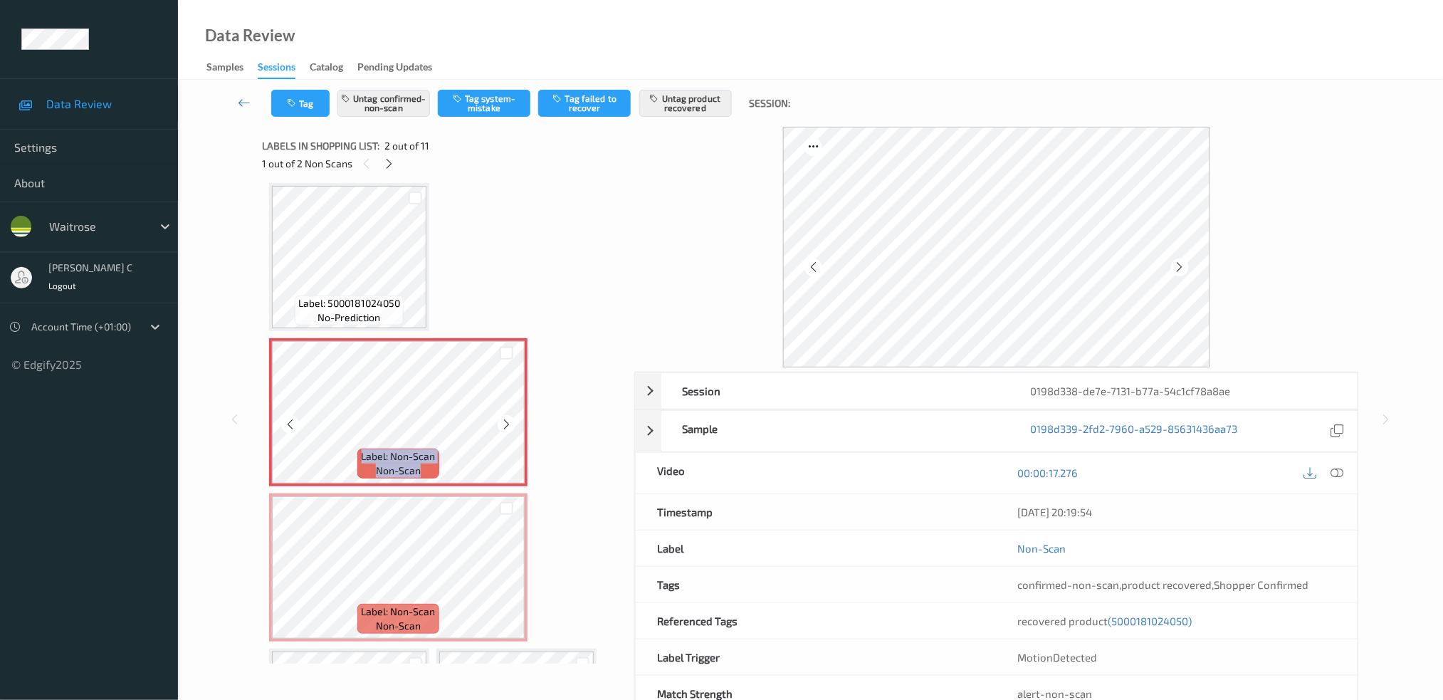
click at [502, 423] on icon at bounding box center [506, 424] width 12 height 13
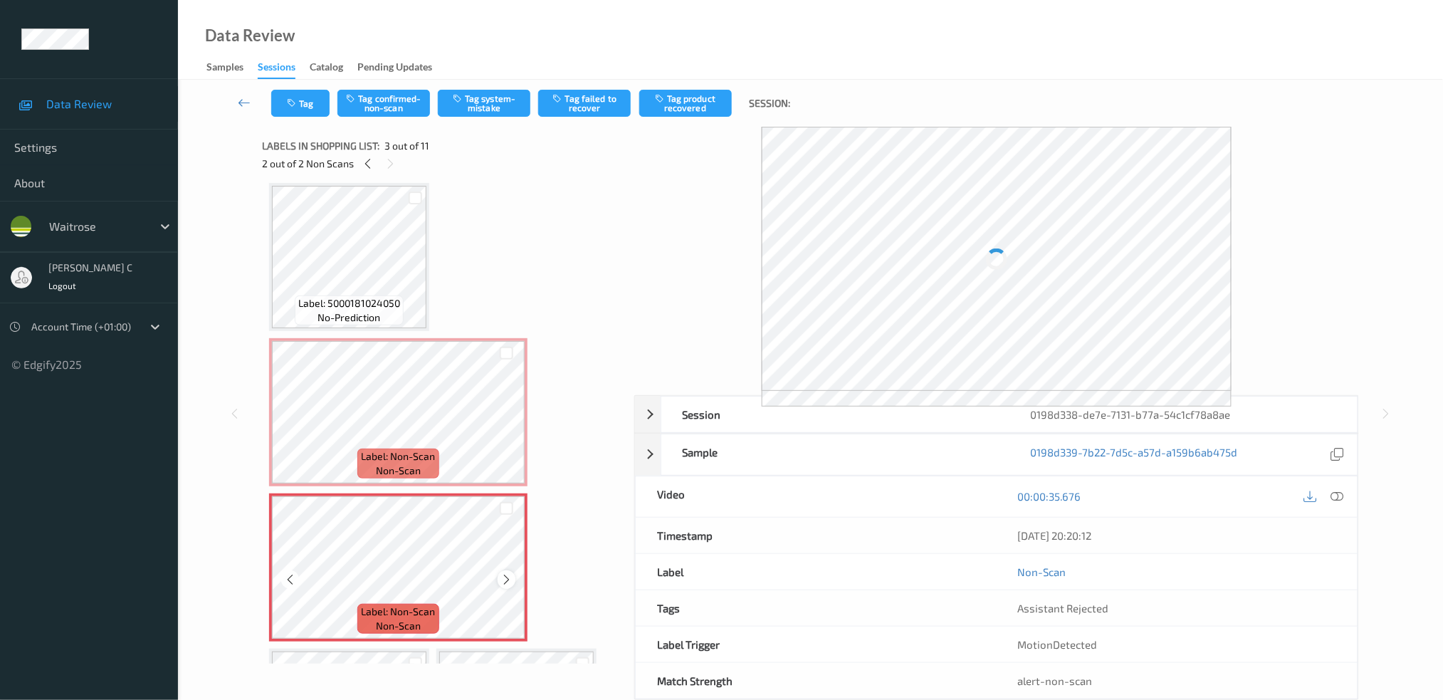
click at [507, 574] on icon at bounding box center [506, 579] width 12 height 13
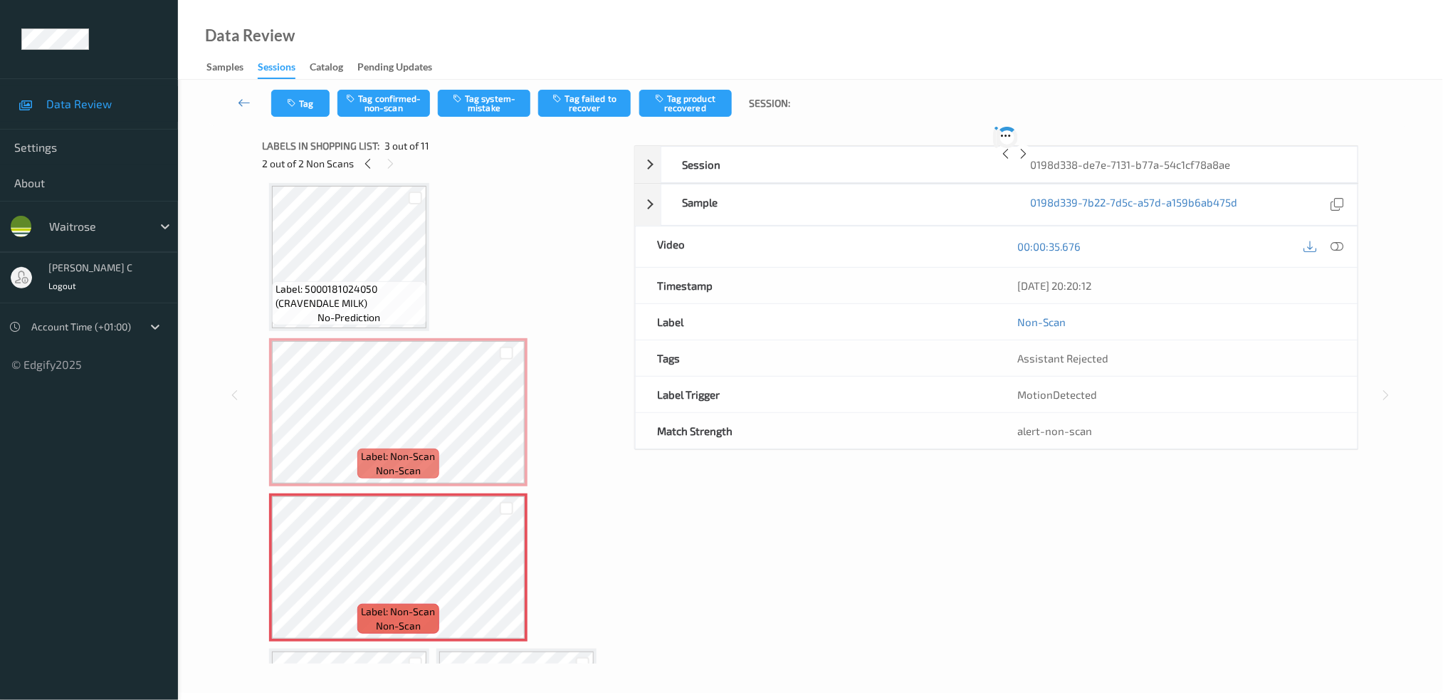
scroll to position [0, 0]
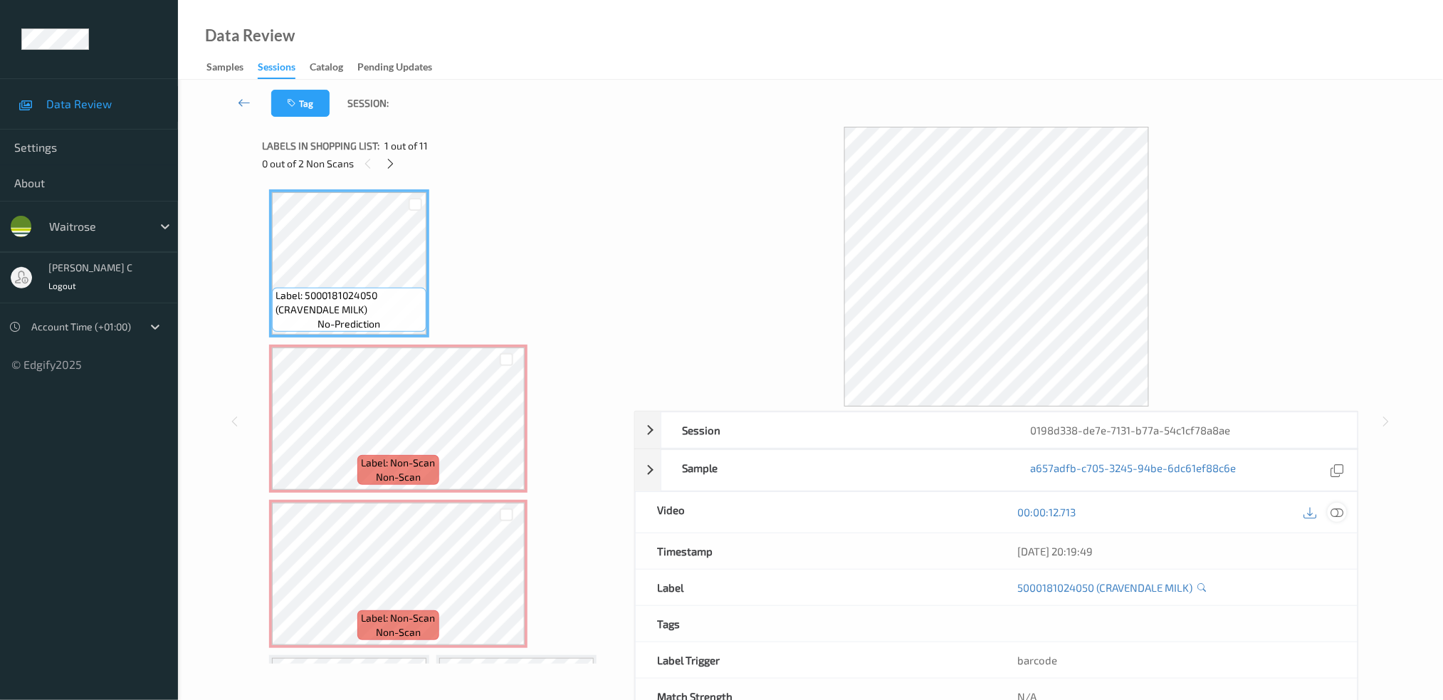
click at [1339, 510] on icon at bounding box center [1336, 511] width 13 height 13
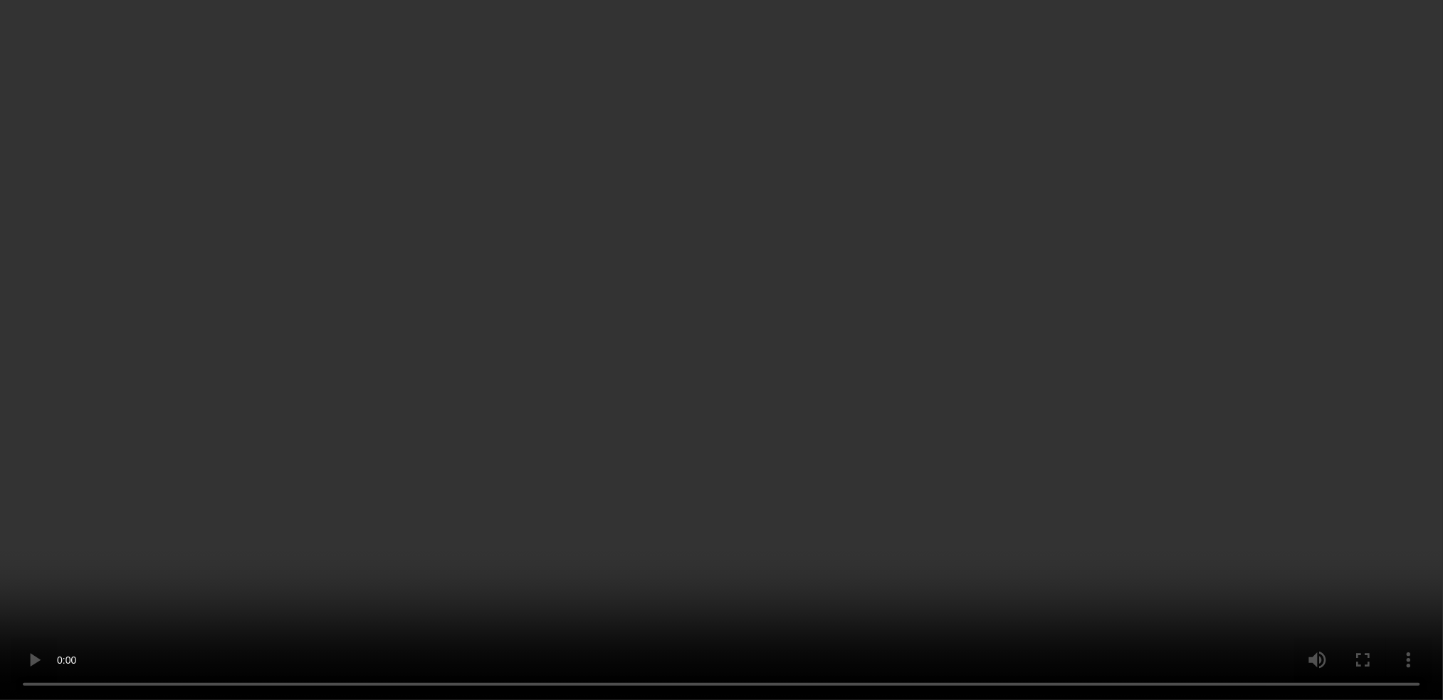
scroll to position [189, 0]
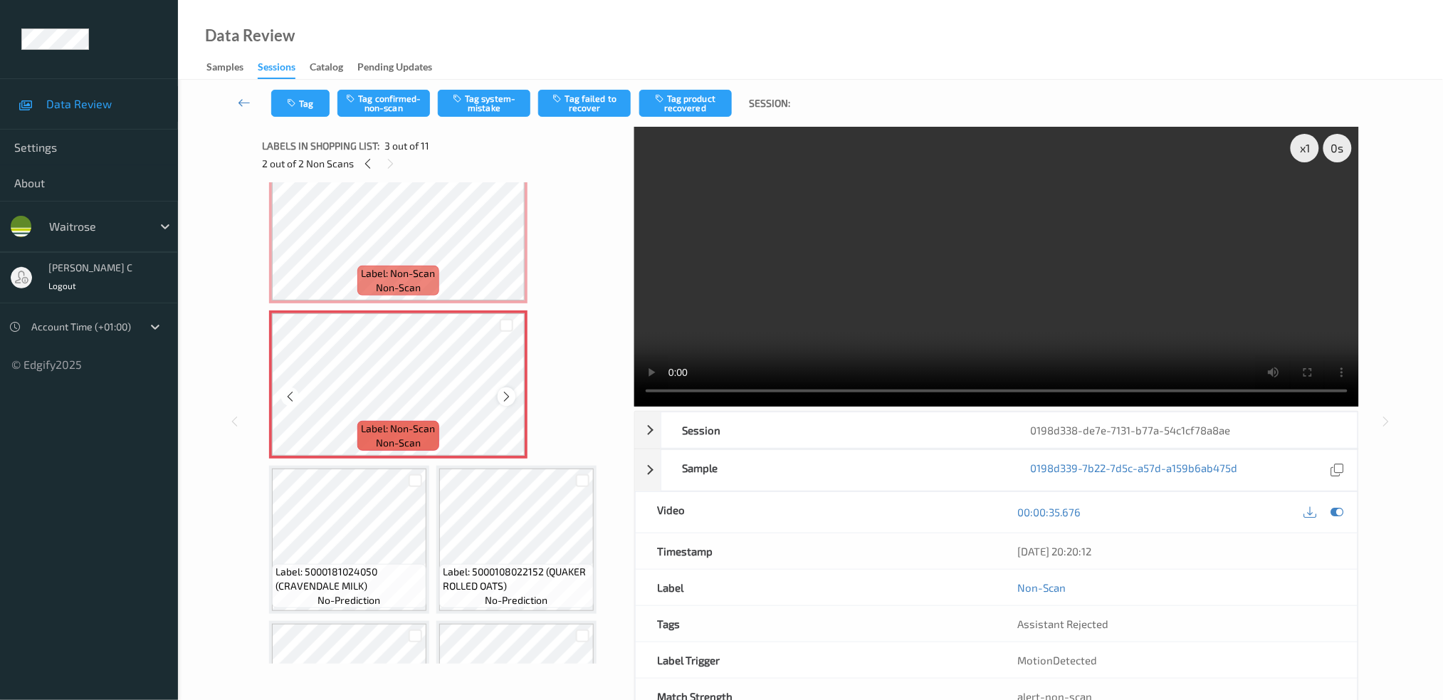
click at [507, 391] on icon at bounding box center [506, 396] width 12 height 13
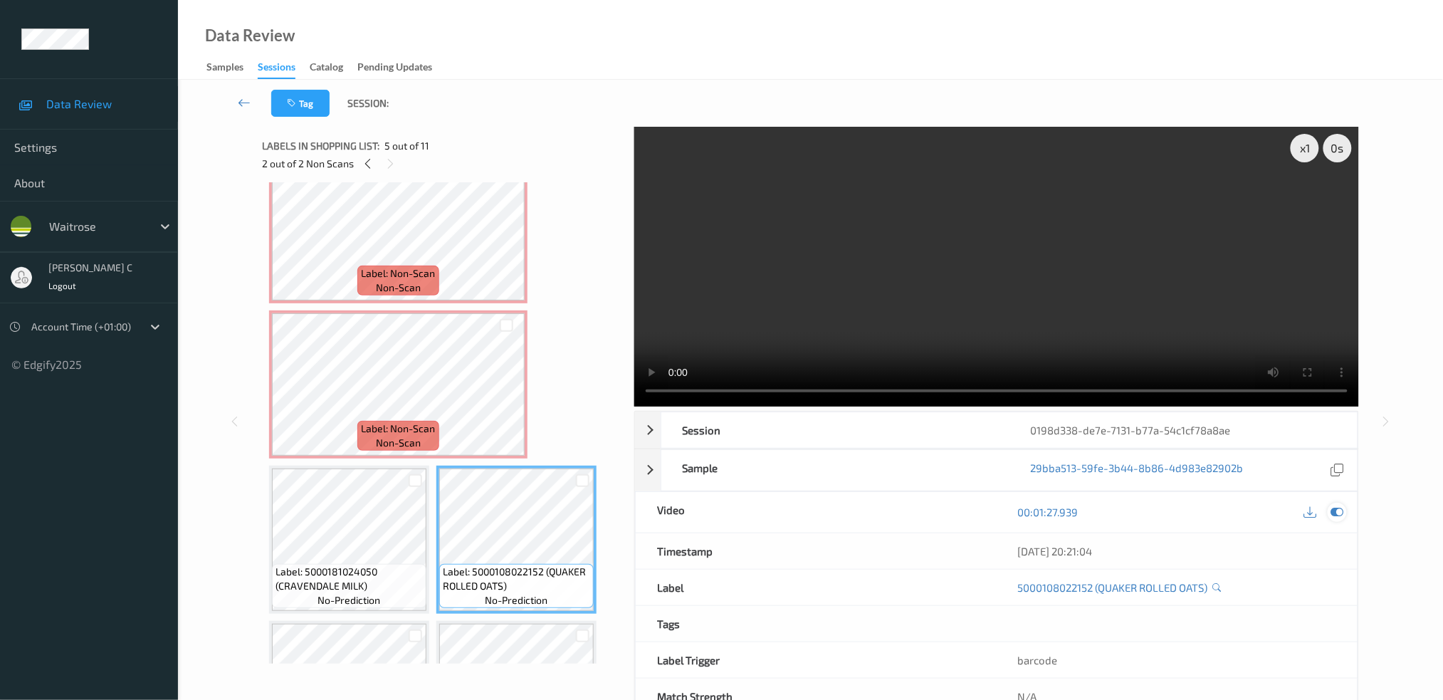
click at [1339, 510] on icon at bounding box center [1336, 511] width 13 height 13
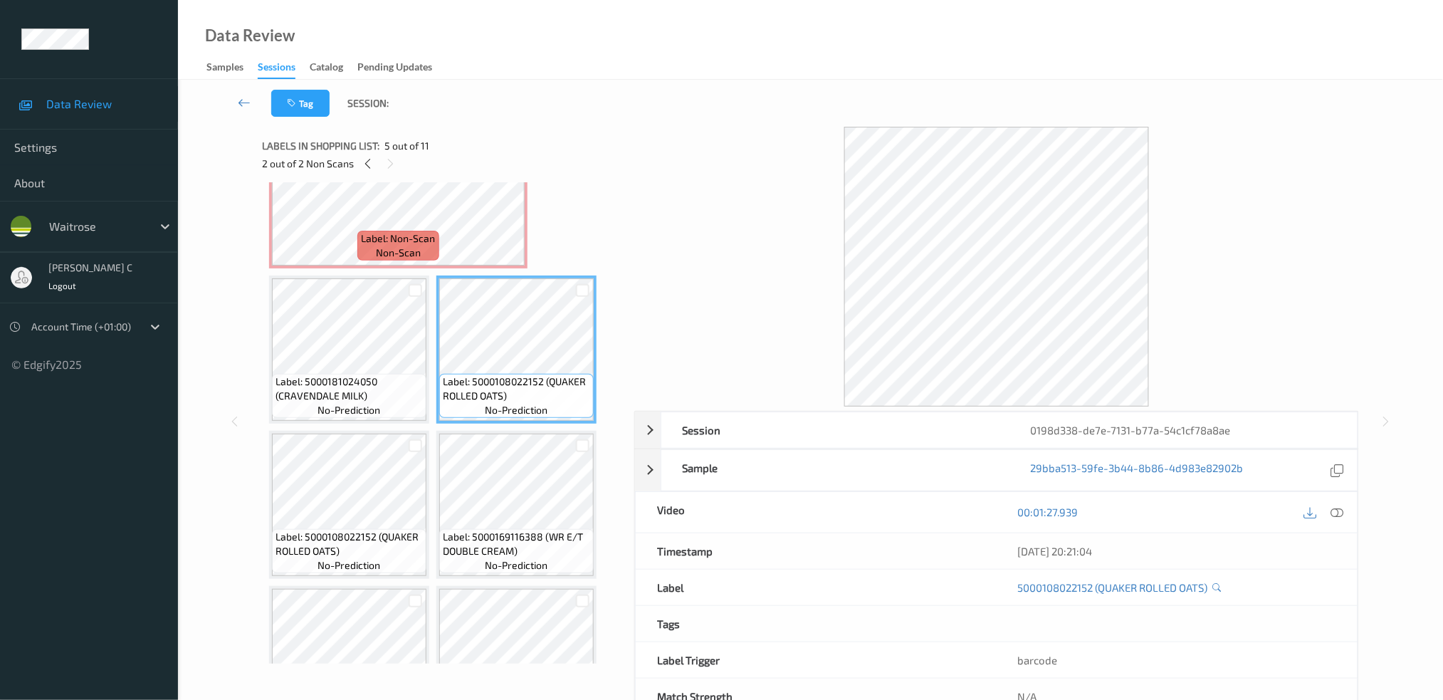
scroll to position [285, 0]
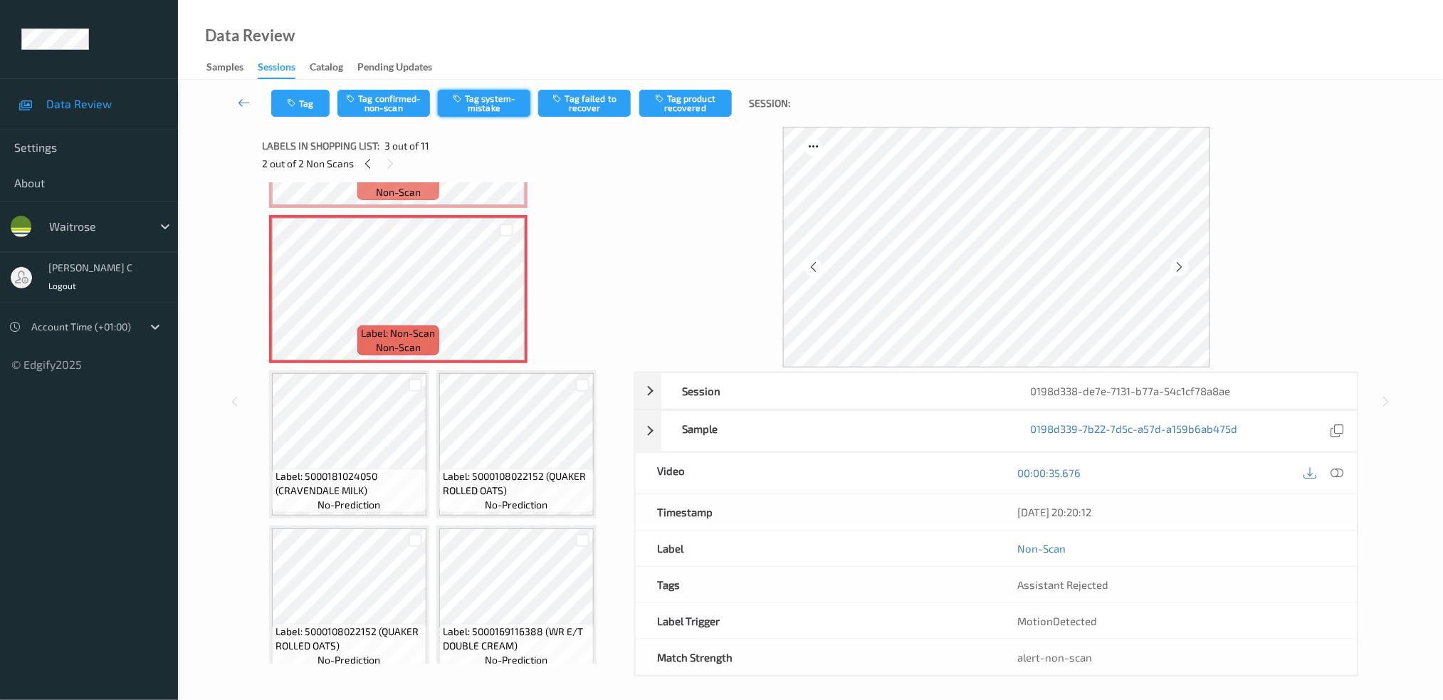
click at [509, 109] on button "Tag system-mistake" at bounding box center [484, 103] width 93 height 27
click at [301, 107] on button "Tag" at bounding box center [300, 103] width 58 height 27
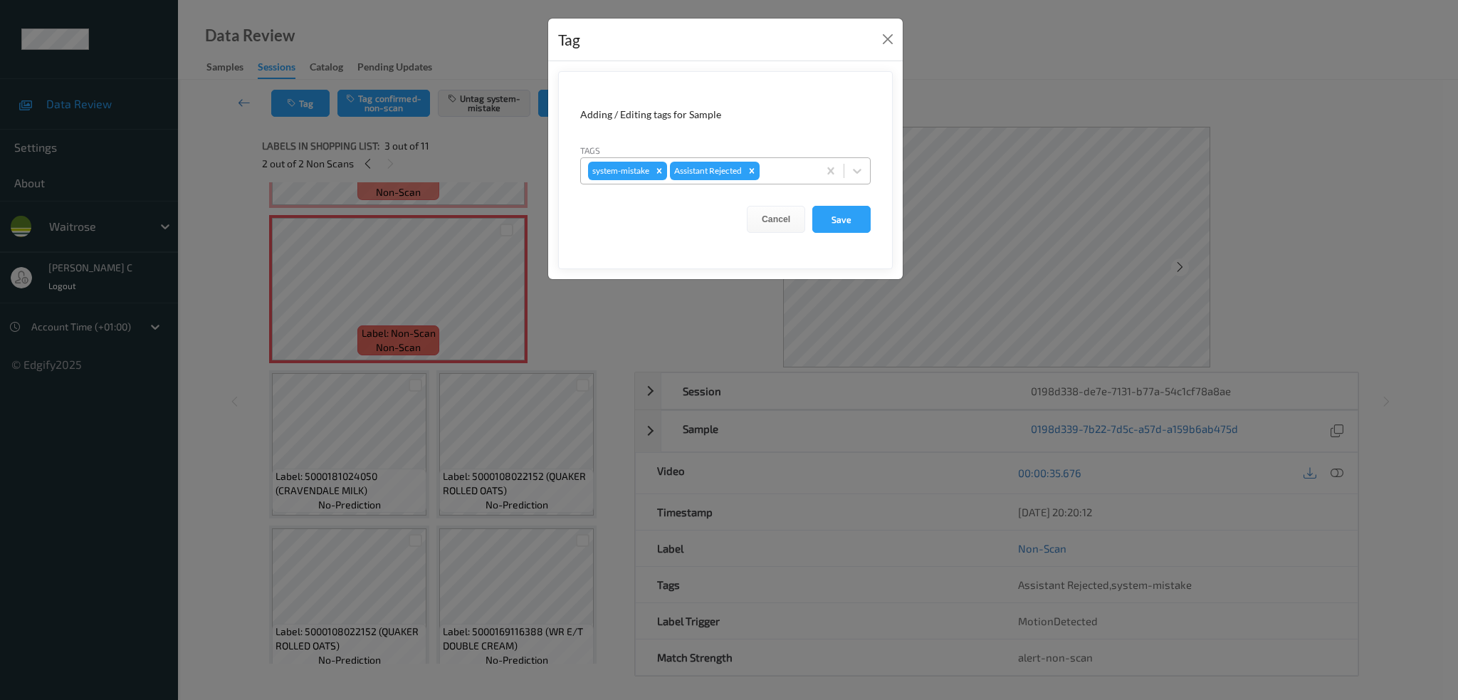
click at [775, 169] on div at bounding box center [786, 170] width 48 height 17
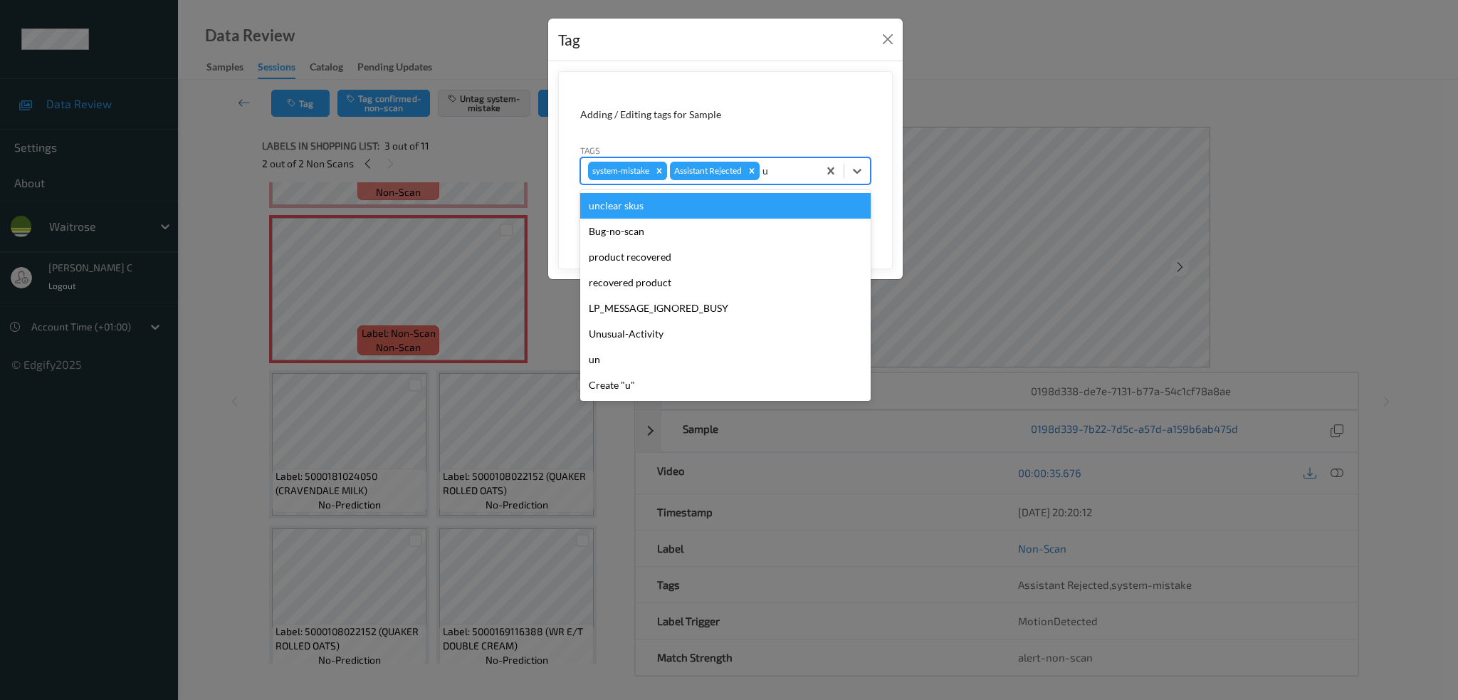
type input "un"
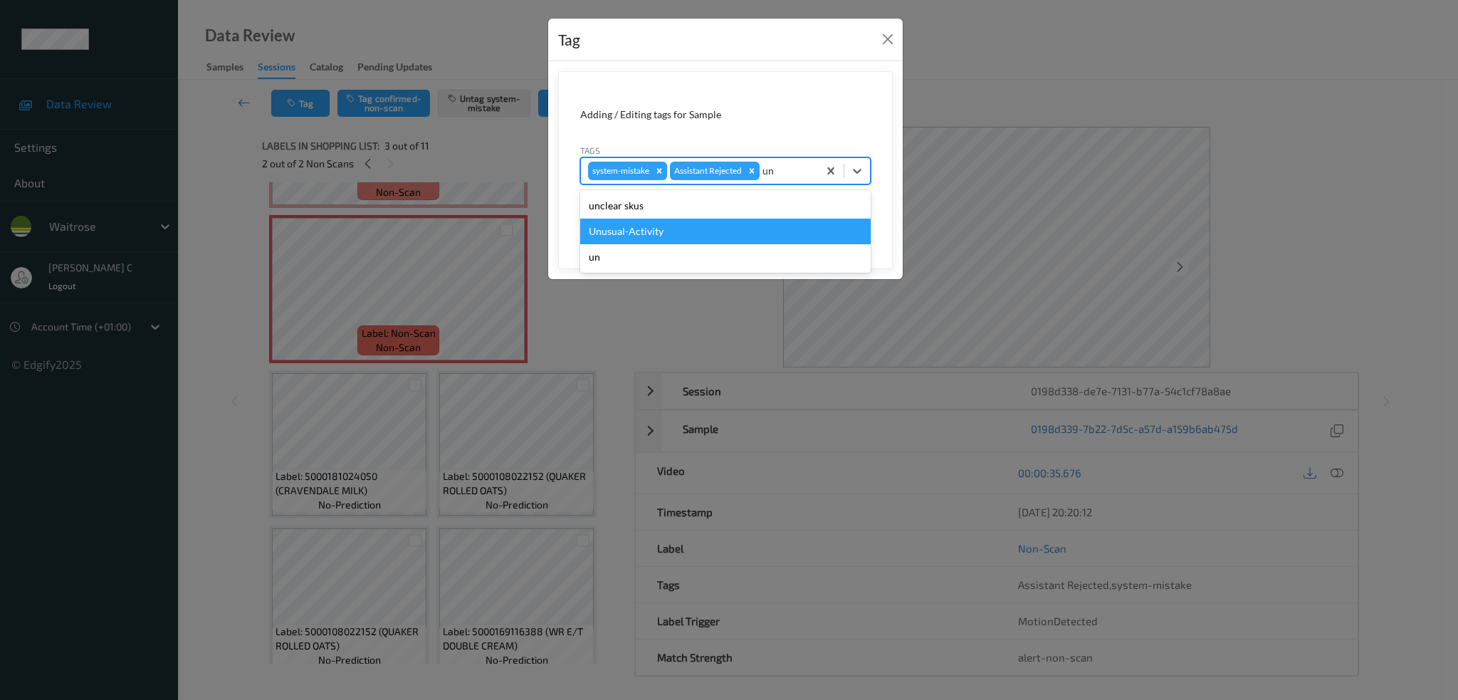
click at [673, 228] on div "Unusual-Activity" at bounding box center [725, 232] width 290 height 26
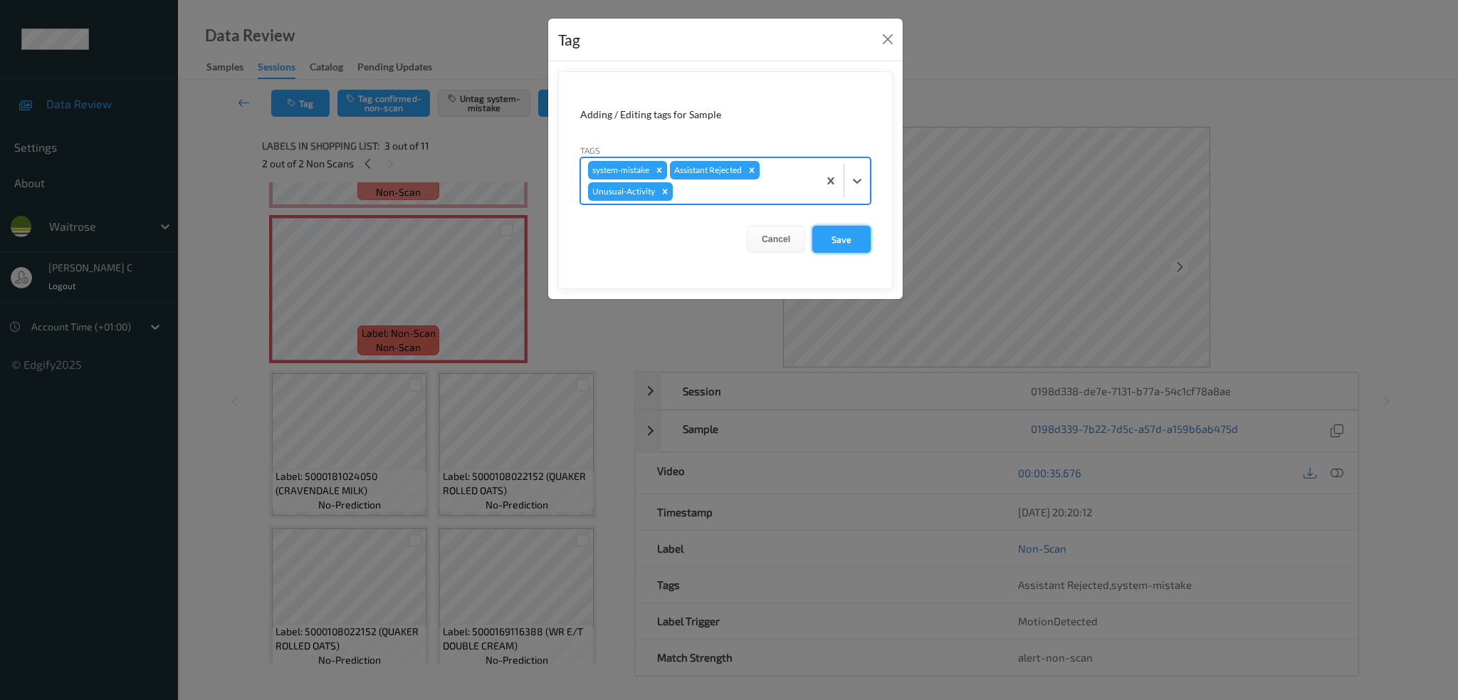
click at [846, 243] on button "Save" at bounding box center [841, 239] width 58 height 27
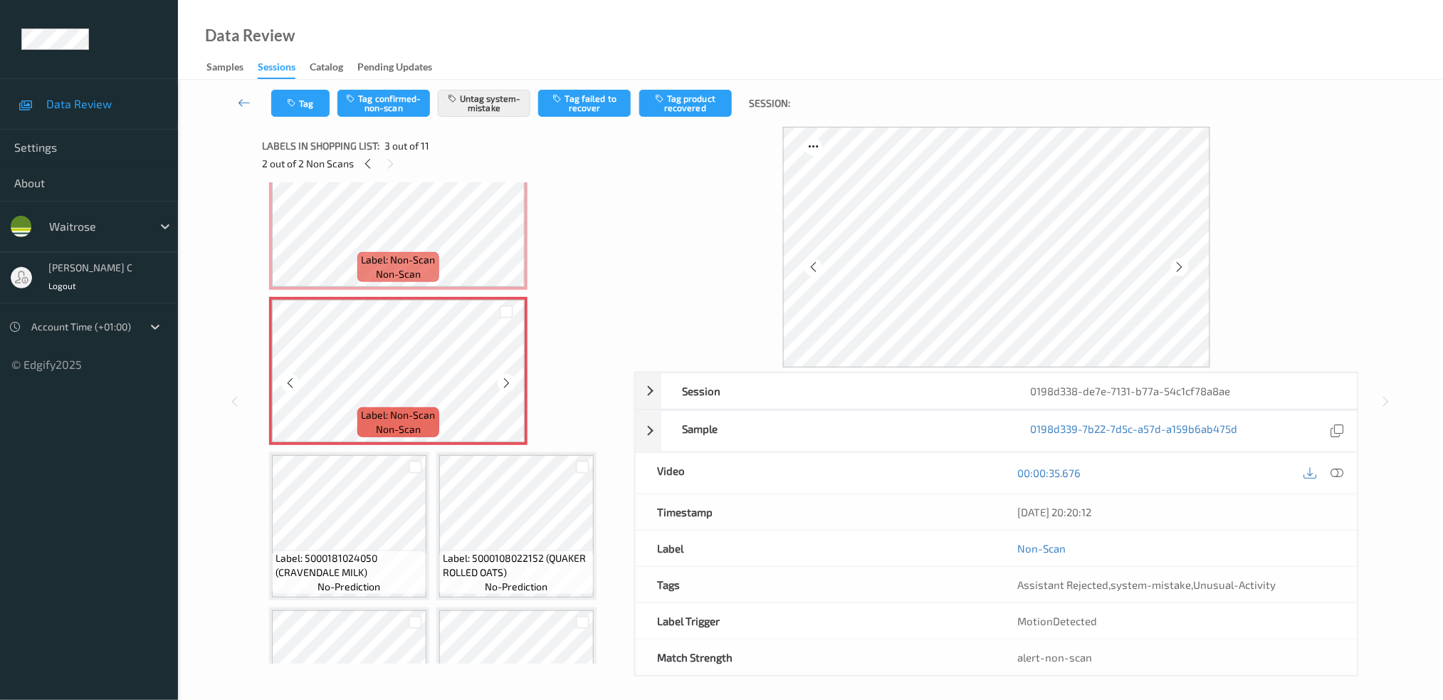
scroll to position [95, 0]
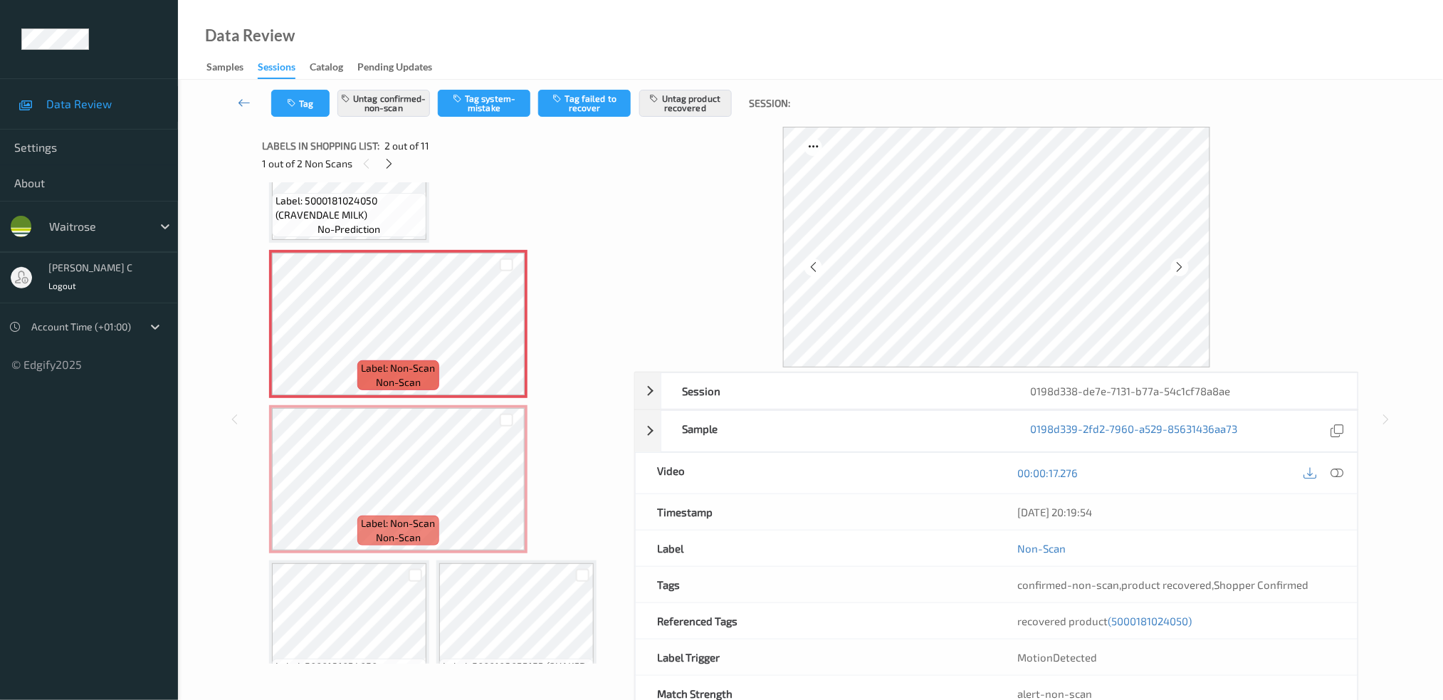
click at [1334, 477] on icon at bounding box center [1336, 472] width 13 height 13
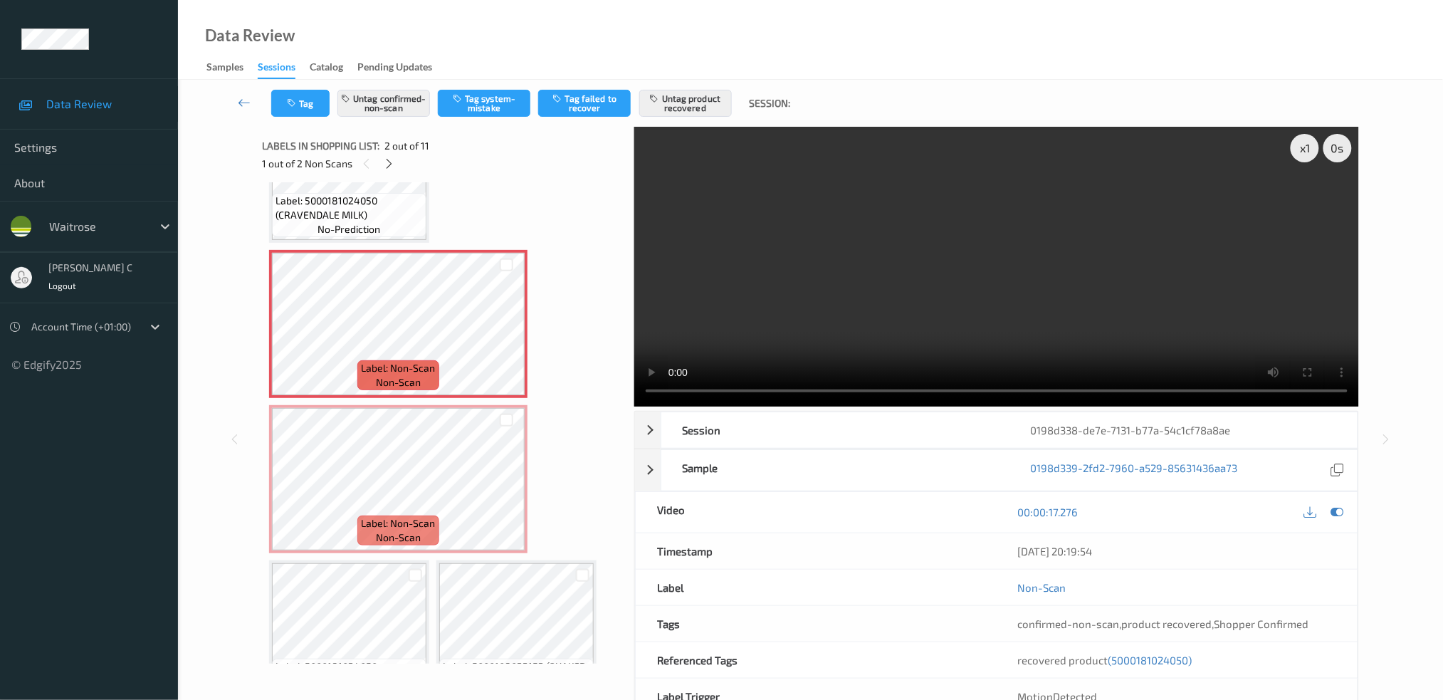
click at [1321, 199] on video at bounding box center [996, 267] width 725 height 280
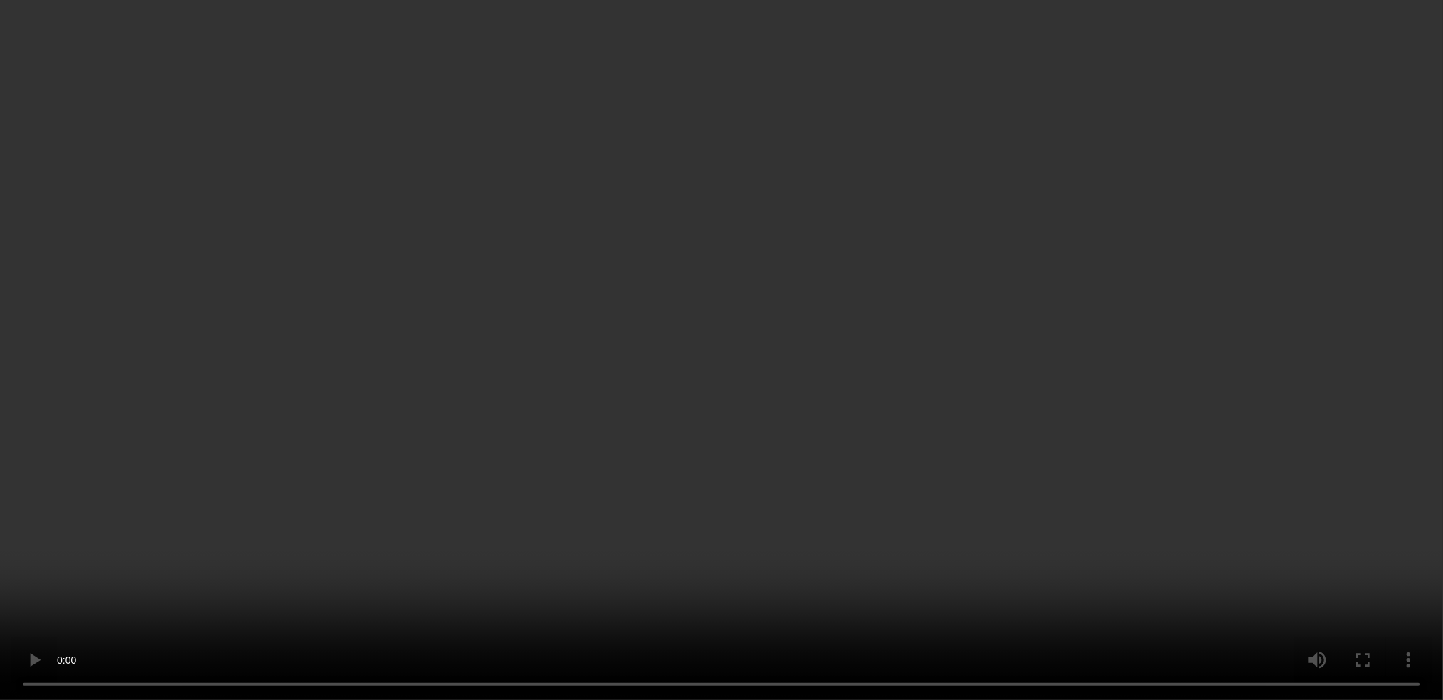
scroll to position [189, 0]
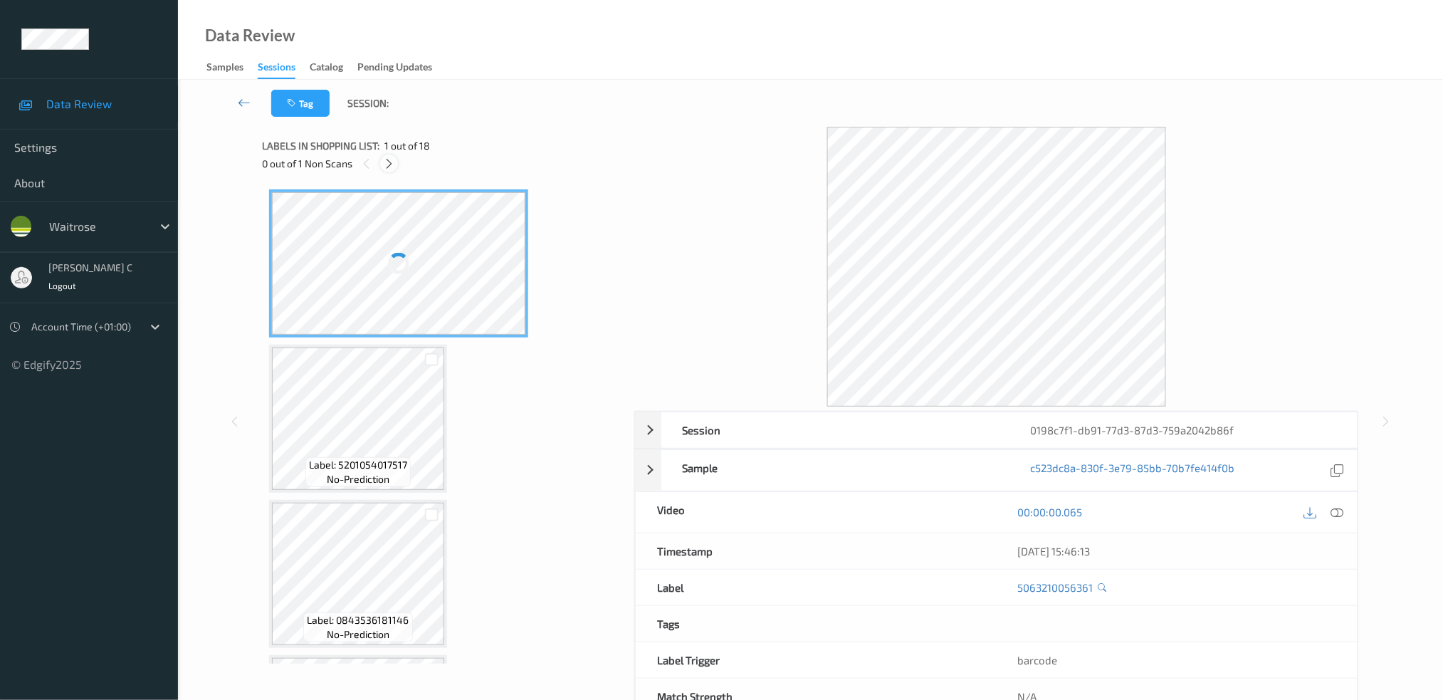
click at [387, 167] on icon at bounding box center [389, 163] width 12 height 13
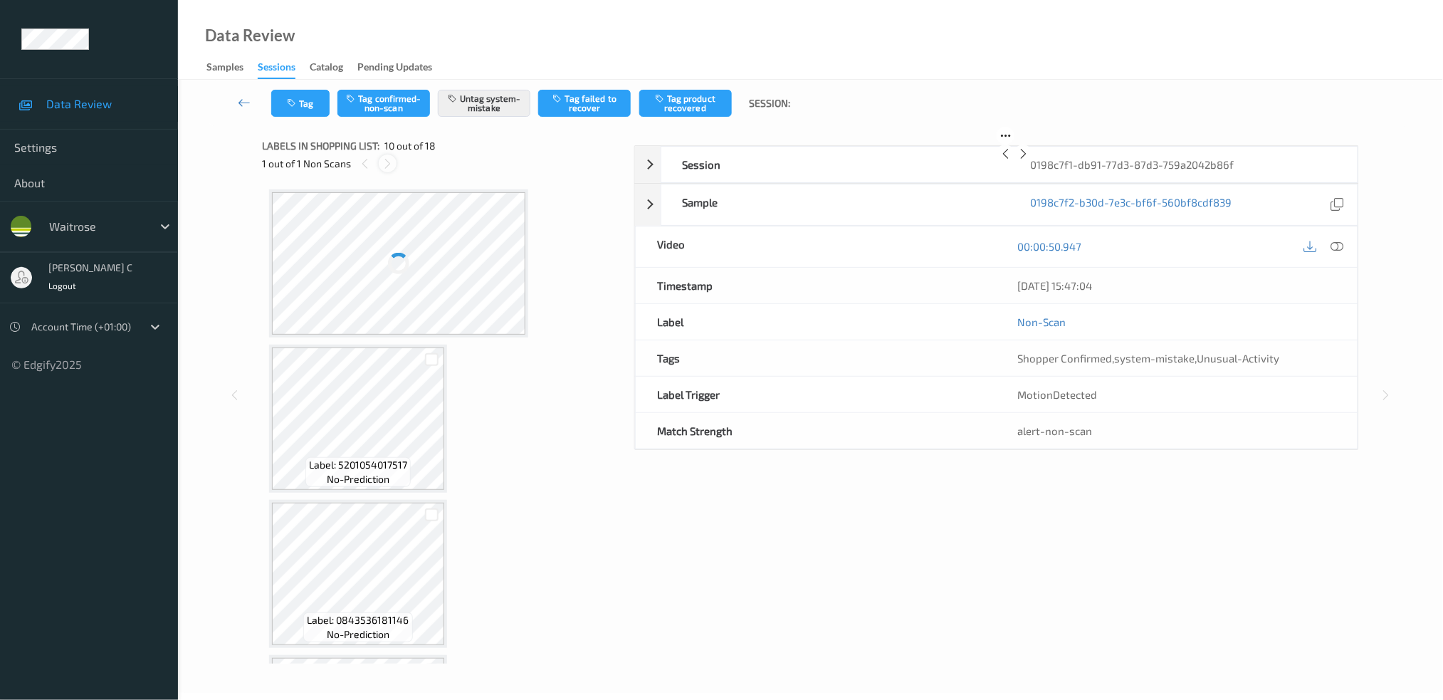
scroll to position [1238, 0]
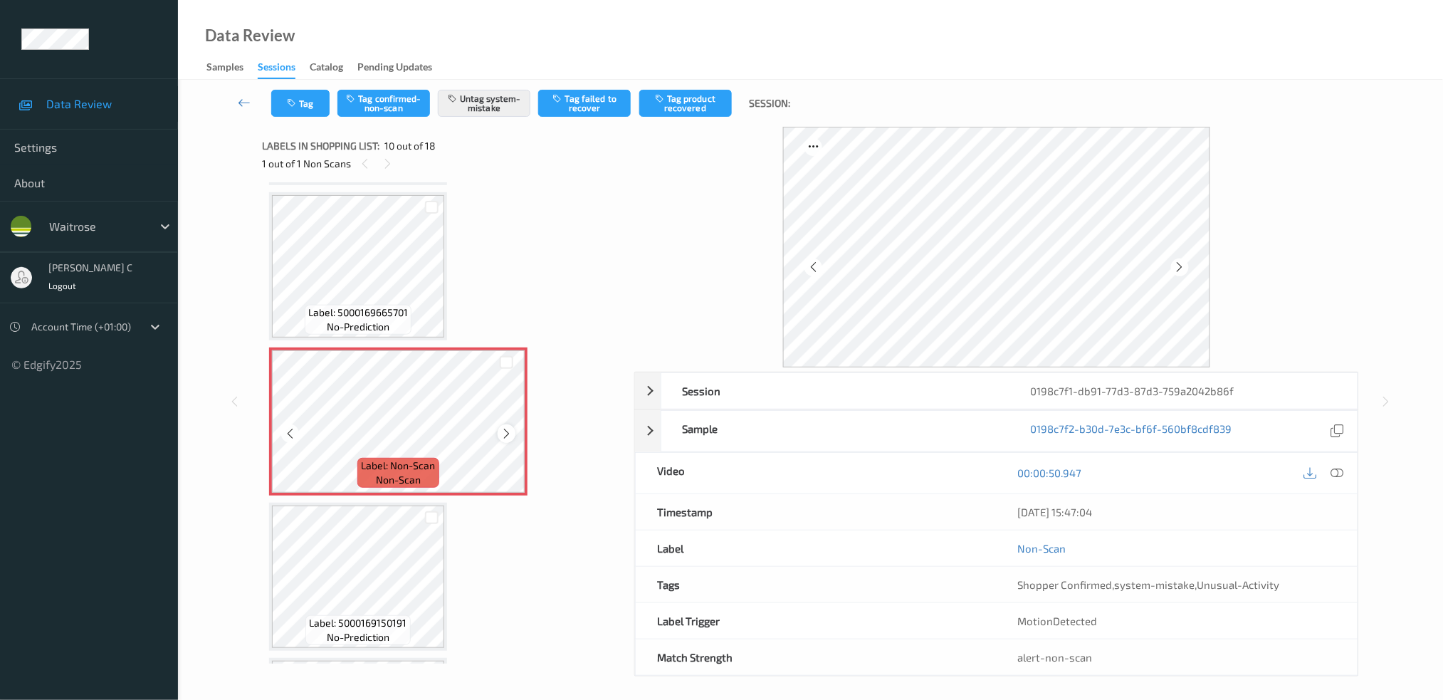
click at [508, 427] on icon at bounding box center [506, 433] width 12 height 13
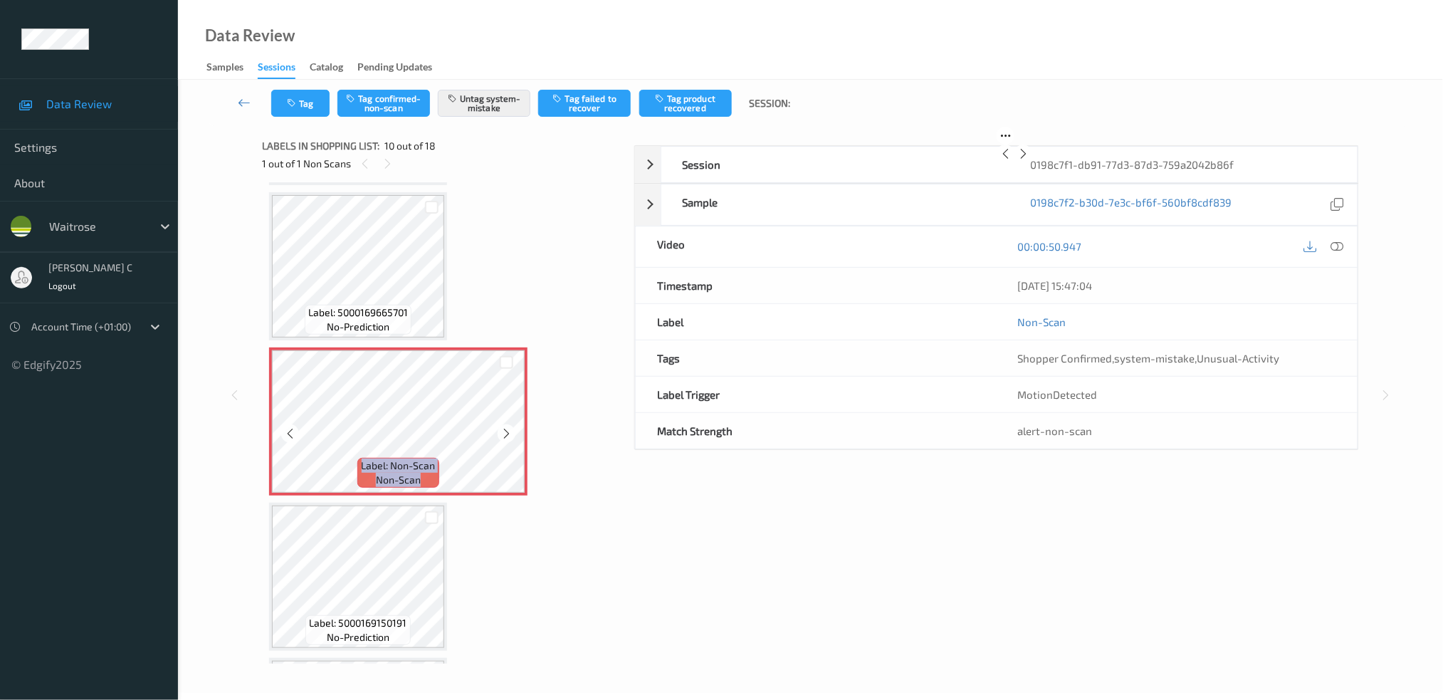
click at [508, 427] on icon at bounding box center [506, 433] width 12 height 13
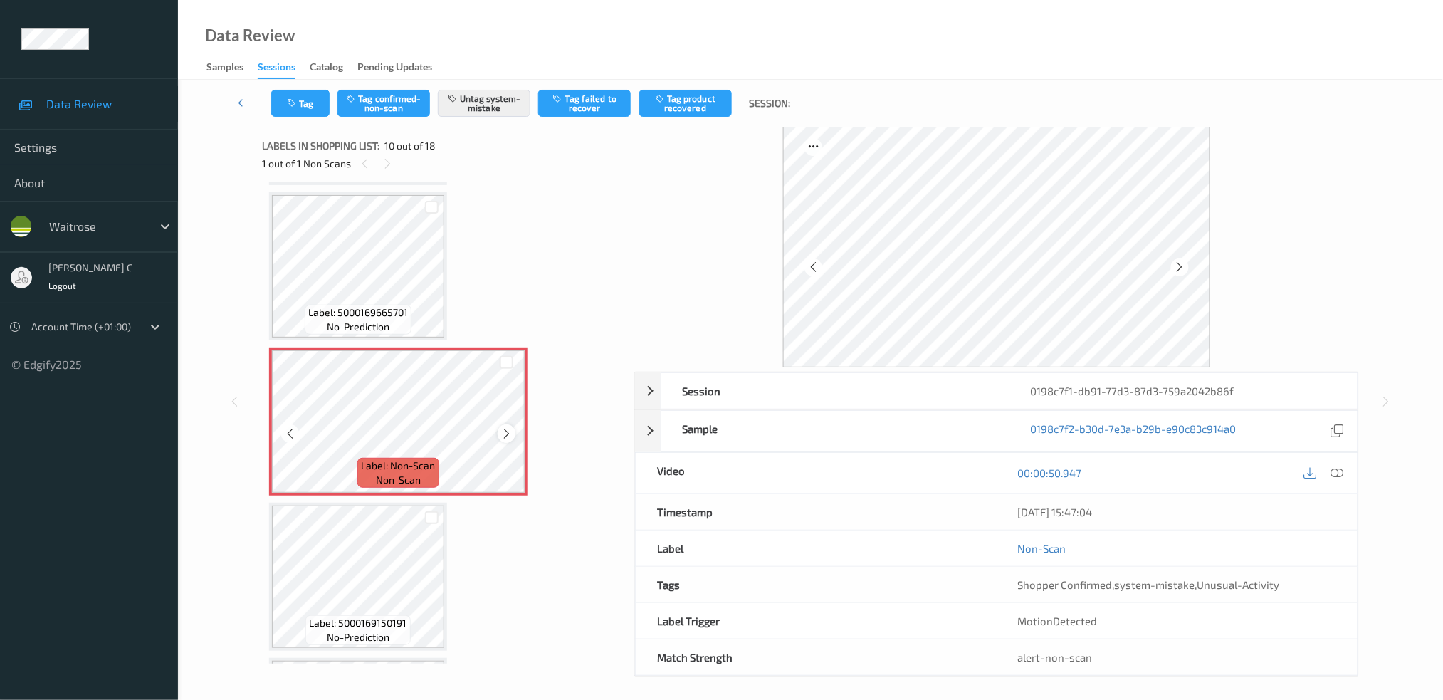
scroll to position [1049, 0]
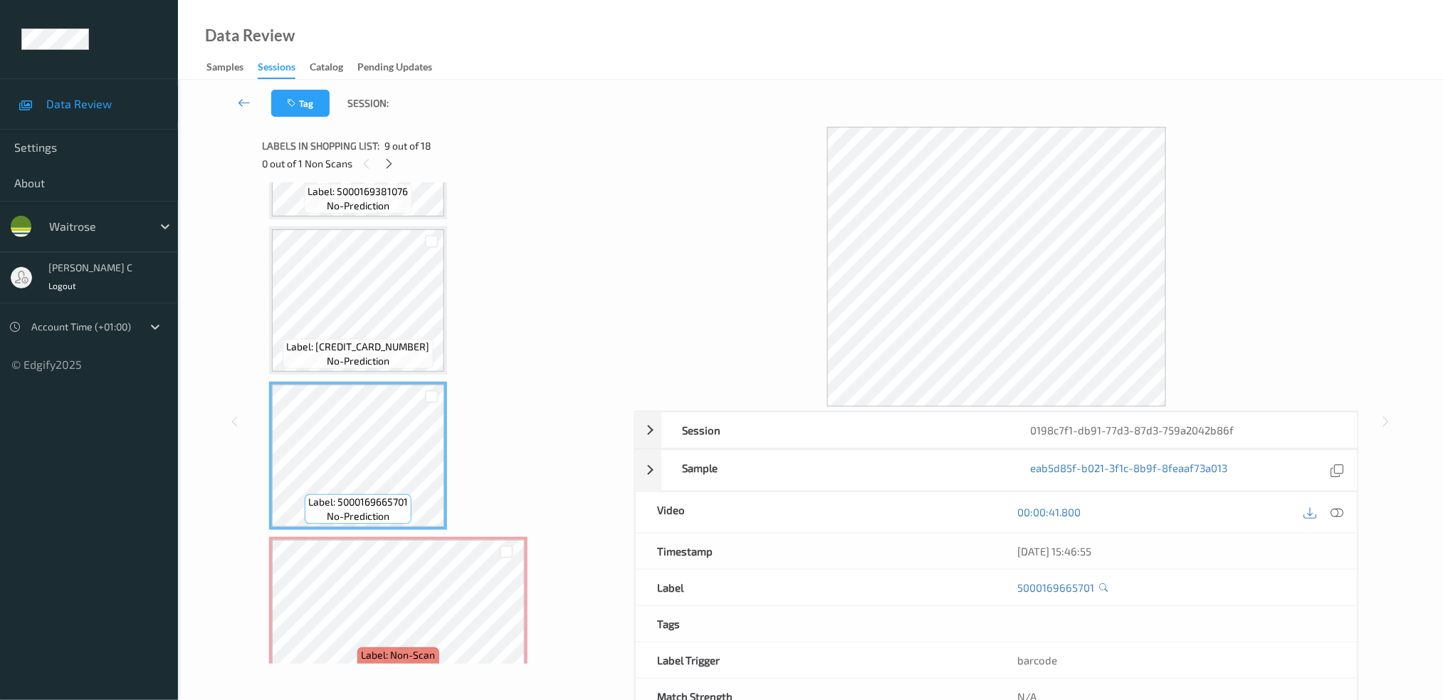
click at [354, 357] on span "no-prediction" at bounding box center [358, 361] width 63 height 14
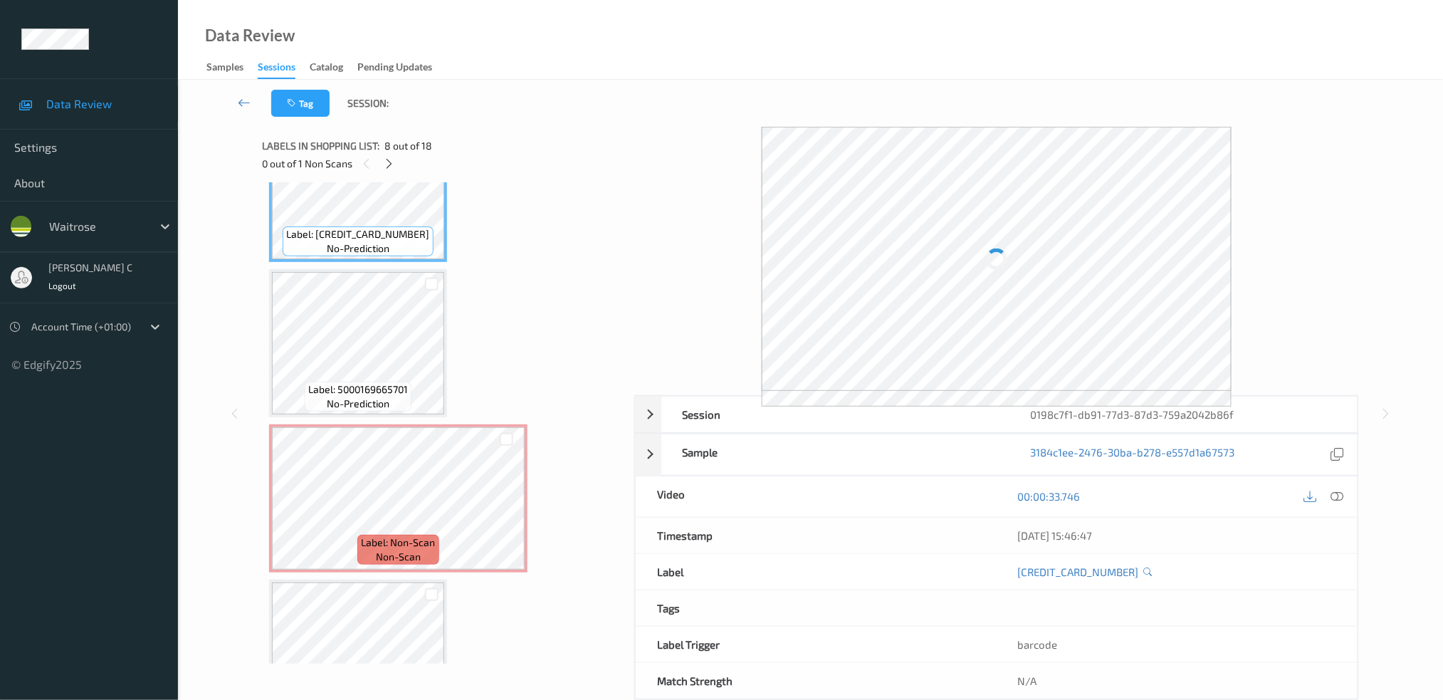
scroll to position [1334, 0]
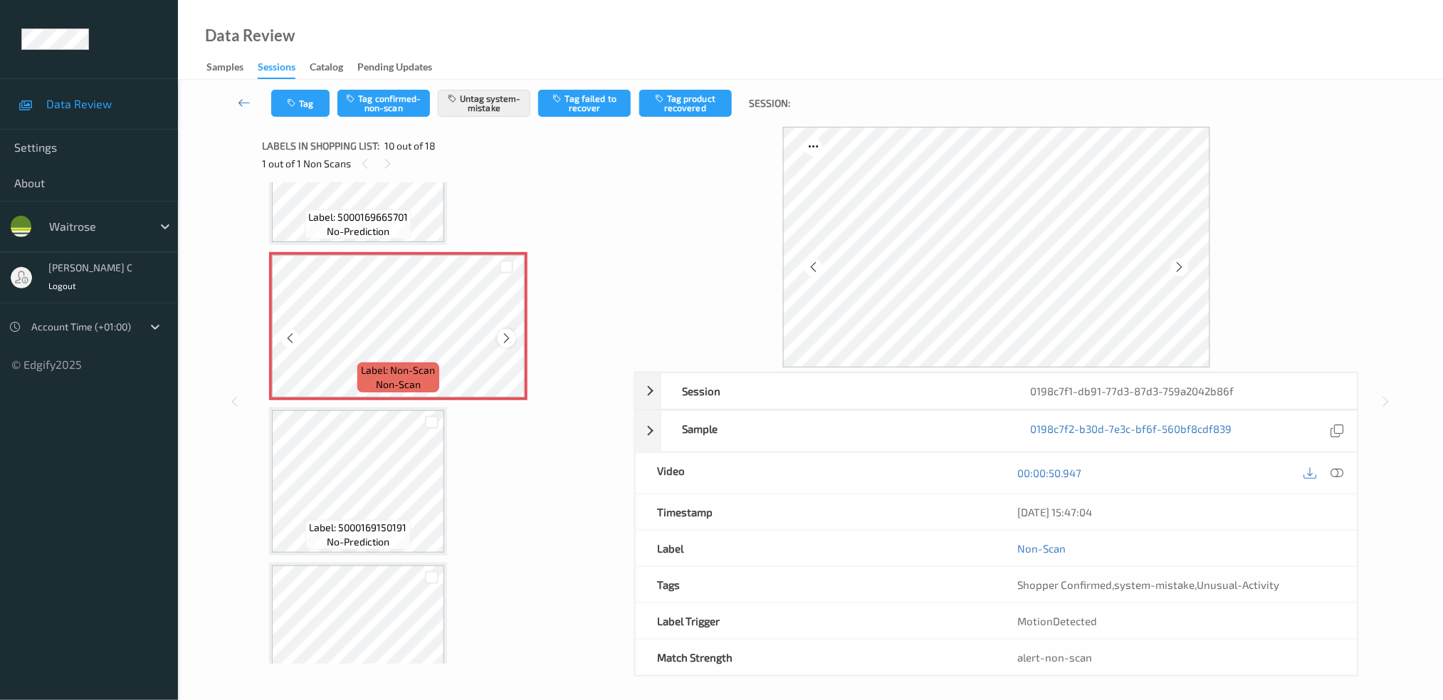
click at [505, 332] on icon at bounding box center [506, 338] width 12 height 13
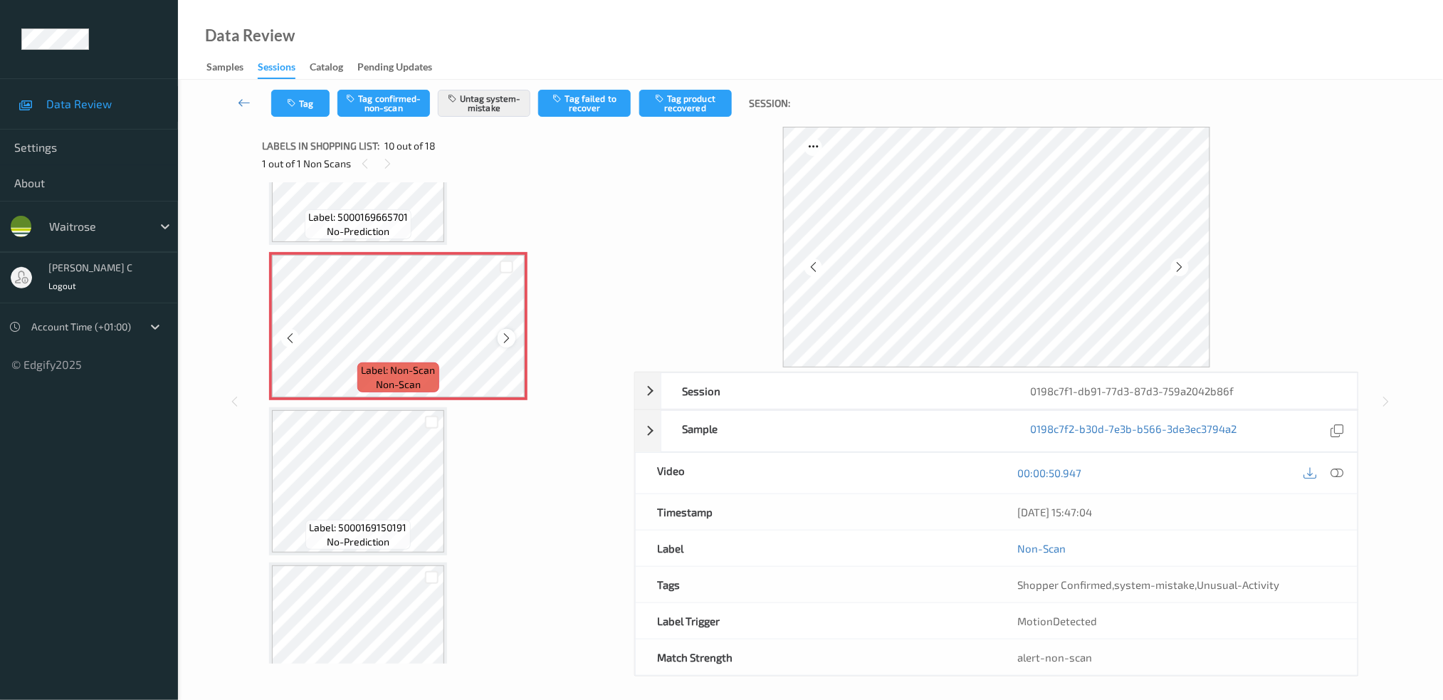
click at [503, 325] on div "Label: Non-Scan non-scan" at bounding box center [398, 326] width 258 height 148
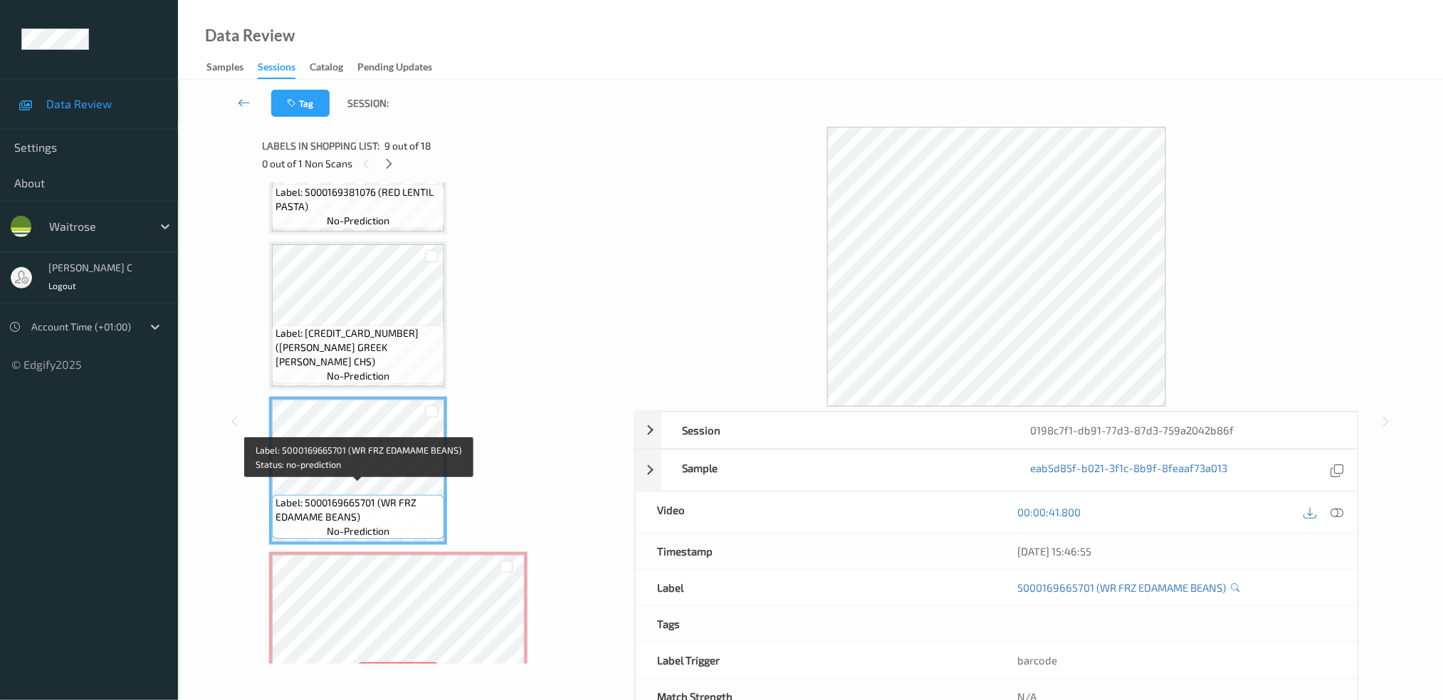
scroll to position [1130, 0]
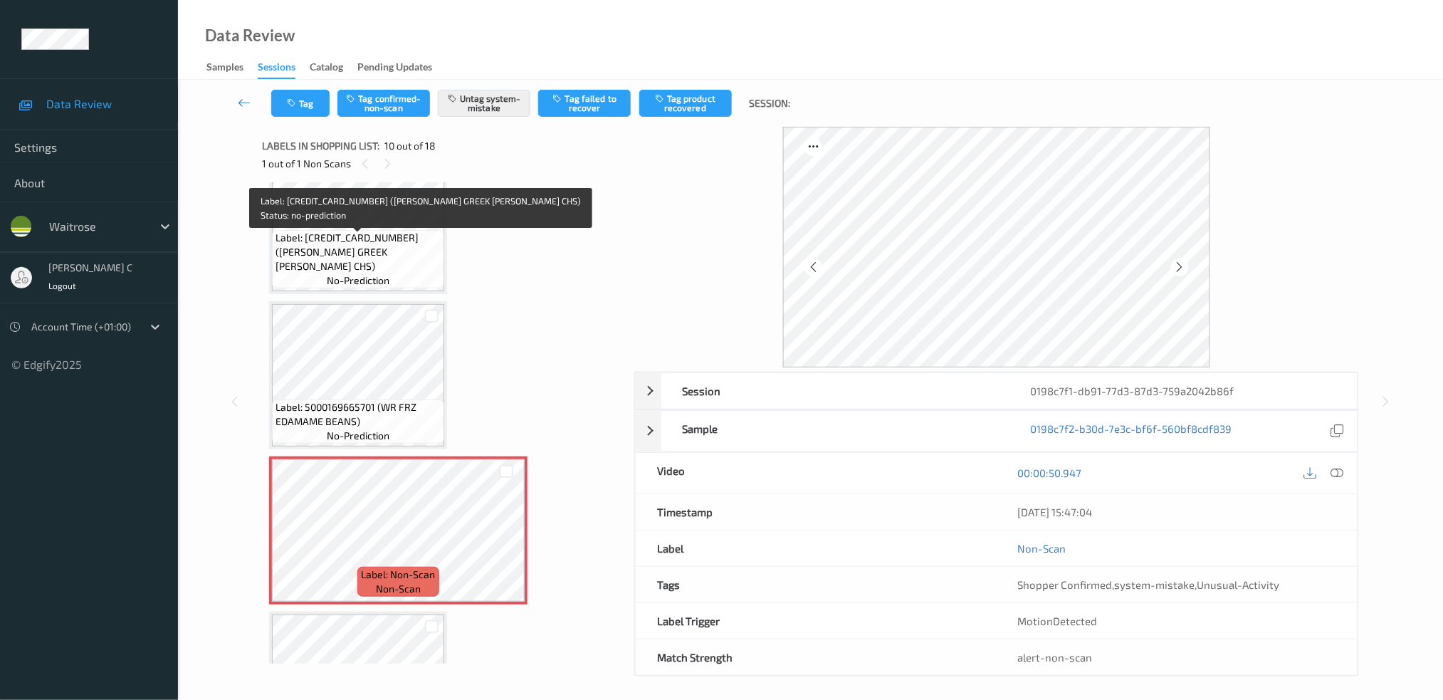
click at [372, 252] on span "Label: [CREDIT_CARD_NUMBER] ([PERSON_NAME] GREEK [PERSON_NAME] CHS)" at bounding box center [357, 252] width 165 height 43
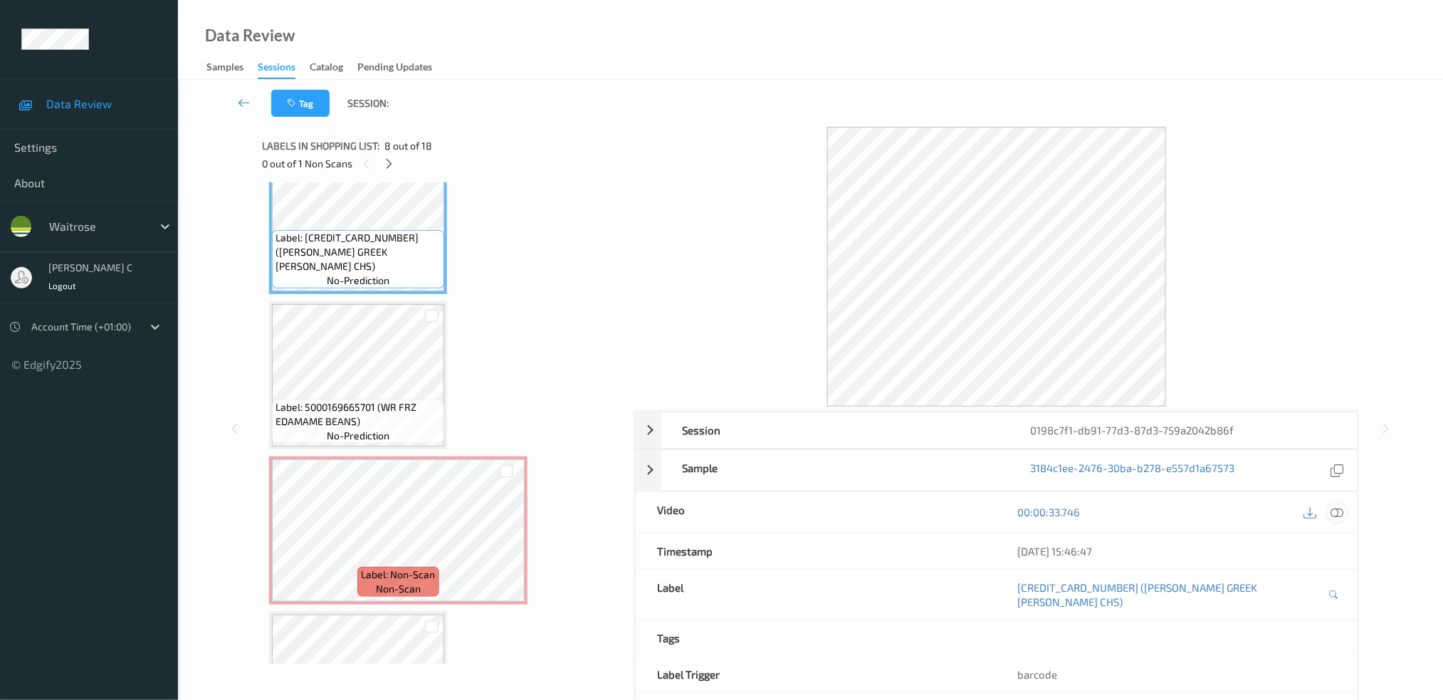
click at [1337, 512] on icon at bounding box center [1336, 511] width 13 height 13
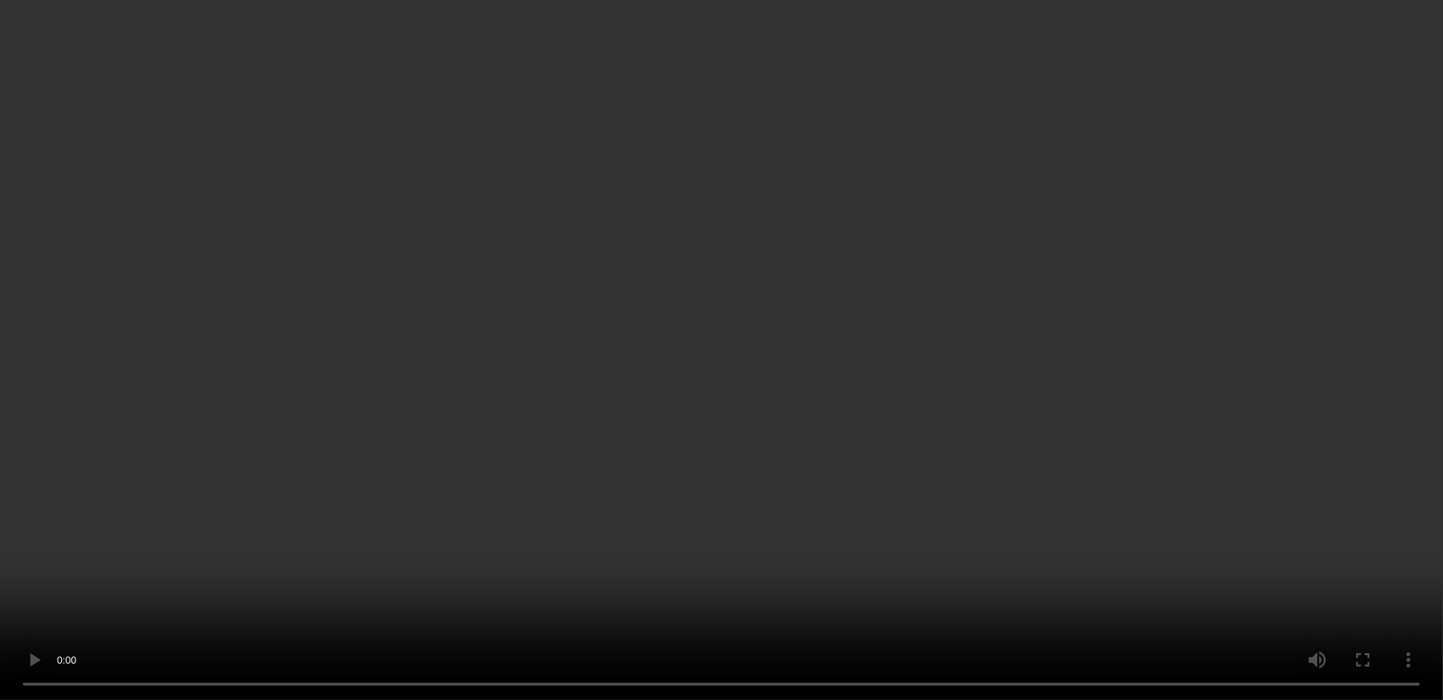
scroll to position [1224, 0]
